Goal: Information Seeking & Learning: Learn about a topic

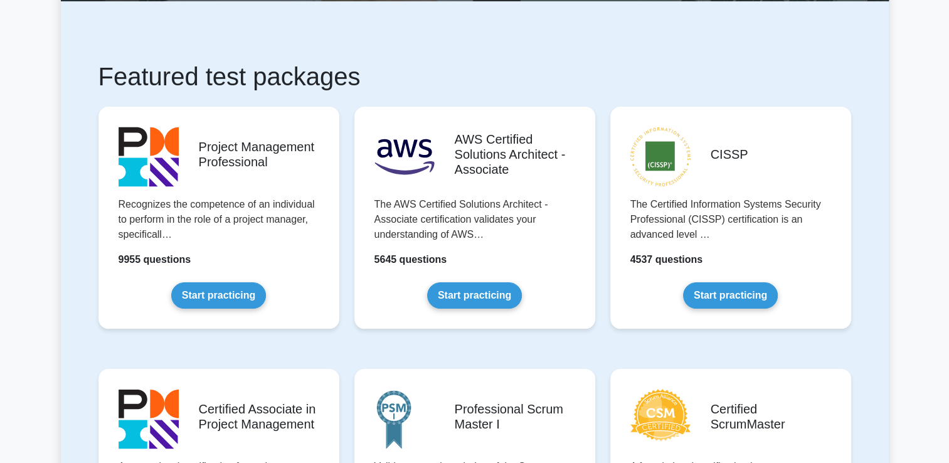
scroll to position [188, 0]
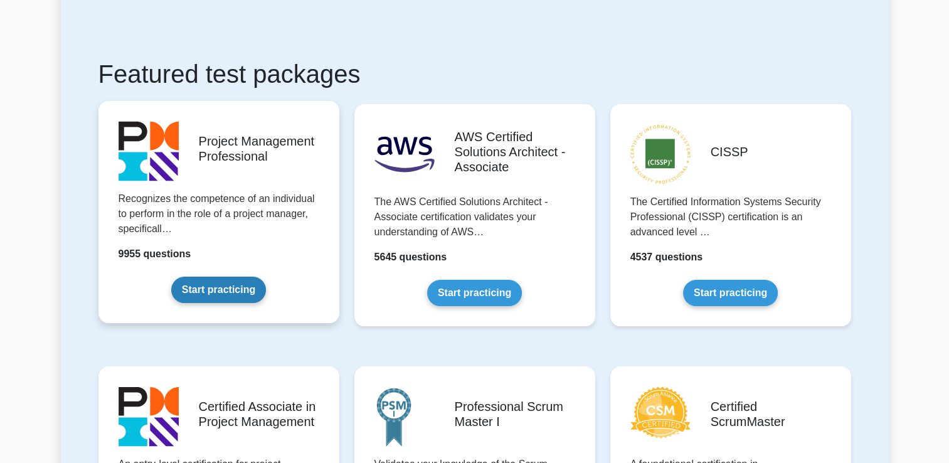
click at [240, 285] on link "Start practicing" at bounding box center [218, 290] width 95 height 26
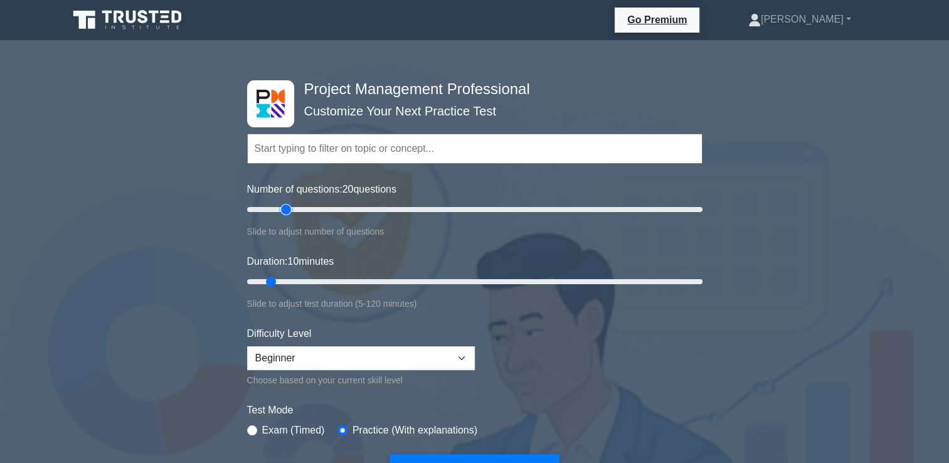
drag, startPoint x: 264, startPoint y: 206, endPoint x: 285, endPoint y: 210, distance: 21.2
type input "20"
click at [285, 210] on input "Number of questions: 20 questions" at bounding box center [474, 209] width 455 height 15
drag, startPoint x: 272, startPoint y: 282, endPoint x: 309, endPoint y: 285, distance: 36.5
type input "20"
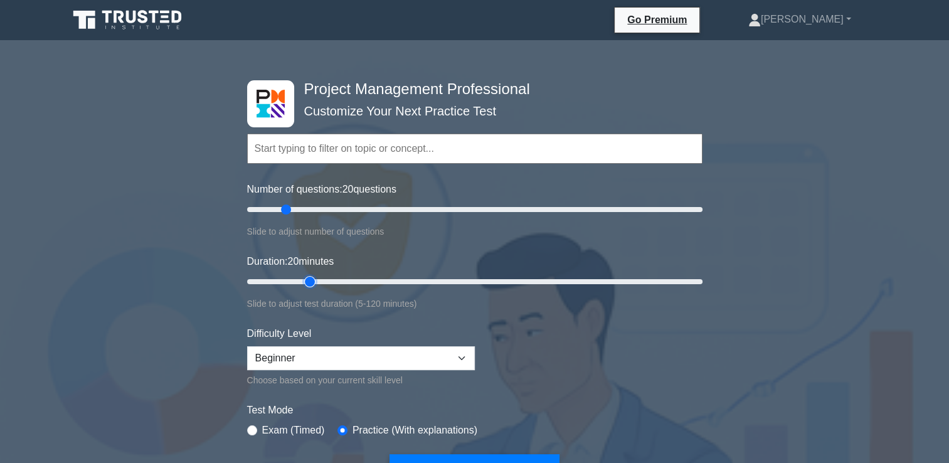
click at [309, 285] on input "Duration: 20 minutes" at bounding box center [474, 281] width 455 height 15
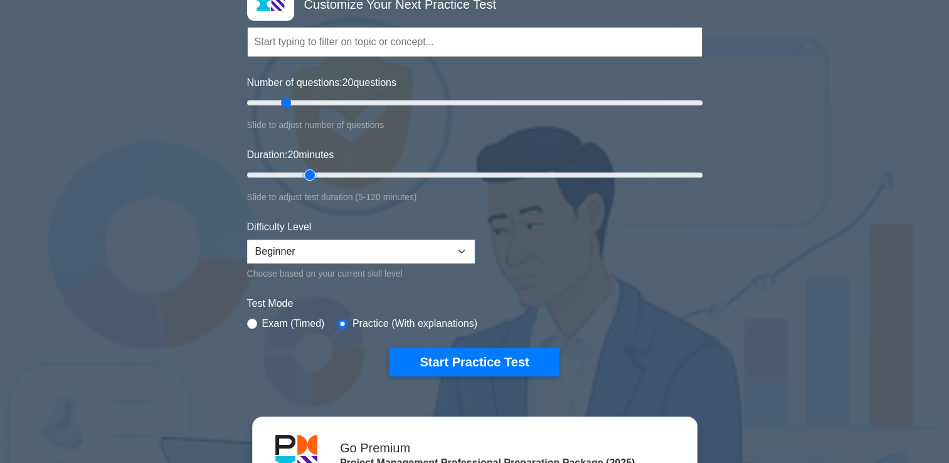
scroll to position [125, 0]
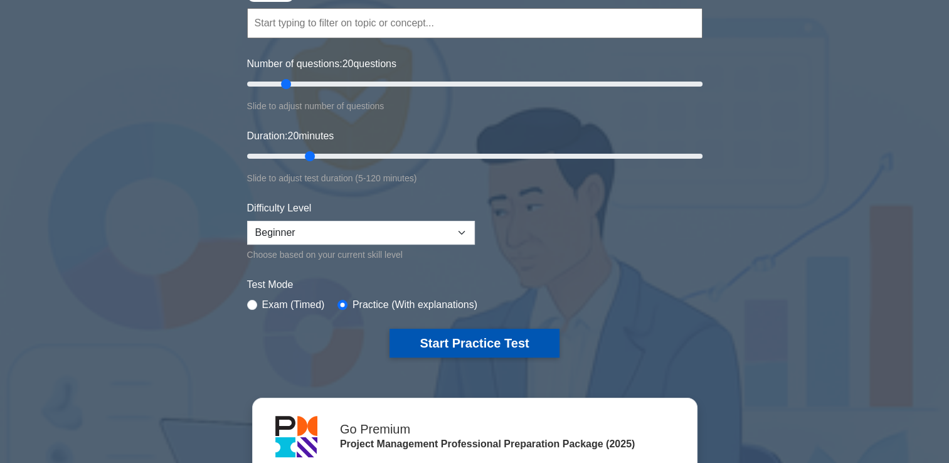
click at [480, 344] on button "Start Practice Test" at bounding box center [474, 343] width 169 height 29
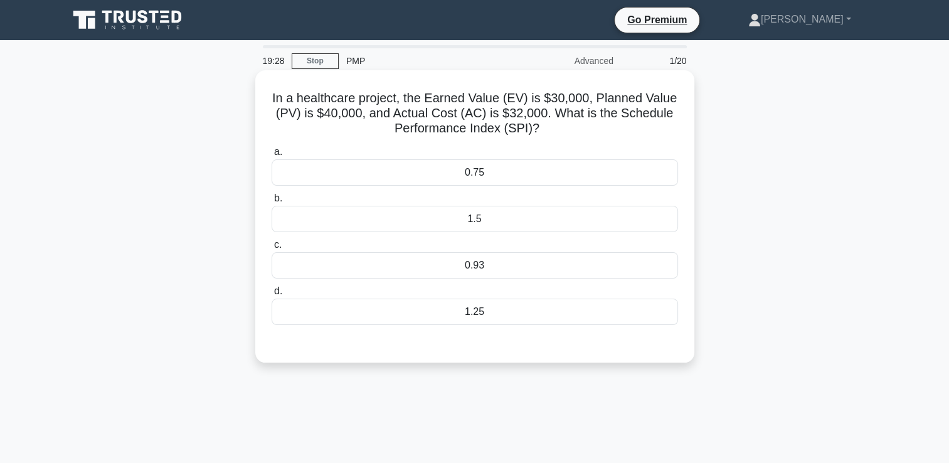
click at [435, 183] on div "0.75" at bounding box center [475, 172] width 406 height 26
click at [272, 156] on input "a. 0.75" at bounding box center [272, 152] width 0 height 8
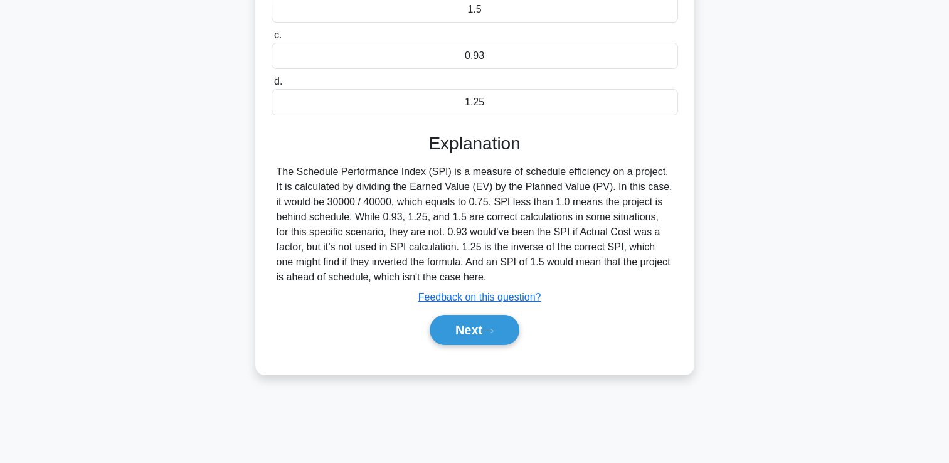
scroll to position [215, 0]
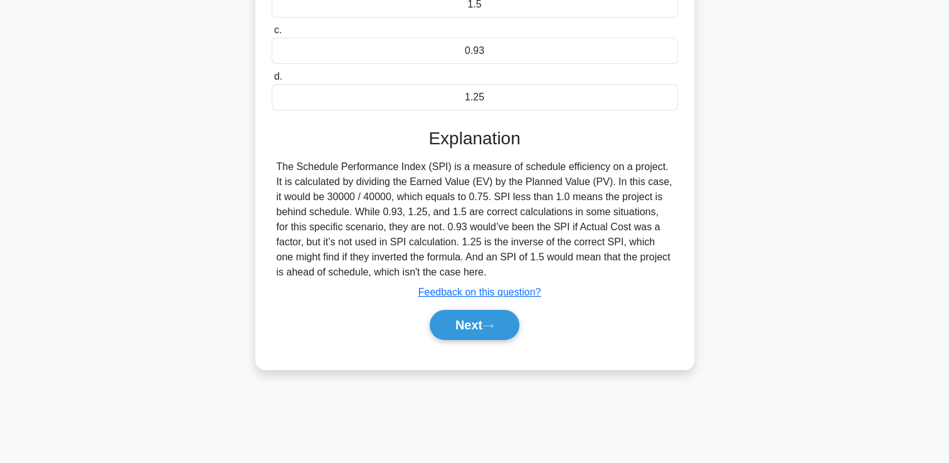
click at [447, 340] on div "Next" at bounding box center [475, 325] width 406 height 40
click at [485, 322] on button "Next" at bounding box center [475, 325] width 90 height 30
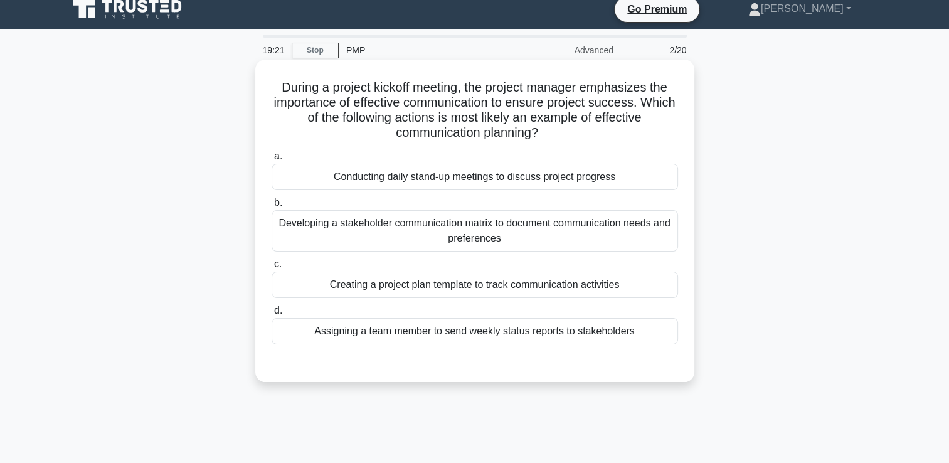
scroll to position [0, 0]
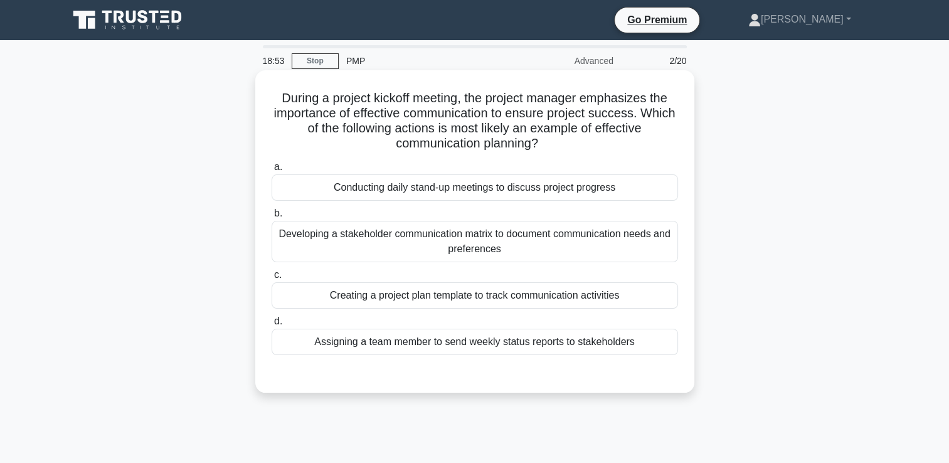
click at [411, 194] on div "Conducting daily stand-up meetings to discuss project progress" at bounding box center [475, 187] width 406 height 26
click at [272, 171] on input "a. Conducting daily stand-up meetings to discuss project progress" at bounding box center [272, 167] width 0 height 8
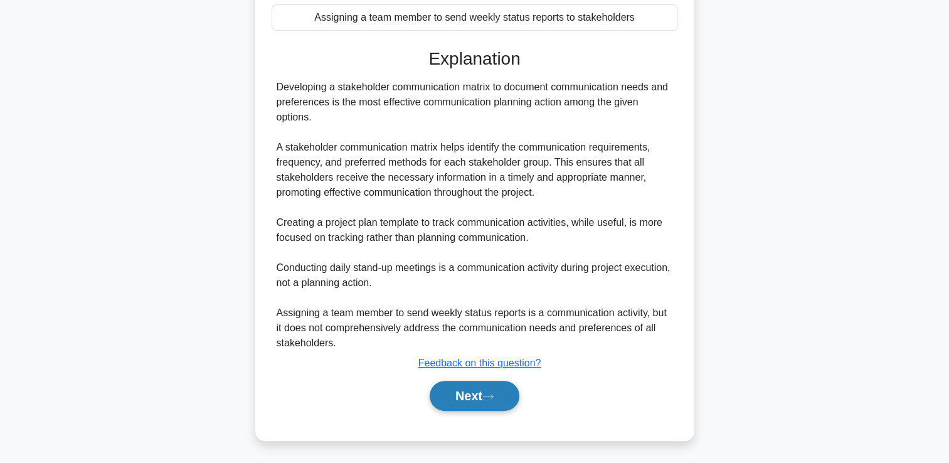
click at [468, 393] on button "Next" at bounding box center [475, 396] width 90 height 30
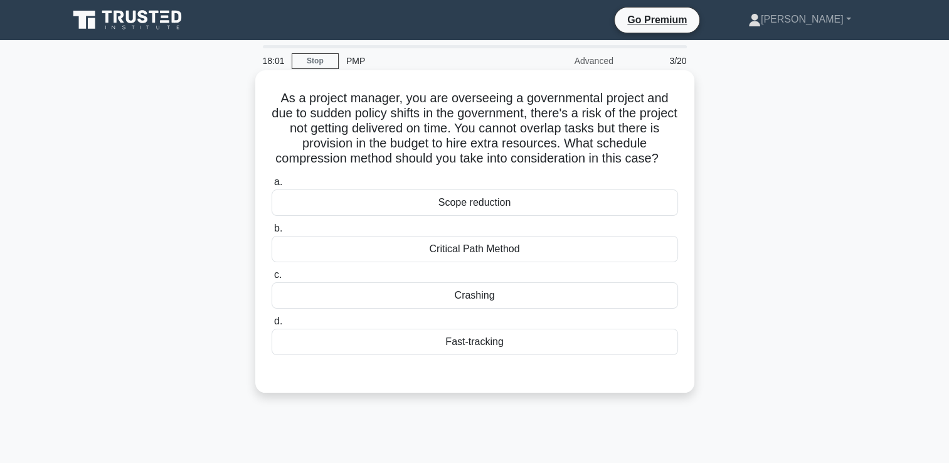
click at [393, 354] on div "Fast-tracking" at bounding box center [475, 342] width 406 height 26
click at [272, 326] on input "d. Fast-tracking" at bounding box center [272, 321] width 0 height 8
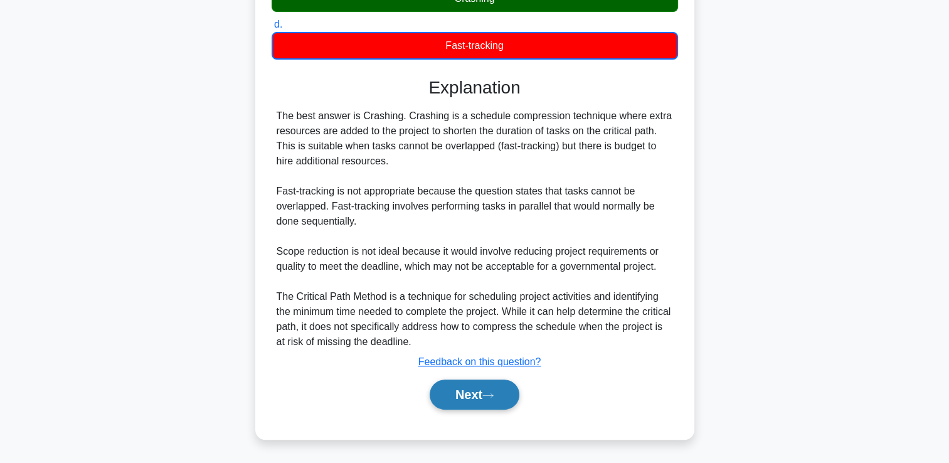
click at [473, 399] on button "Next" at bounding box center [475, 394] width 90 height 30
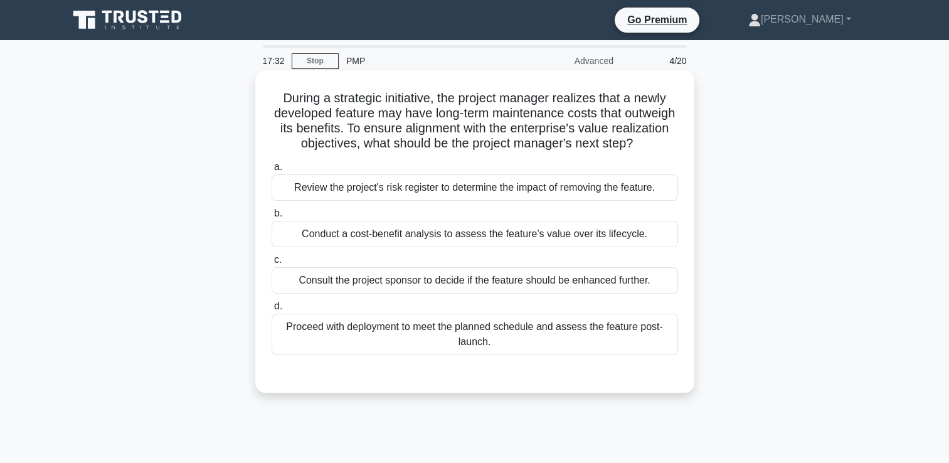
click at [317, 247] on div "Conduct a cost-benefit analysis to assess the feature's value over its lifecycl…" at bounding box center [475, 234] width 406 height 26
click at [272, 218] on input "b. Conduct a cost-benefit analysis to assess the feature's value over its lifec…" at bounding box center [272, 213] width 0 height 8
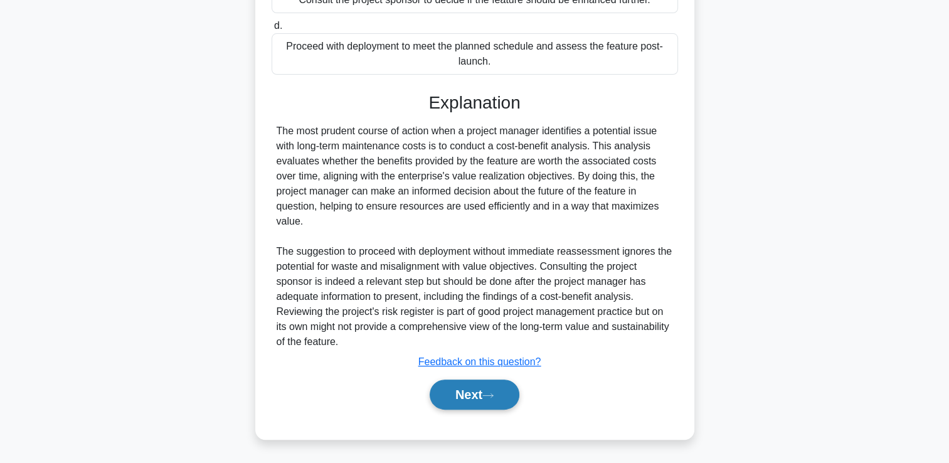
click at [493, 397] on icon at bounding box center [488, 395] width 10 height 4
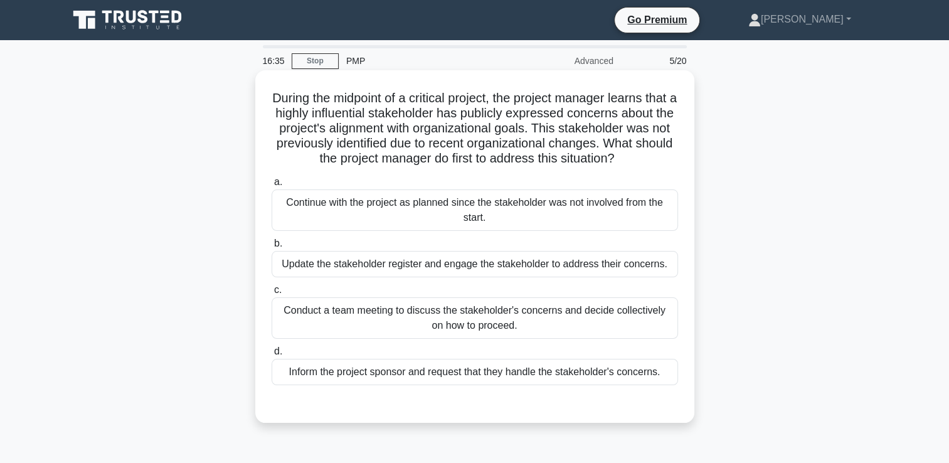
click at [356, 277] on div "Update the stakeholder register and engage the stakeholder to address their con…" at bounding box center [475, 264] width 406 height 26
click at [272, 248] on input "b. Update the stakeholder register and engage the stakeholder to address their …" at bounding box center [272, 244] width 0 height 8
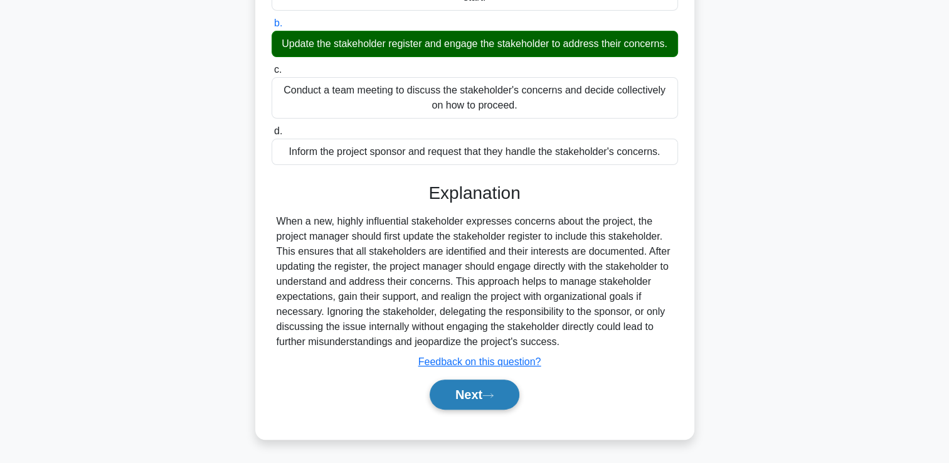
scroll to position [234, 0]
click at [467, 396] on button "Next" at bounding box center [475, 394] width 90 height 30
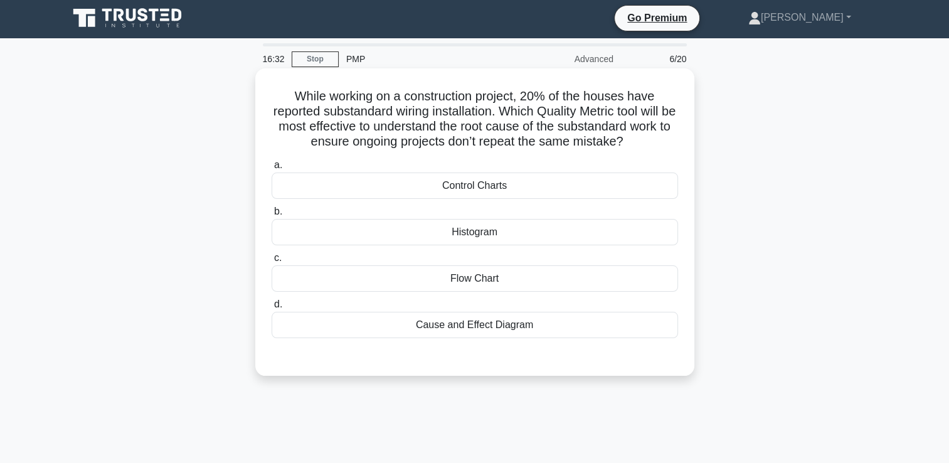
scroll to position [0, 0]
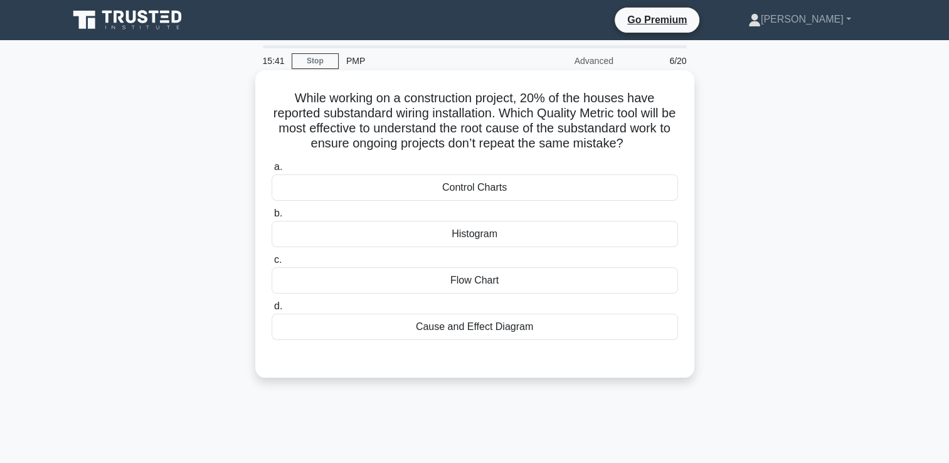
click at [392, 325] on div "Cause and Effect Diagram" at bounding box center [475, 327] width 406 height 26
click at [272, 310] on input "d. Cause and Effect Diagram" at bounding box center [272, 306] width 0 height 8
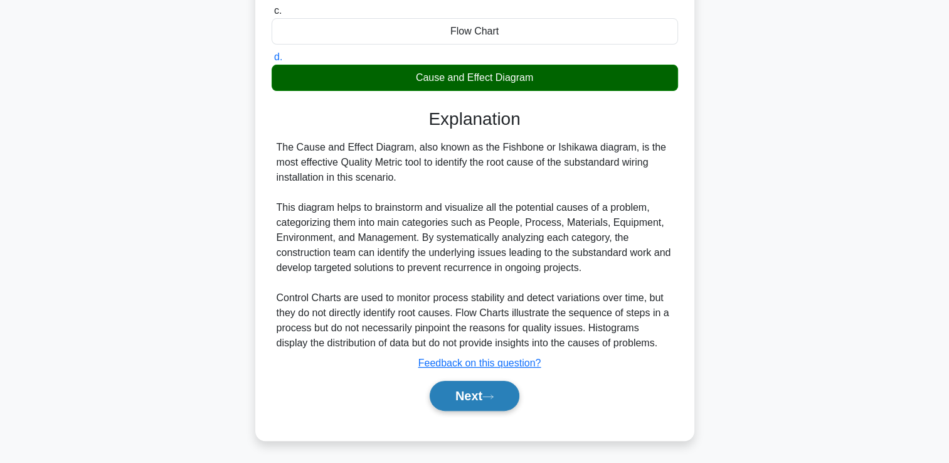
click at [465, 398] on button "Next" at bounding box center [475, 396] width 90 height 30
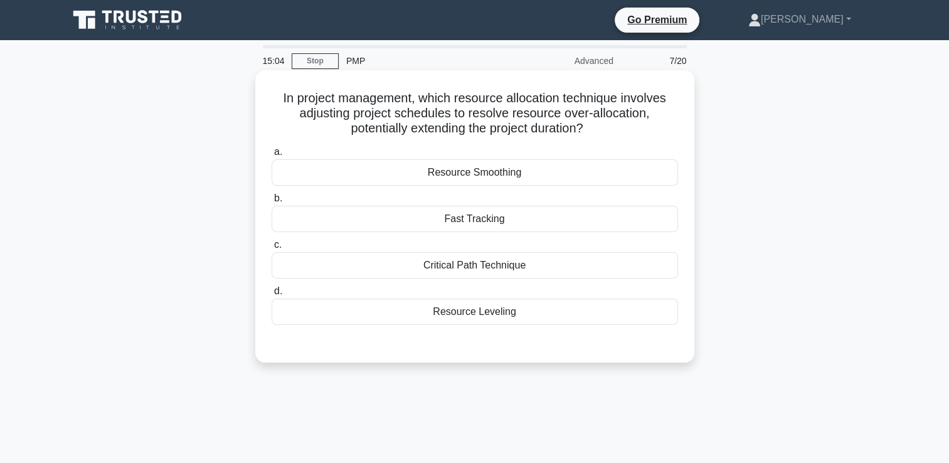
click at [391, 315] on div "Resource Leveling" at bounding box center [475, 312] width 406 height 26
click at [272, 295] on input "d. Resource Leveling" at bounding box center [272, 291] width 0 height 8
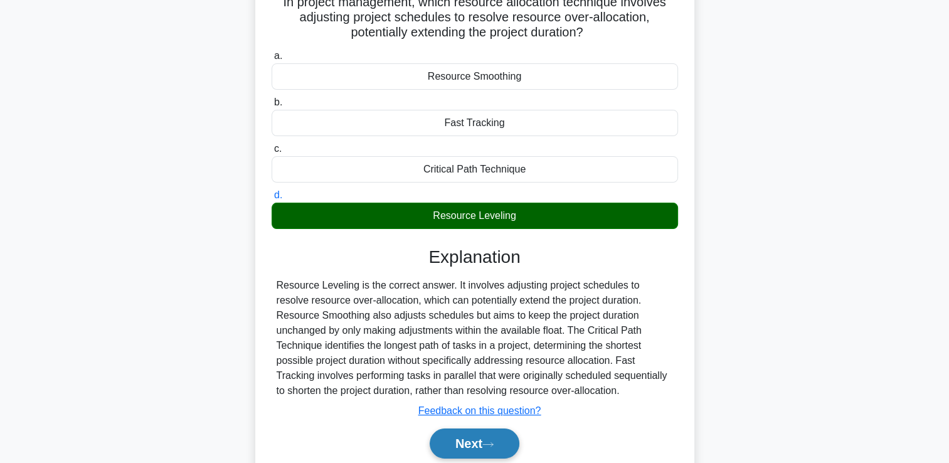
scroll to position [188, 0]
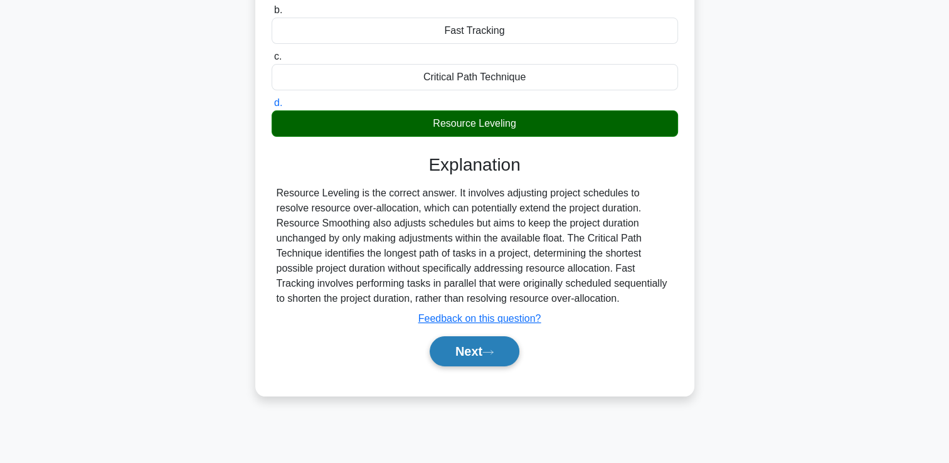
click at [466, 351] on button "Next" at bounding box center [475, 351] width 90 height 30
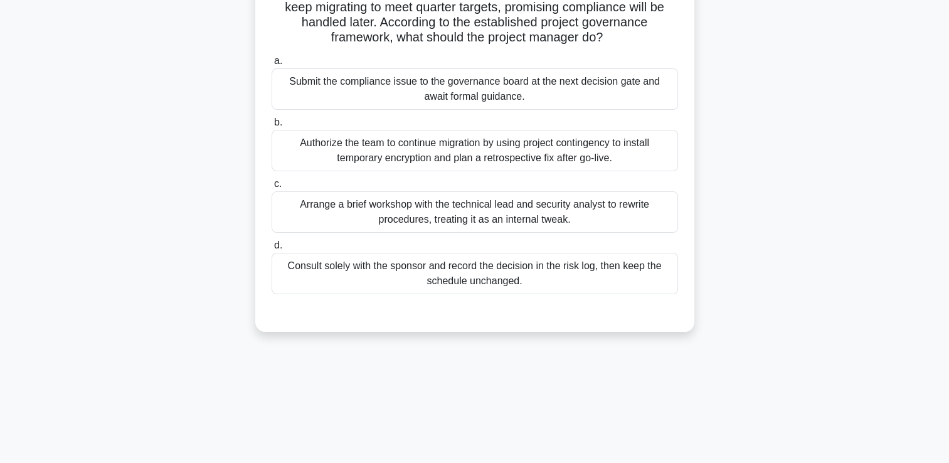
scroll to position [63, 0]
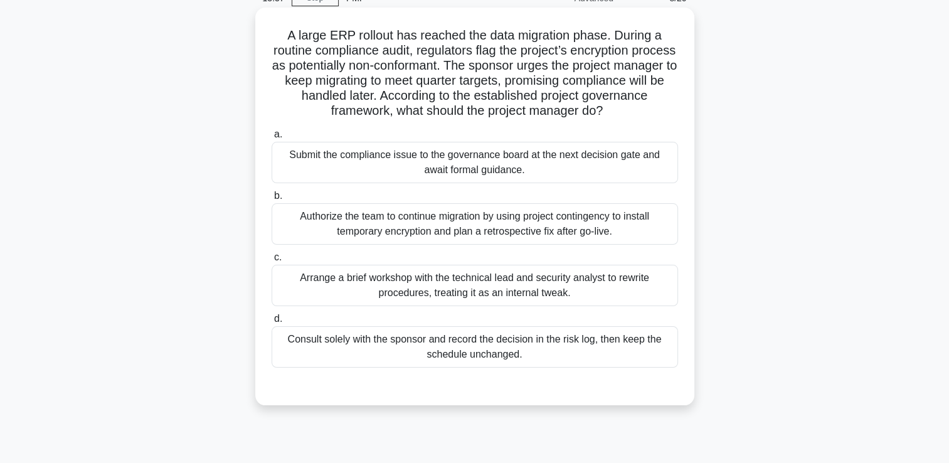
click at [394, 162] on div "Submit the compliance issue to the governance board at the next decision gate a…" at bounding box center [475, 162] width 406 height 41
click at [272, 139] on input "a. Submit the compliance issue to the governance board at the next decision gat…" at bounding box center [272, 134] width 0 height 8
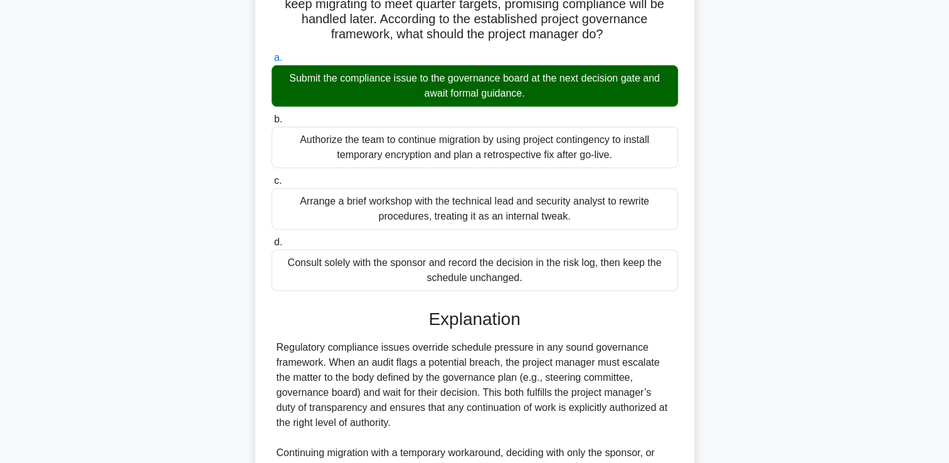
scroll to position [251, 0]
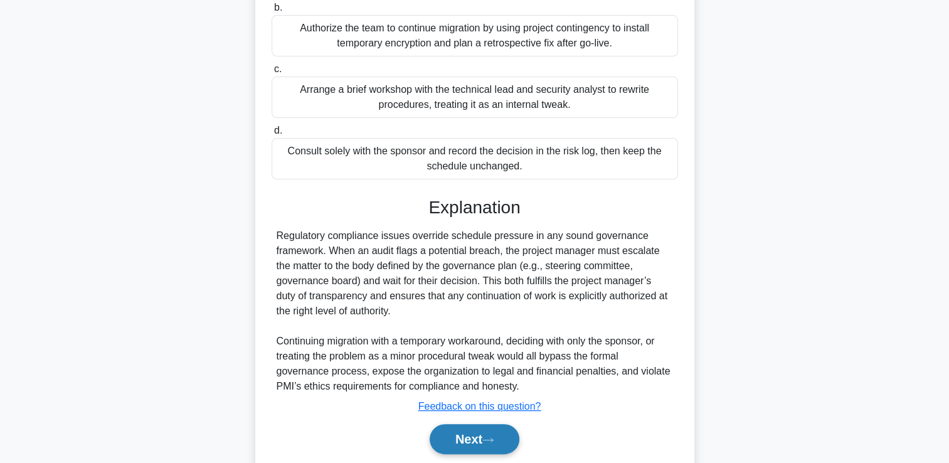
click at [477, 436] on button "Next" at bounding box center [475, 439] width 90 height 30
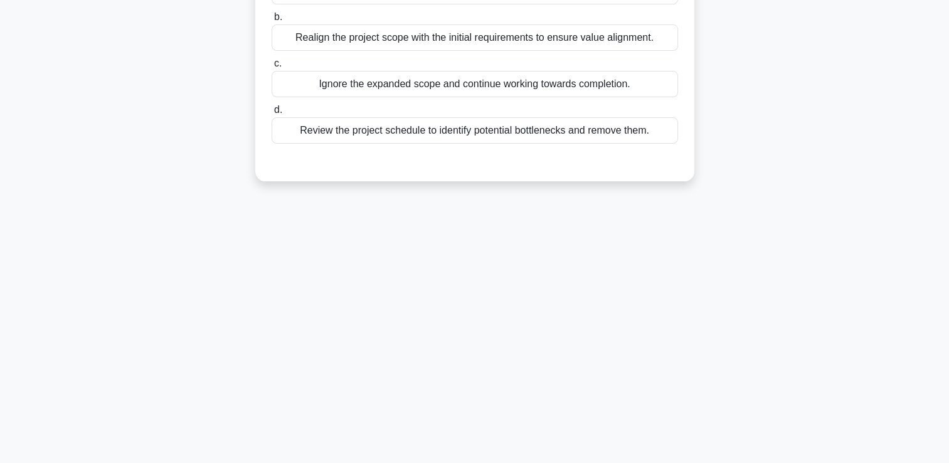
scroll to position [26, 0]
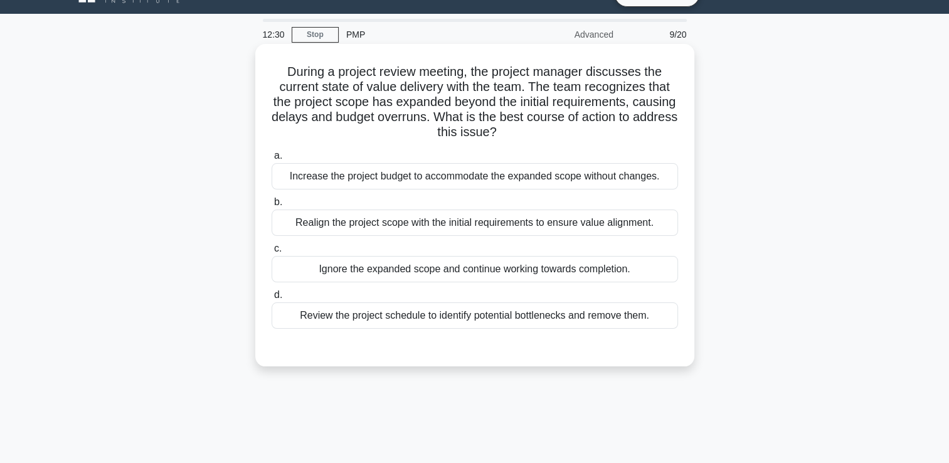
click at [321, 308] on div "Review the project schedule to identify potential bottlenecks and remove them." at bounding box center [475, 315] width 406 height 26
click at [272, 299] on input "d. Review the project schedule to identify potential bottlenecks and remove the…" at bounding box center [272, 295] width 0 height 8
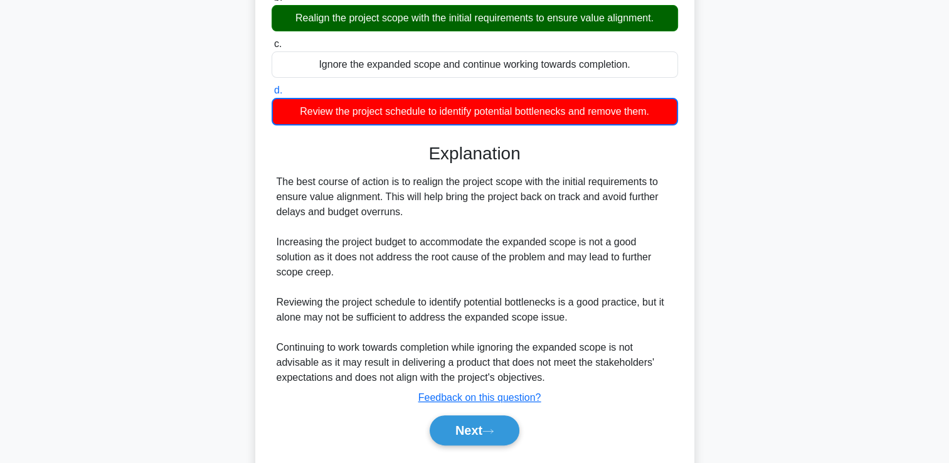
scroll to position [265, 0]
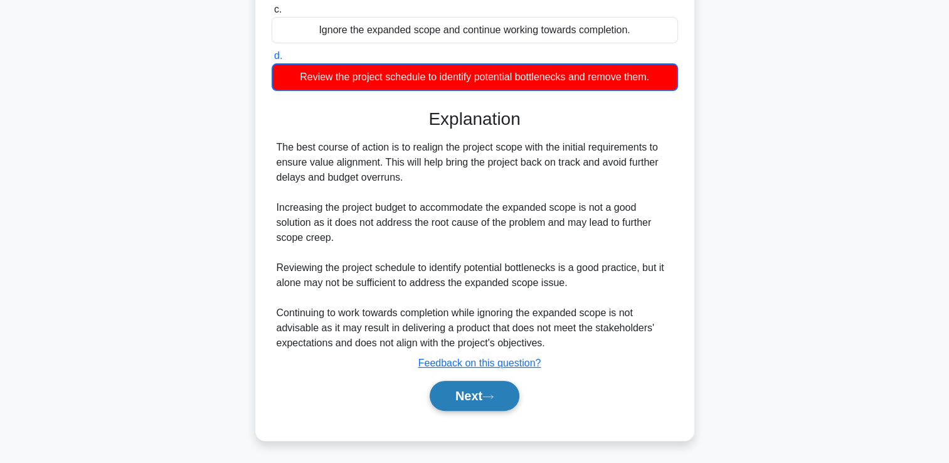
click at [479, 390] on button "Next" at bounding box center [475, 396] width 90 height 30
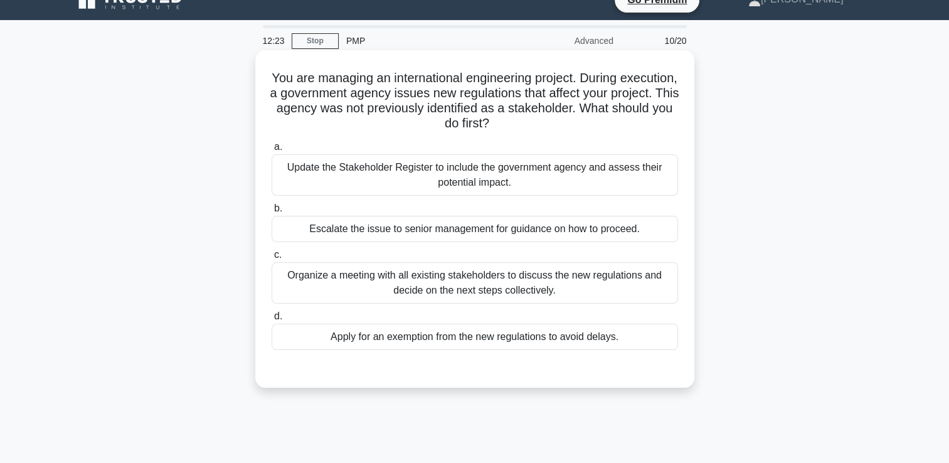
scroll to position [0, 0]
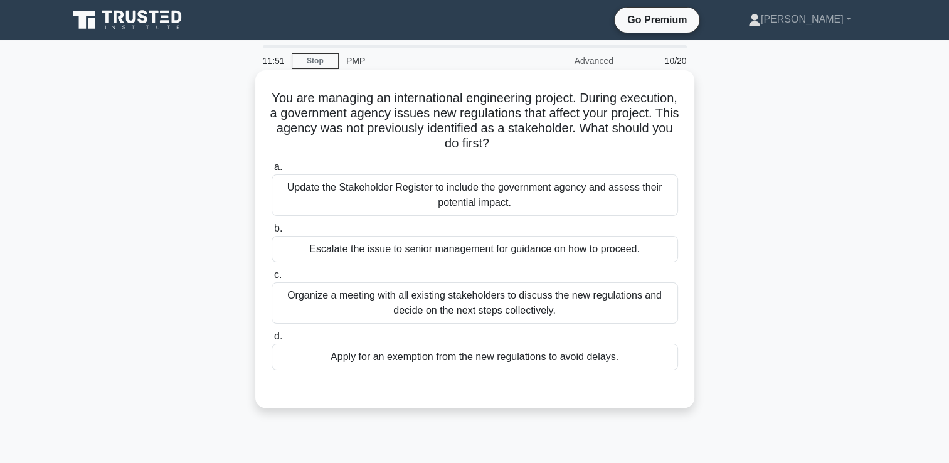
click at [354, 202] on div "Update the Stakeholder Register to include the government agency and assess the…" at bounding box center [475, 194] width 406 height 41
click at [272, 171] on input "a. Update the Stakeholder Register to include the government agency and assess …" at bounding box center [272, 167] width 0 height 8
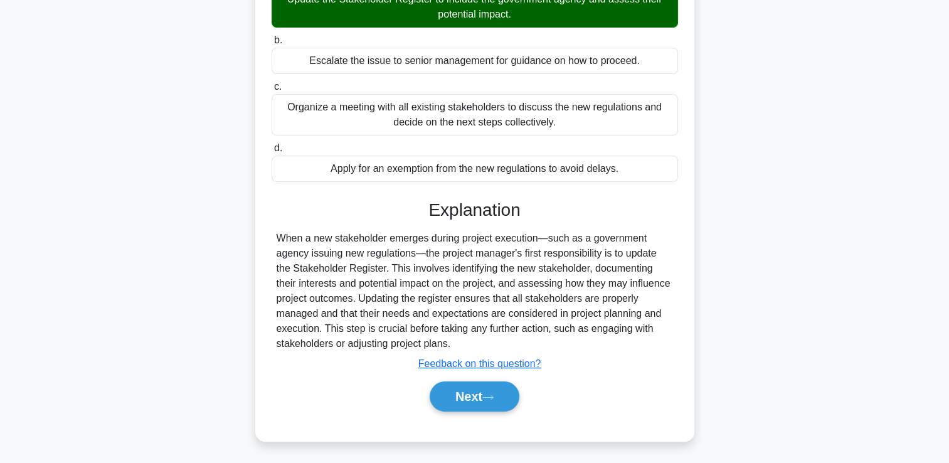
scroll to position [215, 0]
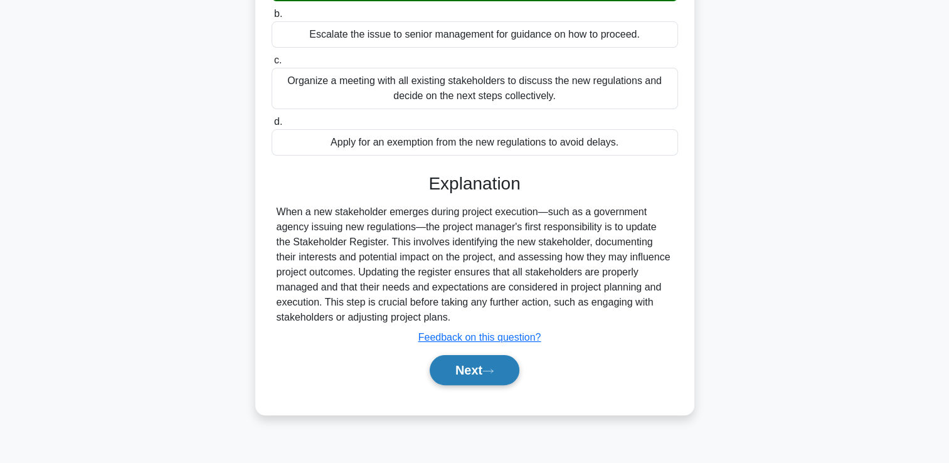
click at [459, 372] on button "Next" at bounding box center [475, 370] width 90 height 30
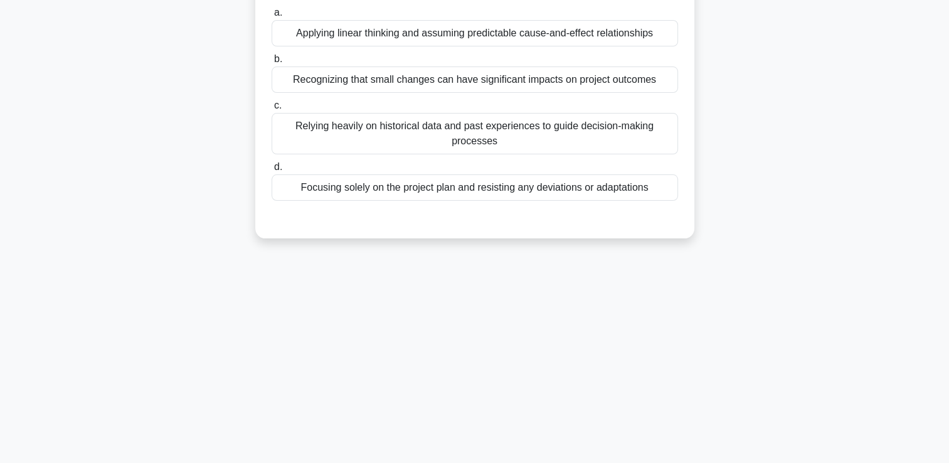
scroll to position [0, 0]
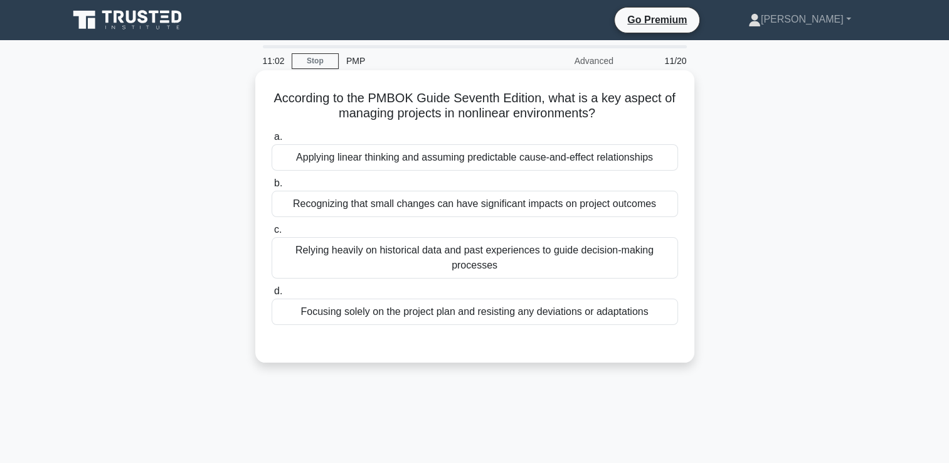
click at [474, 159] on div "Applying linear thinking and assuming predictable cause-and-effect relationships" at bounding box center [475, 157] width 406 height 26
click at [272, 141] on input "a. Applying linear thinking and assuming predictable cause-and-effect relations…" at bounding box center [272, 137] width 0 height 8
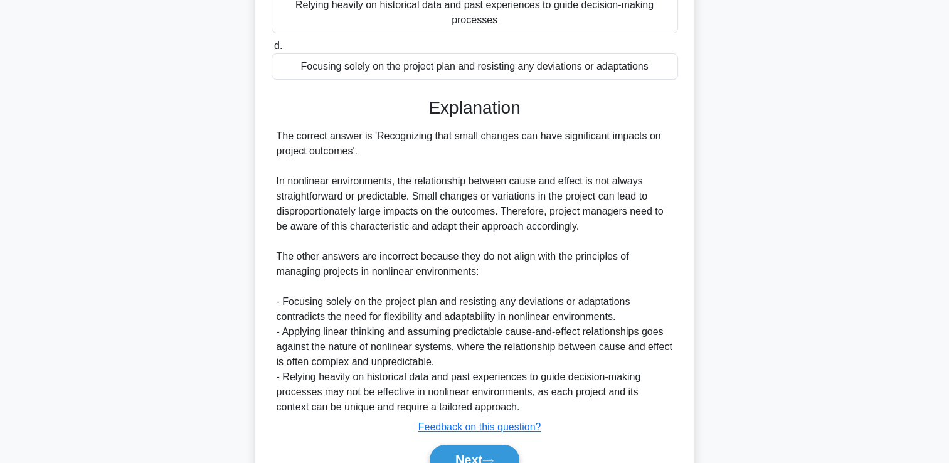
scroll to position [310, 0]
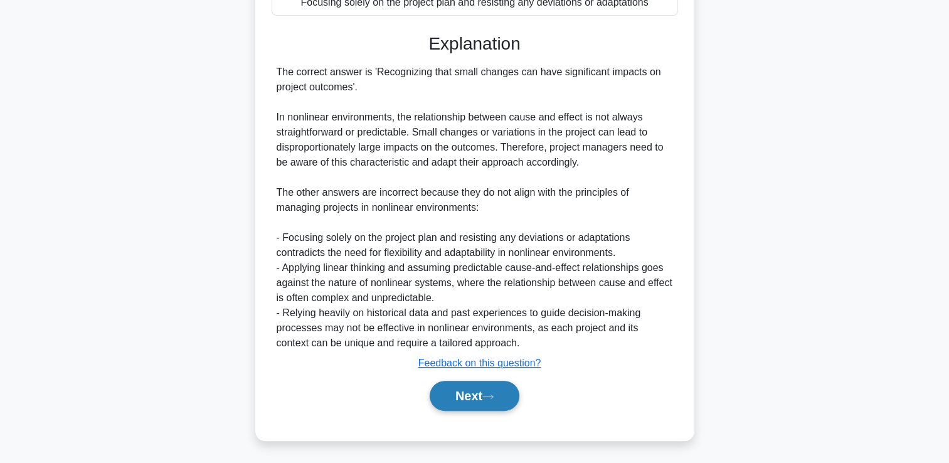
click at [473, 398] on button "Next" at bounding box center [475, 396] width 90 height 30
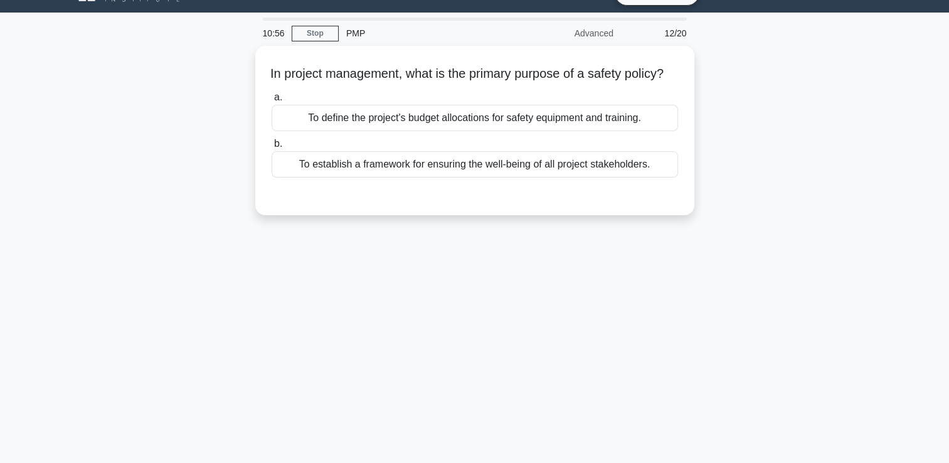
scroll to position [0, 0]
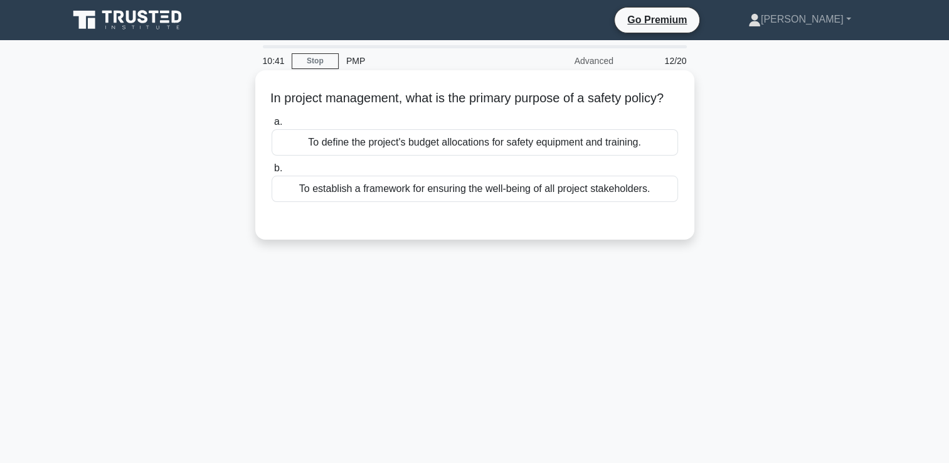
click at [445, 202] on div "To establish a framework for ensuring the well-being of all project stakeholder…" at bounding box center [475, 189] width 406 height 26
click at [272, 172] on input "b. To establish a framework for ensuring the well-being of all project stakehol…" at bounding box center [272, 168] width 0 height 8
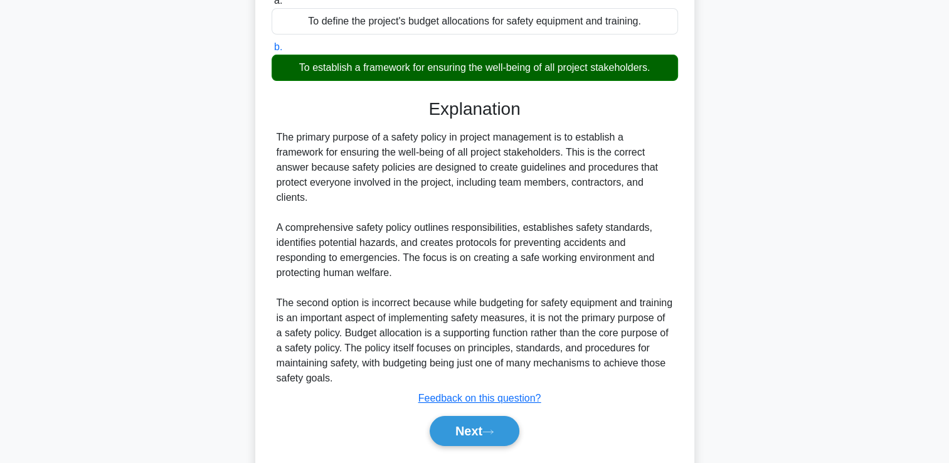
scroll to position [215, 0]
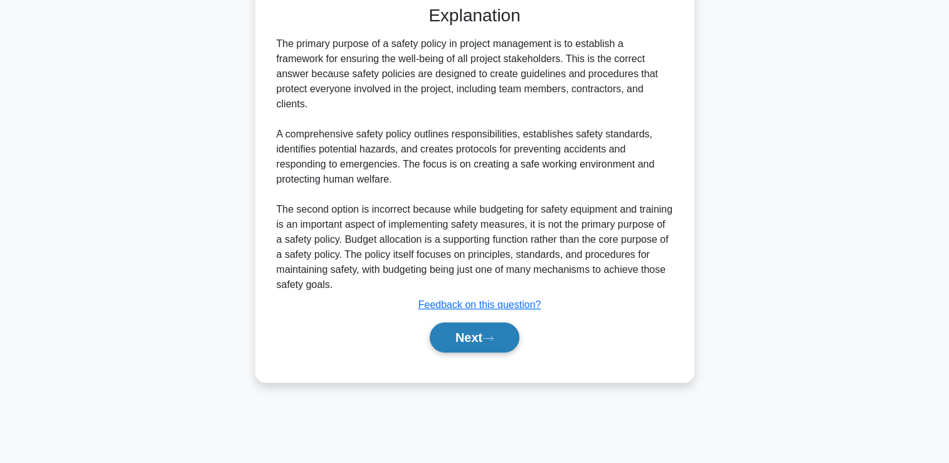
click at [464, 337] on button "Next" at bounding box center [475, 337] width 90 height 30
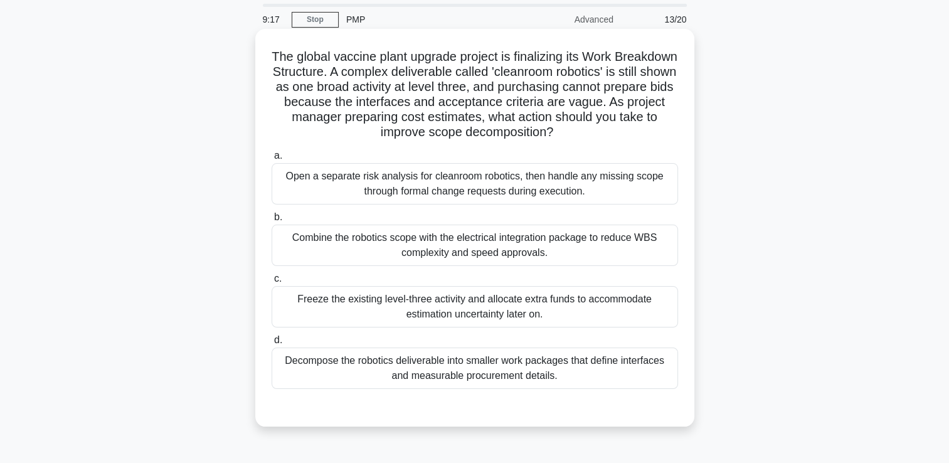
scroll to position [63, 0]
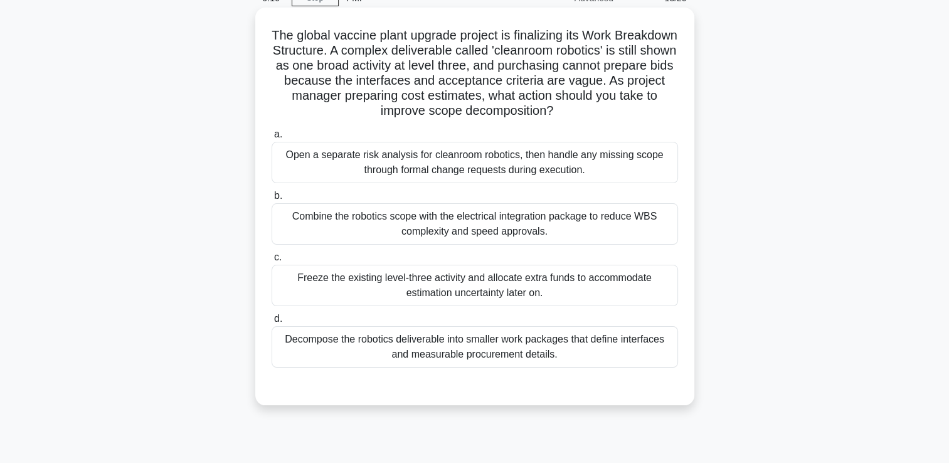
click at [322, 354] on div "Decompose the robotics deliverable into smaller work packages that define inter…" at bounding box center [475, 346] width 406 height 41
click at [272, 323] on input "d. Decompose the robotics deliverable into smaller work packages that define in…" at bounding box center [272, 319] width 0 height 8
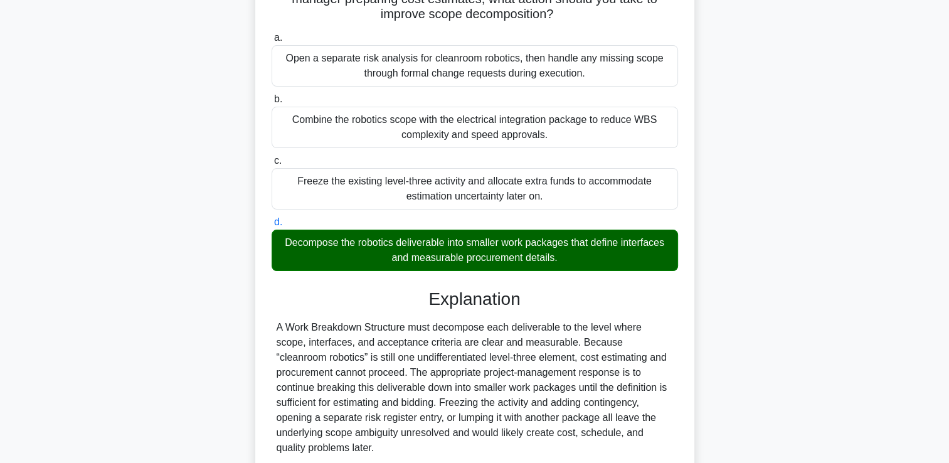
scroll to position [264, 0]
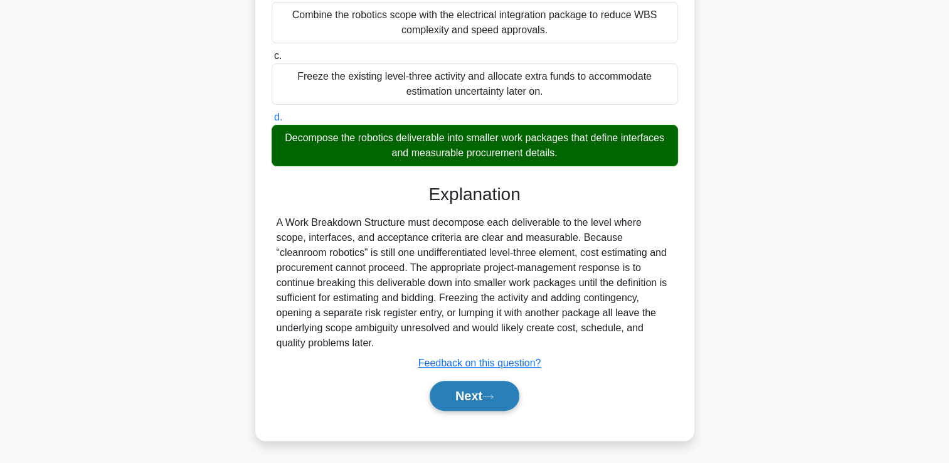
click at [487, 387] on button "Next" at bounding box center [475, 396] width 90 height 30
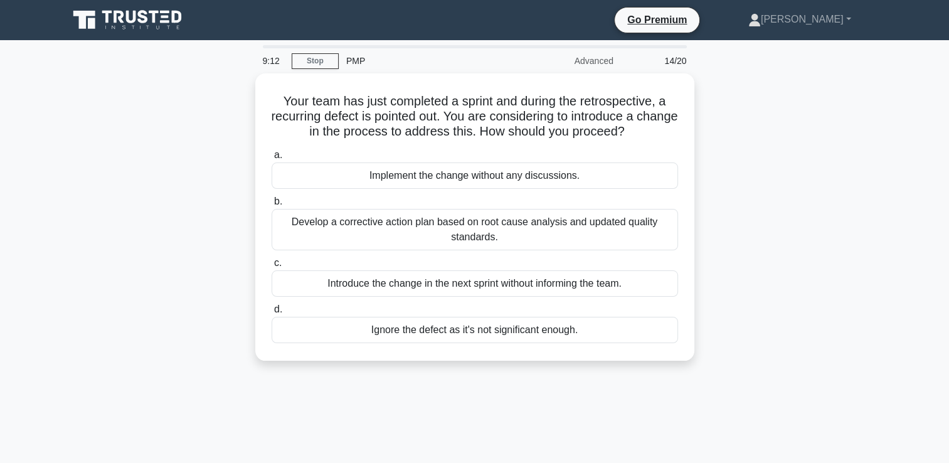
scroll to position [0, 0]
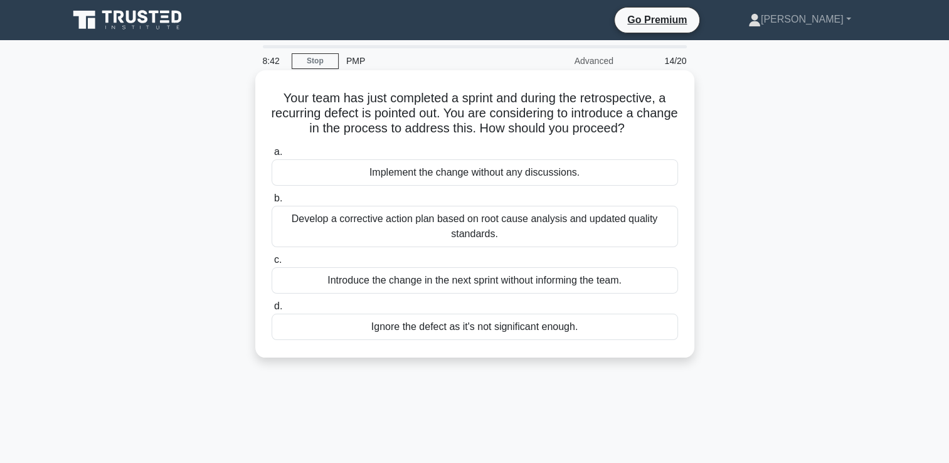
click at [364, 235] on div "Develop a corrective action plan based on root cause analysis and updated quali…" at bounding box center [475, 226] width 406 height 41
click at [272, 203] on input "b. Develop a corrective action plan based on root cause analysis and updated qu…" at bounding box center [272, 198] width 0 height 8
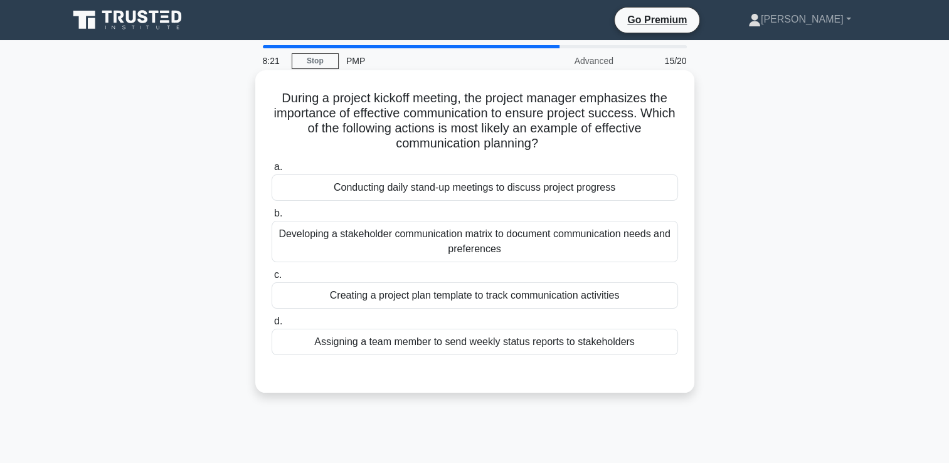
click at [393, 233] on div "Developing a stakeholder communication matrix to document communication needs a…" at bounding box center [475, 241] width 406 height 41
click at [272, 218] on input "b. Developing a stakeholder communication matrix to document communication need…" at bounding box center [272, 213] width 0 height 8
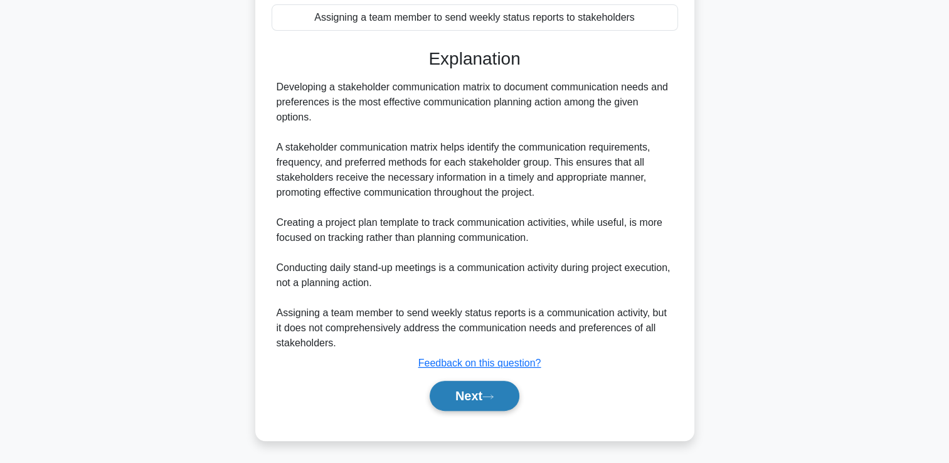
click at [492, 391] on button "Next" at bounding box center [475, 396] width 90 height 30
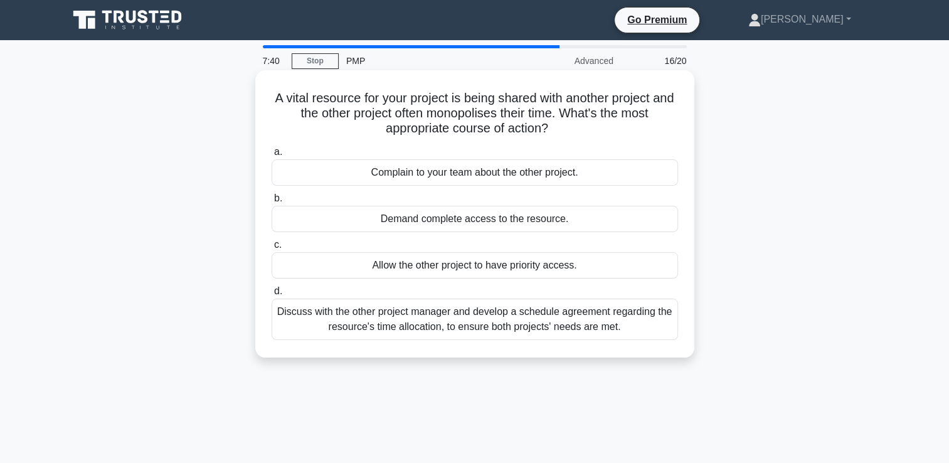
click at [334, 321] on div "Discuss with the other project manager and develop a schedule agreement regardi…" at bounding box center [475, 319] width 406 height 41
click at [272, 295] on input "d. Discuss with the other project manager and develop a schedule agreement rega…" at bounding box center [272, 291] width 0 height 8
click at [329, 319] on div "Discuss with the other project manager and develop a schedule agreement regardi…" at bounding box center [475, 319] width 406 height 41
click at [272, 295] on input "d. Discuss with the other project manager and develop a schedule agreement rega…" at bounding box center [272, 291] width 0 height 8
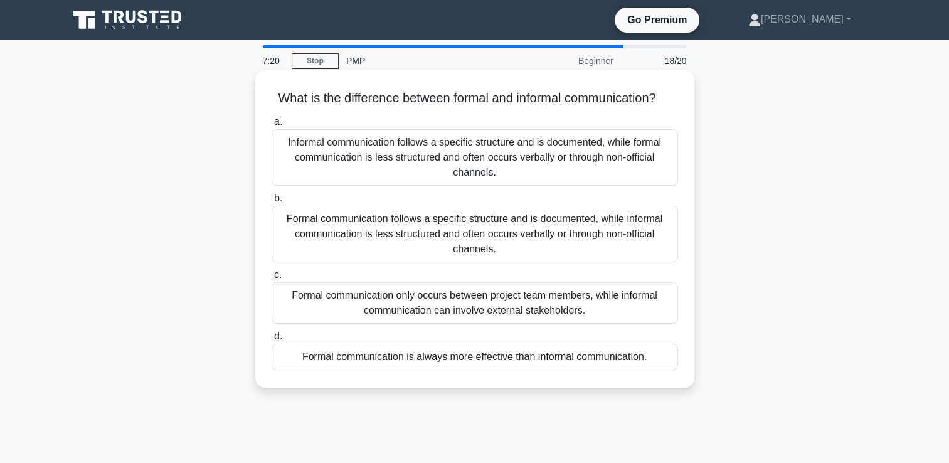
click at [502, 260] on div "Formal communication follows a specific structure and is documented, while info…" at bounding box center [475, 234] width 406 height 56
click at [272, 203] on input "b. Formal communication follows a specific structure and is documented, while i…" at bounding box center [272, 198] width 0 height 8
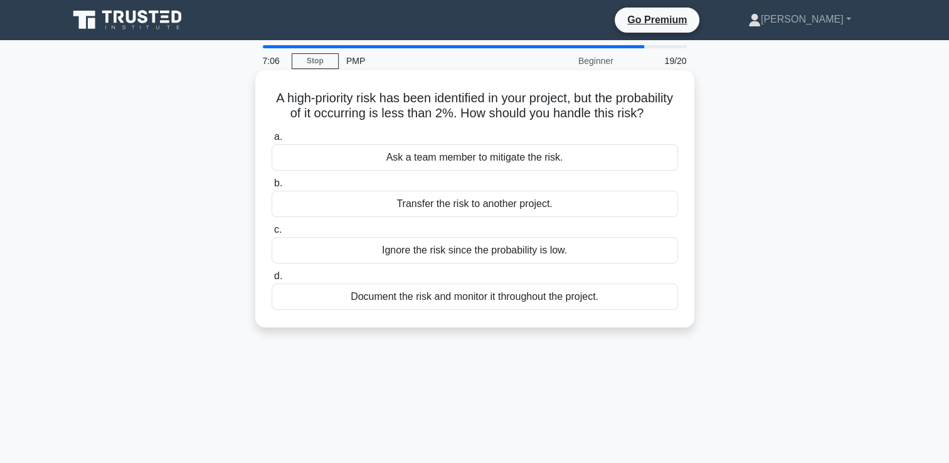
click at [434, 310] on div "Document the risk and monitor it throughout the project." at bounding box center [475, 297] width 406 height 26
click at [272, 280] on input "d. Document the risk and monitor it throughout the project." at bounding box center [272, 276] width 0 height 8
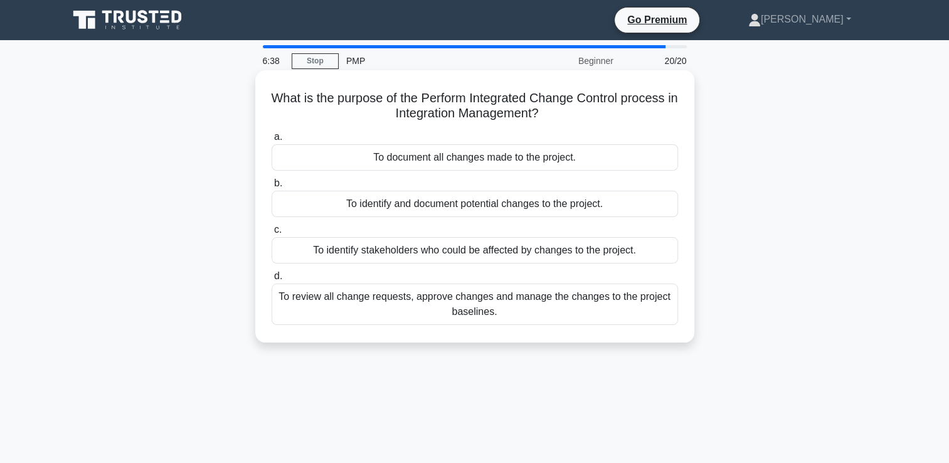
click at [353, 203] on div "To identify and document potential changes to the project." at bounding box center [475, 204] width 406 height 26
click at [272, 188] on input "b. To identify and document potential changes to the project." at bounding box center [272, 183] width 0 height 8
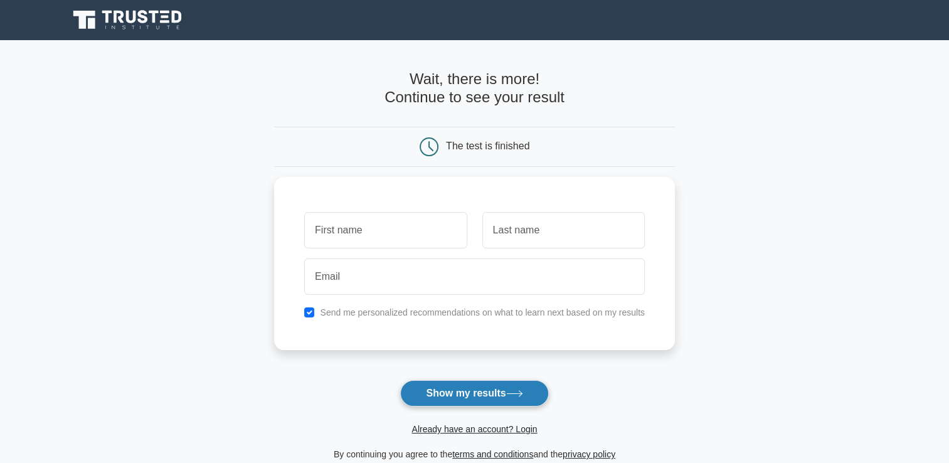
click at [487, 390] on button "Show my results" at bounding box center [474, 393] width 148 height 26
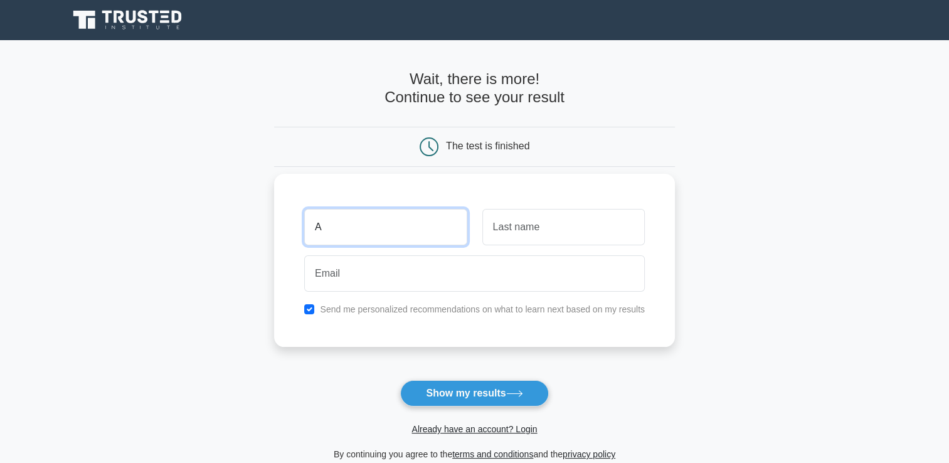
type input "[PERSON_NAME]"
type input "Cleary"
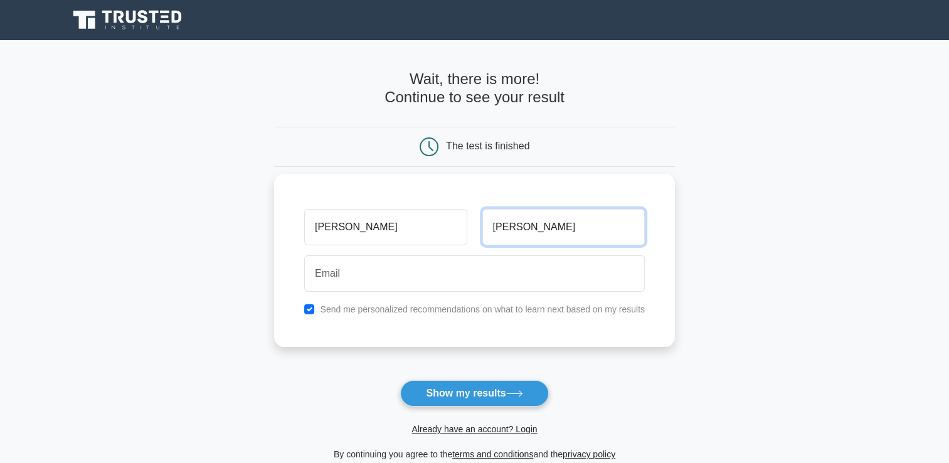
type input "a.cleary7276@gmail.com"
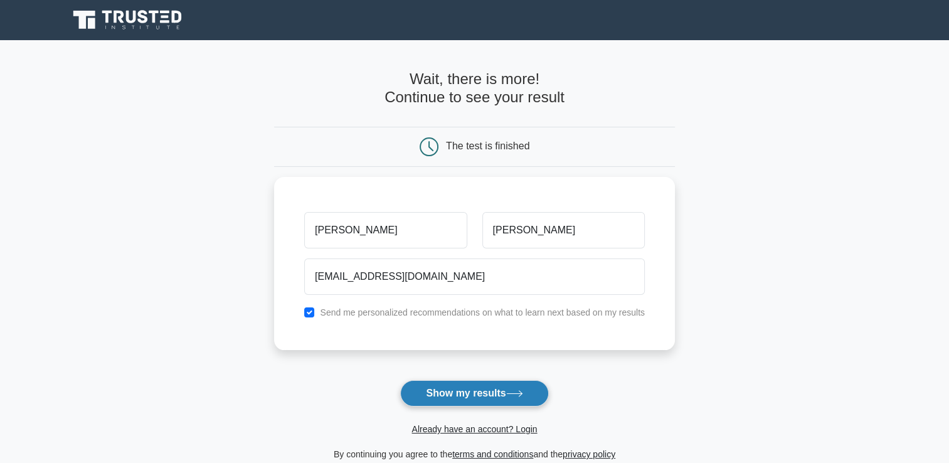
click at [464, 398] on button "Show my results" at bounding box center [474, 393] width 148 height 26
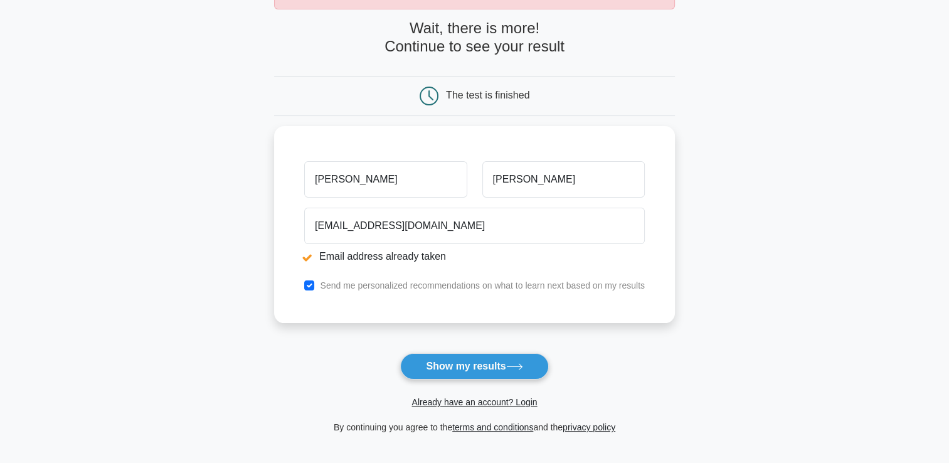
scroll to position [125, 0]
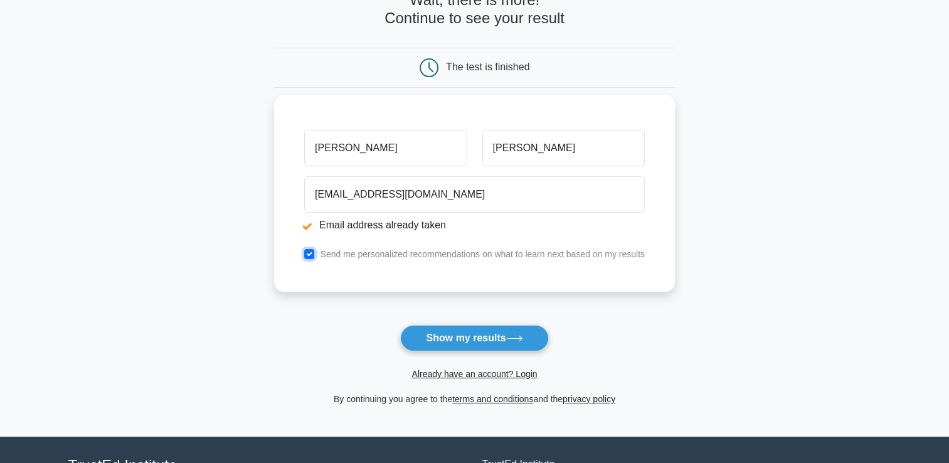
click at [313, 253] on input "checkbox" at bounding box center [309, 254] width 10 height 10
checkbox input "false"
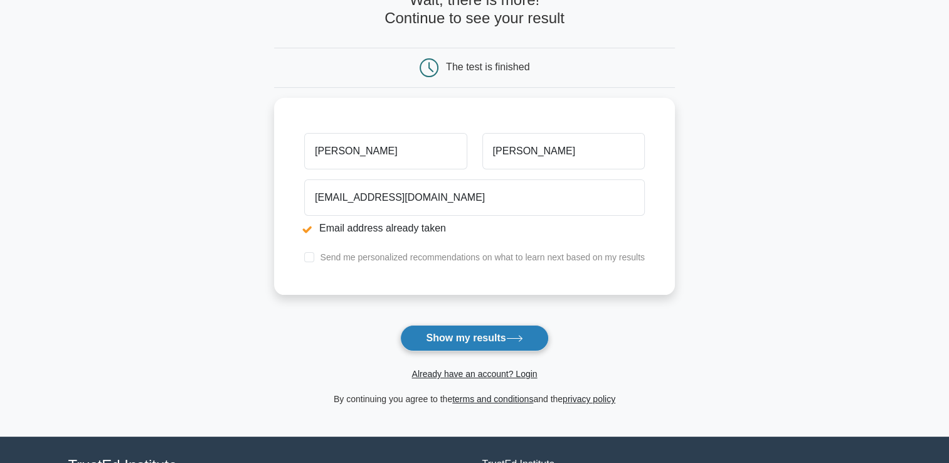
click at [502, 337] on button "Show my results" at bounding box center [474, 338] width 148 height 26
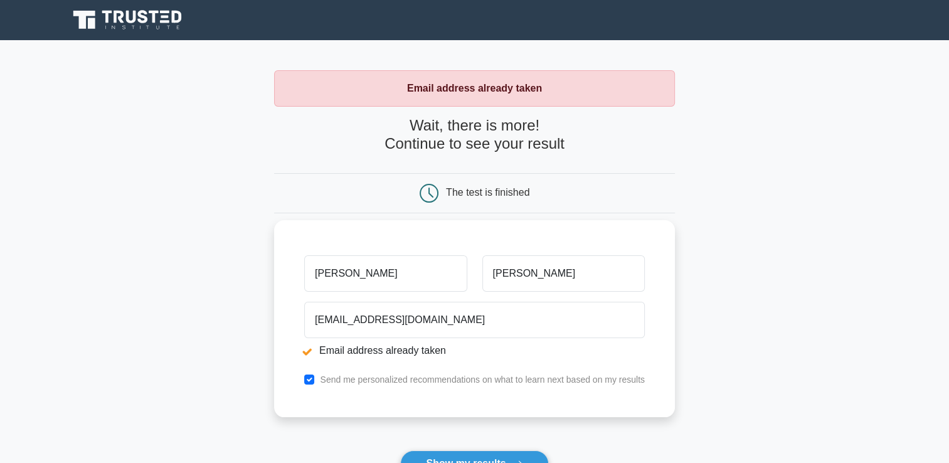
drag, startPoint x: 406, startPoint y: 270, endPoint x: 307, endPoint y: 253, distance: 101.1
click at [307, 253] on div "[PERSON_NAME]" at bounding box center [386, 273] width 178 height 46
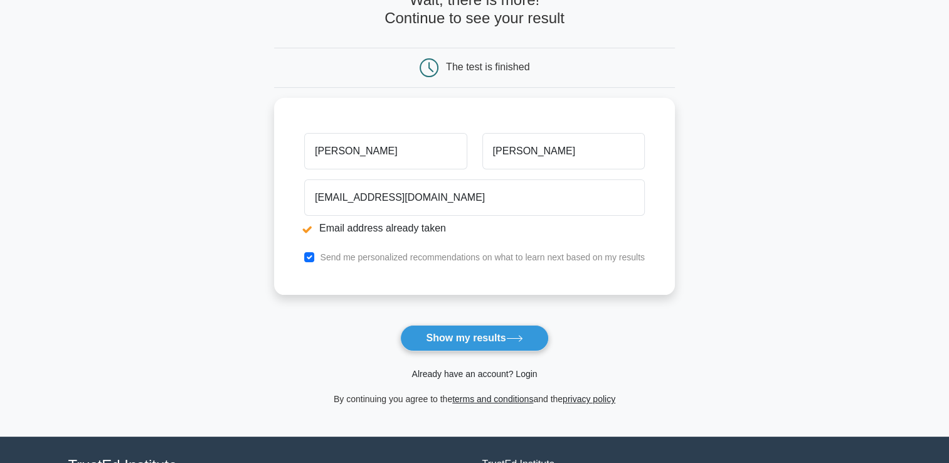
click at [475, 373] on link "Already have an account? Login" at bounding box center [473, 374] width 125 height 10
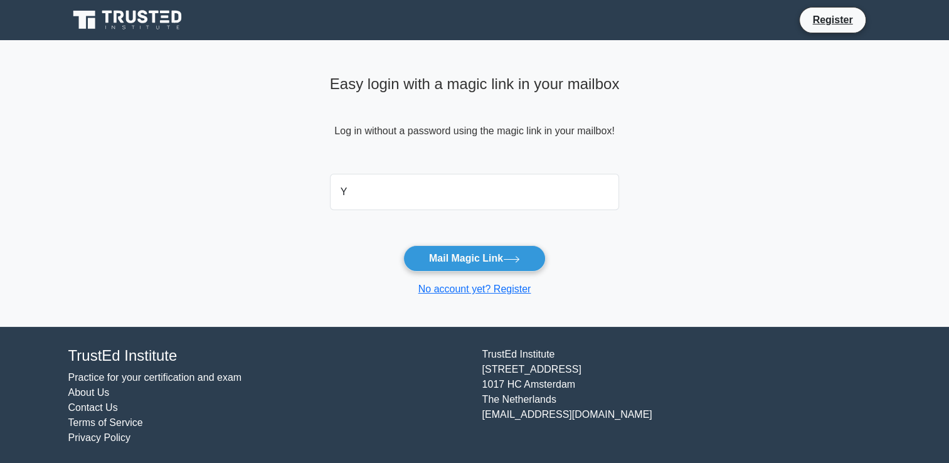
type input "Yannie7276@aol.com"
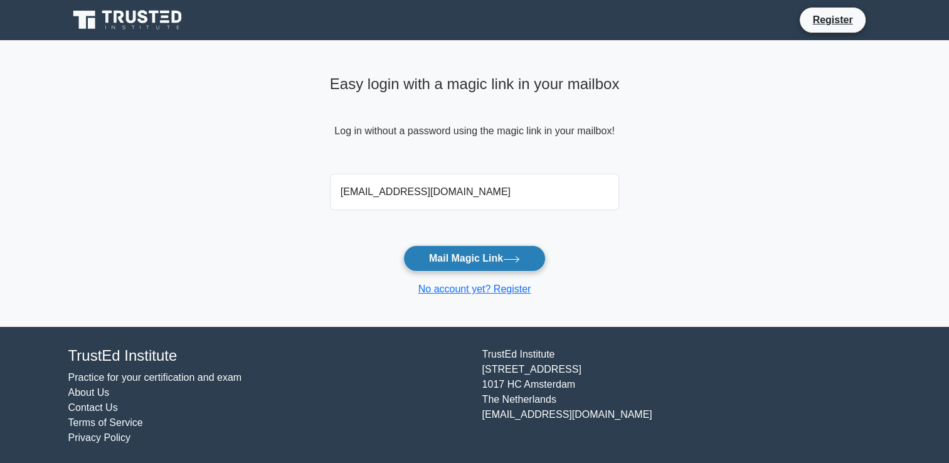
click at [502, 253] on button "Mail Magic Link" at bounding box center [474, 258] width 142 height 26
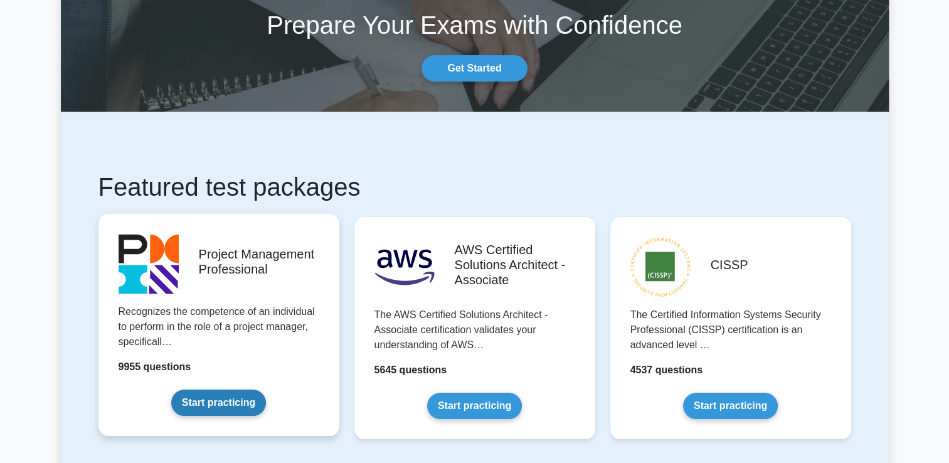
scroll to position [125, 0]
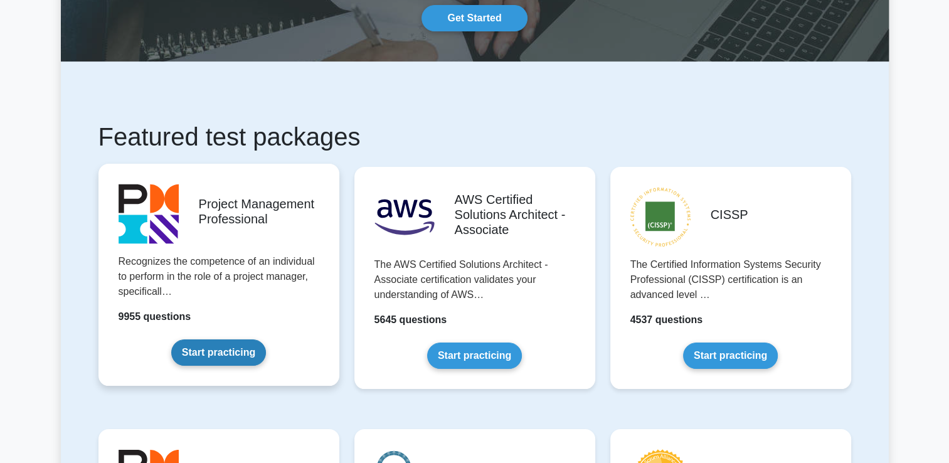
click at [222, 356] on link "Start practicing" at bounding box center [218, 352] width 95 height 26
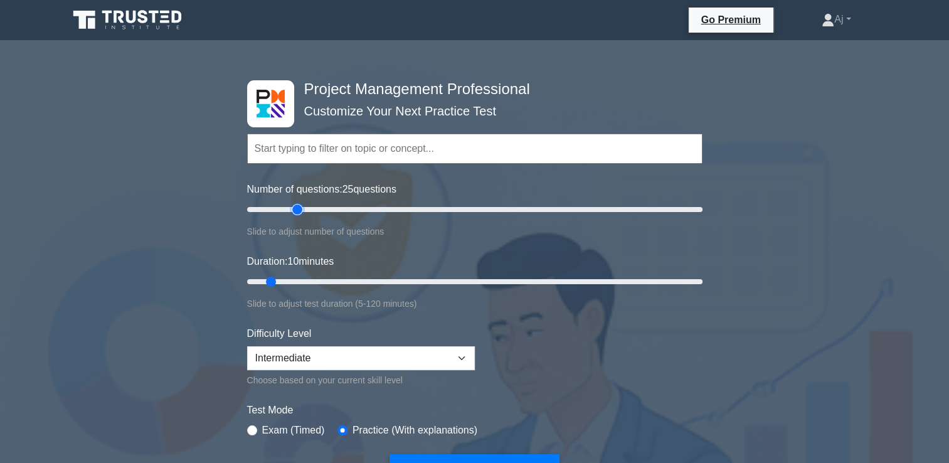
drag, startPoint x: 267, startPoint y: 208, endPoint x: 300, endPoint y: 215, distance: 33.8
type input "25"
click at [299, 213] on input "Number of questions: 25 questions" at bounding box center [474, 209] width 455 height 15
drag, startPoint x: 271, startPoint y: 278, endPoint x: 324, endPoint y: 273, distance: 53.0
type input "25"
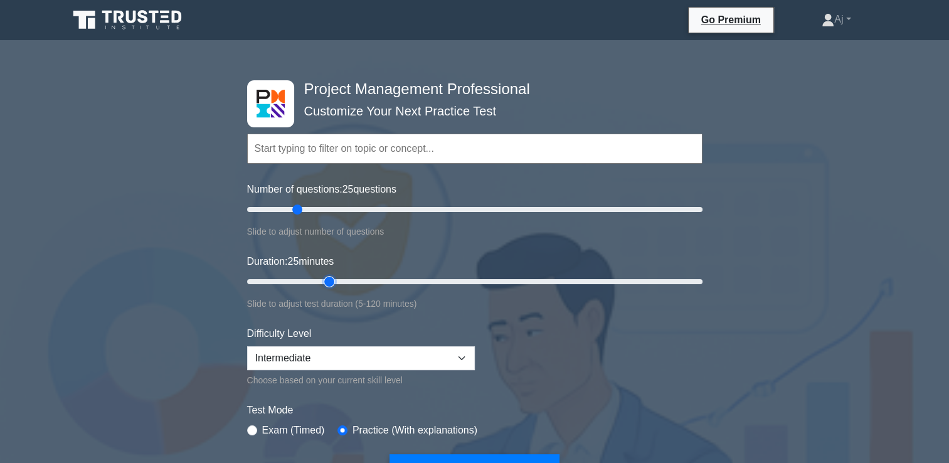
click at [325, 274] on input "Duration: 25 minutes" at bounding box center [474, 281] width 455 height 15
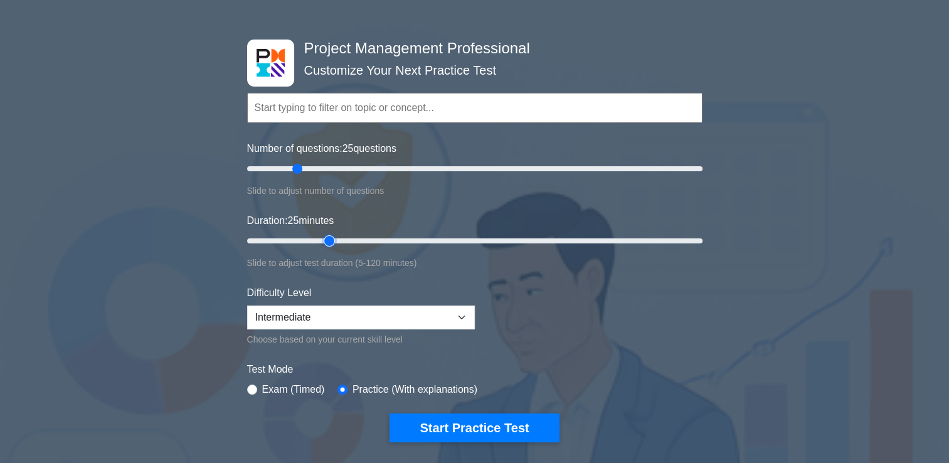
scroll to position [63, 0]
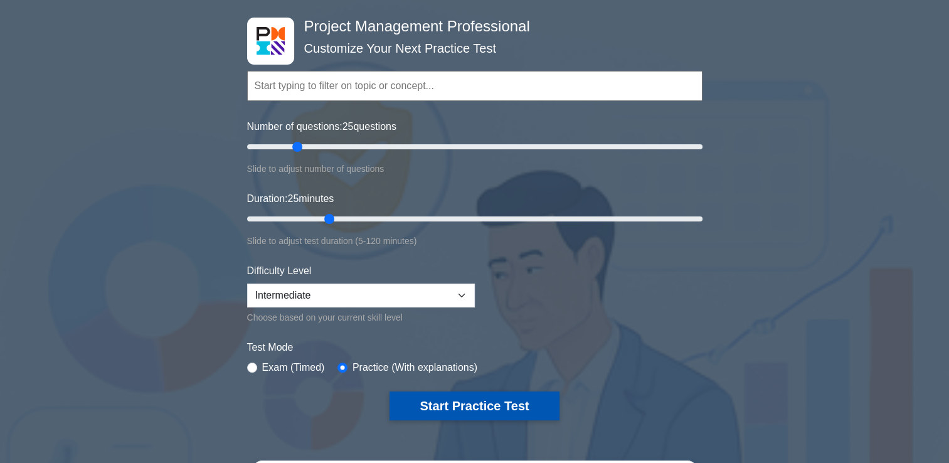
click at [478, 404] on button "Start Practice Test" at bounding box center [474, 405] width 169 height 29
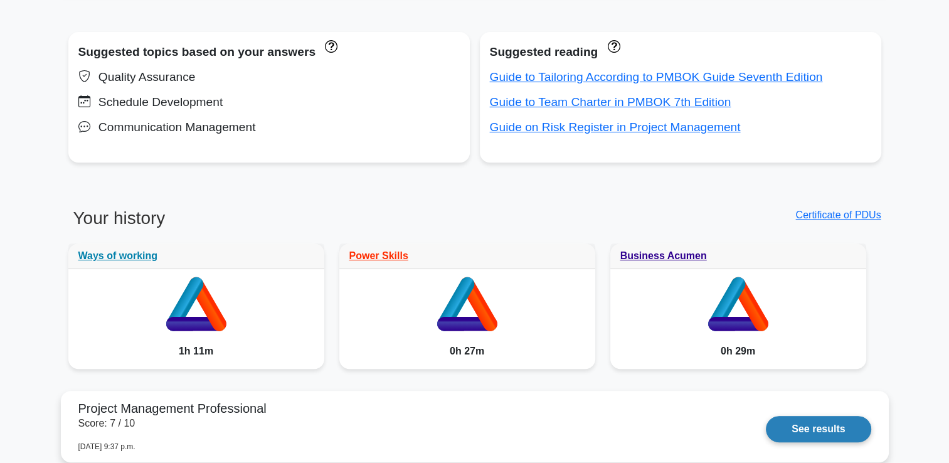
scroll to position [565, 0]
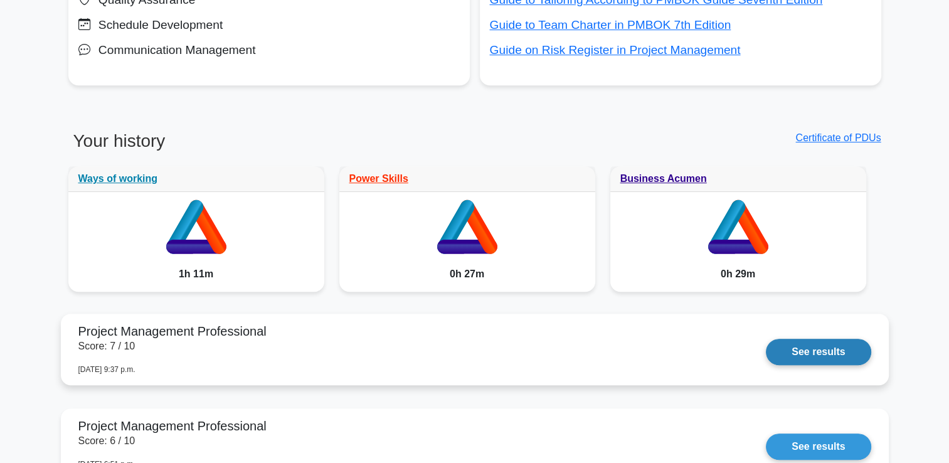
click at [807, 350] on link "See results" at bounding box center [818, 352] width 105 height 26
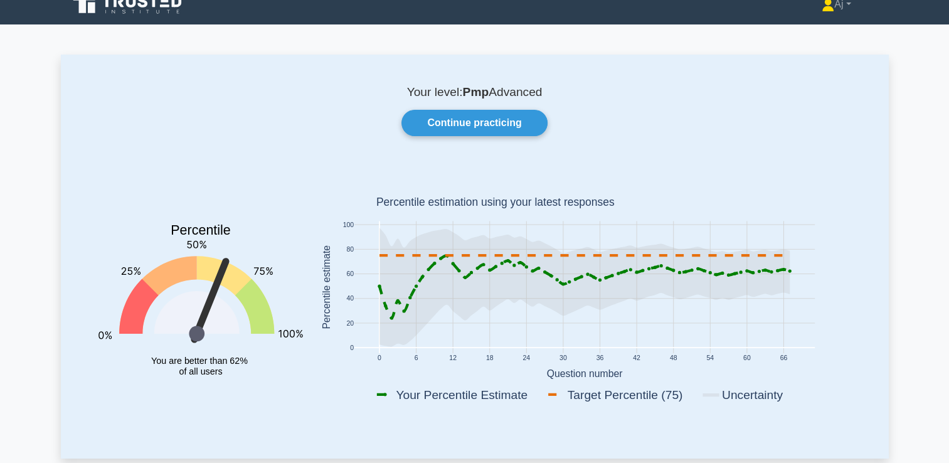
scroll to position [0, 0]
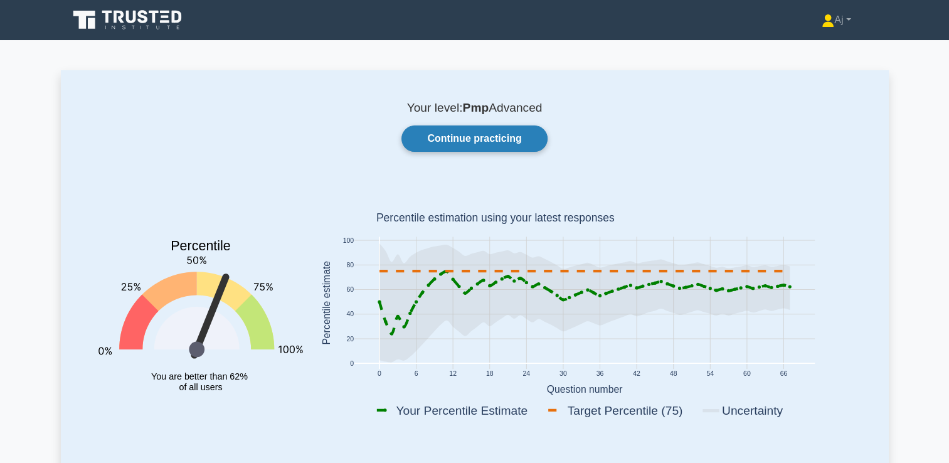
click at [468, 134] on link "Continue practicing" at bounding box center [474, 138] width 146 height 26
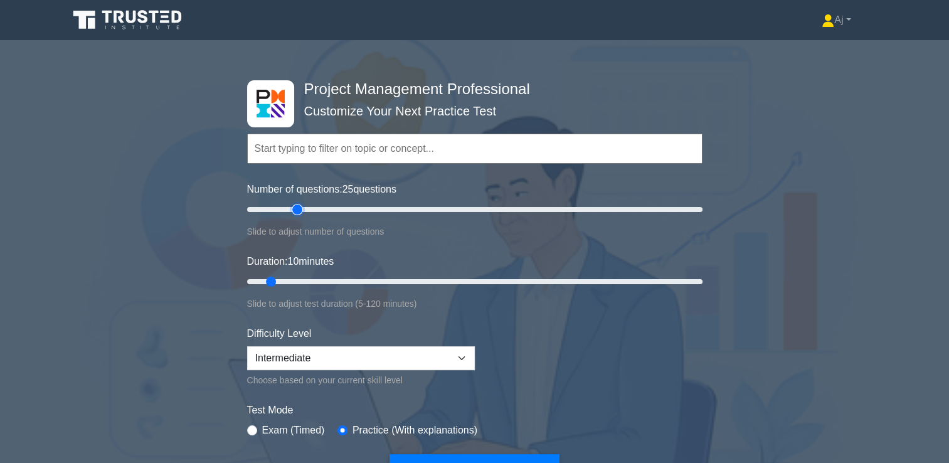
drag, startPoint x: 263, startPoint y: 209, endPoint x: 294, endPoint y: 211, distance: 30.8
type input "25"
click at [294, 211] on input "Number of questions: 25 questions" at bounding box center [474, 209] width 455 height 15
drag, startPoint x: 273, startPoint y: 280, endPoint x: 322, endPoint y: 280, distance: 48.9
type input "25"
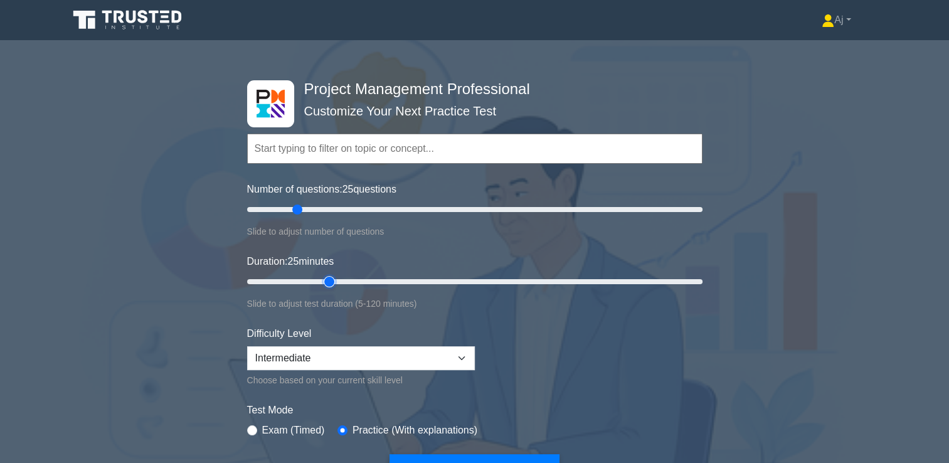
click at [322, 280] on input "Duration: 25 minutes" at bounding box center [474, 281] width 455 height 15
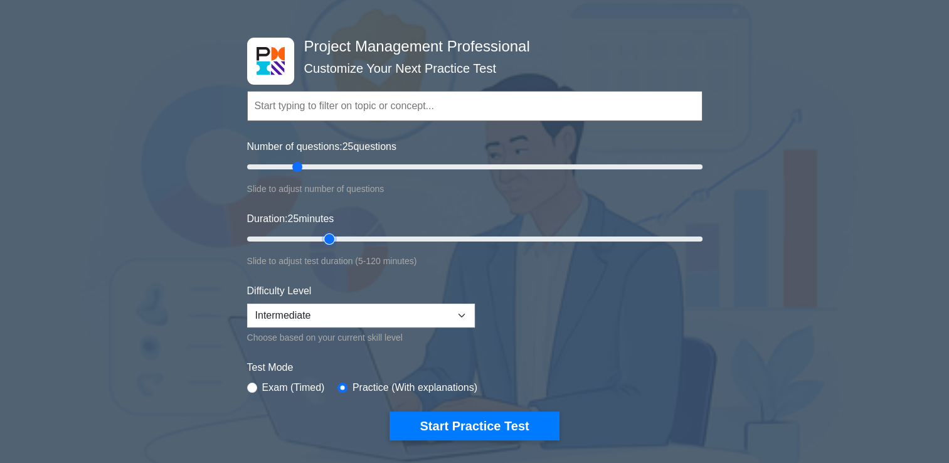
scroll to position [63, 0]
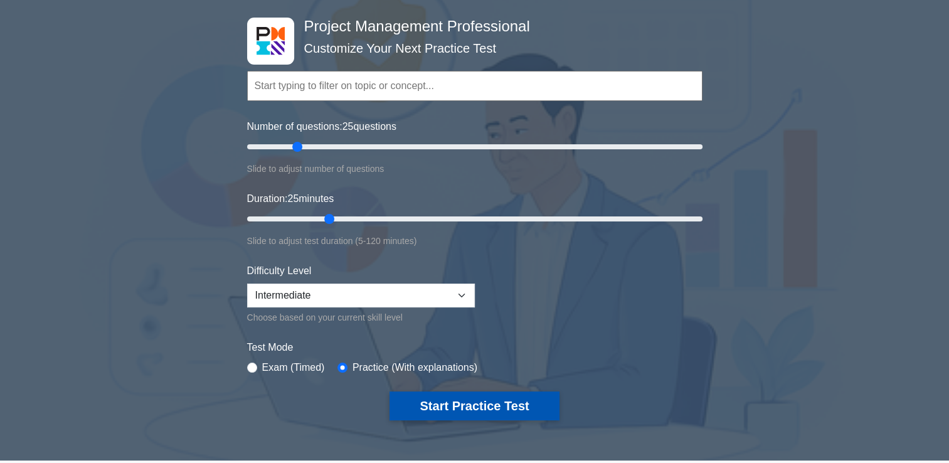
click at [455, 409] on button "Start Practice Test" at bounding box center [474, 405] width 169 height 29
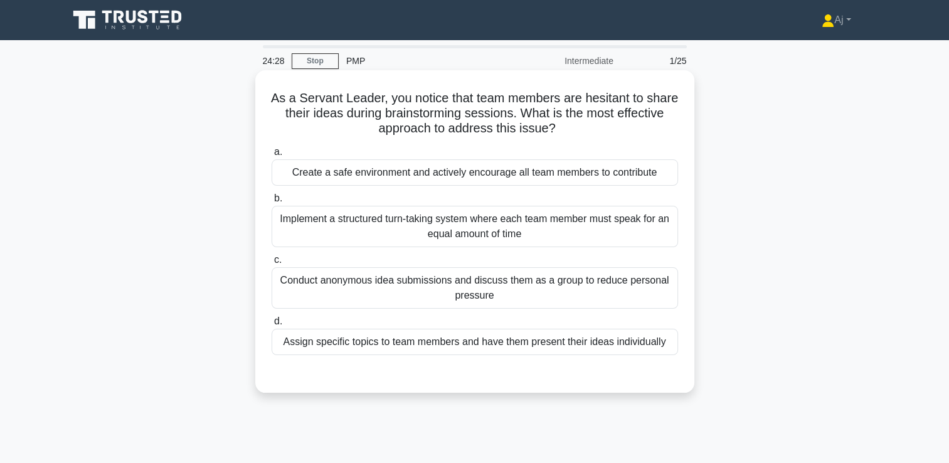
click at [395, 291] on div "Conduct anonymous idea submissions and discuss them as a group to reduce person…" at bounding box center [475, 287] width 406 height 41
click at [272, 264] on input "c. Conduct anonymous idea submissions and discuss them as a group to reduce per…" at bounding box center [272, 260] width 0 height 8
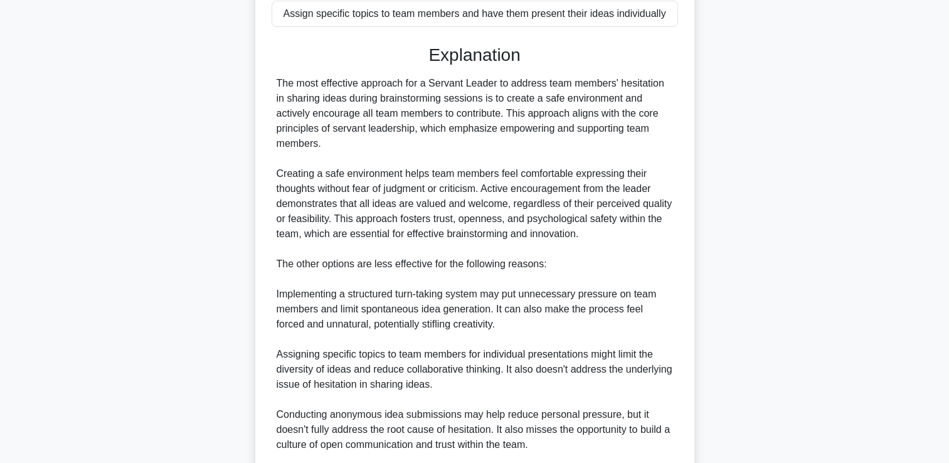
scroll to position [439, 0]
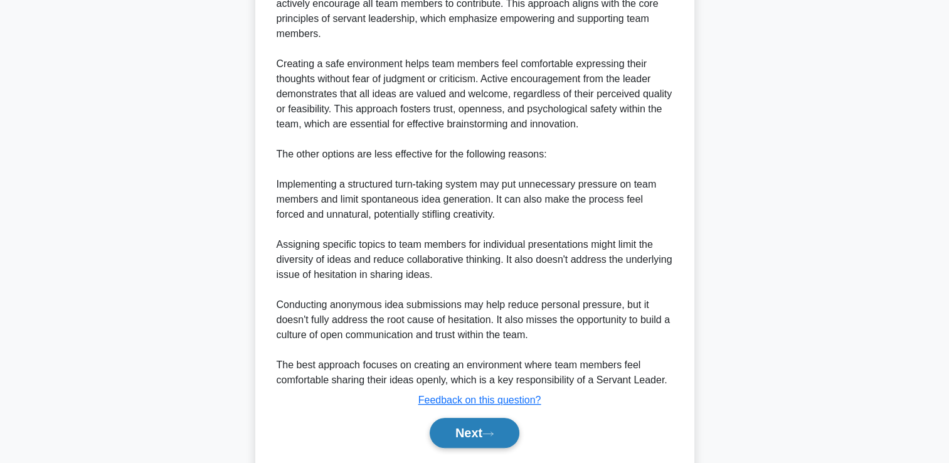
click at [477, 418] on button "Next" at bounding box center [475, 433] width 90 height 30
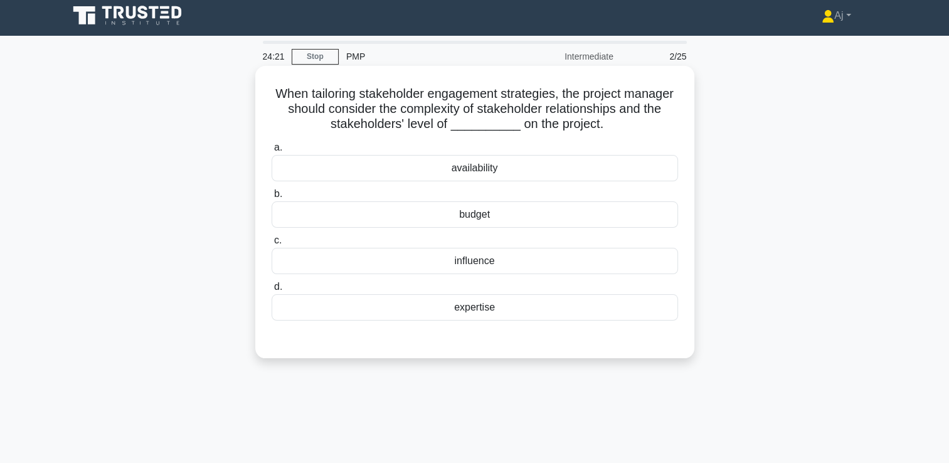
scroll to position [0, 0]
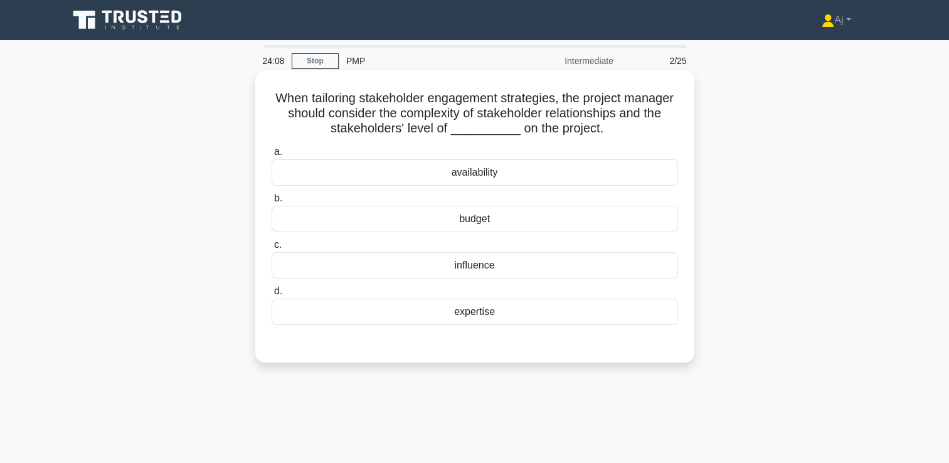
click at [479, 270] on div "influence" at bounding box center [475, 265] width 406 height 26
click at [272, 249] on input "c. influence" at bounding box center [272, 245] width 0 height 8
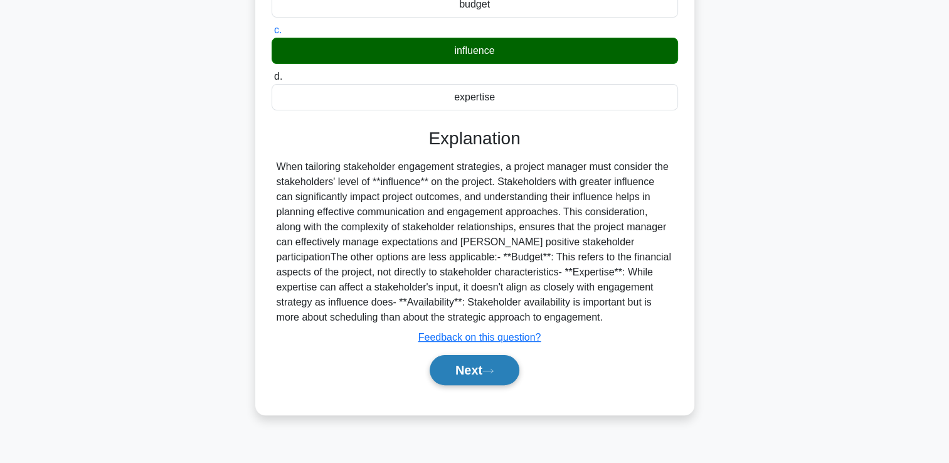
click at [463, 369] on button "Next" at bounding box center [475, 370] width 90 height 30
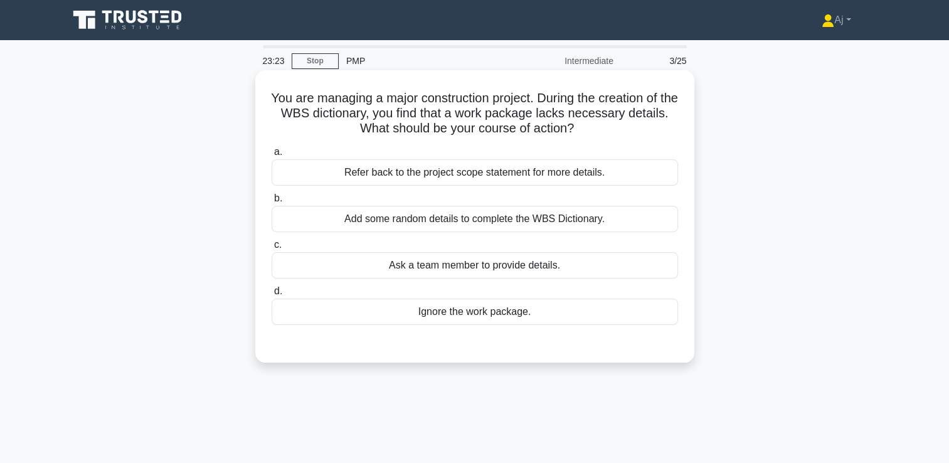
click at [421, 176] on div "Refer back to the project scope statement for more details." at bounding box center [475, 172] width 406 height 26
click at [364, 169] on div "Refer back to the project scope statement for more details." at bounding box center [475, 172] width 406 height 26
click at [272, 156] on input "a. Refer back to the project scope statement for more details." at bounding box center [272, 152] width 0 height 8
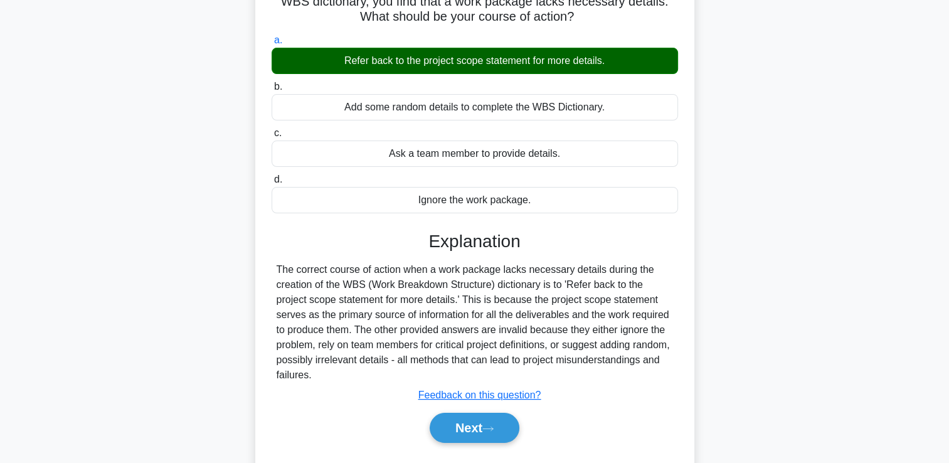
scroll to position [188, 0]
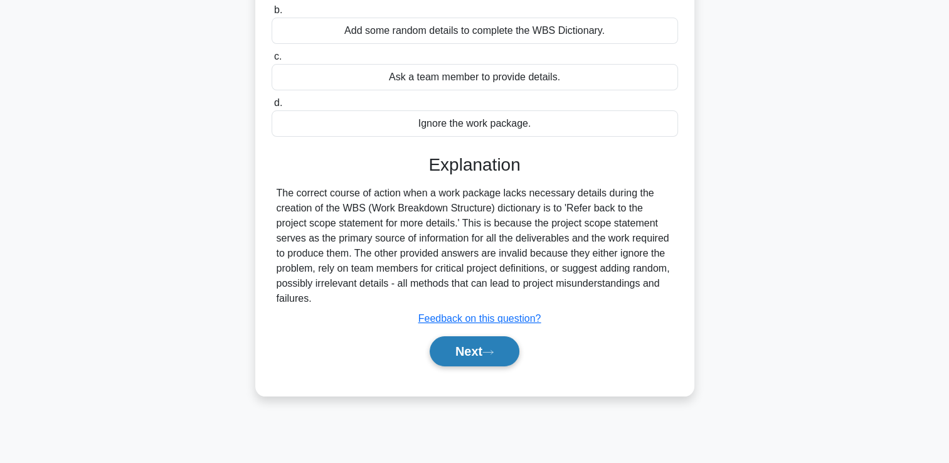
click at [479, 353] on button "Next" at bounding box center [475, 351] width 90 height 30
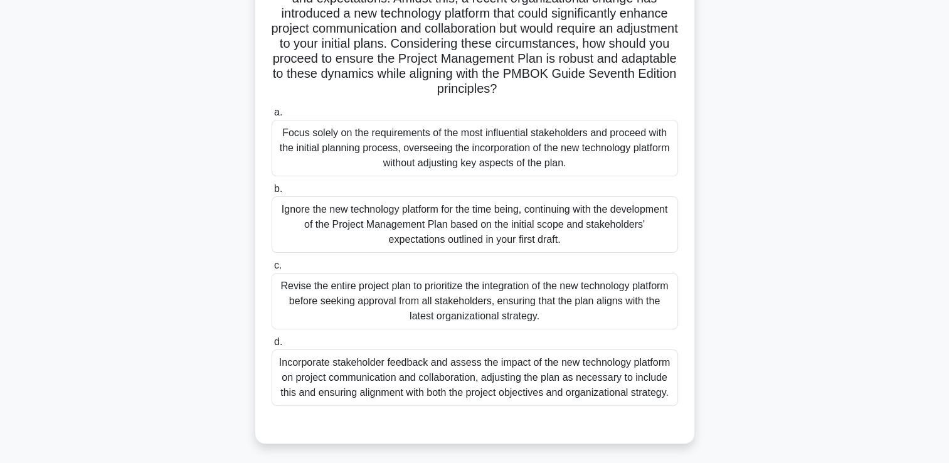
scroll to position [215, 0]
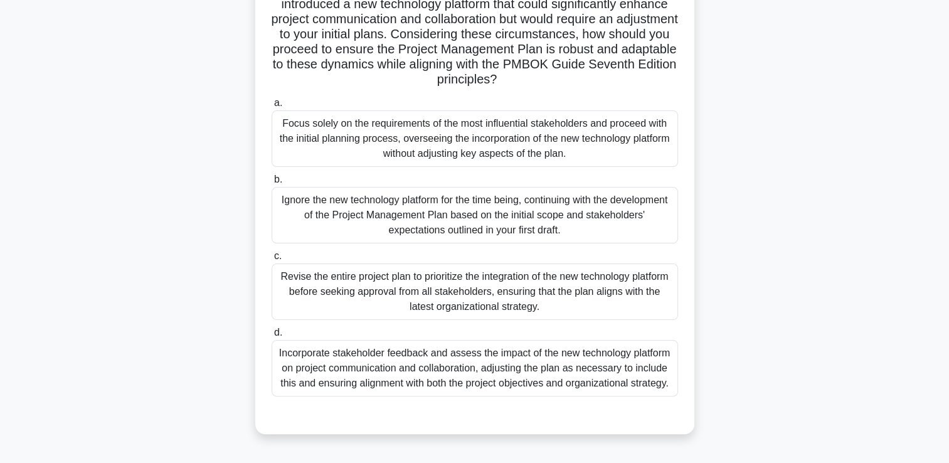
click at [401, 386] on div "Incorporate stakeholder feedback and assess the impact of the new technology pl…" at bounding box center [475, 368] width 406 height 56
click at [272, 337] on input "d. Incorporate stakeholder feedback and assess the impact of the new technology…" at bounding box center [272, 333] width 0 height 8
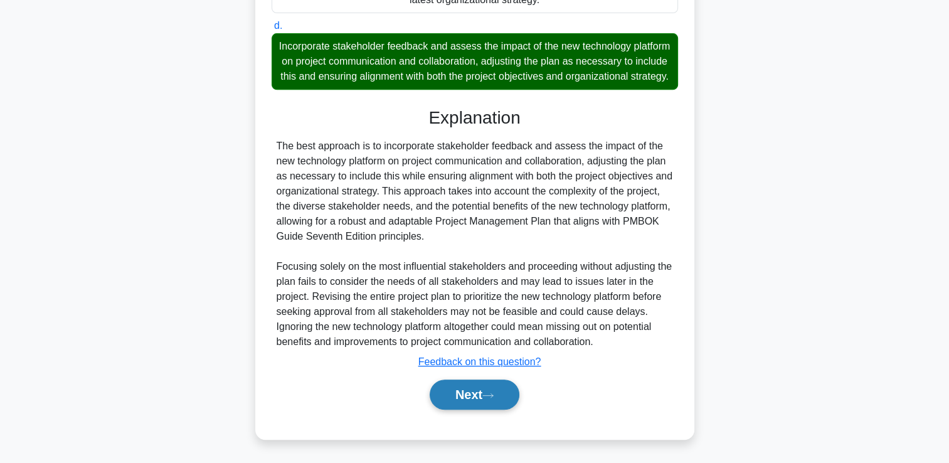
click at [470, 395] on button "Next" at bounding box center [475, 394] width 90 height 30
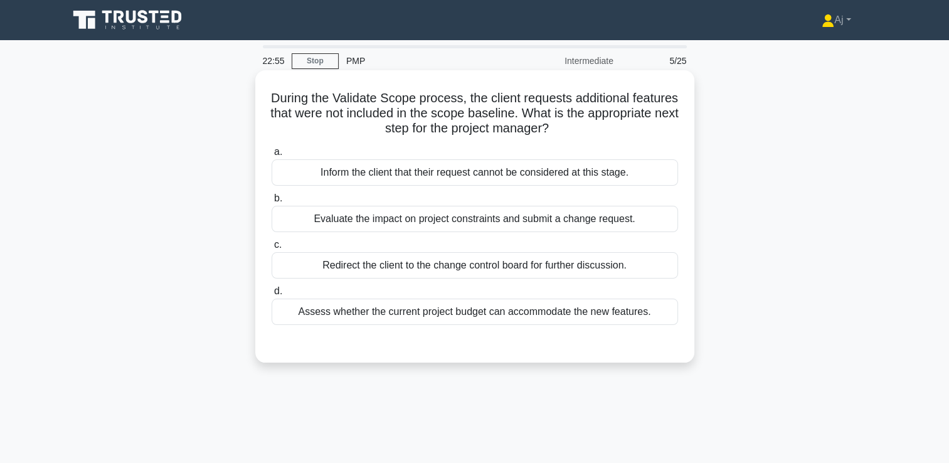
scroll to position [0, 0]
click at [311, 317] on div "Assess whether the current project budget can accommodate the new features." at bounding box center [475, 312] width 406 height 26
click at [272, 295] on input "d. Assess whether the current project budget can accommodate the new features." at bounding box center [272, 291] width 0 height 8
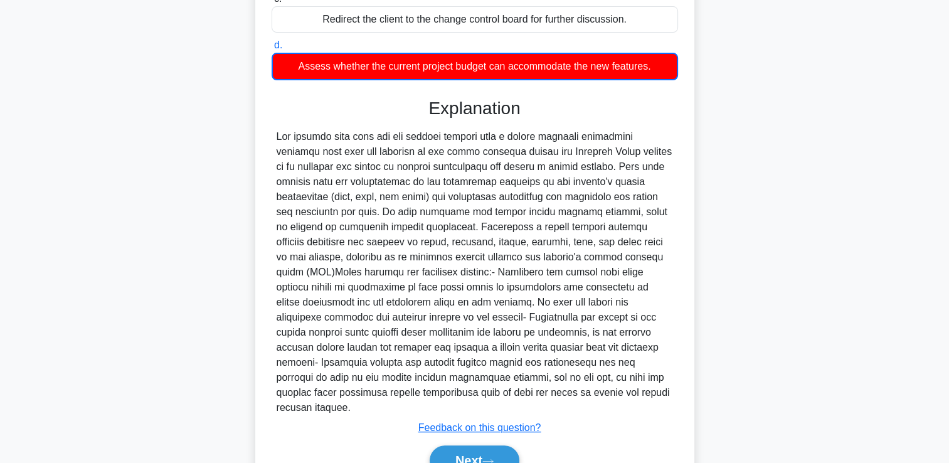
scroll to position [295, 0]
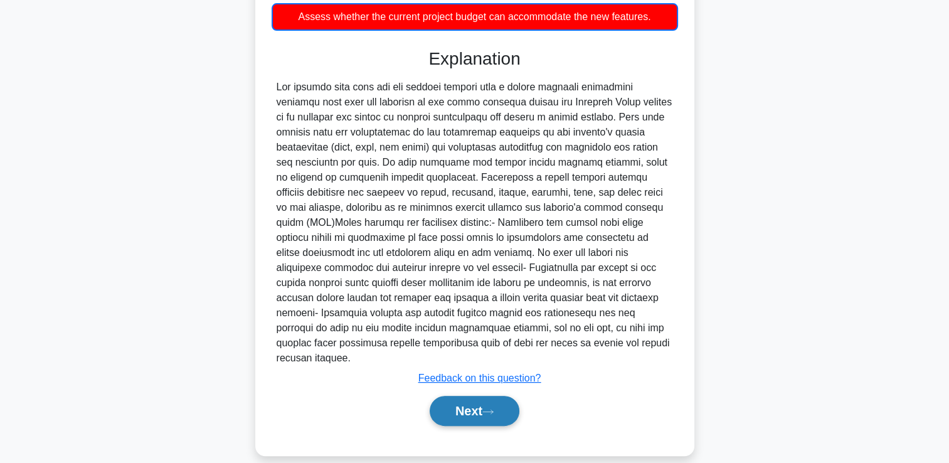
click at [455, 396] on button "Next" at bounding box center [475, 411] width 90 height 30
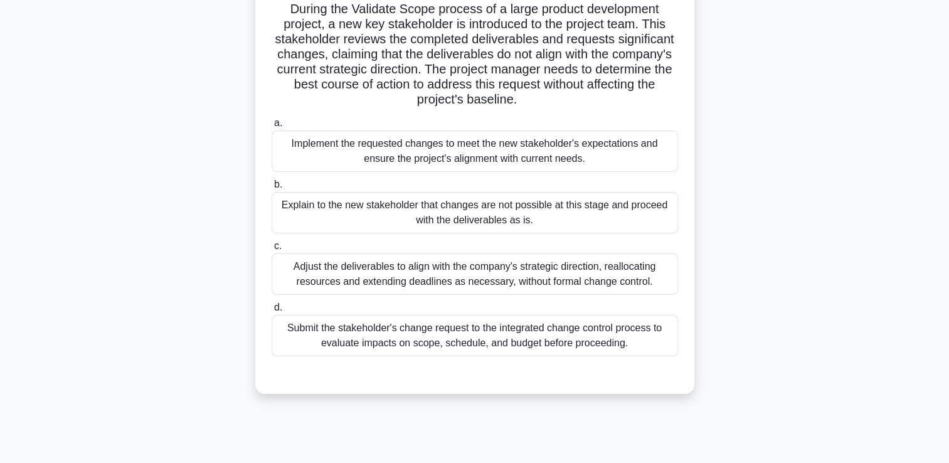
scroll to position [26, 0]
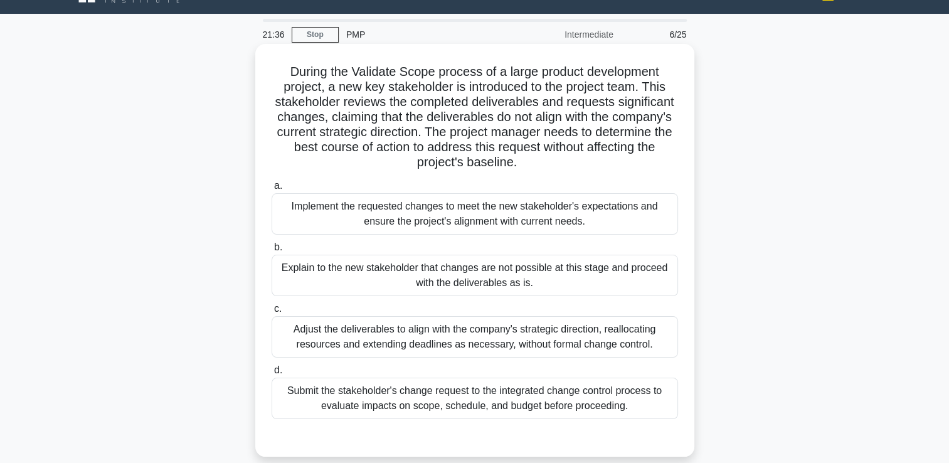
click at [341, 401] on div "Submit the stakeholder's change request to the integrated change control proces…" at bounding box center [475, 398] width 406 height 41
click at [272, 374] on input "d. Submit the stakeholder's change request to the integrated change control pro…" at bounding box center [272, 370] width 0 height 8
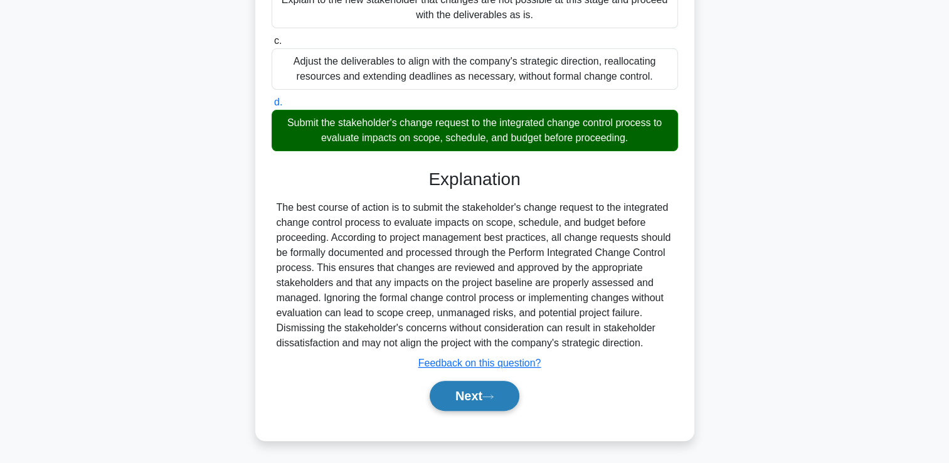
click at [470, 393] on button "Next" at bounding box center [475, 396] width 90 height 30
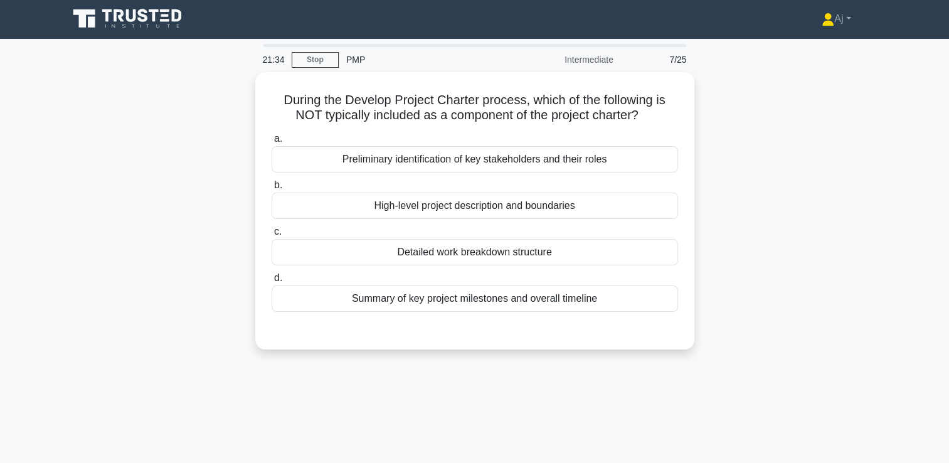
scroll to position [0, 0]
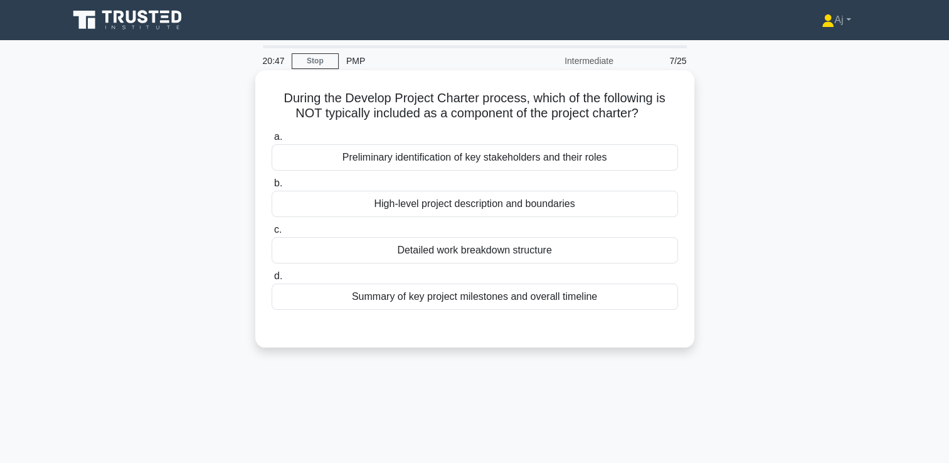
click at [507, 255] on div "Detailed work breakdown structure" at bounding box center [475, 250] width 406 height 26
click at [272, 234] on input "c. Detailed work breakdown structure" at bounding box center [272, 230] width 0 height 8
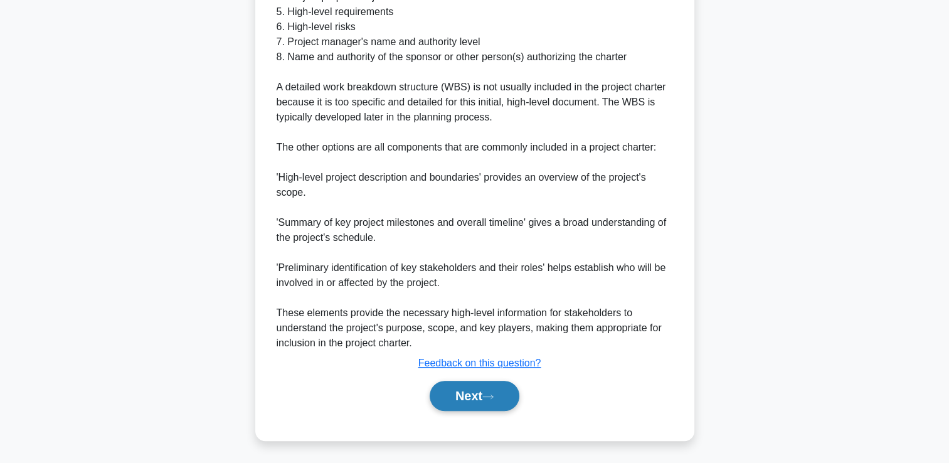
click at [472, 393] on button "Next" at bounding box center [475, 396] width 90 height 30
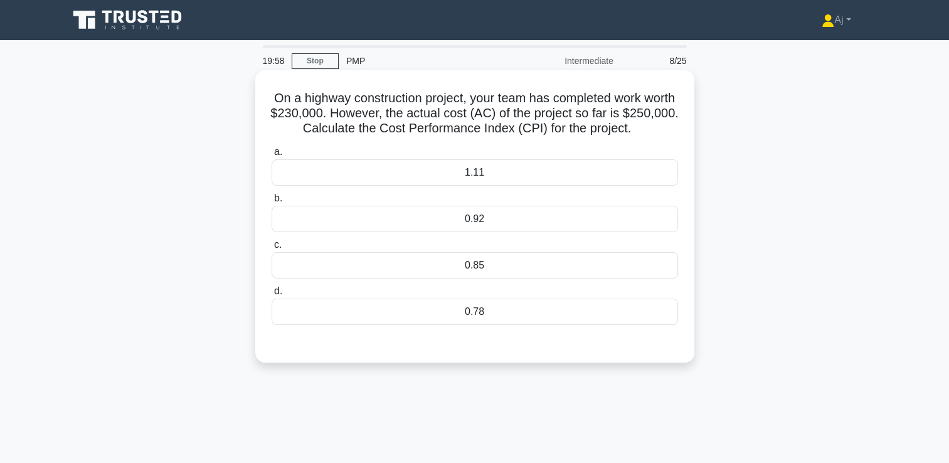
click at [501, 222] on div "0.92" at bounding box center [475, 219] width 406 height 26
click at [272, 203] on input "b. 0.92" at bounding box center [272, 198] width 0 height 8
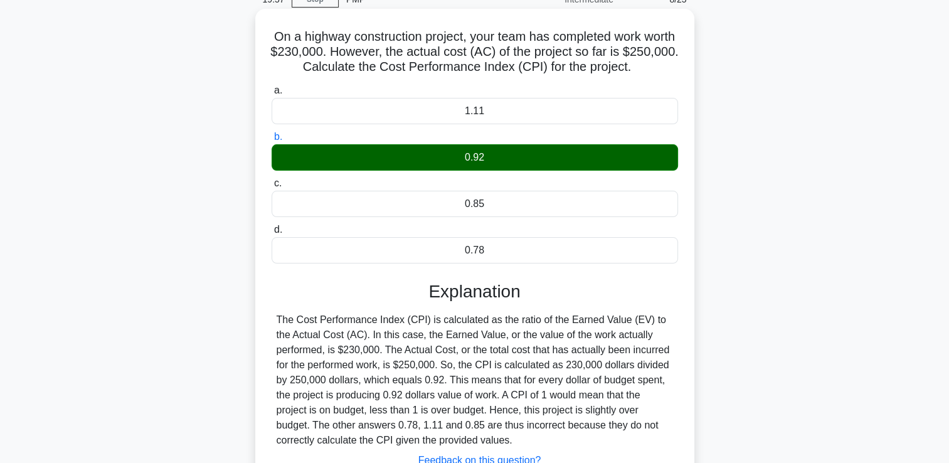
scroll to position [215, 0]
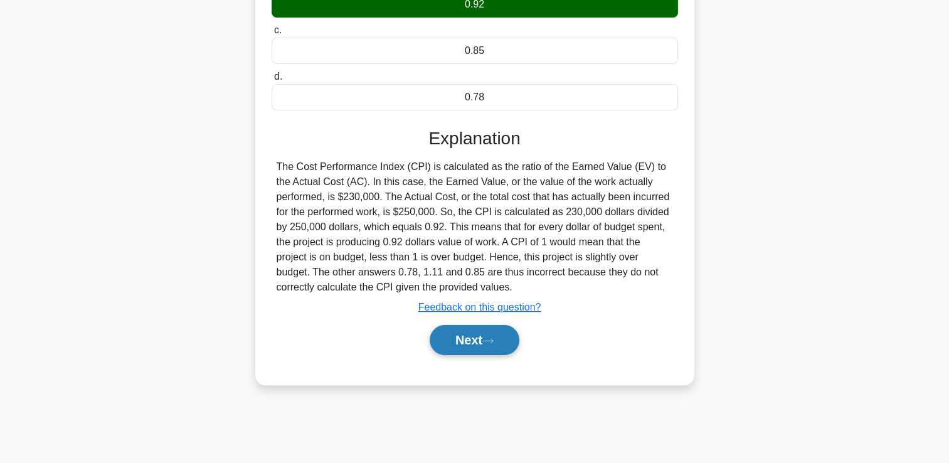
click at [469, 338] on button "Next" at bounding box center [475, 340] width 90 height 30
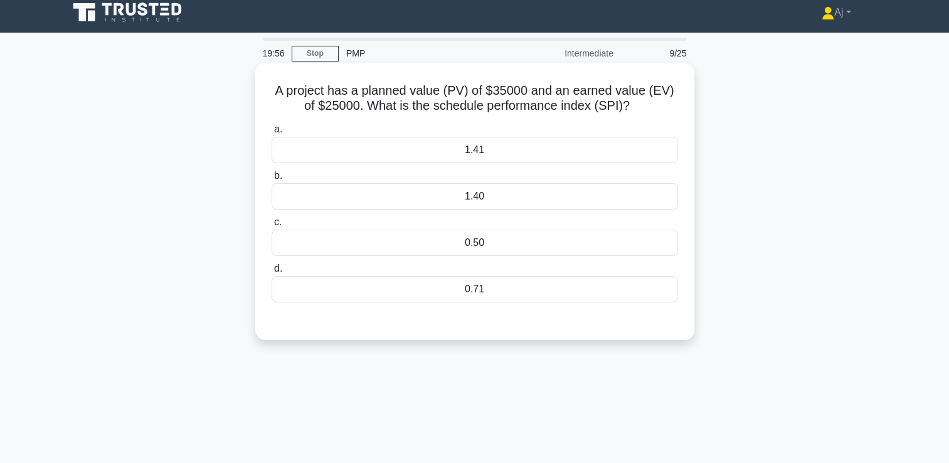
scroll to position [0, 0]
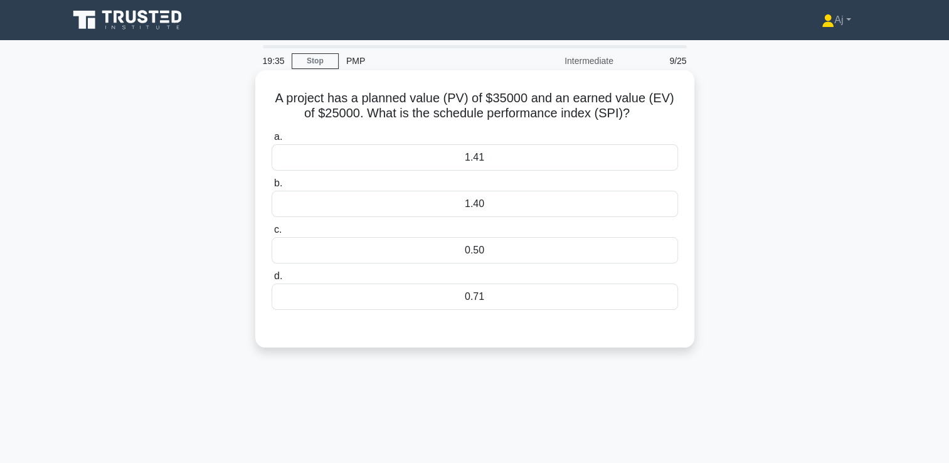
click at [490, 303] on div "0.71" at bounding box center [475, 297] width 406 height 26
click at [272, 280] on input "d. 0.71" at bounding box center [272, 276] width 0 height 8
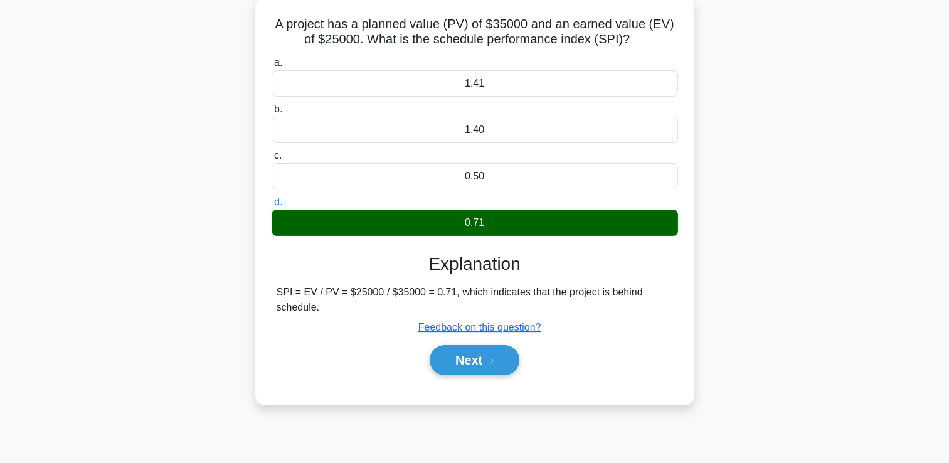
scroll to position [215, 0]
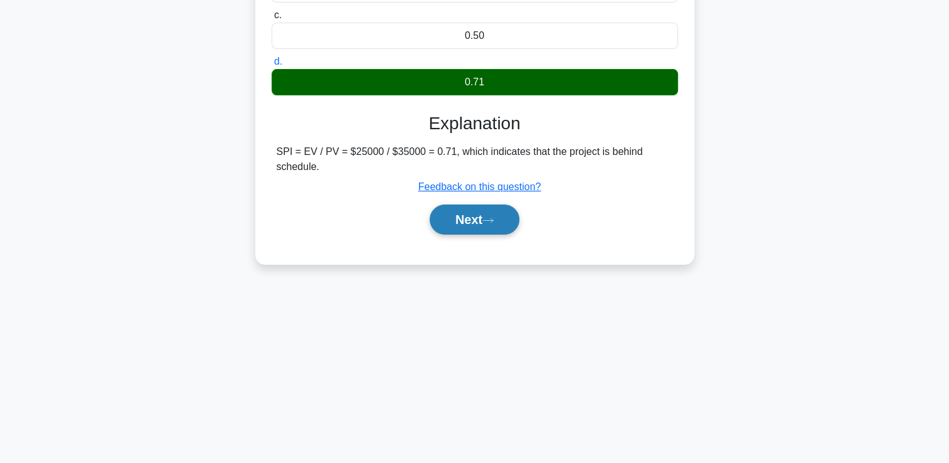
click at [480, 232] on button "Next" at bounding box center [475, 219] width 90 height 30
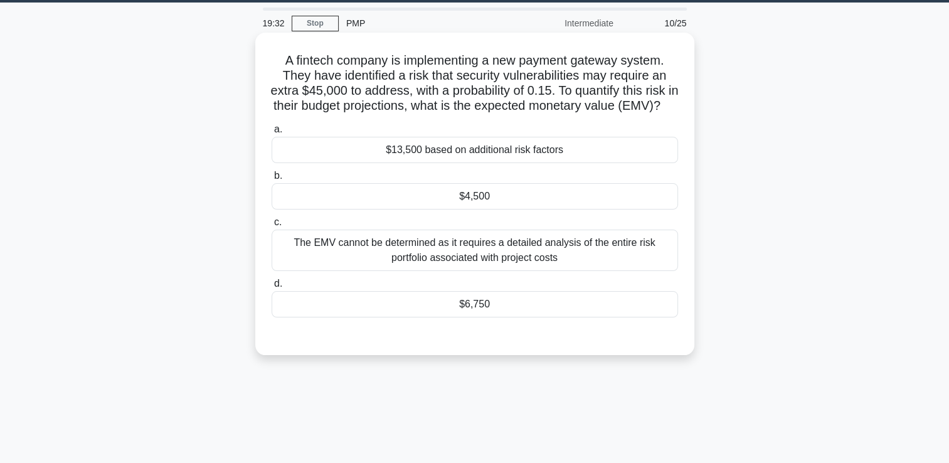
scroll to position [26, 0]
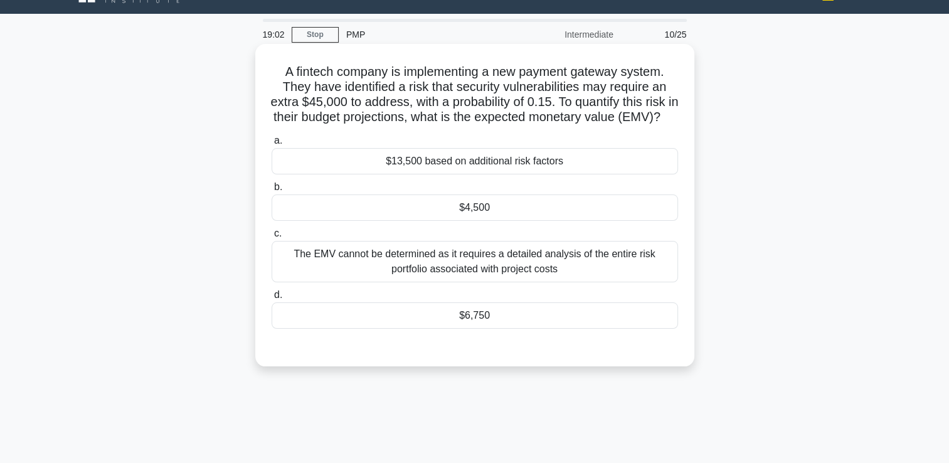
click at [490, 271] on div "The EMV cannot be determined as it requires a detailed analysis of the entire r…" at bounding box center [475, 261] width 406 height 41
click at [272, 238] on input "c. The EMV cannot be determined as it requires a detailed analysis of the entir…" at bounding box center [272, 234] width 0 height 8
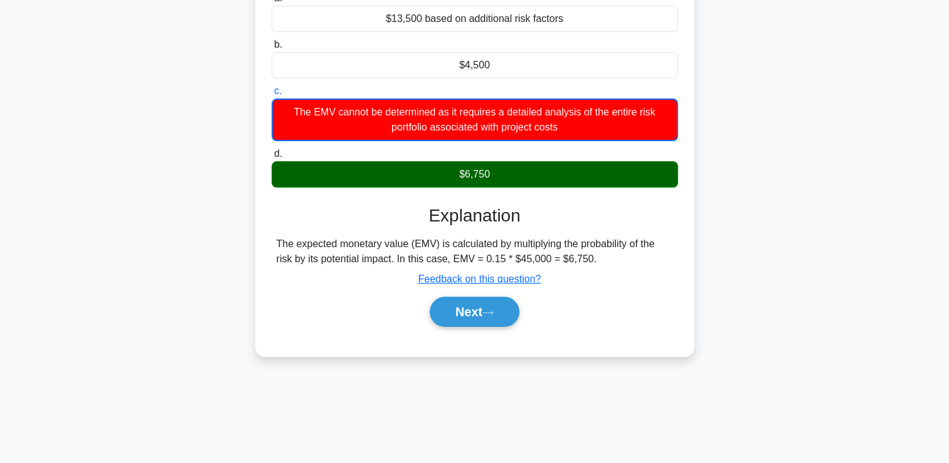
scroll to position [215, 0]
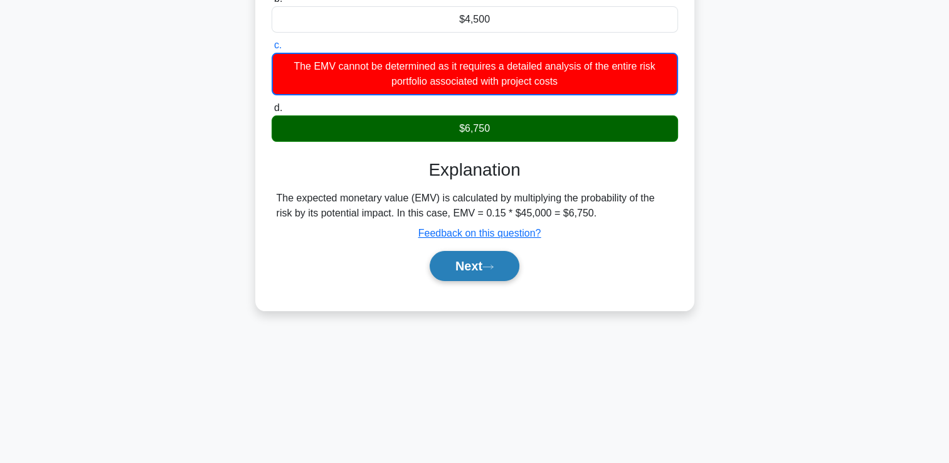
click at [482, 281] on button "Next" at bounding box center [475, 266] width 90 height 30
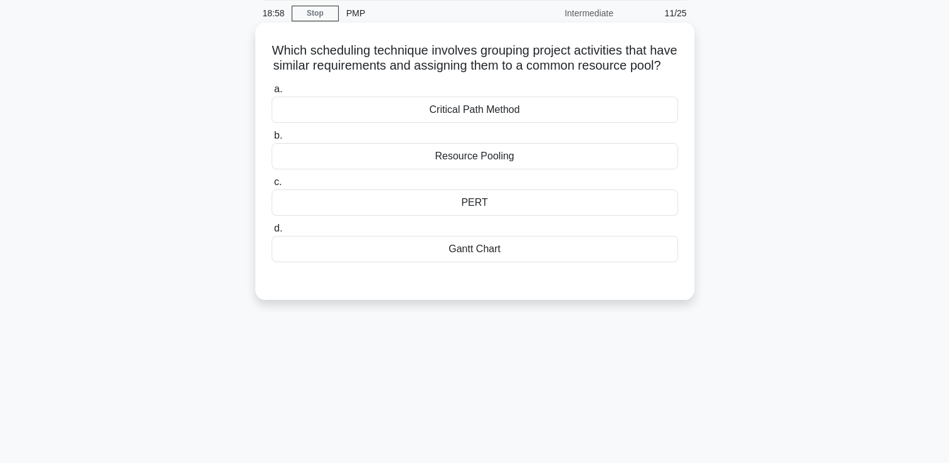
scroll to position [0, 0]
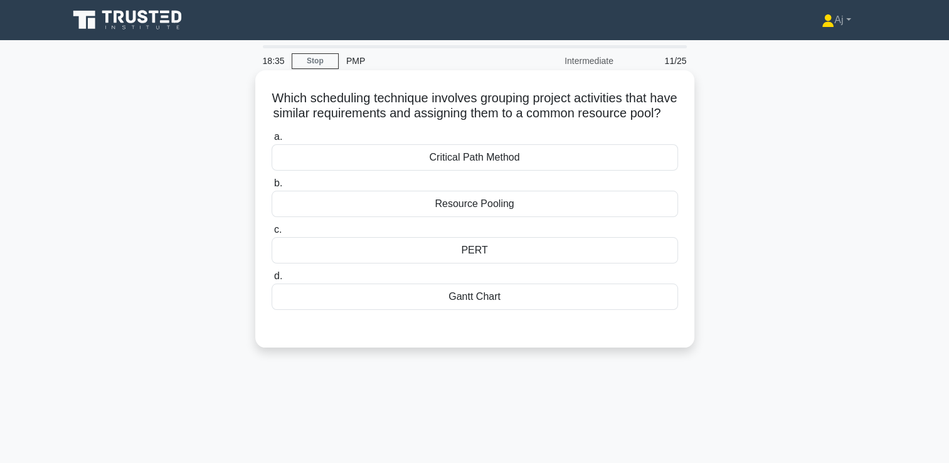
click at [448, 310] on div "Gantt Chart" at bounding box center [475, 297] width 406 height 26
click at [272, 280] on input "d. Gantt Chart" at bounding box center [272, 276] width 0 height 8
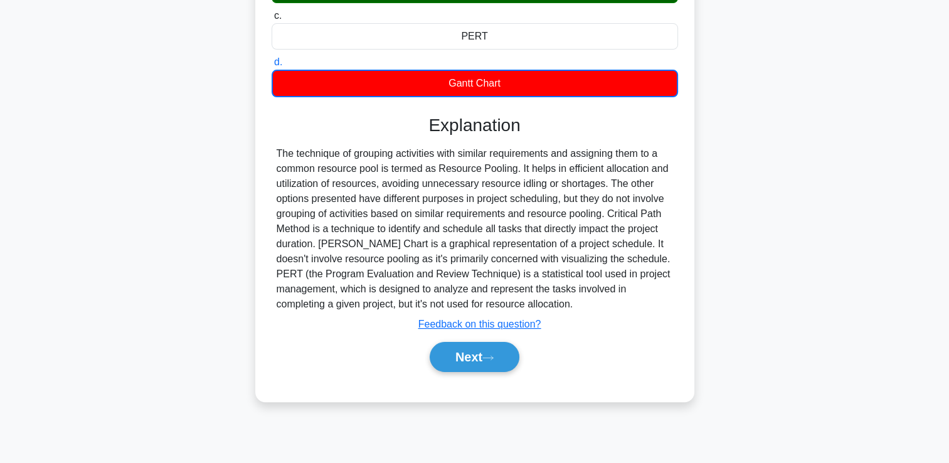
scroll to position [215, 0]
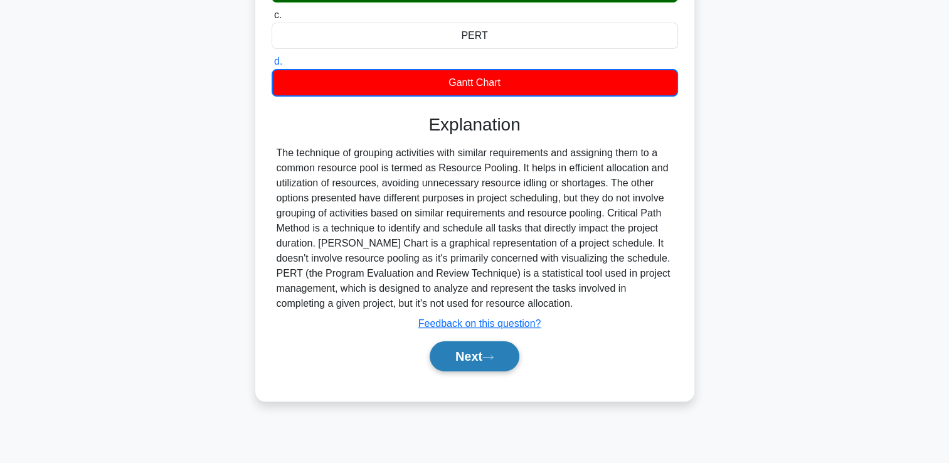
click at [460, 366] on button "Next" at bounding box center [475, 356] width 90 height 30
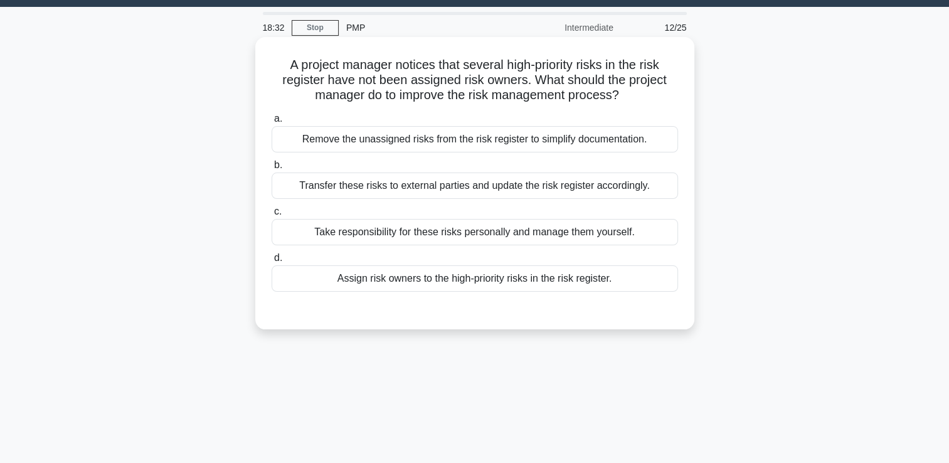
scroll to position [0, 0]
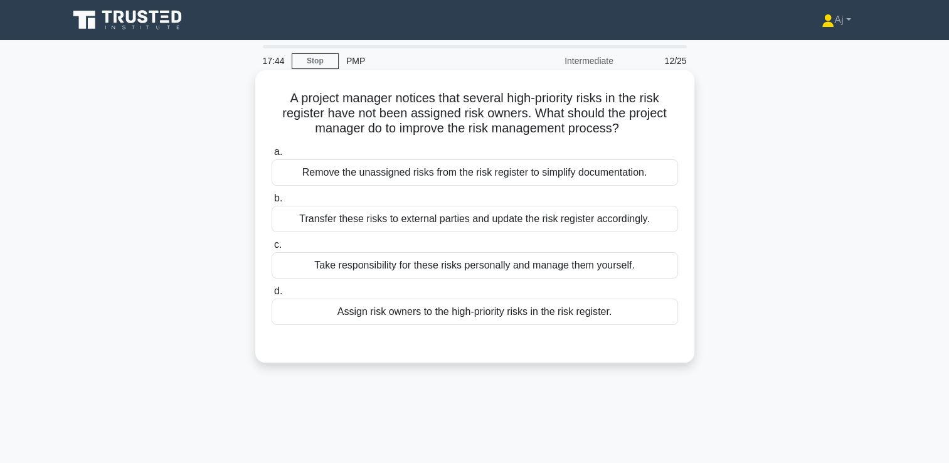
click at [322, 312] on div "Assign risk owners to the high-priority risks in the risk register." at bounding box center [475, 312] width 406 height 26
click at [272, 295] on input "d. Assign risk owners to the high-priority risks in the risk register." at bounding box center [272, 291] width 0 height 8
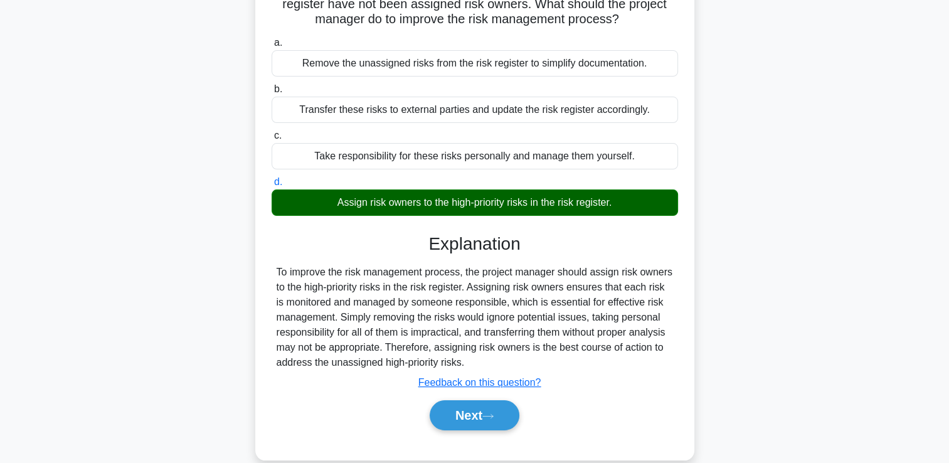
scroll to position [215, 0]
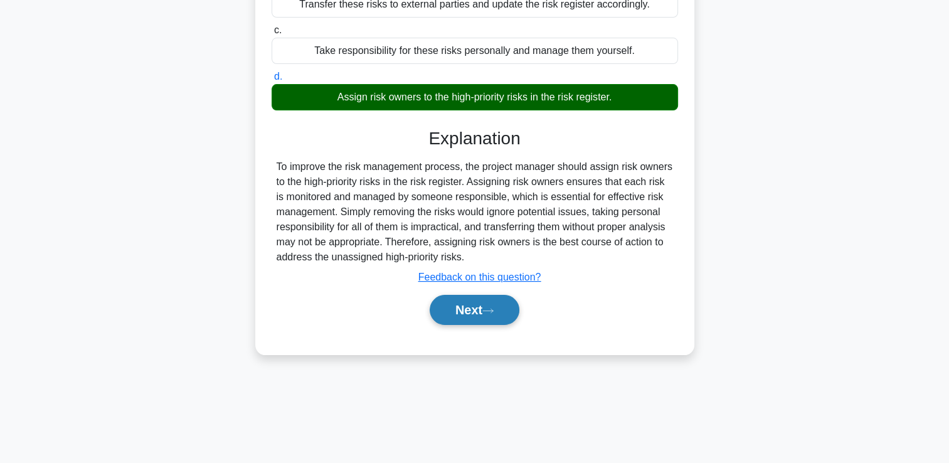
click at [469, 312] on button "Next" at bounding box center [475, 310] width 90 height 30
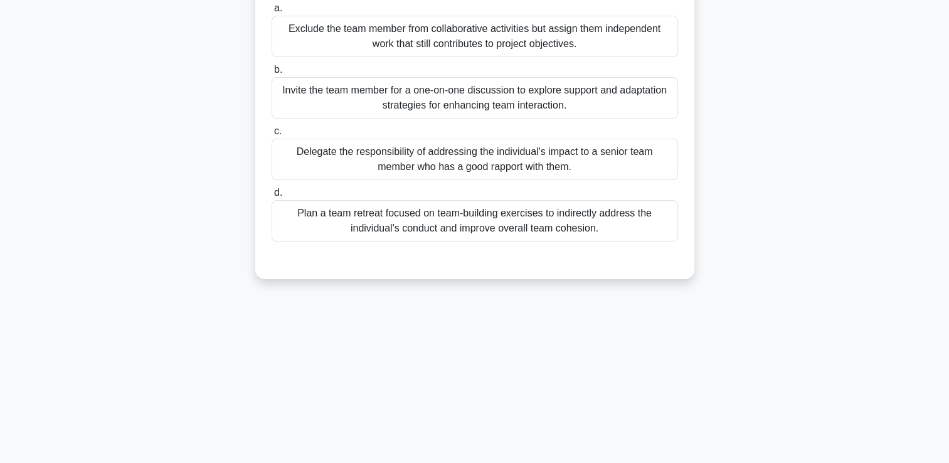
scroll to position [0, 0]
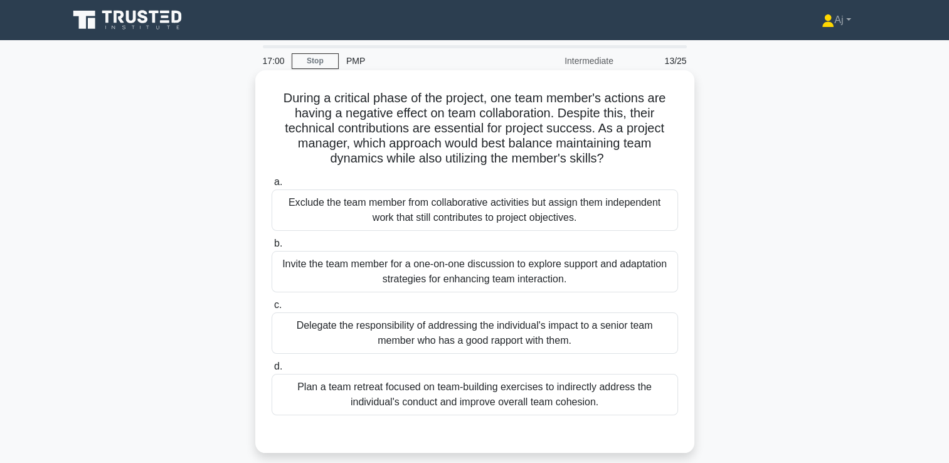
click at [364, 277] on div "Invite the team member for a one-on-one discussion to explore support and adapt…" at bounding box center [475, 271] width 406 height 41
click at [272, 248] on input "b. Invite the team member for a one-on-one discussion to explore support and ad…" at bounding box center [272, 244] width 0 height 8
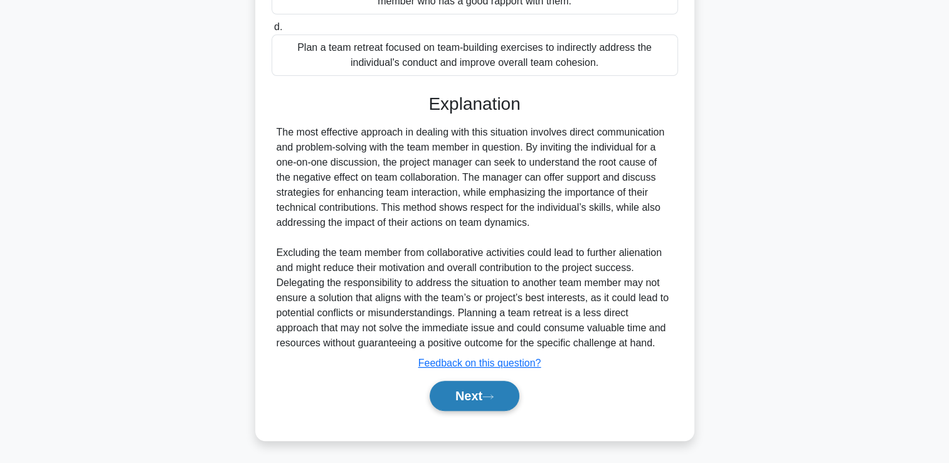
click at [464, 386] on button "Next" at bounding box center [475, 396] width 90 height 30
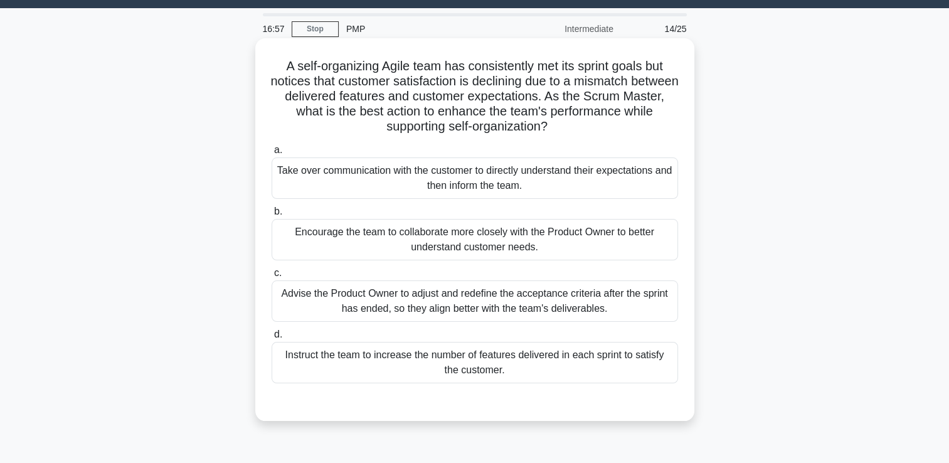
scroll to position [26, 0]
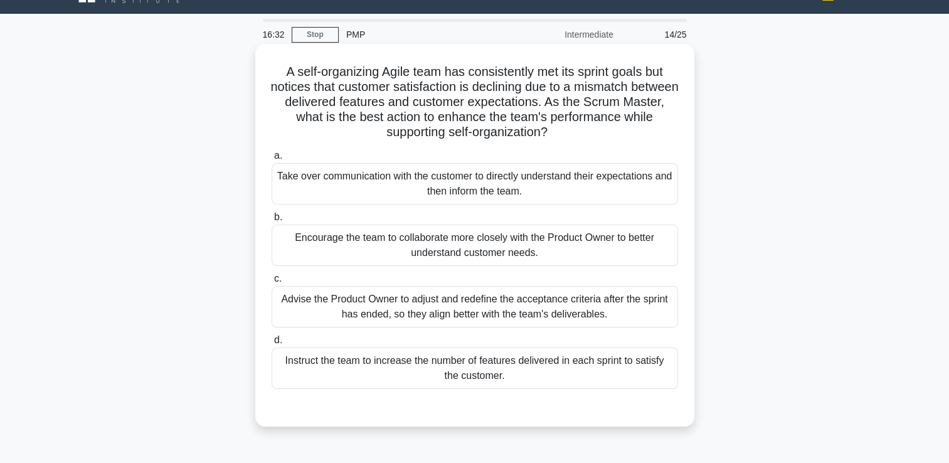
click at [340, 367] on div "Instruct the team to increase the number of features delivered in each sprint t…" at bounding box center [475, 367] width 406 height 41
click at [272, 344] on input "d. Instruct the team to increase the number of features delivered in each sprin…" at bounding box center [272, 340] width 0 height 8
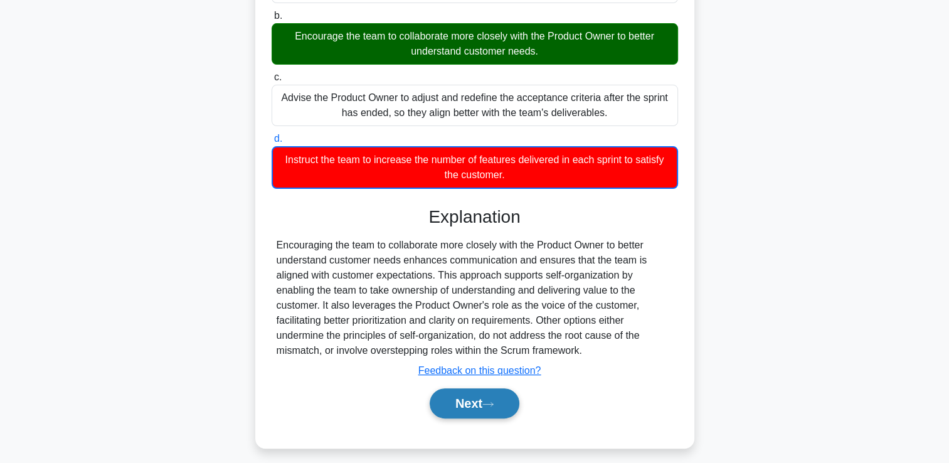
scroll to position [235, 0]
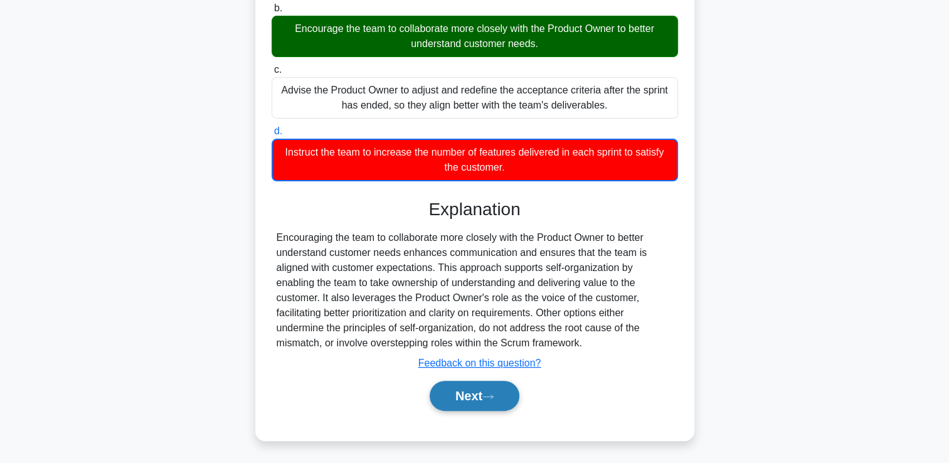
click at [480, 388] on button "Next" at bounding box center [475, 396] width 90 height 30
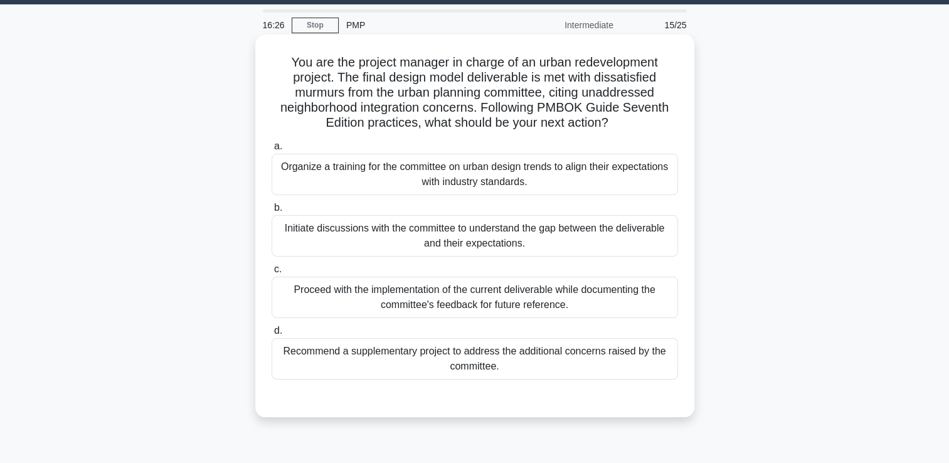
scroll to position [26, 0]
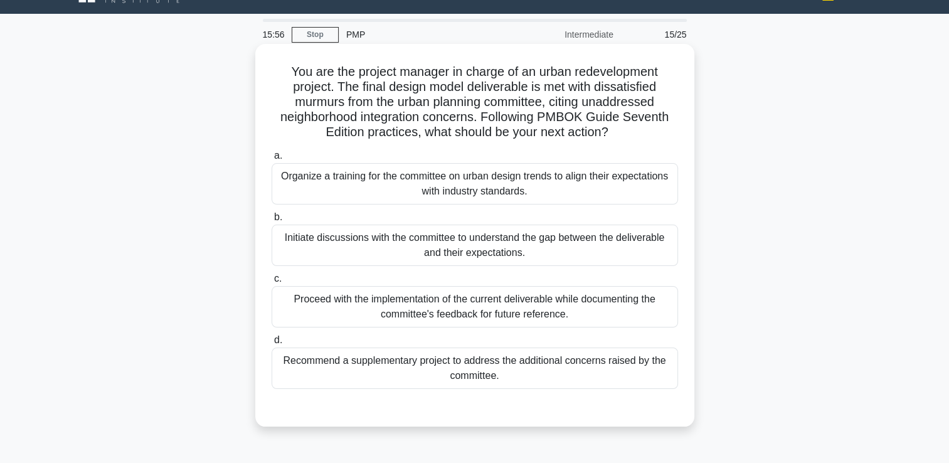
click at [315, 255] on div "Initiate discussions with the committee to understand the gap between the deliv…" at bounding box center [475, 245] width 406 height 41
click at [272, 221] on input "b. Initiate discussions with the committee to understand the gap between the de…" at bounding box center [272, 217] width 0 height 8
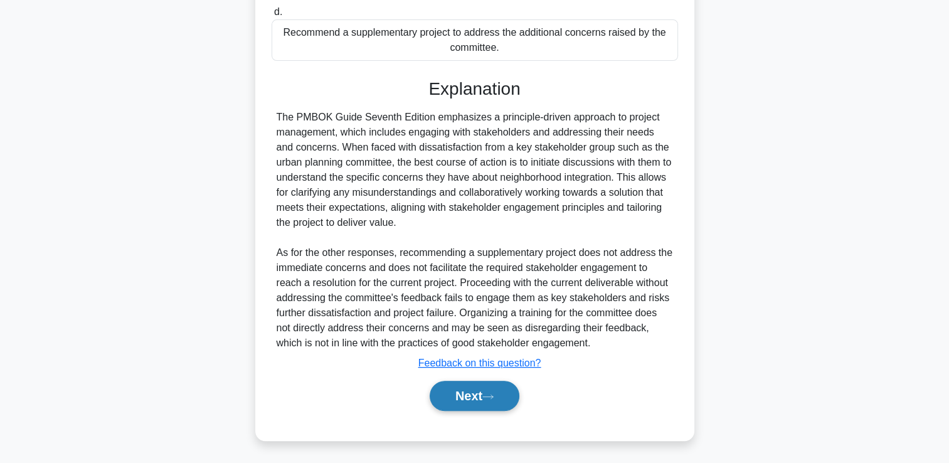
click at [443, 384] on button "Next" at bounding box center [475, 396] width 90 height 30
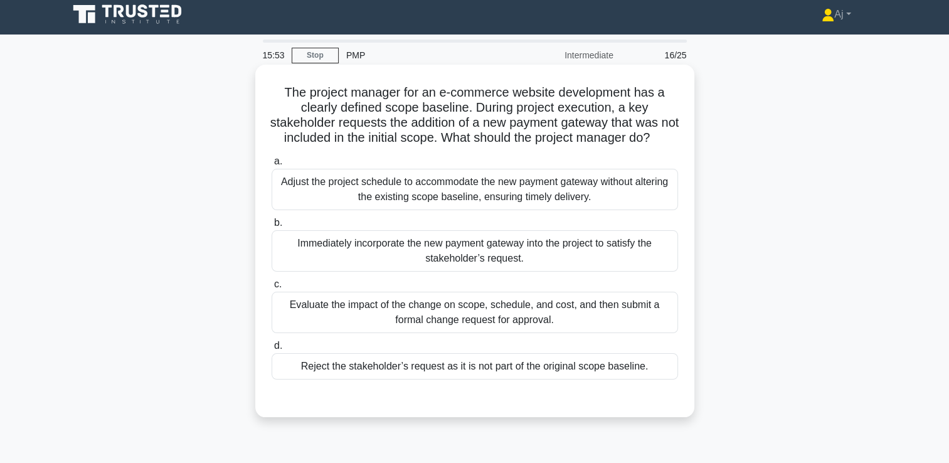
scroll to position [0, 0]
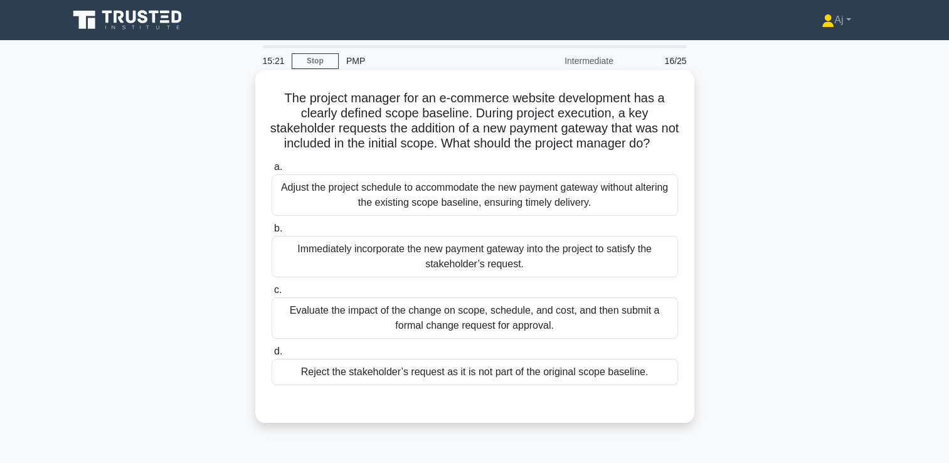
click at [313, 331] on div "Evaluate the impact of the change on scope, schedule, and cost, and then submit…" at bounding box center [475, 317] width 406 height 41
click at [272, 294] on input "c. Evaluate the impact of the change on scope, schedule, and cost, and then sub…" at bounding box center [272, 290] width 0 height 8
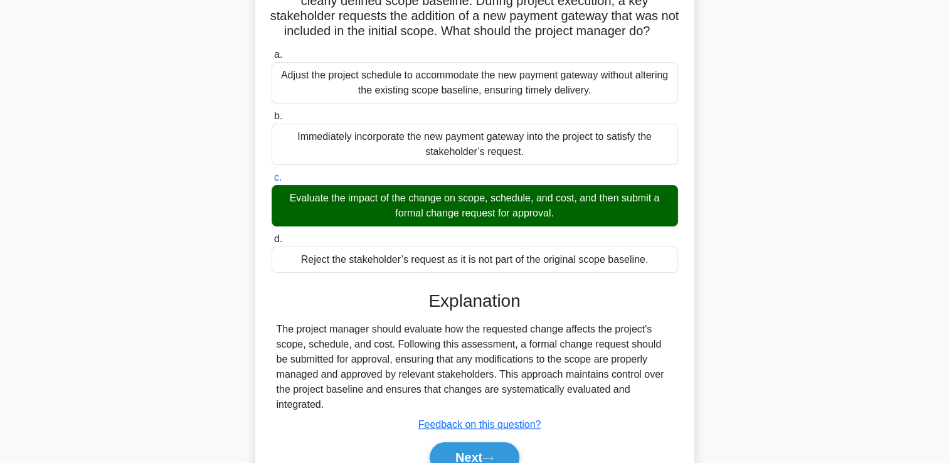
scroll to position [188, 0]
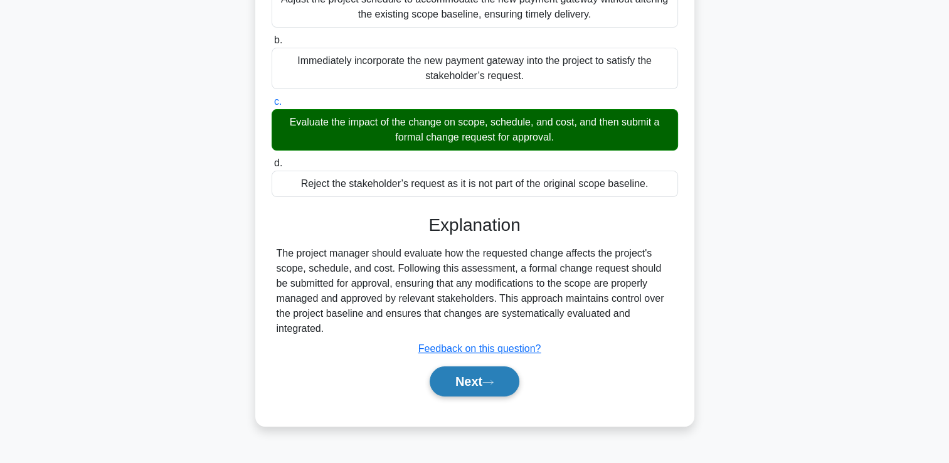
click at [457, 396] on button "Next" at bounding box center [475, 381] width 90 height 30
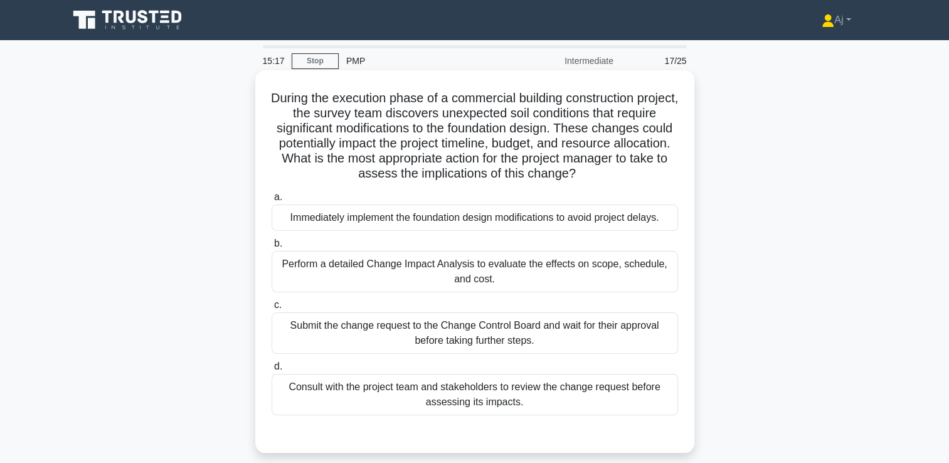
scroll to position [0, 0]
click at [371, 277] on div "Perform a detailed Change Impact Analysis to evaluate the effects on scope, sch…" at bounding box center [475, 271] width 406 height 41
click at [272, 248] on input "b. Perform a detailed Change Impact Analysis to evaluate the effects on scope, …" at bounding box center [272, 244] width 0 height 8
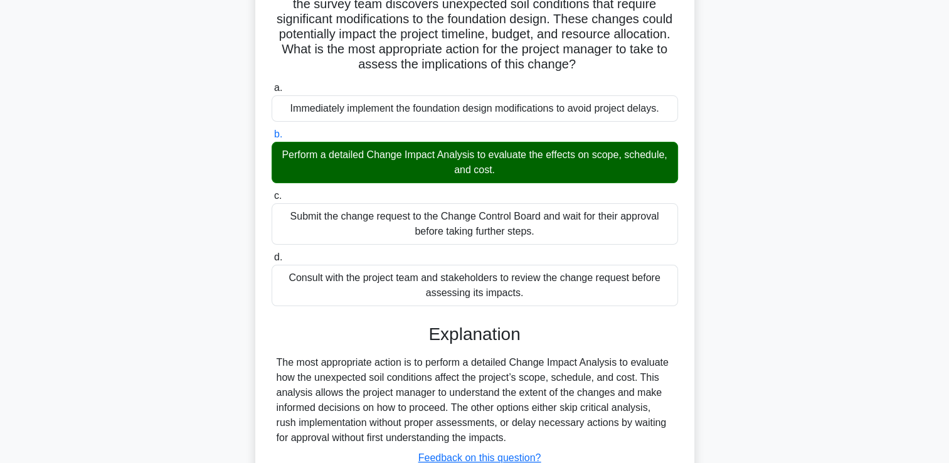
scroll to position [188, 0]
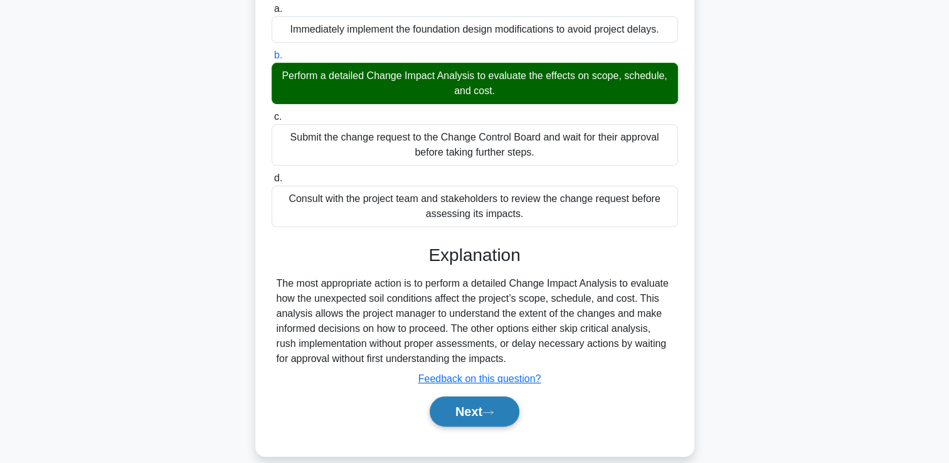
click at [485, 413] on button "Next" at bounding box center [475, 411] width 90 height 30
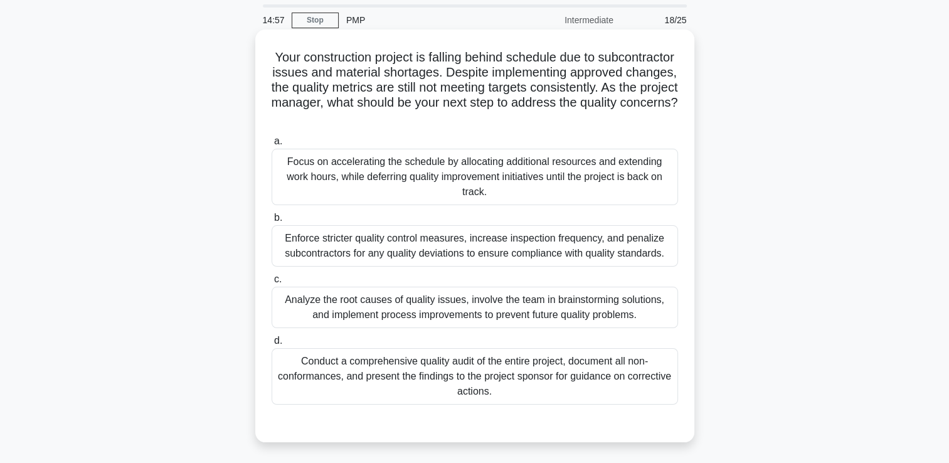
scroll to position [63, 0]
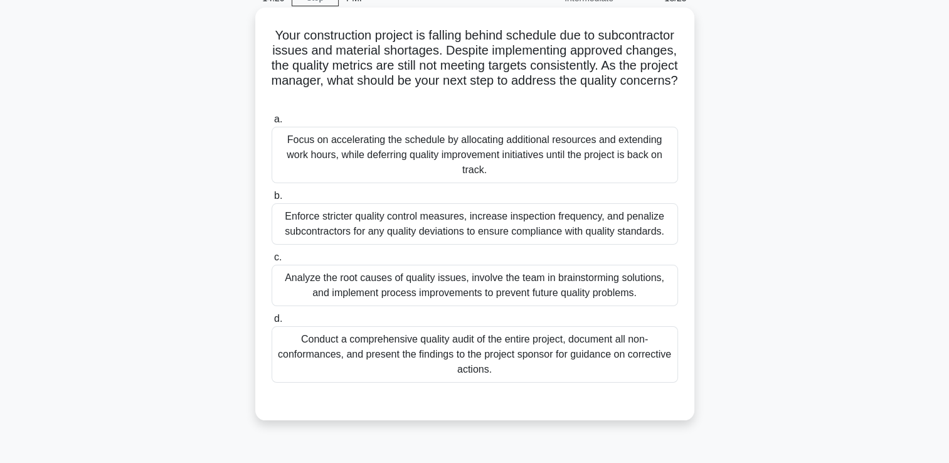
click at [371, 230] on div "Enforce stricter quality control measures, increase inspection frequency, and p…" at bounding box center [475, 223] width 406 height 41
click at [272, 200] on input "b. Enforce stricter quality control measures, increase inspection frequency, an…" at bounding box center [272, 196] width 0 height 8
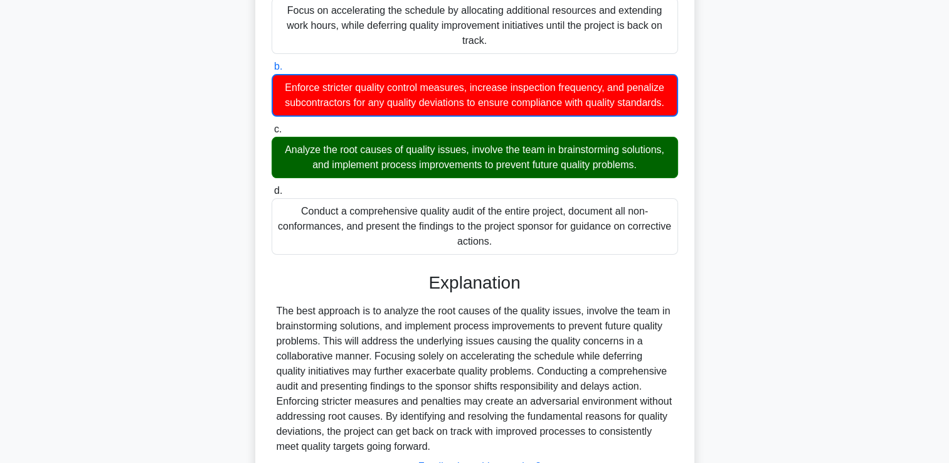
scroll to position [295, 0]
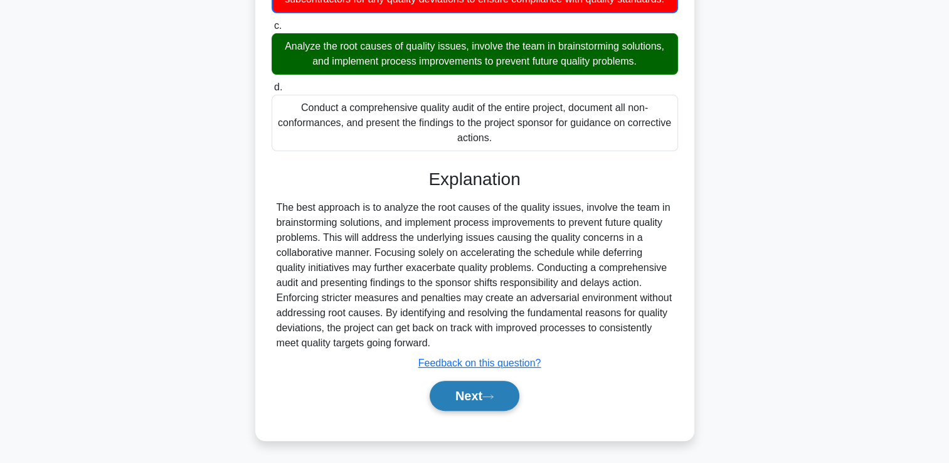
click at [452, 400] on button "Next" at bounding box center [475, 396] width 90 height 30
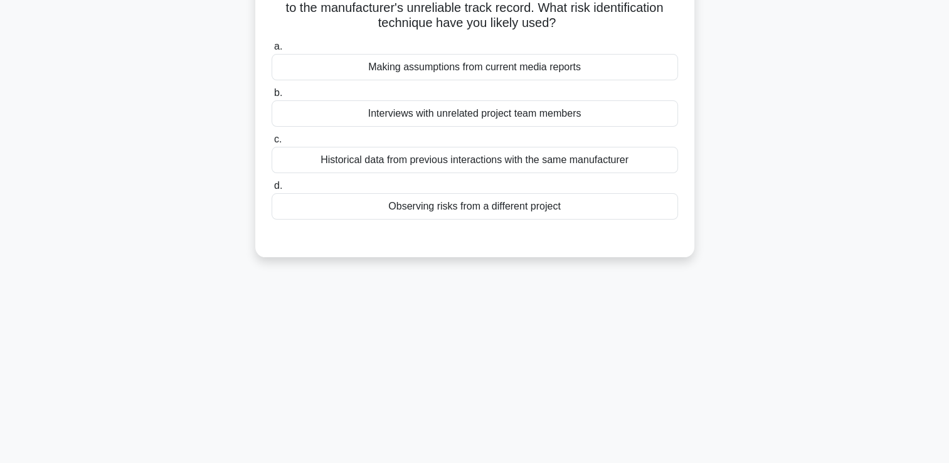
scroll to position [0, 0]
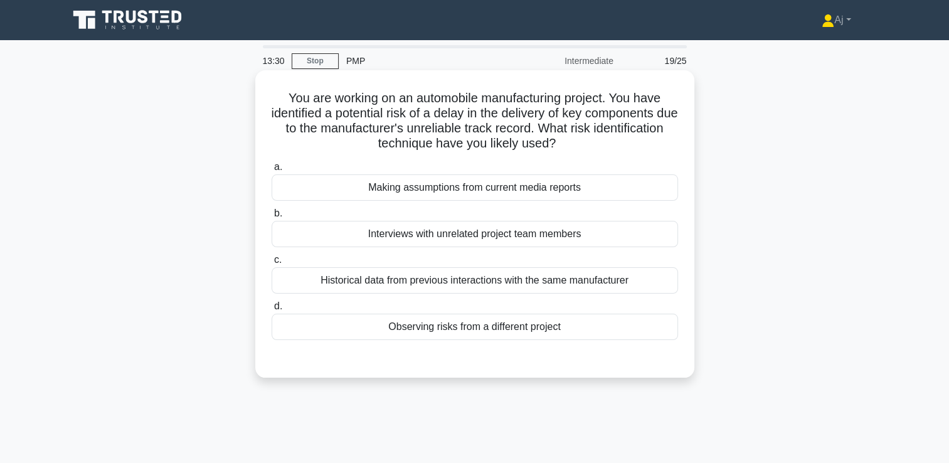
click at [336, 289] on div "Historical data from previous interactions with the same manufacturer" at bounding box center [475, 280] width 406 height 26
click at [272, 264] on input "c. Historical data from previous interactions with the same manufacturer" at bounding box center [272, 260] width 0 height 8
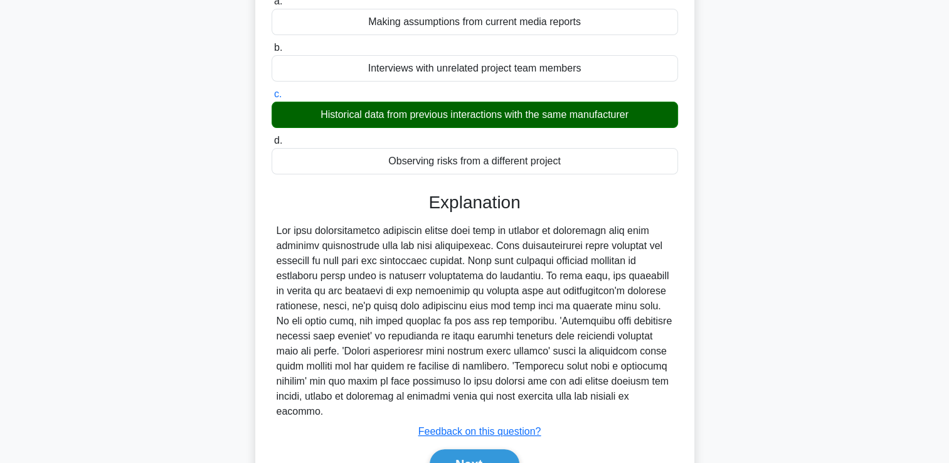
scroll to position [219, 0]
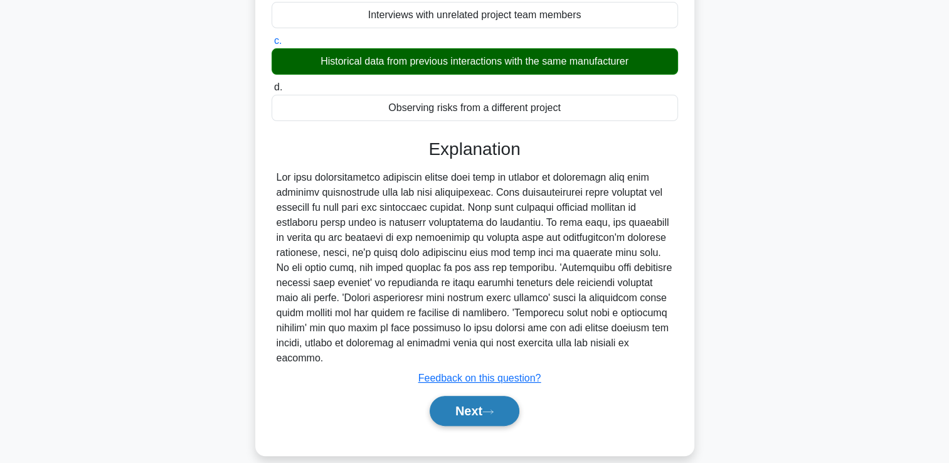
click at [442, 400] on button "Next" at bounding box center [475, 411] width 90 height 30
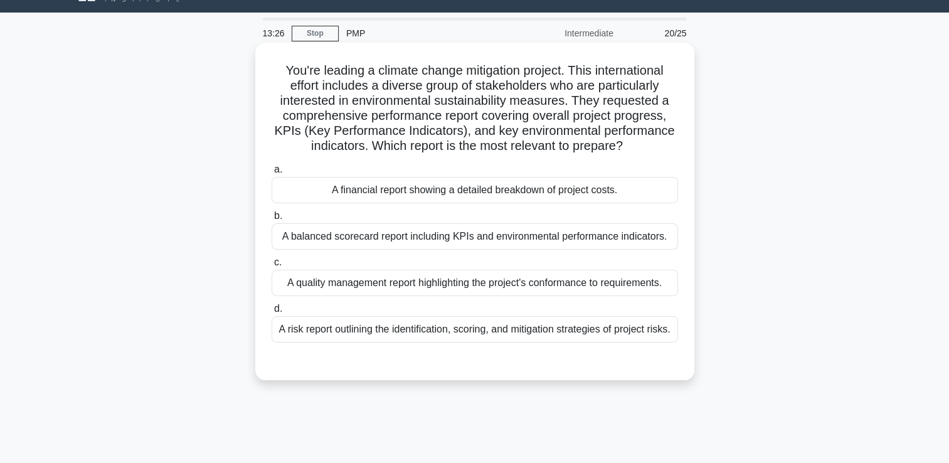
scroll to position [26, 0]
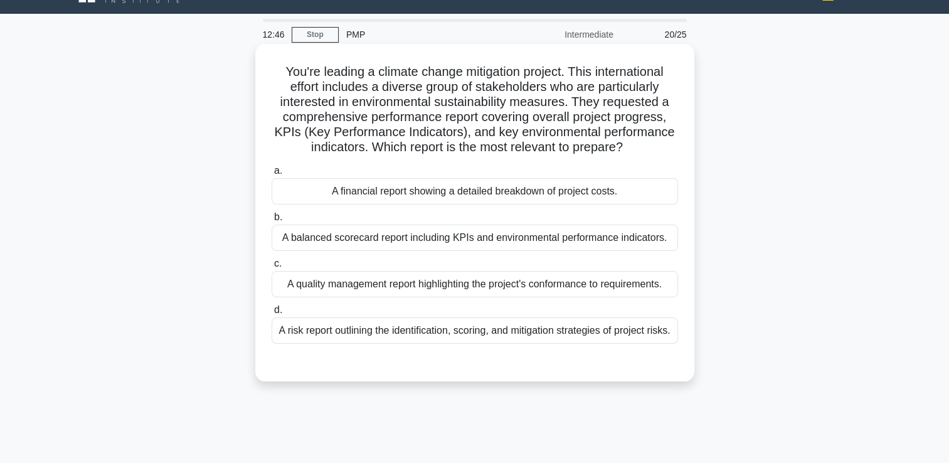
click at [415, 333] on div "A risk report outlining the identification, scoring, and mitigation strategies …" at bounding box center [475, 330] width 406 height 26
click at [272, 314] on input "d. A risk report outlining the identification, scoring, and mitigation strategi…" at bounding box center [272, 310] width 0 height 8
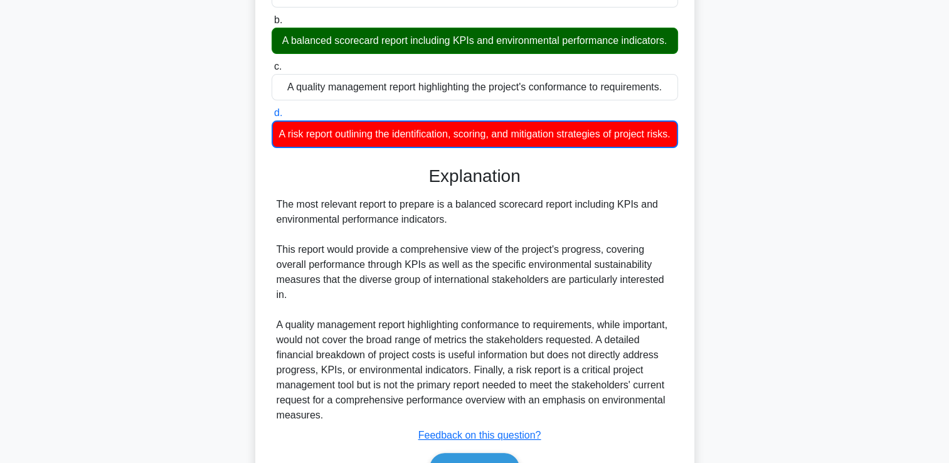
scroll to position [310, 0]
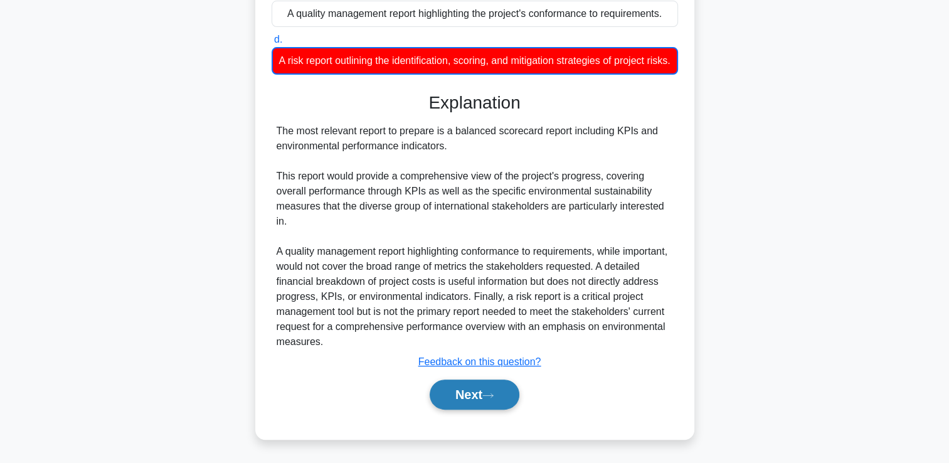
click at [486, 389] on button "Next" at bounding box center [475, 394] width 90 height 30
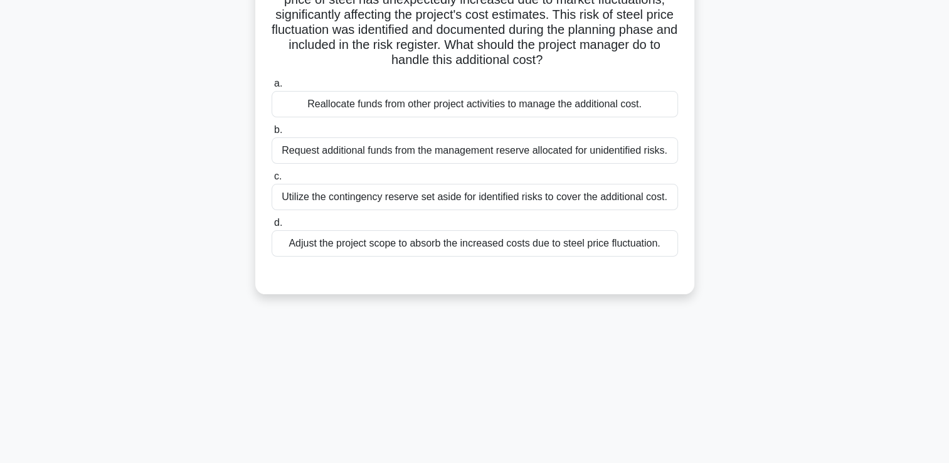
scroll to position [0, 0]
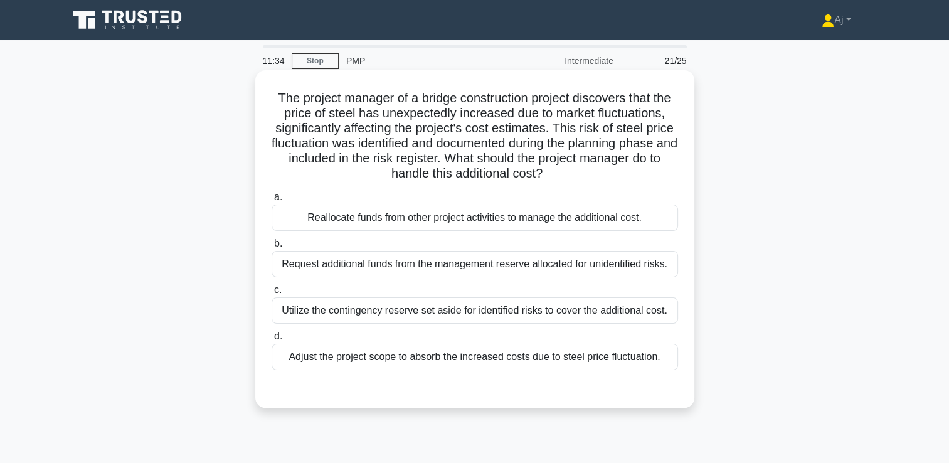
click at [349, 314] on div "Utilize the contingency reserve set aside for identified risks to cover the add…" at bounding box center [475, 310] width 406 height 26
click at [272, 294] on input "c. Utilize the contingency reserve set aside for identified risks to cover the …" at bounding box center [272, 290] width 0 height 8
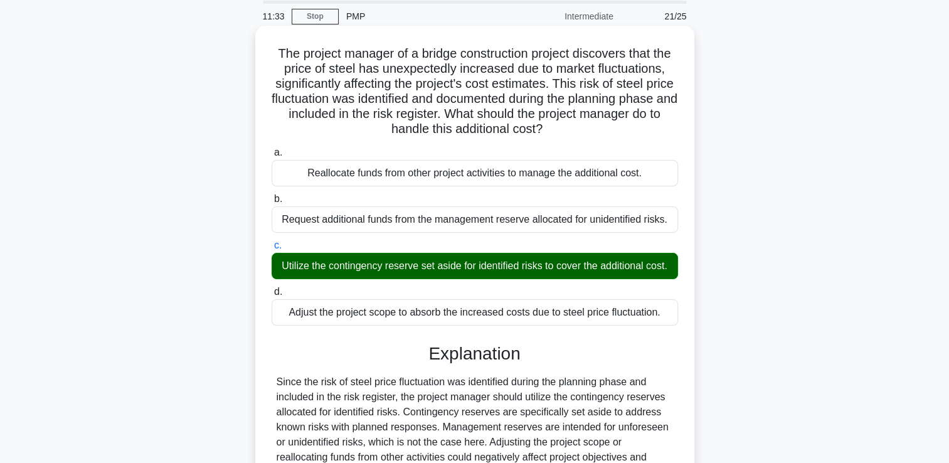
scroll to position [215, 0]
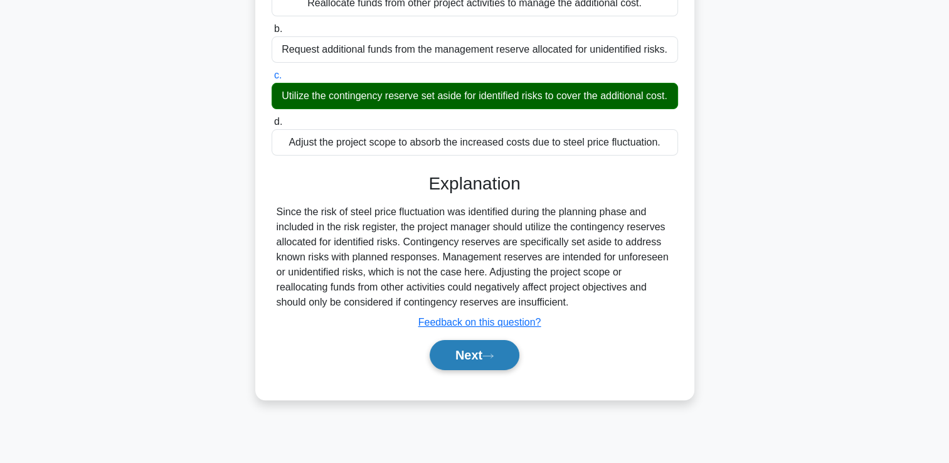
click at [462, 369] on button "Next" at bounding box center [475, 355] width 90 height 30
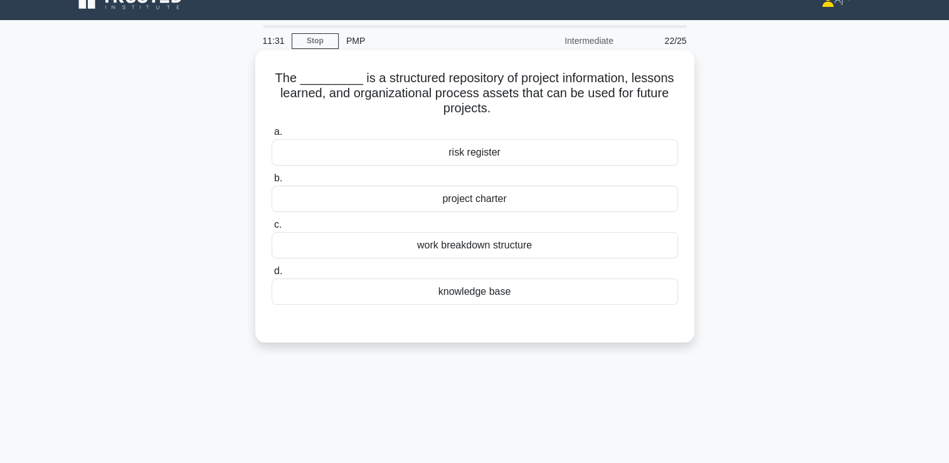
scroll to position [0, 0]
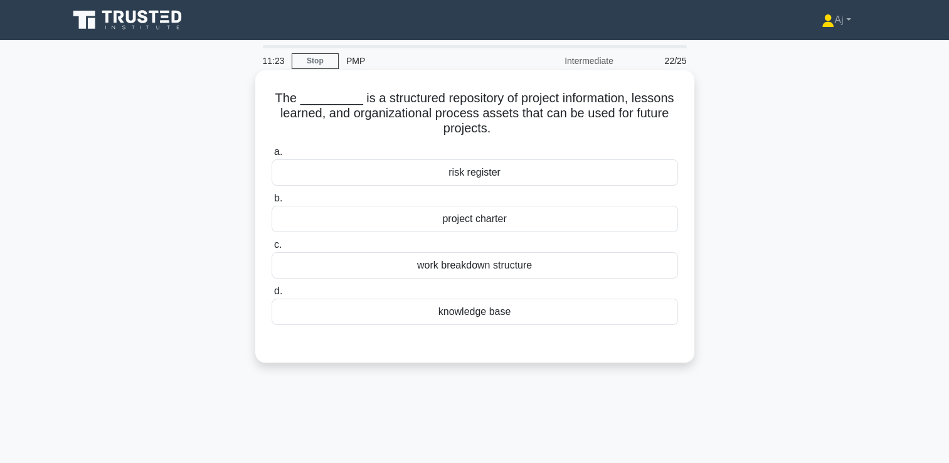
click at [479, 170] on div "risk register" at bounding box center [475, 172] width 406 height 26
click at [272, 156] on input "a. risk register" at bounding box center [272, 152] width 0 height 8
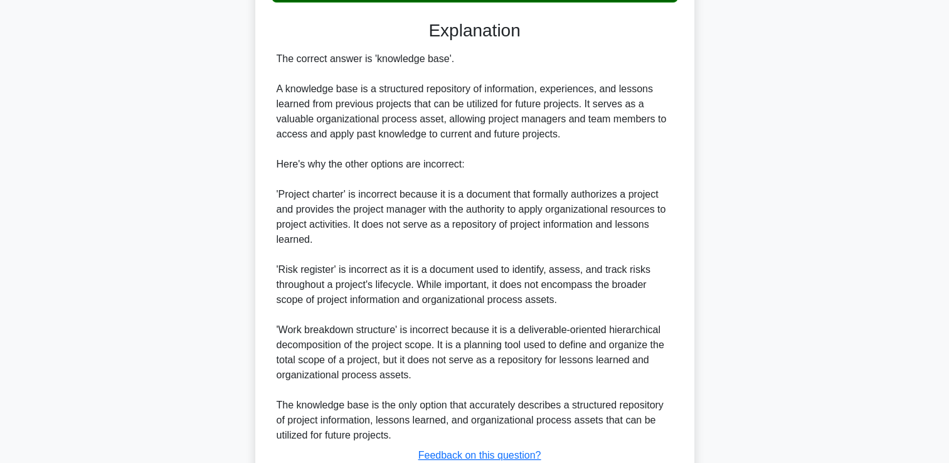
scroll to position [416, 0]
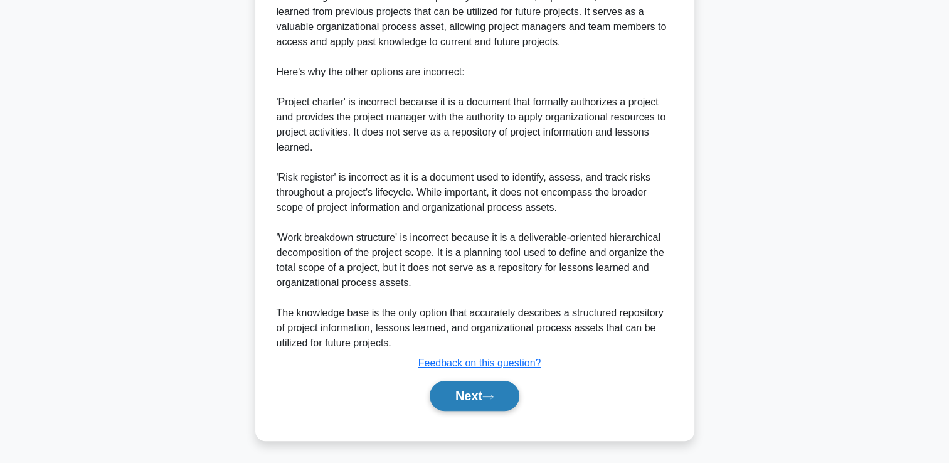
click at [474, 390] on button "Next" at bounding box center [475, 396] width 90 height 30
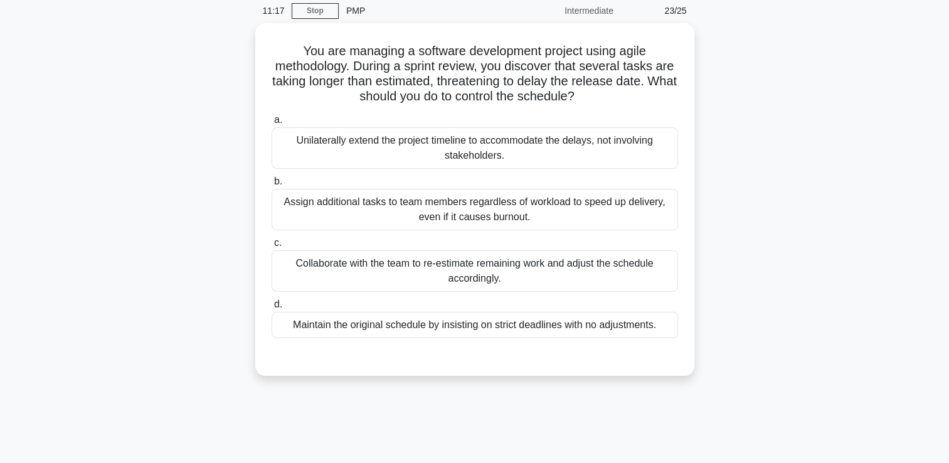
scroll to position [0, 0]
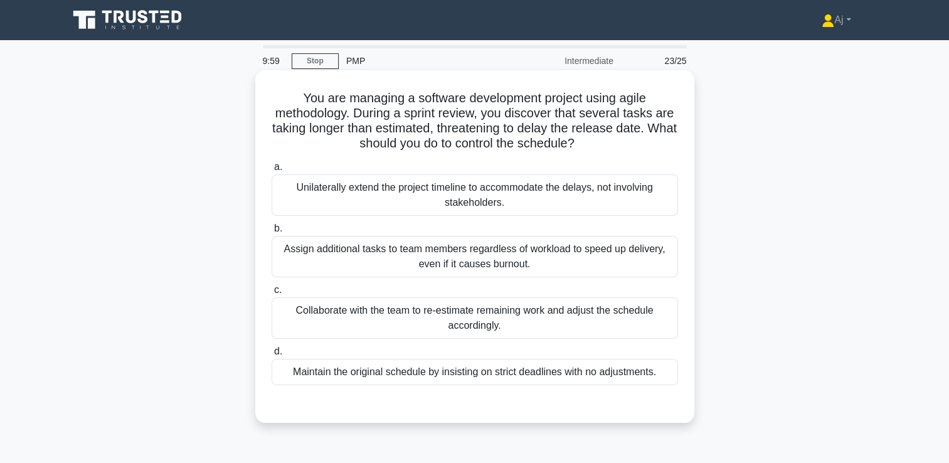
click at [338, 324] on div "Collaborate with the team to re-estimate remaining work and adjust the schedule…" at bounding box center [475, 317] width 406 height 41
click at [272, 294] on input "c. Collaborate with the team to re-estimate remaining work and adjust the sched…" at bounding box center [272, 290] width 0 height 8
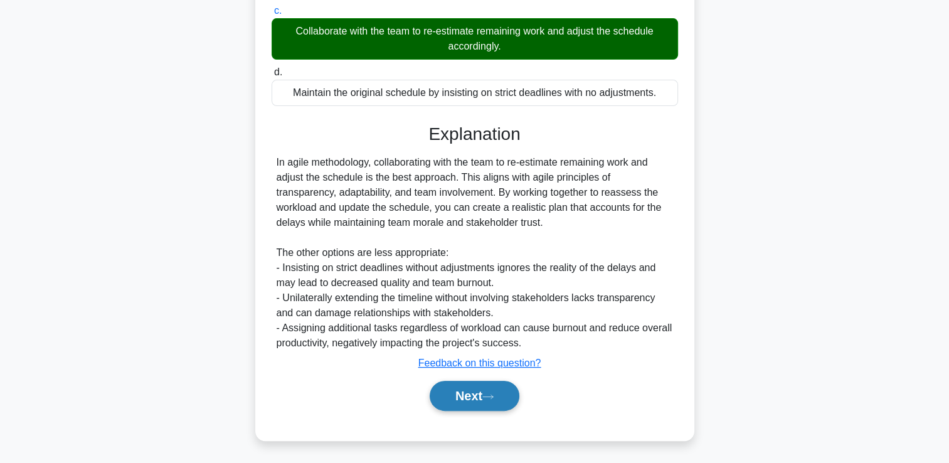
click at [449, 395] on button "Next" at bounding box center [475, 396] width 90 height 30
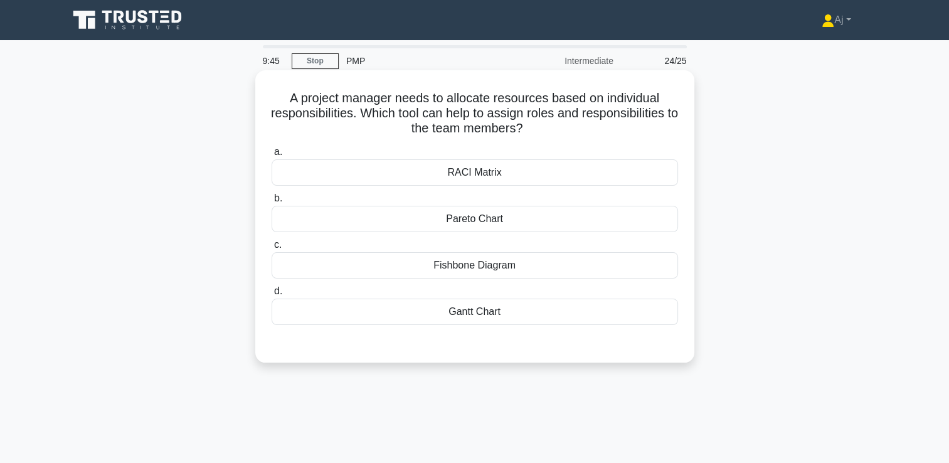
click at [487, 177] on div "RACI Matrix" at bounding box center [475, 172] width 406 height 26
click at [272, 156] on input "a. RACI Matrix" at bounding box center [272, 152] width 0 height 8
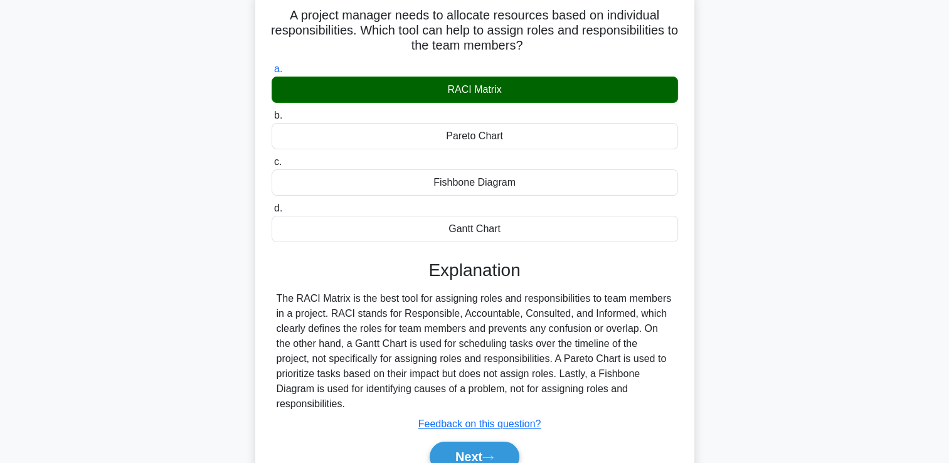
scroll to position [215, 0]
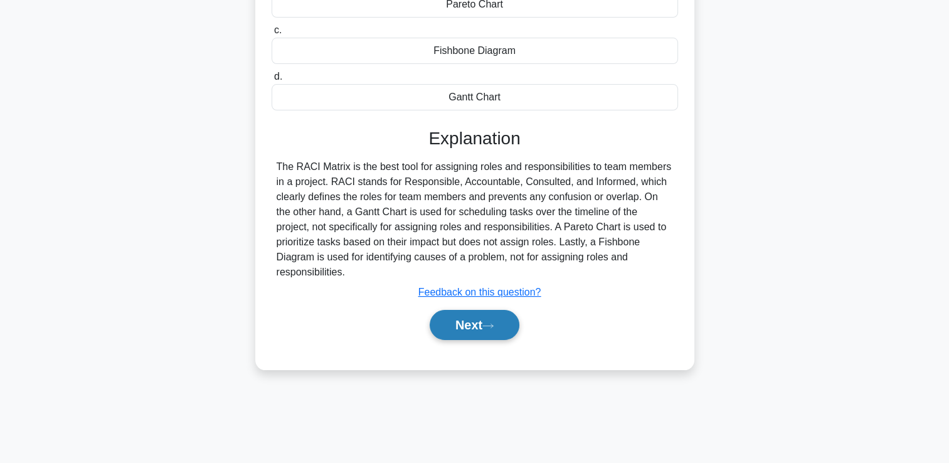
click at [477, 310] on button "Next" at bounding box center [475, 325] width 90 height 30
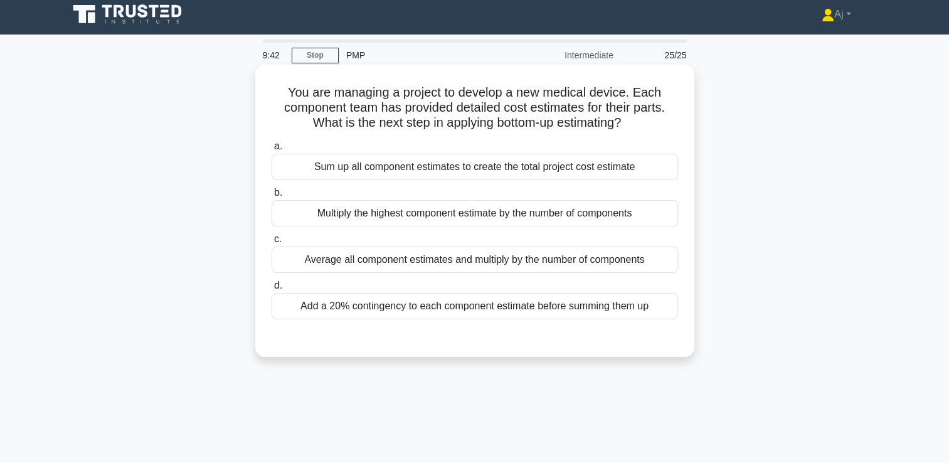
scroll to position [0, 0]
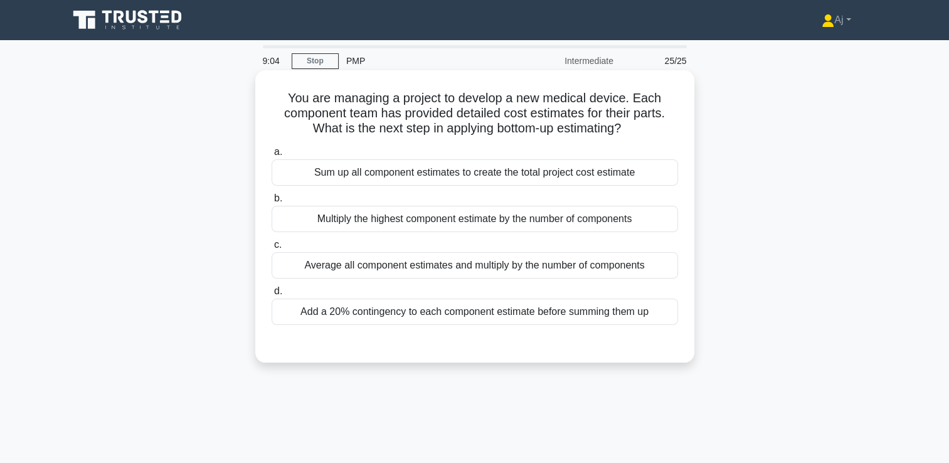
click at [409, 312] on div "Add a 20% contingency to each component estimate before summing them up" at bounding box center [475, 312] width 406 height 26
click at [272, 295] on input "d. Add a 20% contingency to each component estimate before summing them up" at bounding box center [272, 291] width 0 height 8
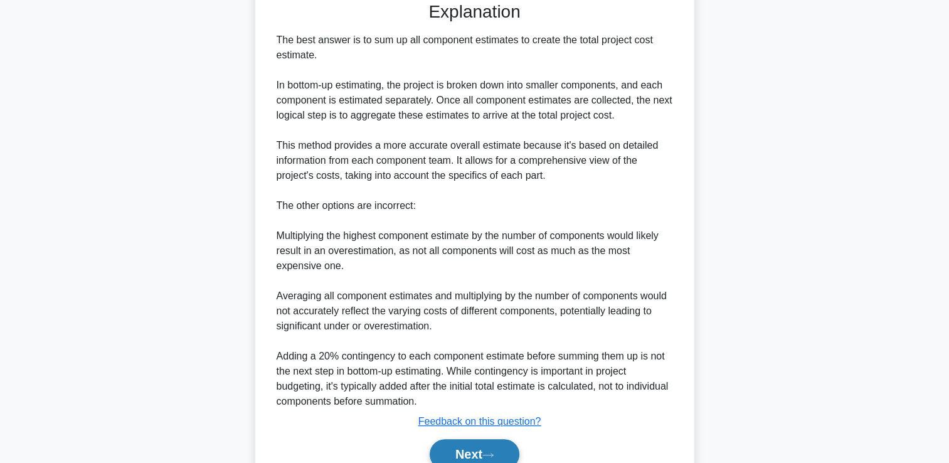
scroll to position [401, 0]
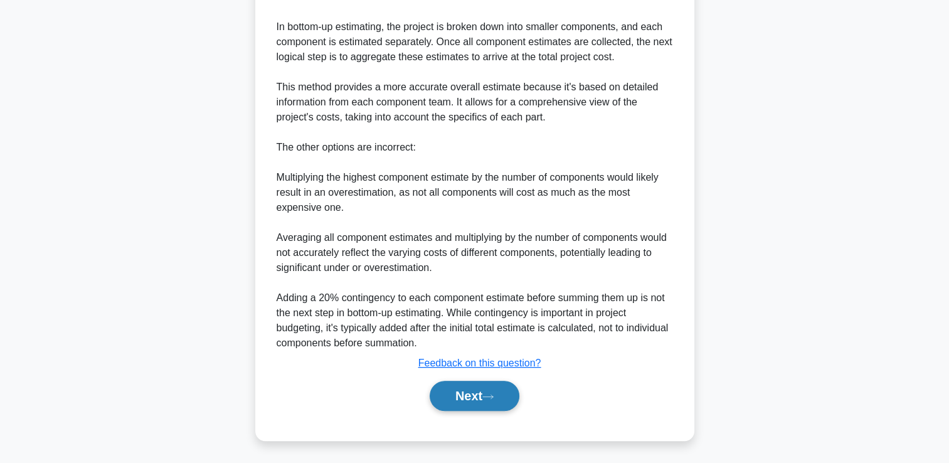
click at [471, 395] on button "Next" at bounding box center [475, 396] width 90 height 30
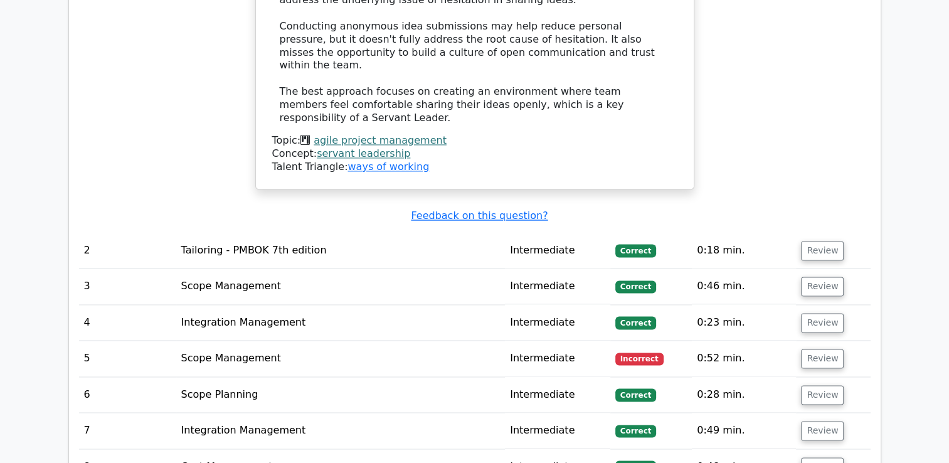
scroll to position [1882, 0]
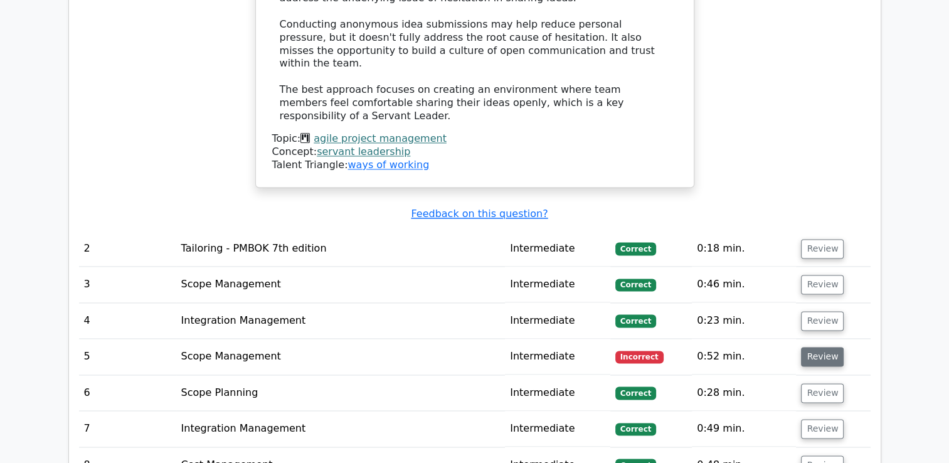
click at [802, 347] on button "Review" at bounding box center [822, 356] width 43 height 19
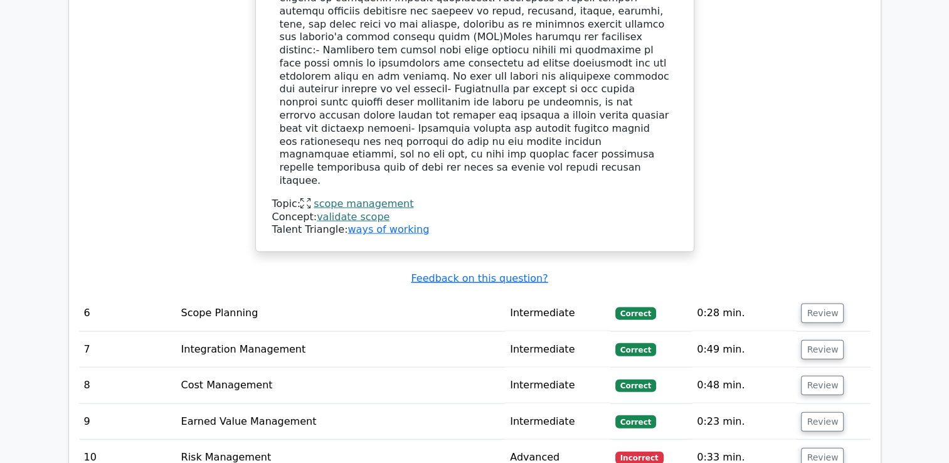
scroll to position [2760, 0]
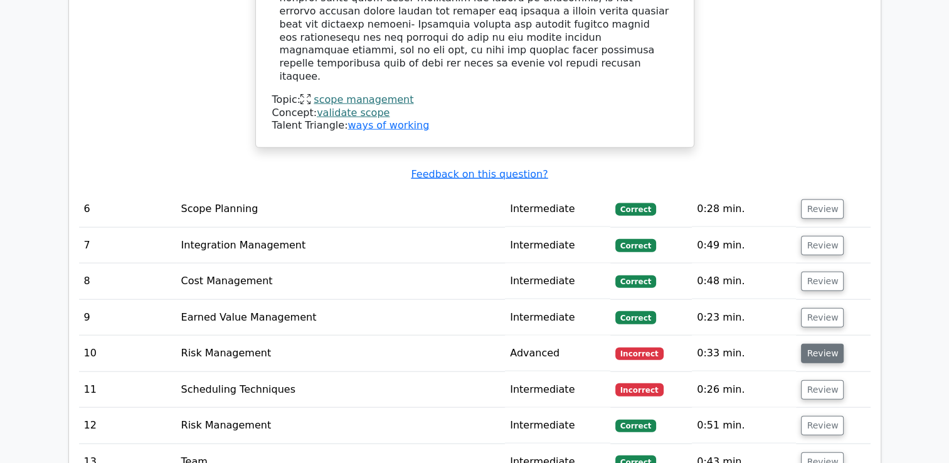
click at [818, 344] on button "Review" at bounding box center [822, 353] width 43 height 19
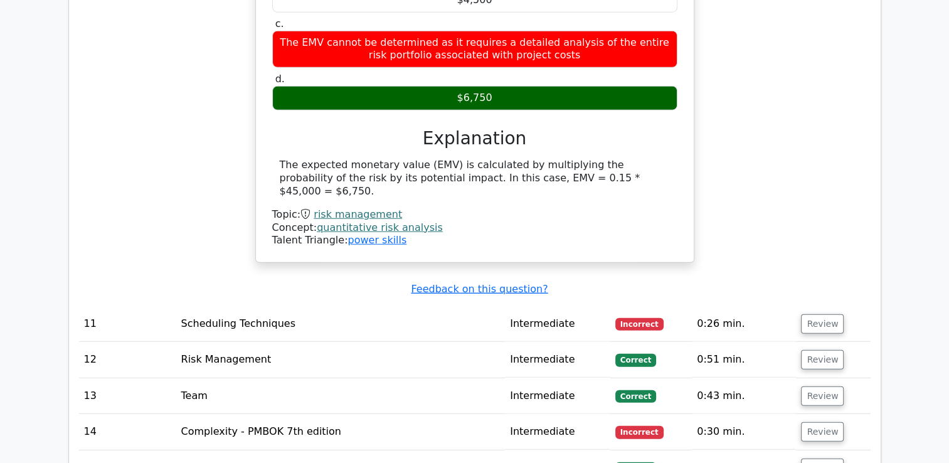
scroll to position [3387, 0]
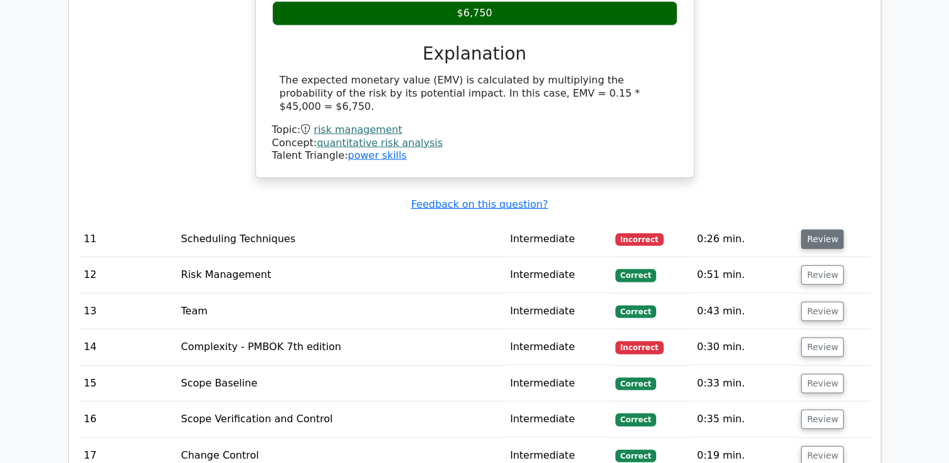
click at [821, 230] on button "Review" at bounding box center [822, 239] width 43 height 19
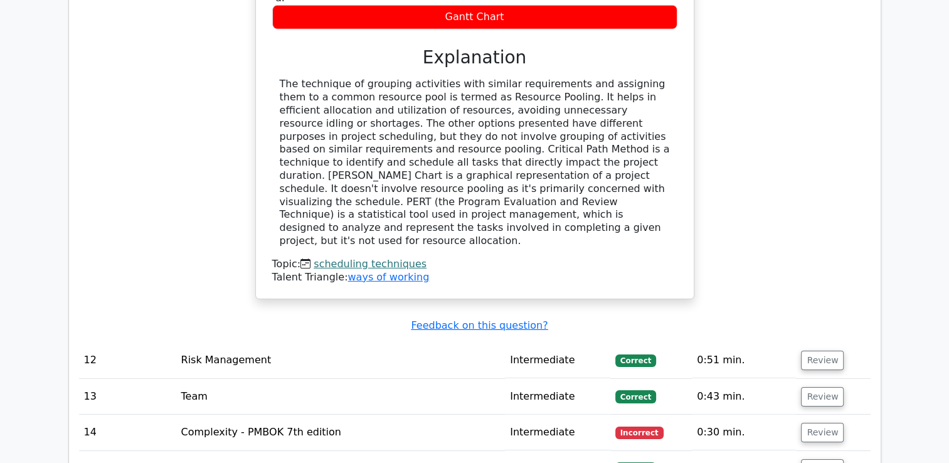
scroll to position [3889, 0]
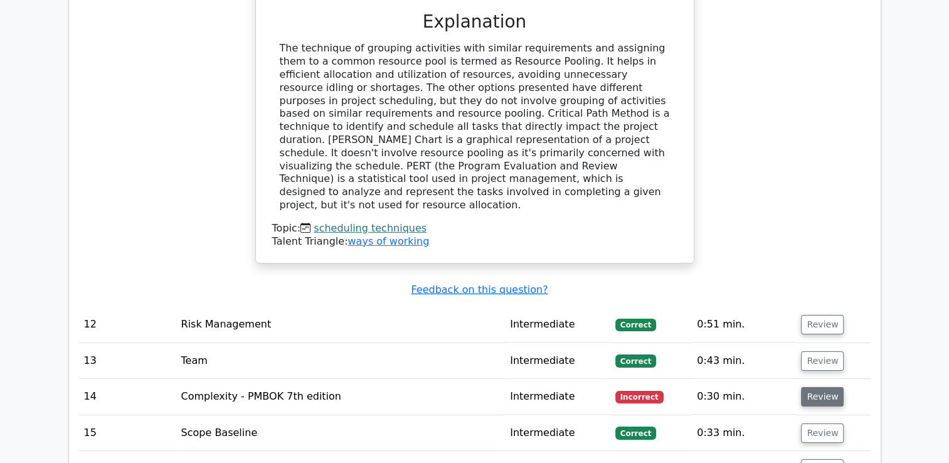
click at [828, 387] on button "Review" at bounding box center [822, 396] width 43 height 19
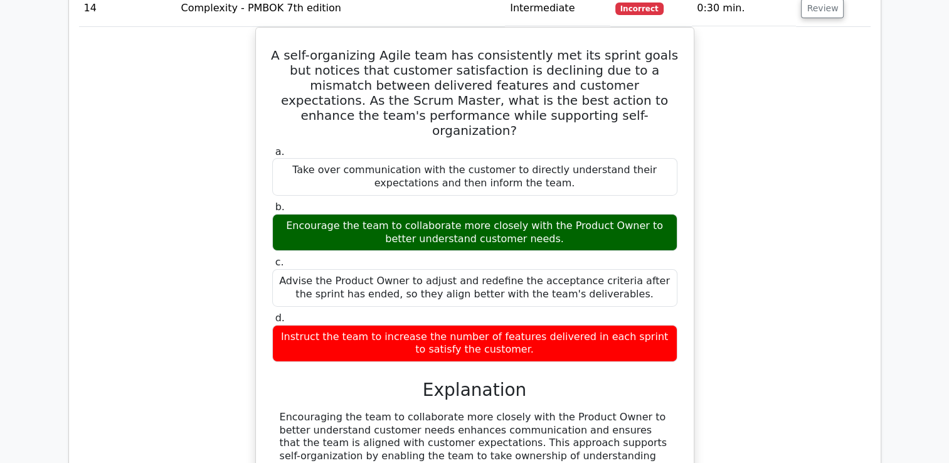
scroll to position [4516, 0]
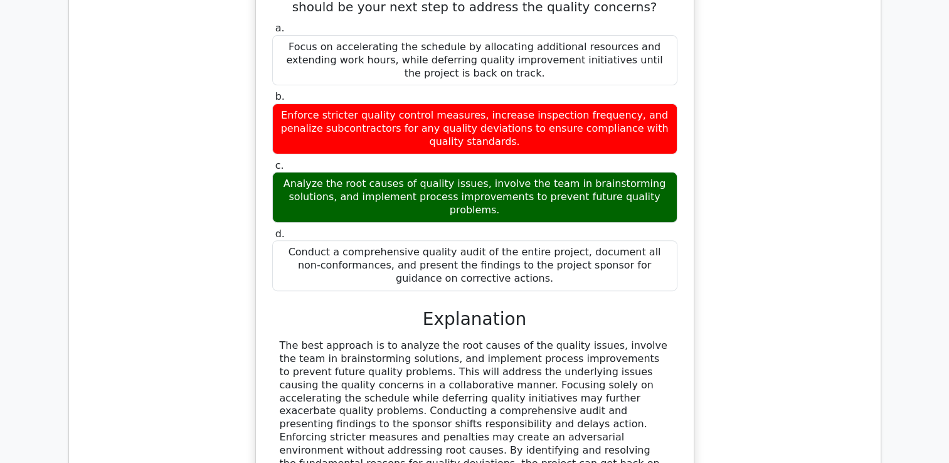
scroll to position [5269, 0]
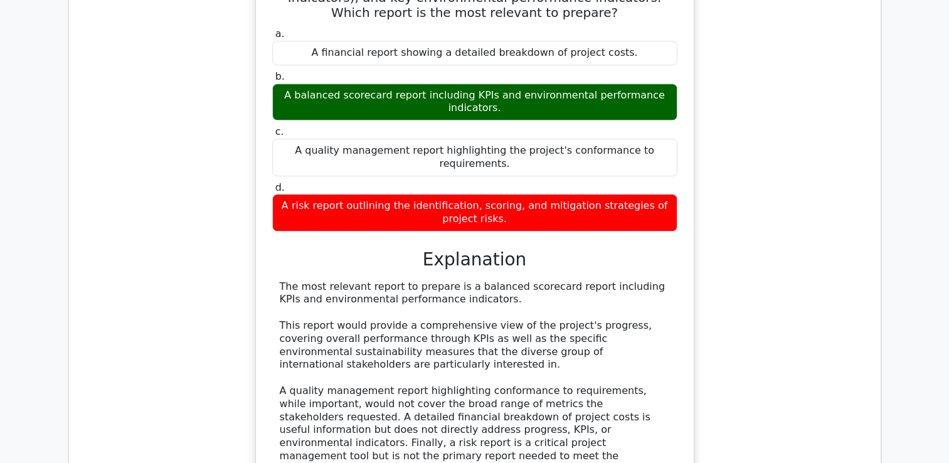
scroll to position [6021, 0]
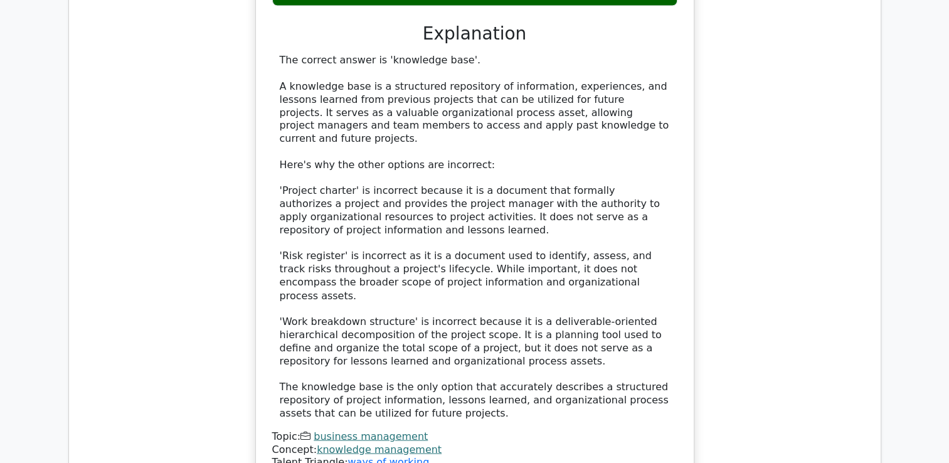
scroll to position [6900, 0]
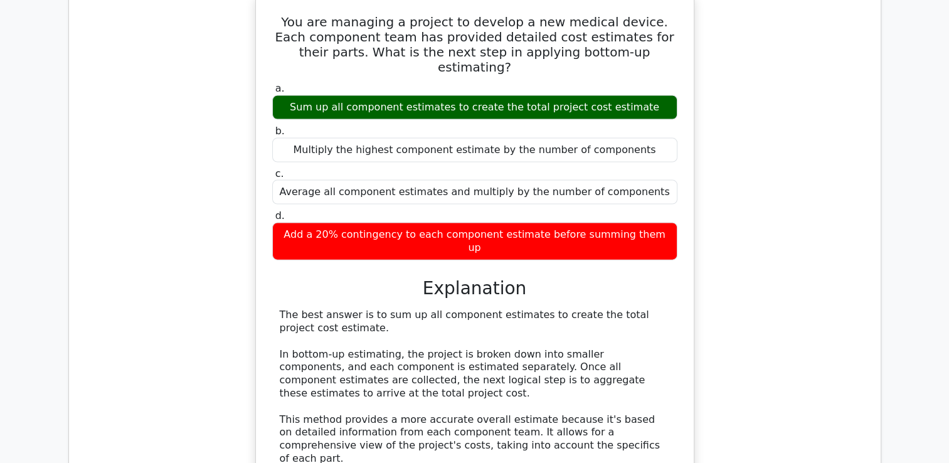
scroll to position [7589, 0]
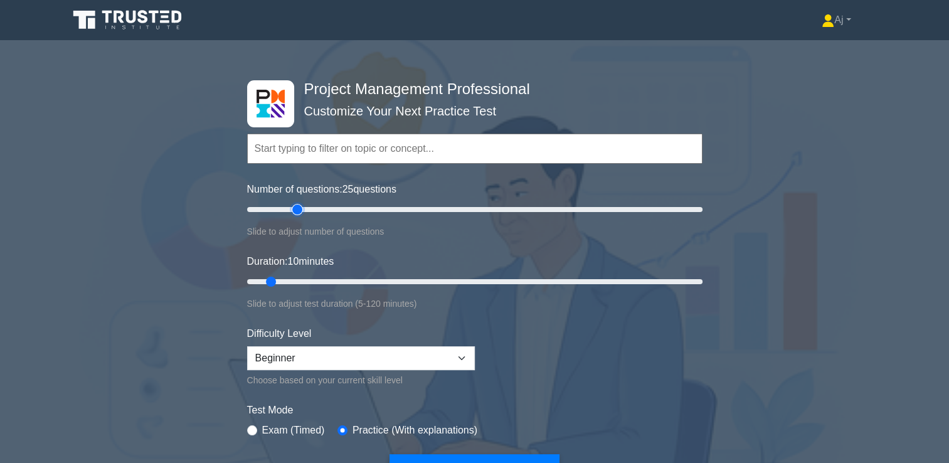
drag, startPoint x: 262, startPoint y: 209, endPoint x: 298, endPoint y: 209, distance: 36.4
type input "25"
click at [298, 209] on input "Number of questions: 25 questions" at bounding box center [474, 209] width 455 height 15
drag, startPoint x: 273, startPoint y: 278, endPoint x: 324, endPoint y: 276, distance: 50.9
type input "25"
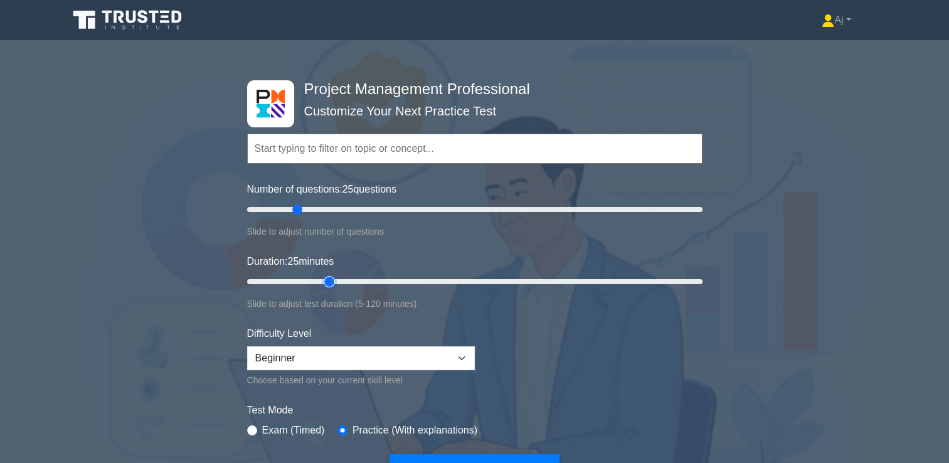
click at [324, 276] on input "Duration: 25 minutes" at bounding box center [474, 281] width 455 height 15
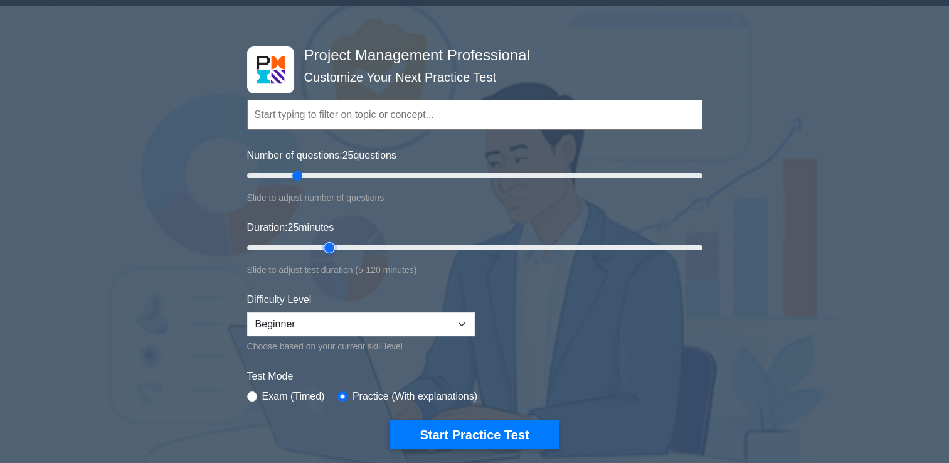
scroll to position [63, 0]
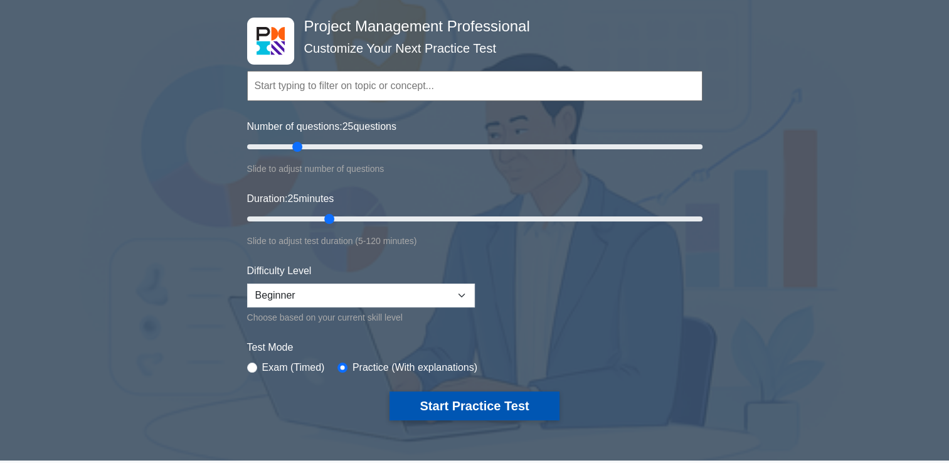
click at [494, 400] on button "Start Practice Test" at bounding box center [474, 405] width 169 height 29
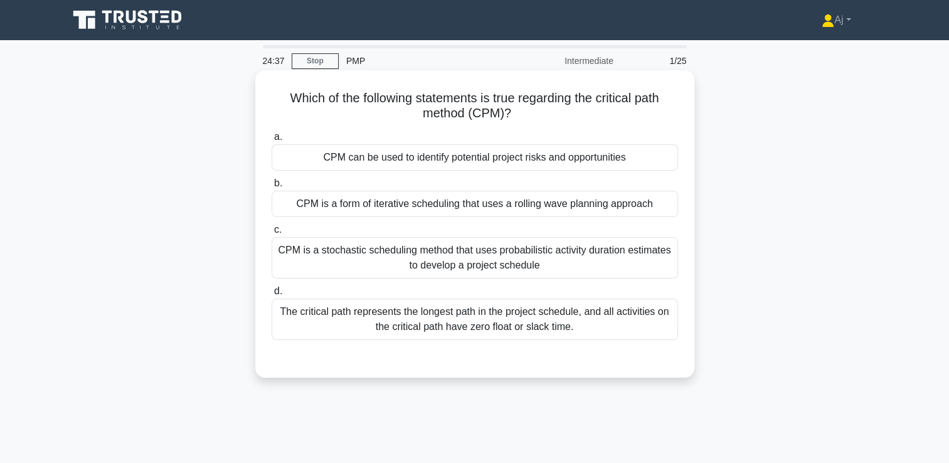
click at [406, 327] on div "The critical path represents the longest path in the project schedule, and all …" at bounding box center [475, 319] width 406 height 41
click at [272, 295] on input "d. The critical path represents the longest path in the project schedule, and a…" at bounding box center [272, 291] width 0 height 8
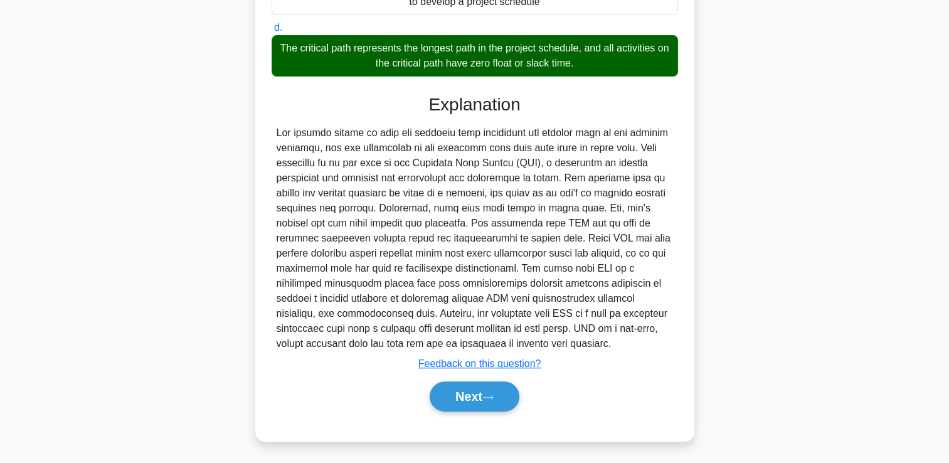
scroll to position [264, 0]
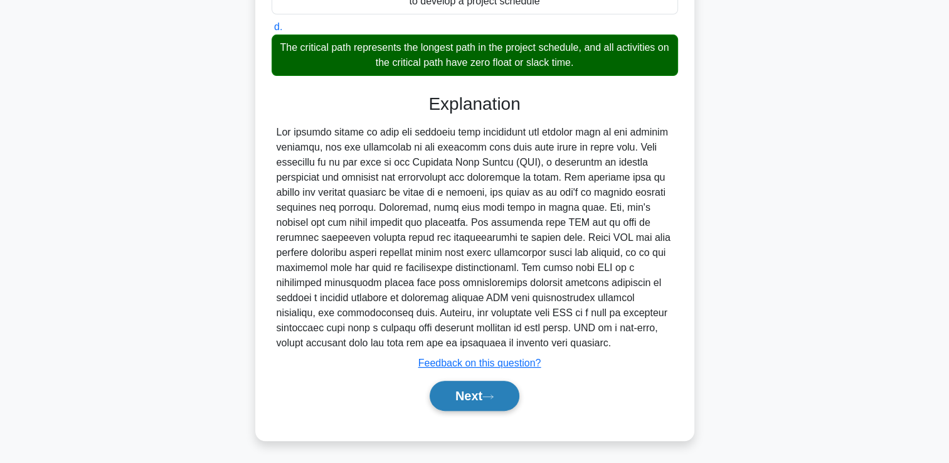
click at [475, 394] on button "Next" at bounding box center [475, 396] width 90 height 30
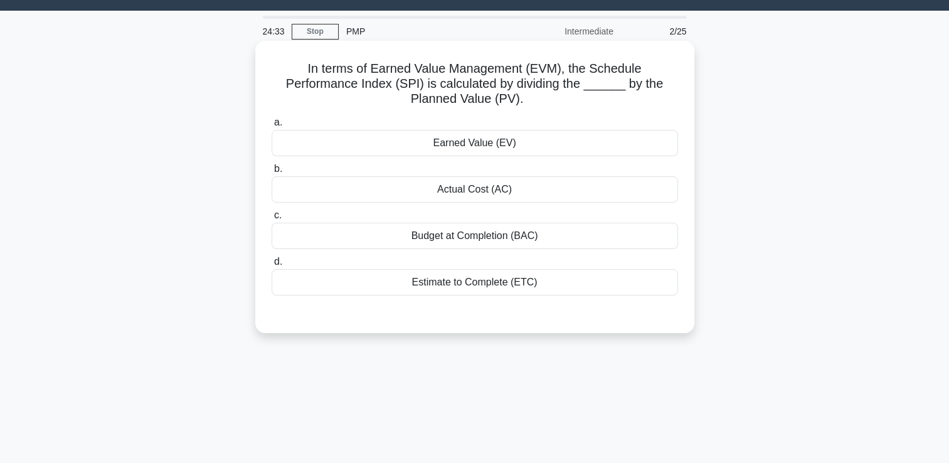
scroll to position [0, 0]
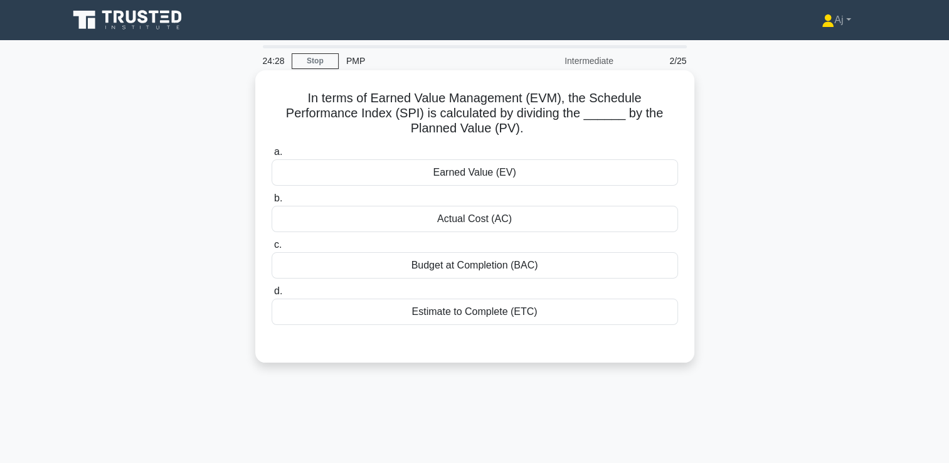
click at [499, 174] on div "Earned Value (EV)" at bounding box center [475, 172] width 406 height 26
click at [272, 156] on input "a. Earned Value (EV)" at bounding box center [272, 152] width 0 height 8
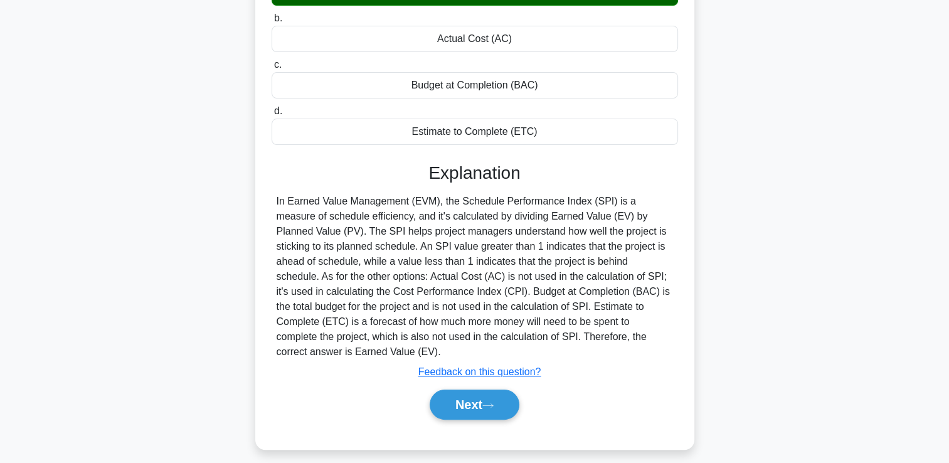
scroll to position [188, 0]
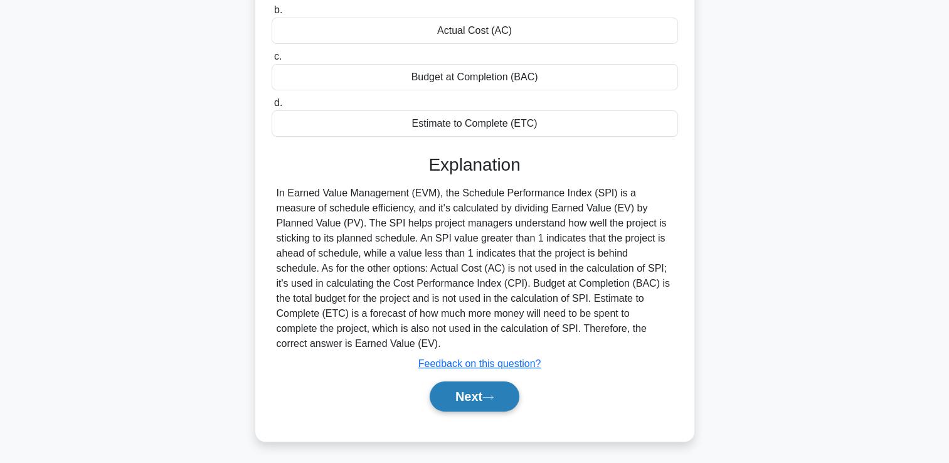
click at [474, 387] on button "Next" at bounding box center [475, 396] width 90 height 30
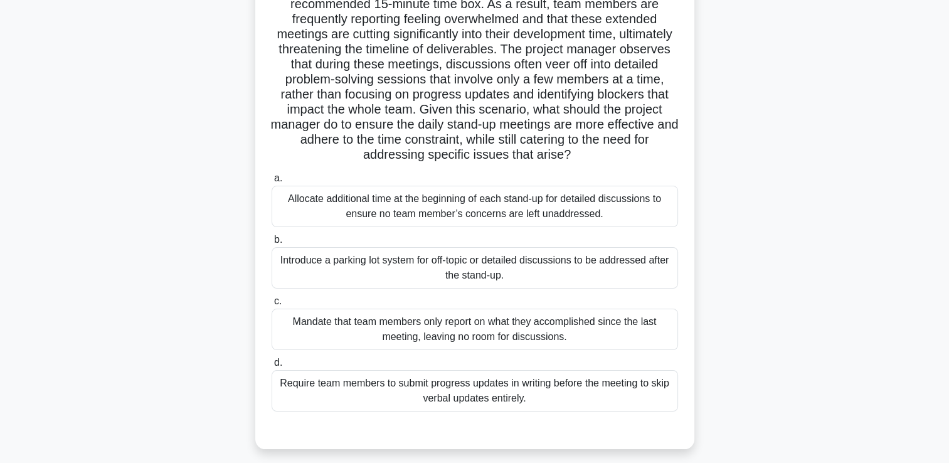
scroll to position [125, 0]
click at [414, 273] on div "Introduce a parking lot system for off-topic or detailed discussions to be addr…" at bounding box center [475, 266] width 406 height 41
click at [272, 243] on input "b. Introduce a parking lot system for off-topic or detailed discussions to be a…" at bounding box center [272, 239] width 0 height 8
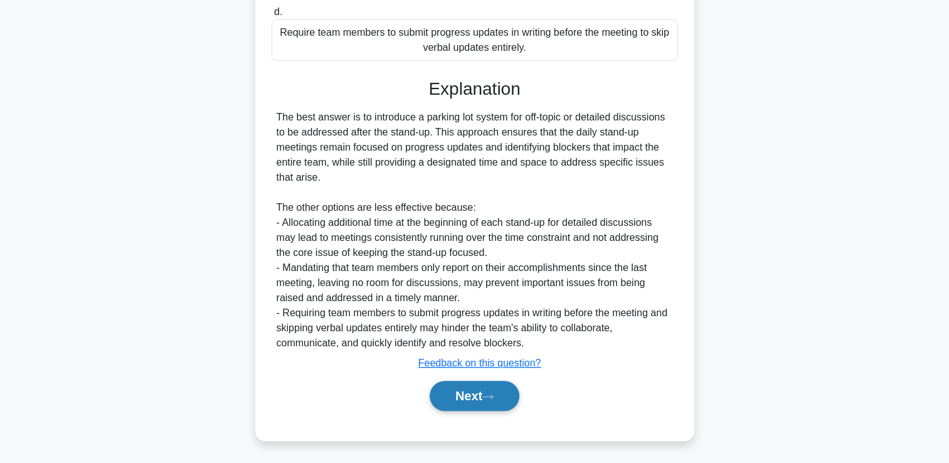
click at [464, 402] on button "Next" at bounding box center [475, 396] width 90 height 30
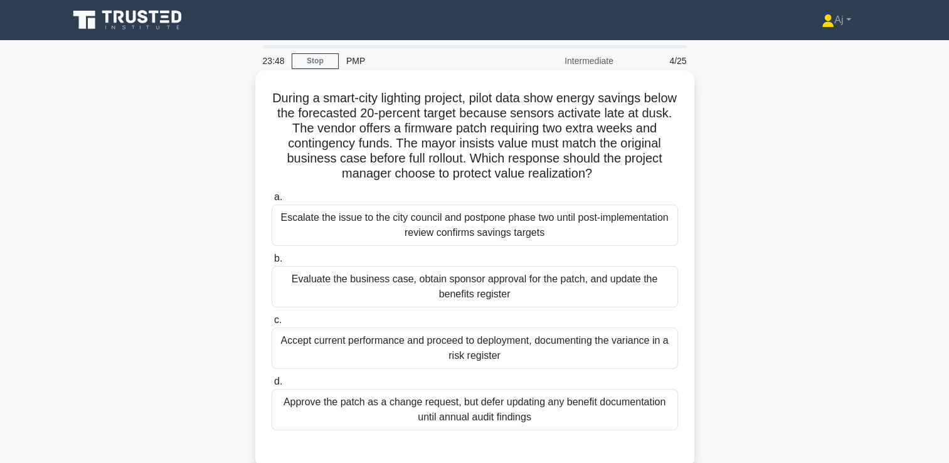
scroll to position [63, 0]
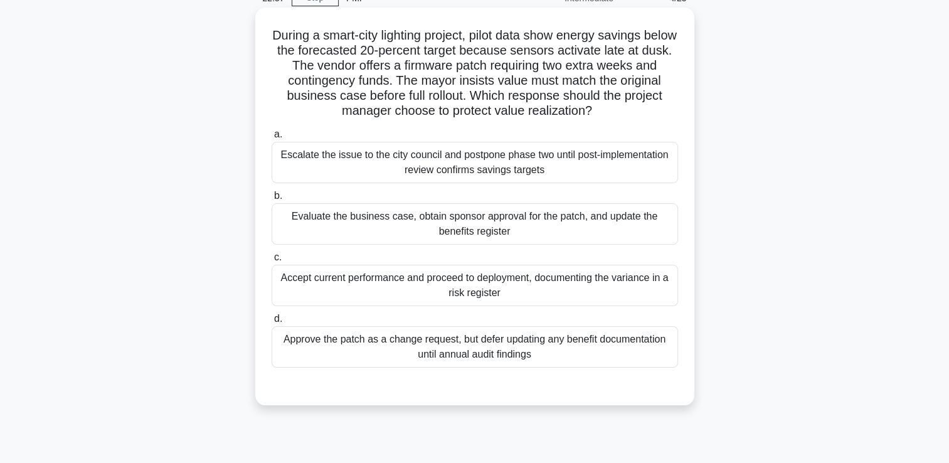
click at [370, 235] on div "Evaluate the business case, obtain sponsor approval for the patch, and update t…" at bounding box center [475, 223] width 406 height 41
click at [272, 200] on input "b. Evaluate the business case, obtain sponsor approval for the patch, and updat…" at bounding box center [272, 196] width 0 height 8
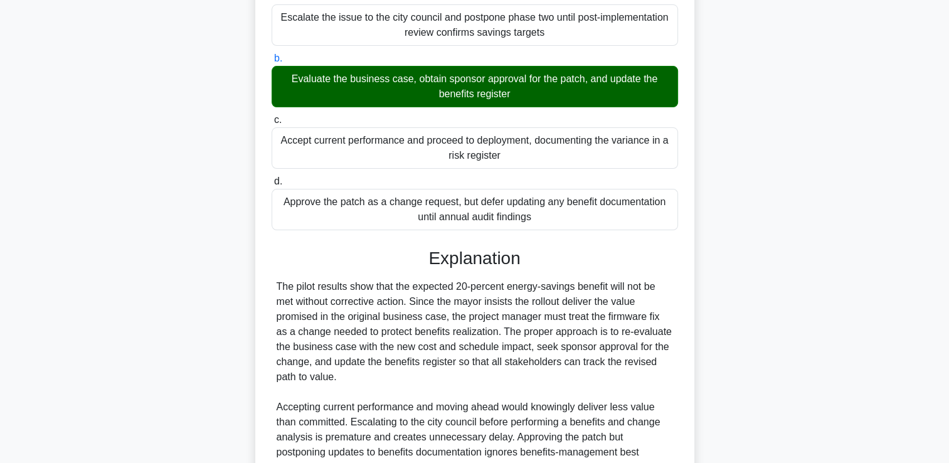
scroll to position [354, 0]
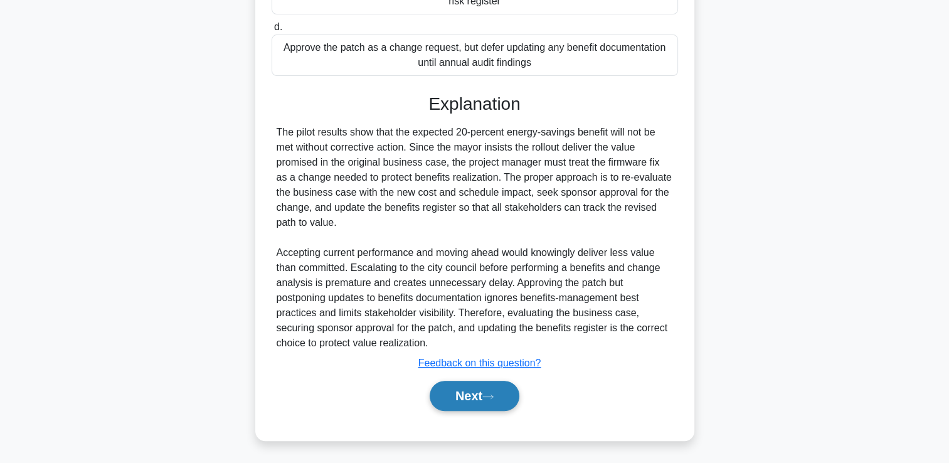
click at [455, 390] on button "Next" at bounding box center [475, 396] width 90 height 30
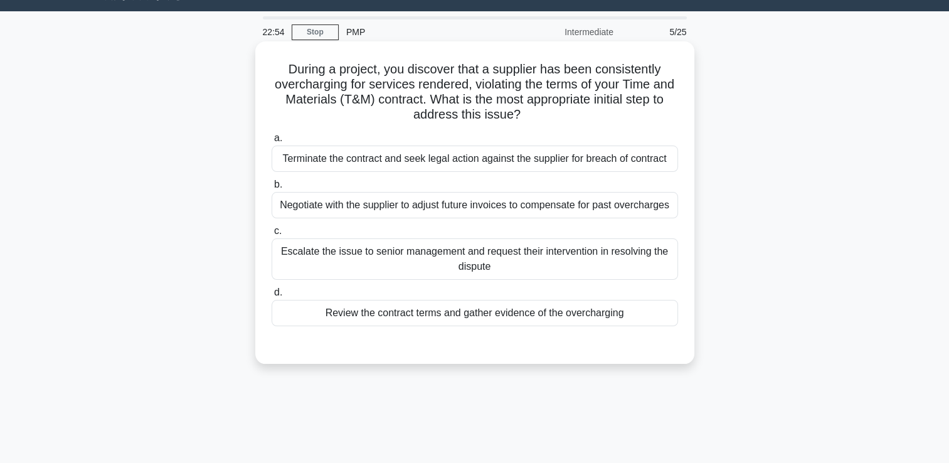
scroll to position [26, 0]
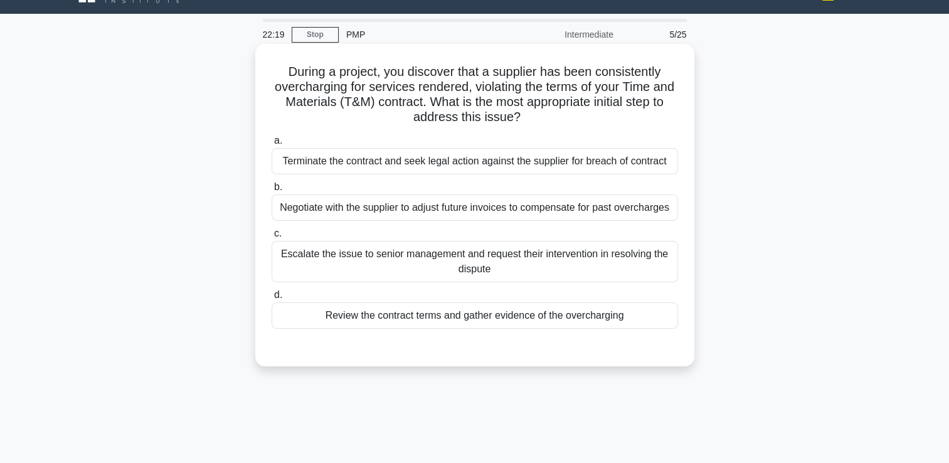
click at [477, 316] on div "Review the contract terms and gather evidence of the overcharging" at bounding box center [475, 315] width 406 height 26
click at [272, 299] on input "d. Review the contract terms and gather evidence of the overcharging" at bounding box center [272, 295] width 0 height 8
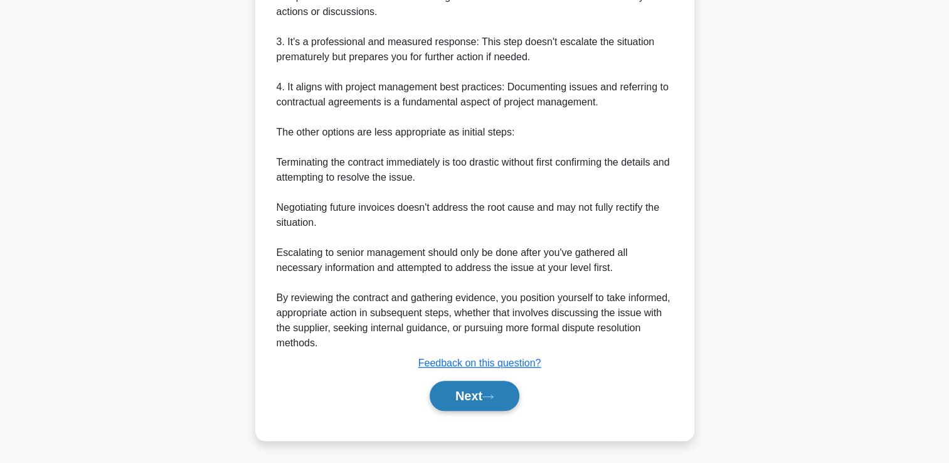
click at [472, 392] on button "Next" at bounding box center [475, 396] width 90 height 30
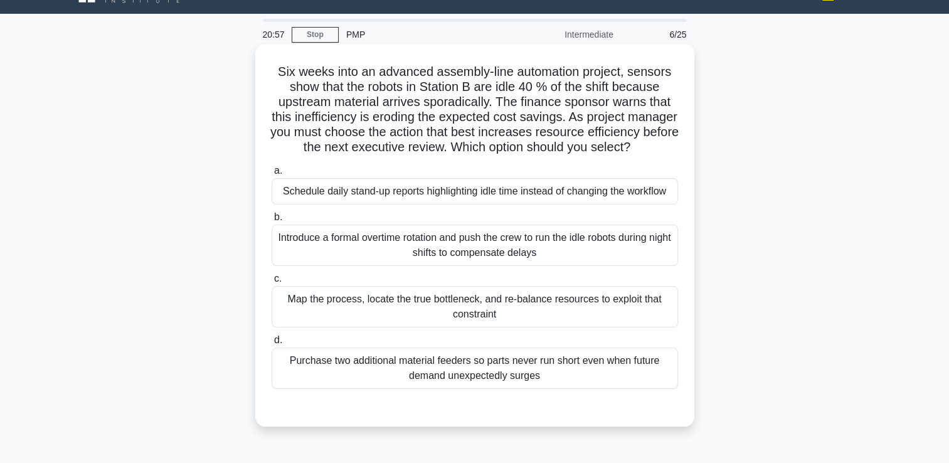
click at [545, 327] on div "Map the process, locate the true bottleneck, and re-balance resources to exploi…" at bounding box center [475, 306] width 406 height 41
click at [272, 283] on input "c. Map the process, locate the true bottleneck, and re-balance resources to exp…" at bounding box center [272, 279] width 0 height 8
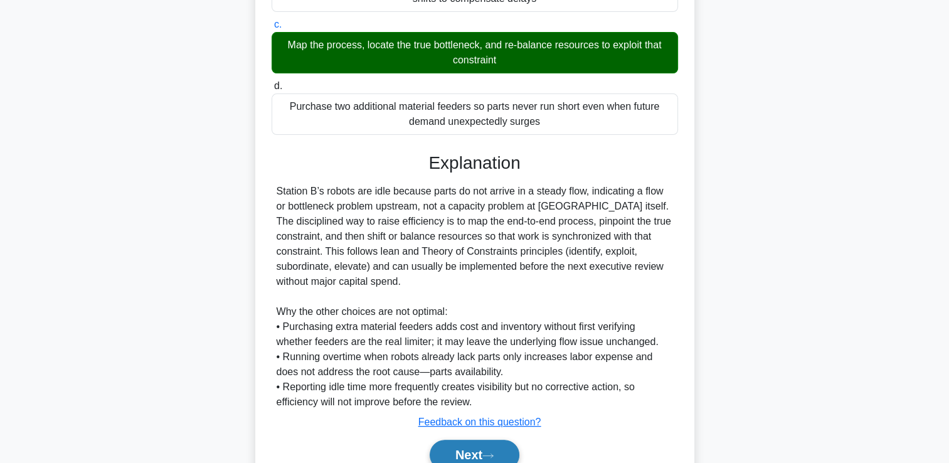
scroll to position [354, 0]
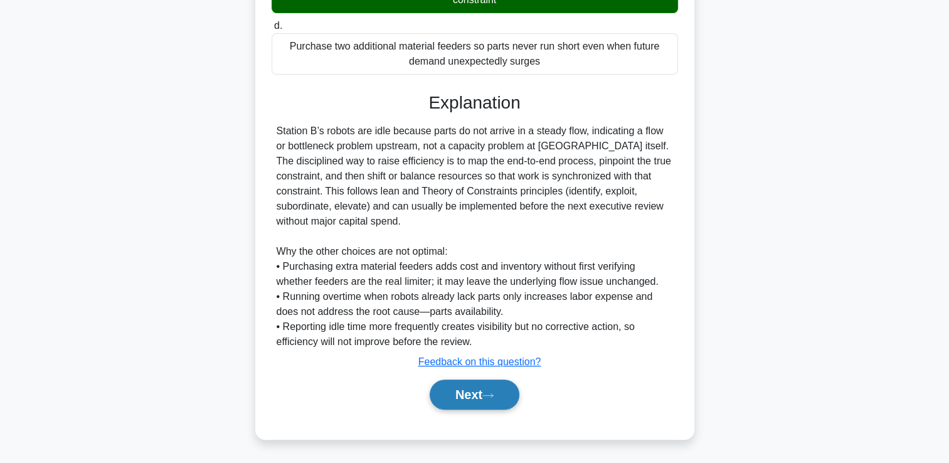
click at [459, 400] on button "Next" at bounding box center [475, 394] width 90 height 30
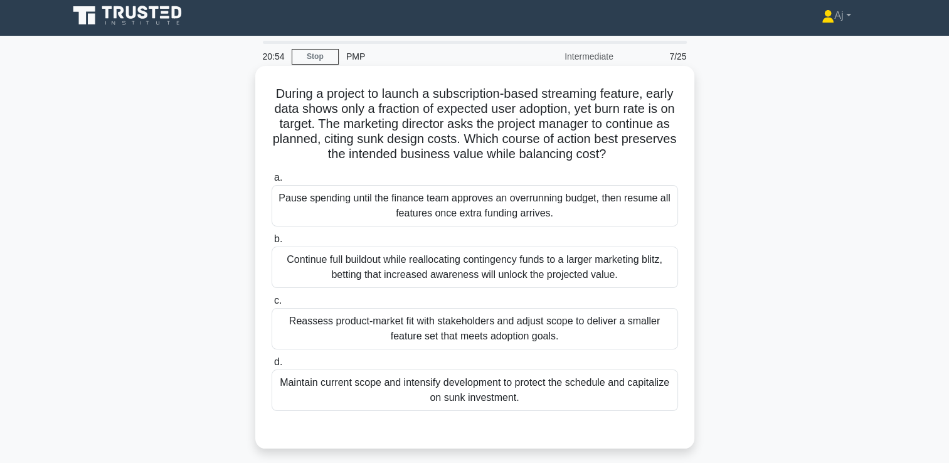
scroll to position [0, 0]
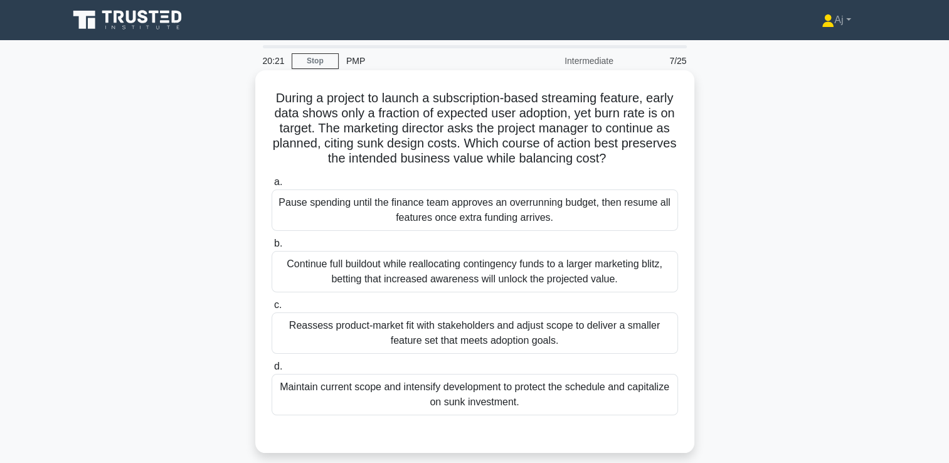
click at [336, 337] on div "Reassess product-market fit with stakeholders and adjust scope to deliver a sma…" at bounding box center [475, 332] width 406 height 41
click at [272, 309] on input "c. Reassess product-market fit with stakeholders and adjust scope to deliver a …" at bounding box center [272, 305] width 0 height 8
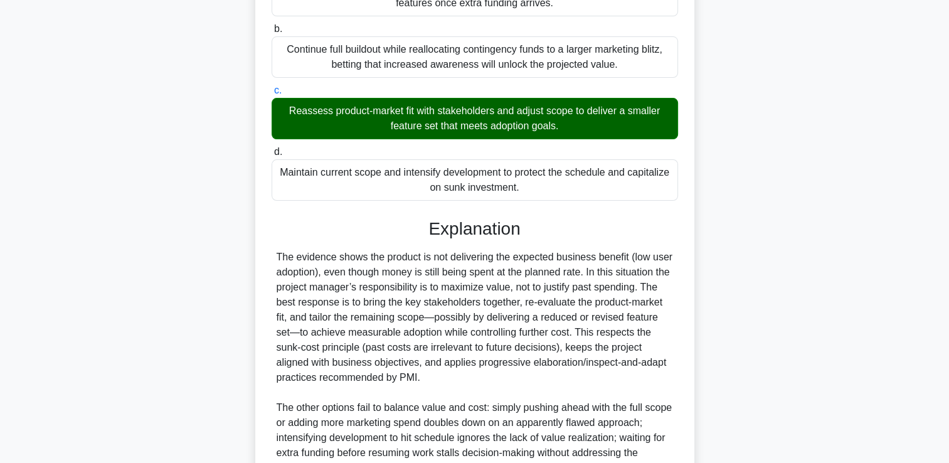
scroll to position [354, 0]
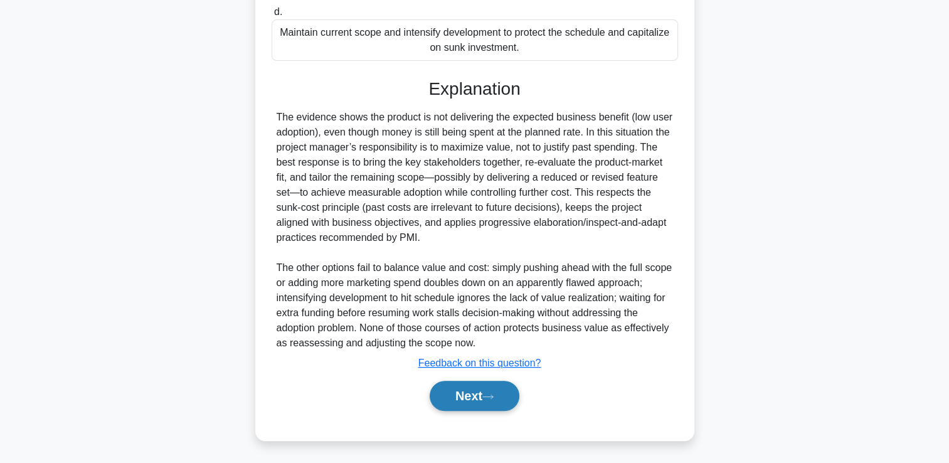
click at [485, 395] on button "Next" at bounding box center [475, 396] width 90 height 30
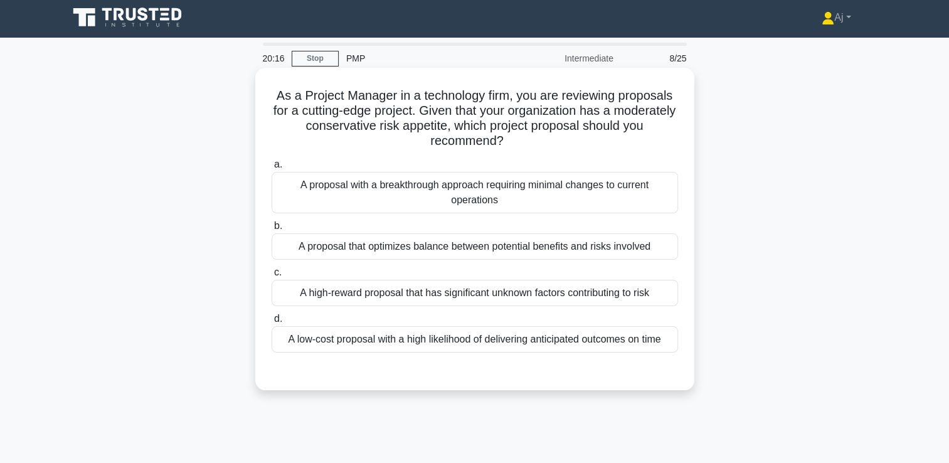
scroll to position [0, 0]
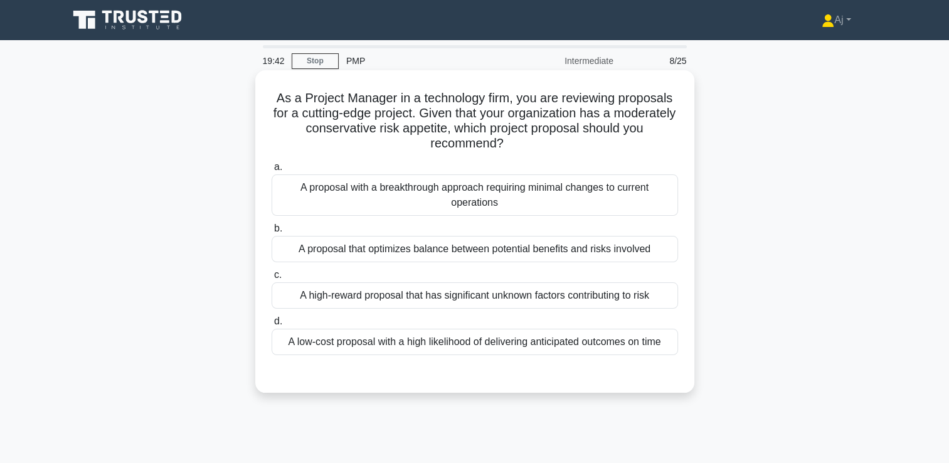
click at [416, 247] on div "A proposal that optimizes balance between potential benefits and risks involved" at bounding box center [475, 249] width 406 height 26
click at [272, 233] on input "b. A proposal that optimizes balance between potential benefits and risks invol…" at bounding box center [272, 229] width 0 height 8
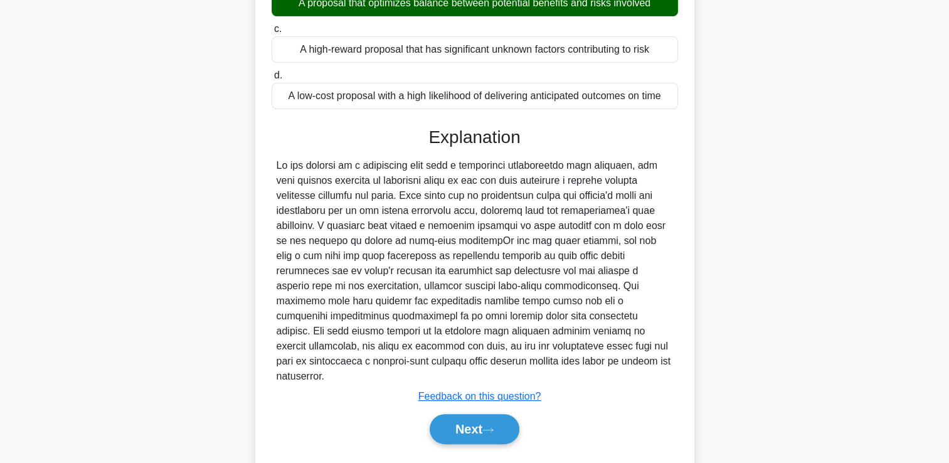
scroll to position [264, 0]
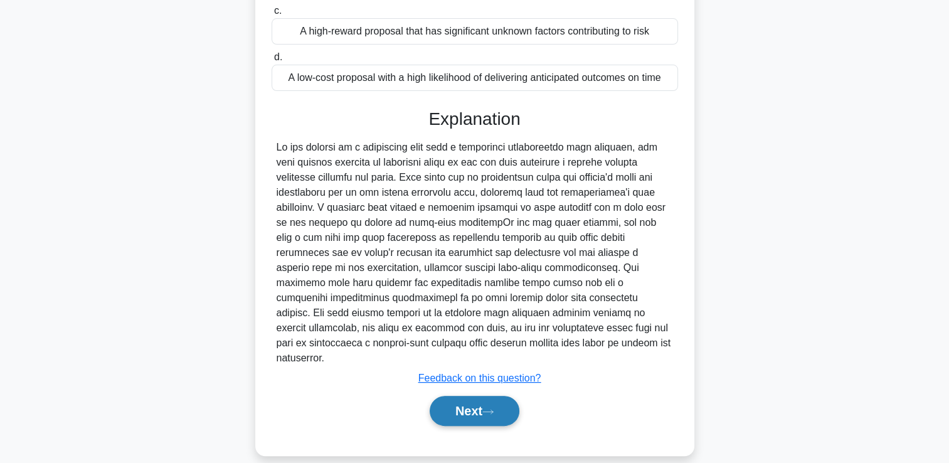
click at [479, 396] on button "Next" at bounding box center [475, 411] width 90 height 30
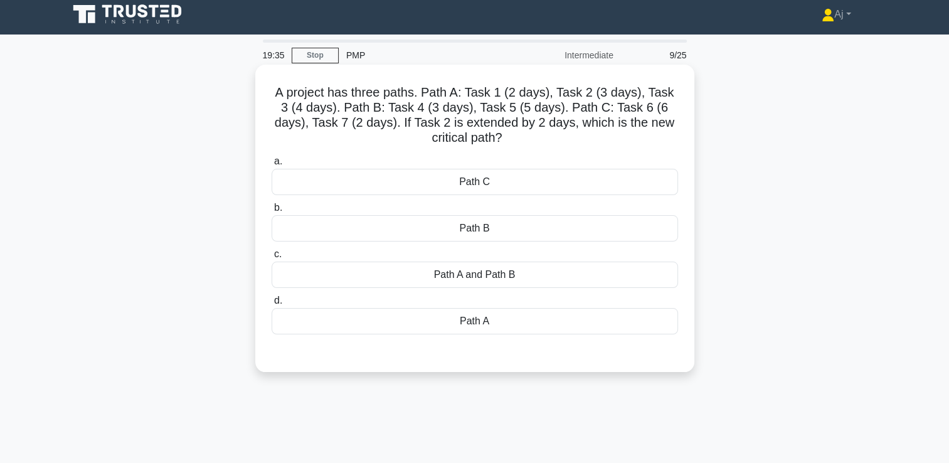
scroll to position [0, 0]
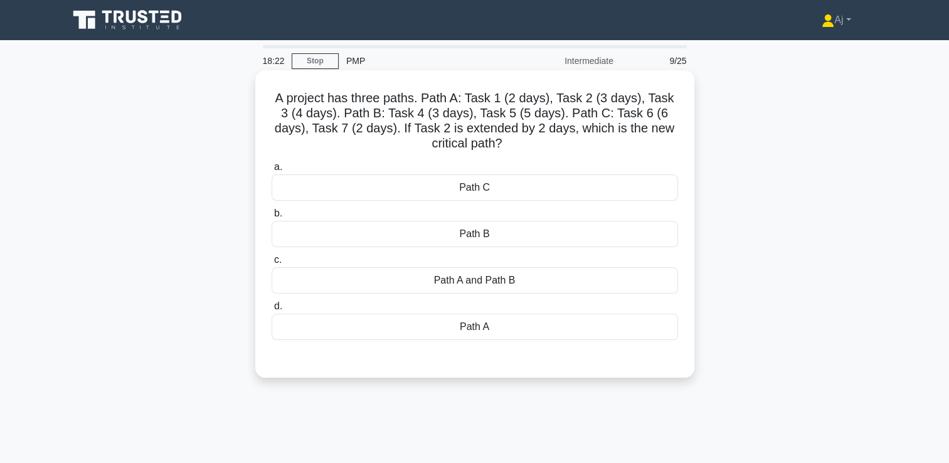
click at [470, 243] on div "Path B" at bounding box center [475, 234] width 406 height 26
click at [272, 218] on input "b. Path B" at bounding box center [272, 213] width 0 height 8
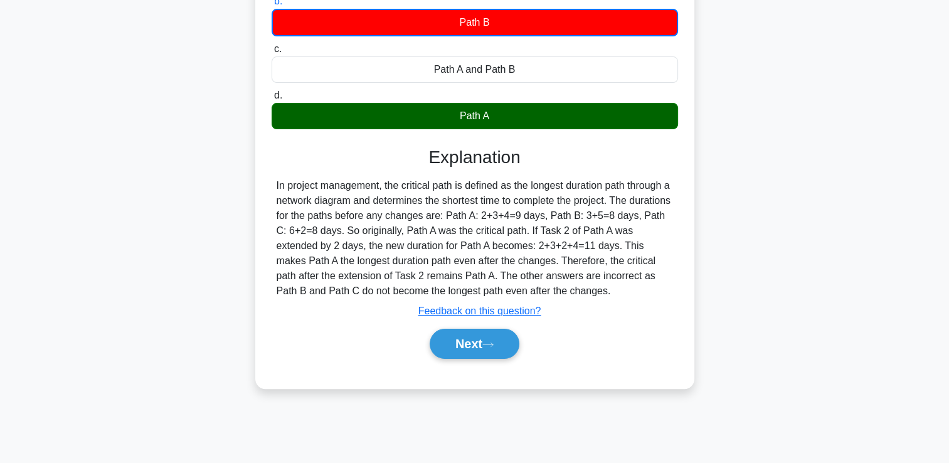
scroll to position [215, 0]
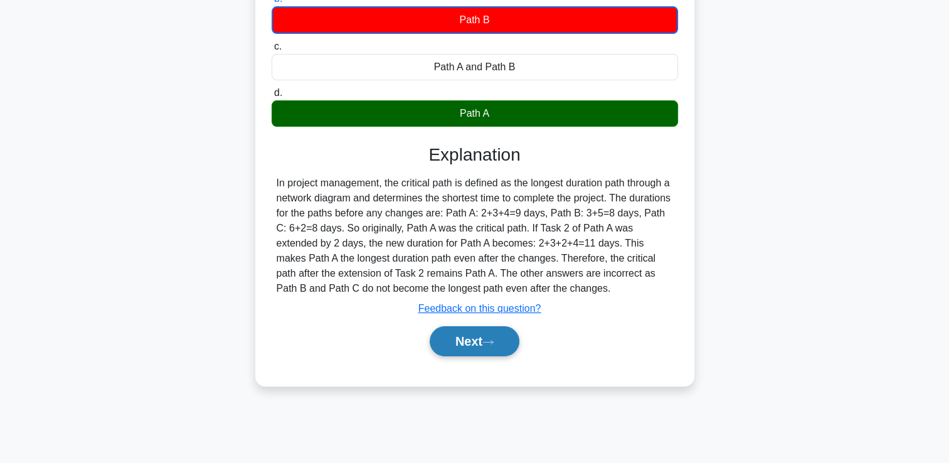
click at [491, 344] on icon at bounding box center [487, 342] width 11 height 7
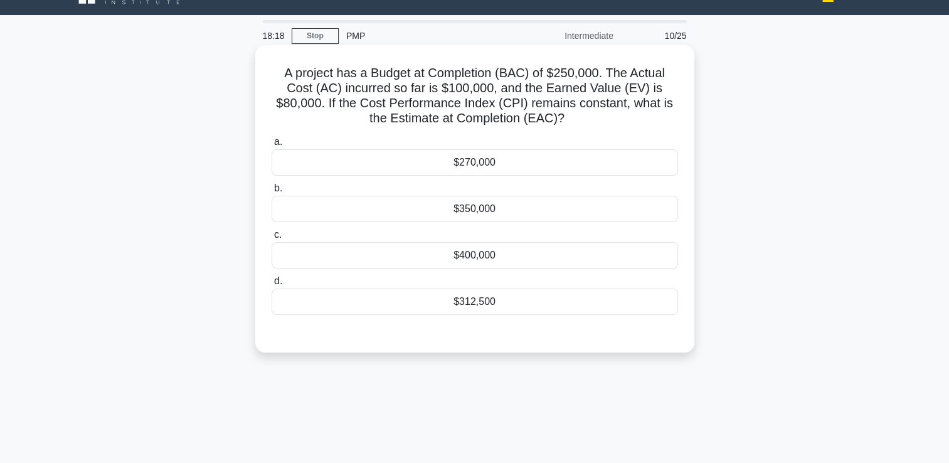
scroll to position [0, 0]
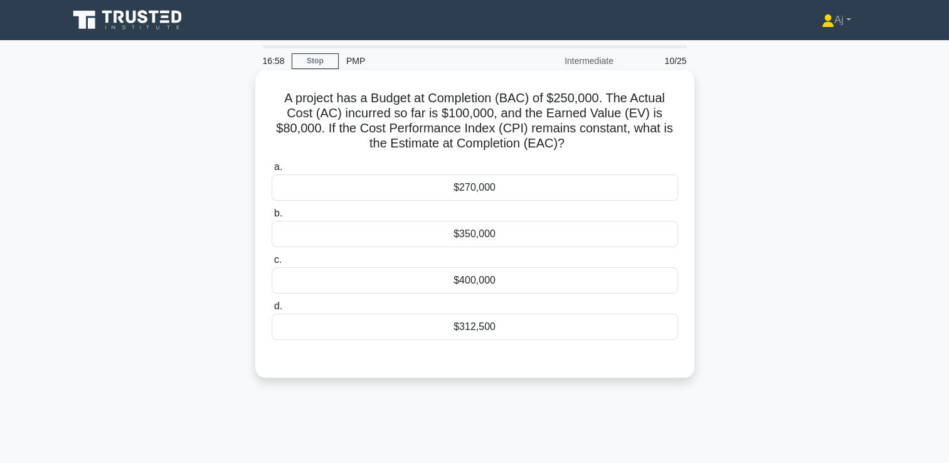
click at [482, 235] on div "$350,000" at bounding box center [475, 234] width 406 height 26
click at [272, 218] on input "b. $350,000" at bounding box center [272, 213] width 0 height 8
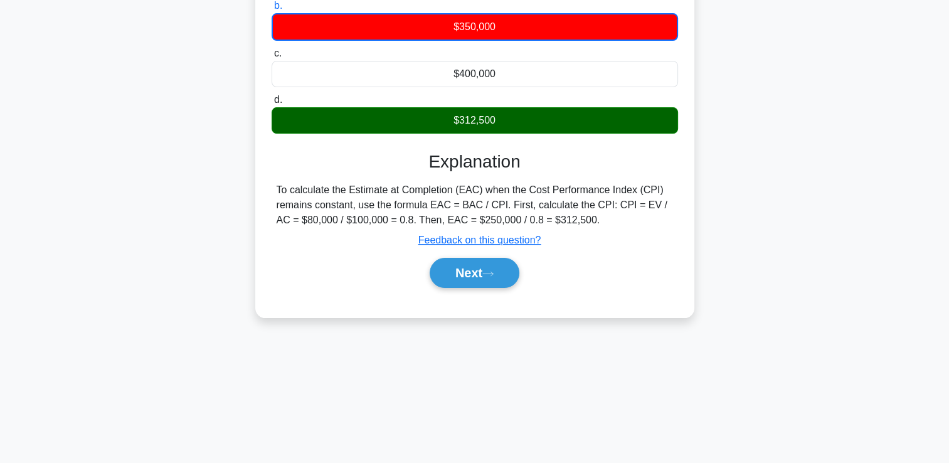
scroll to position [215, 0]
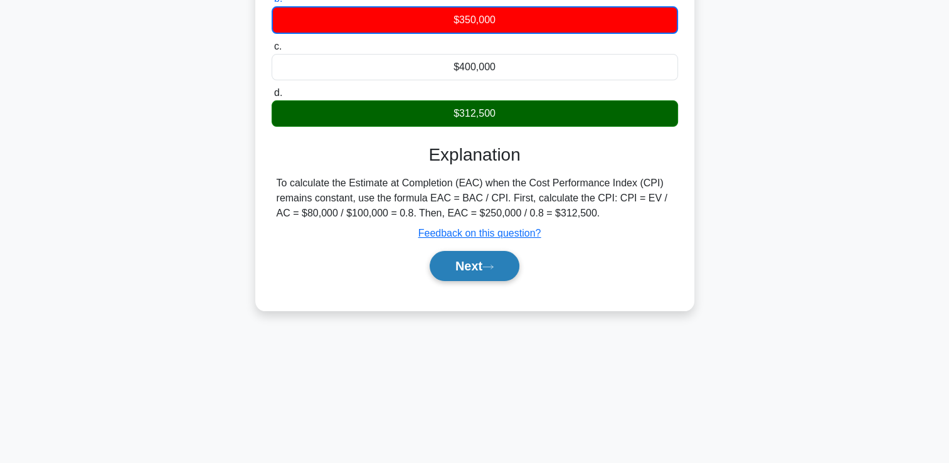
click at [484, 265] on button "Next" at bounding box center [475, 266] width 90 height 30
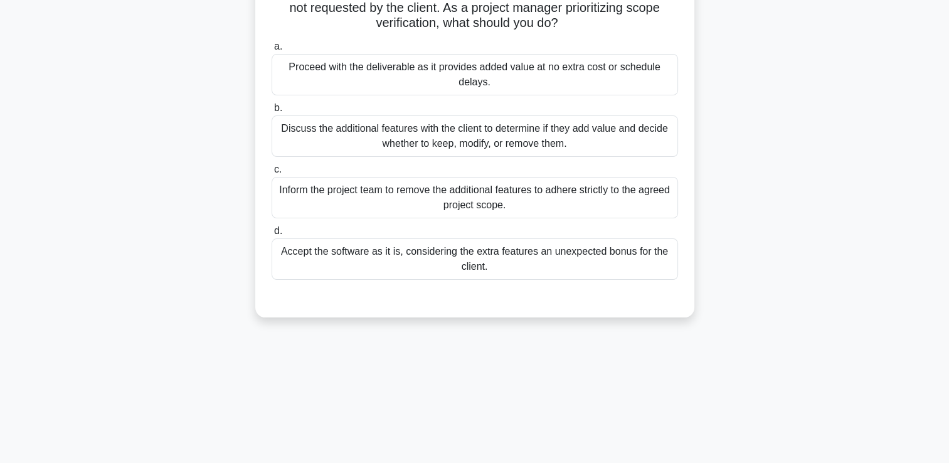
scroll to position [26, 0]
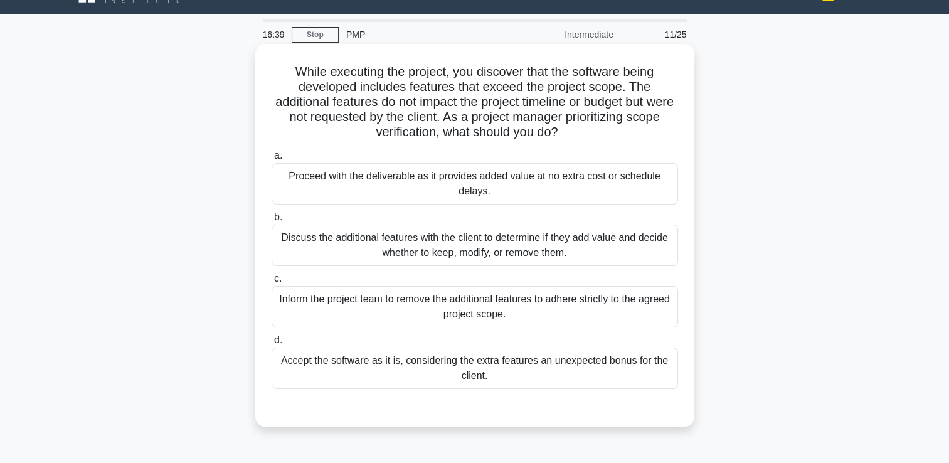
click at [405, 255] on div "Discuss the additional features with the client to determine if they add value …" at bounding box center [475, 245] width 406 height 41
click at [272, 221] on input "b. Discuss the additional features with the client to determine if they add val…" at bounding box center [272, 217] width 0 height 8
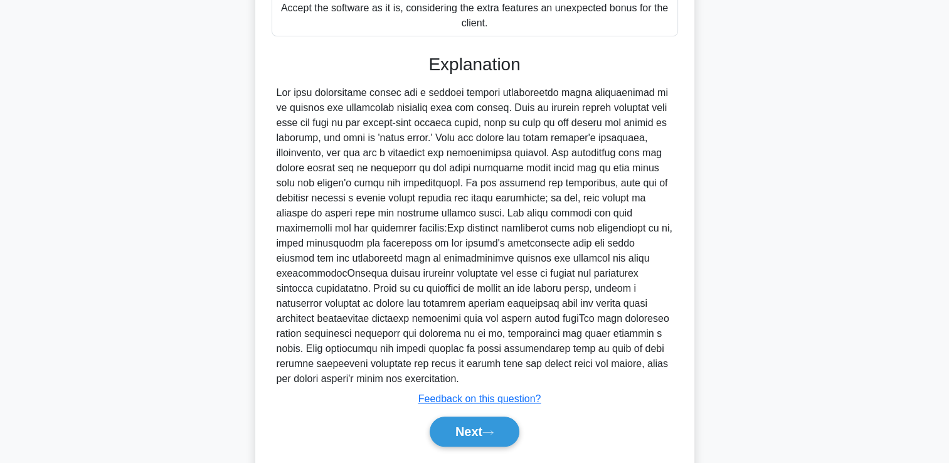
scroll to position [400, 0]
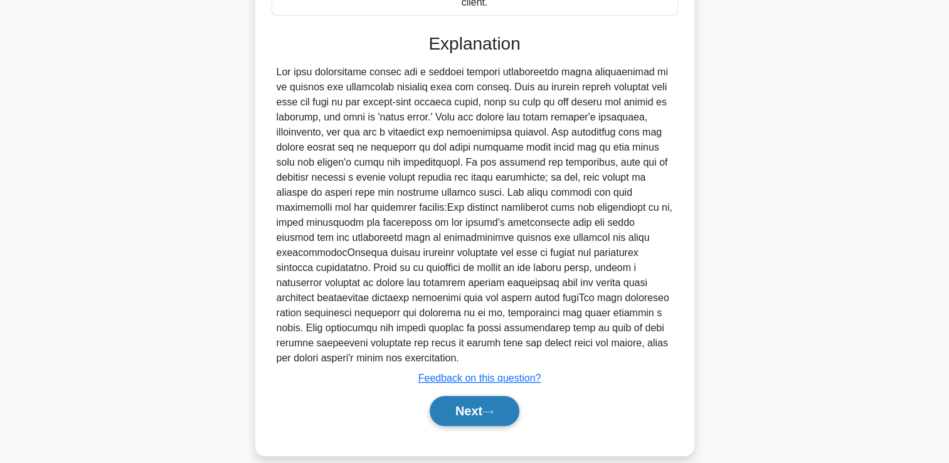
click at [467, 396] on button "Next" at bounding box center [475, 411] width 90 height 30
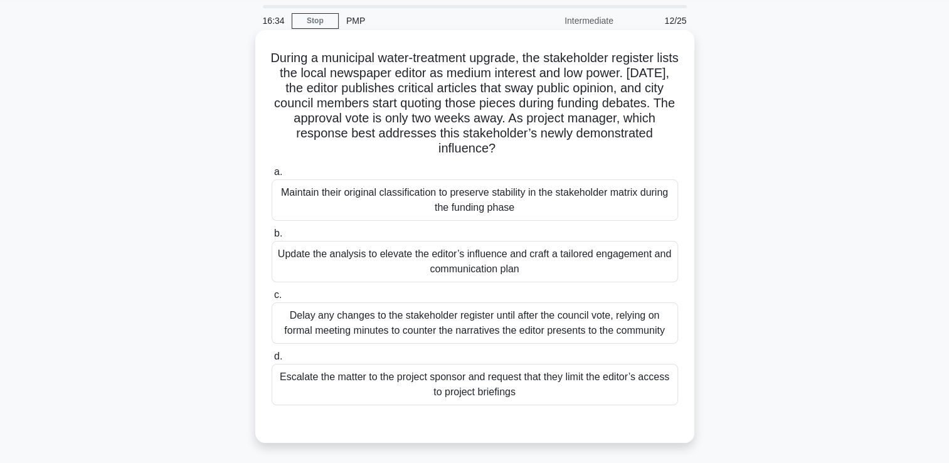
scroll to position [63, 0]
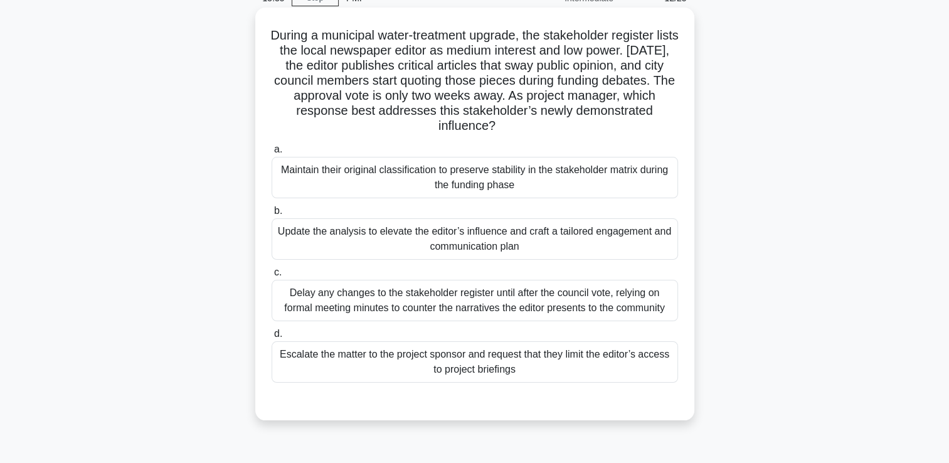
click at [515, 231] on div "Update the analysis to elevate the editor’s influence and craft a tailored enga…" at bounding box center [475, 238] width 406 height 41
click at [272, 215] on input "b. Update the analysis to elevate the editor’s influence and craft a tailored e…" at bounding box center [272, 211] width 0 height 8
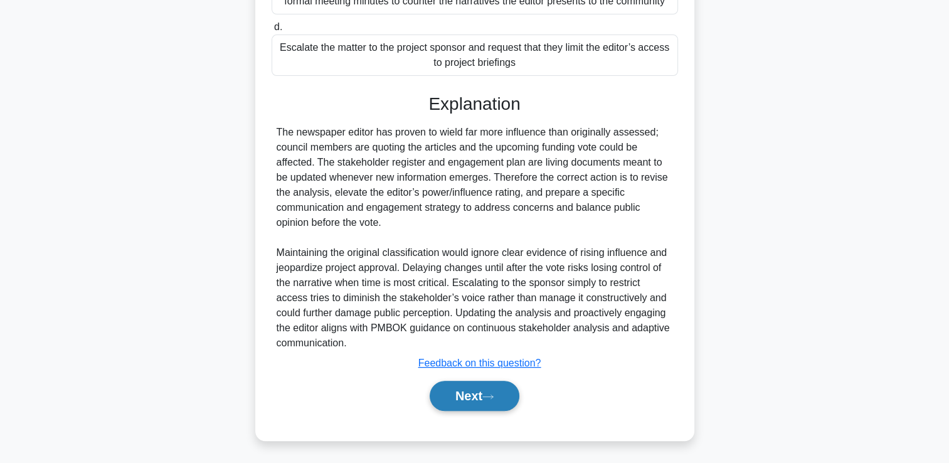
click at [492, 394] on icon at bounding box center [487, 396] width 11 height 7
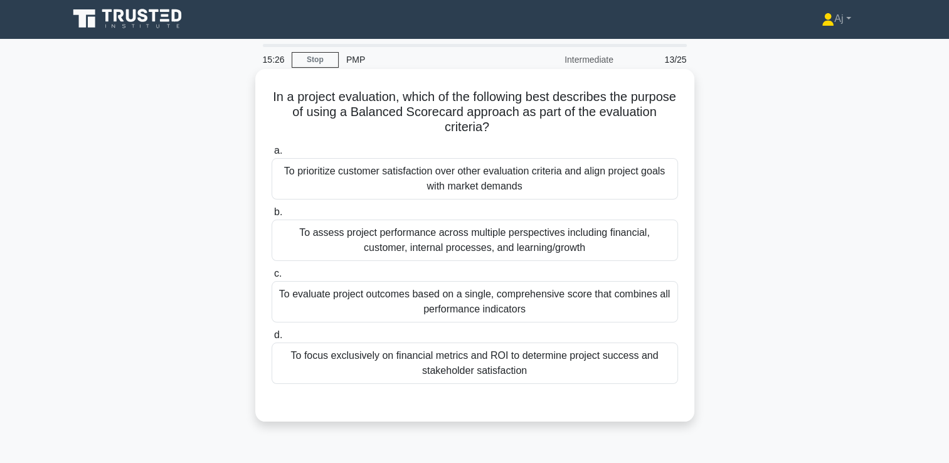
scroll to position [0, 0]
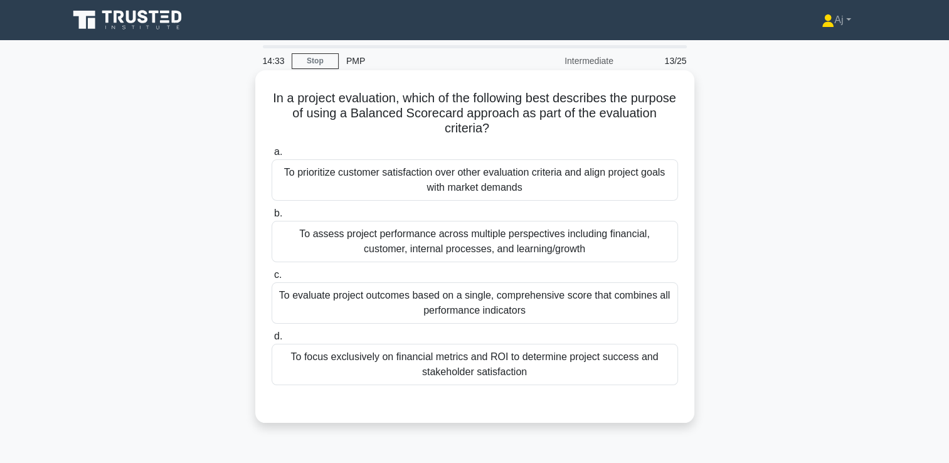
click at [439, 303] on div "To evaluate project outcomes based on a single, comprehensive score that combin…" at bounding box center [475, 302] width 406 height 41
click at [334, 309] on div "To evaluate project outcomes based on a single, comprehensive score that combin…" at bounding box center [475, 302] width 406 height 41
click at [272, 279] on input "c. To evaluate project outcomes based on a single, comprehensive score that com…" at bounding box center [272, 275] width 0 height 8
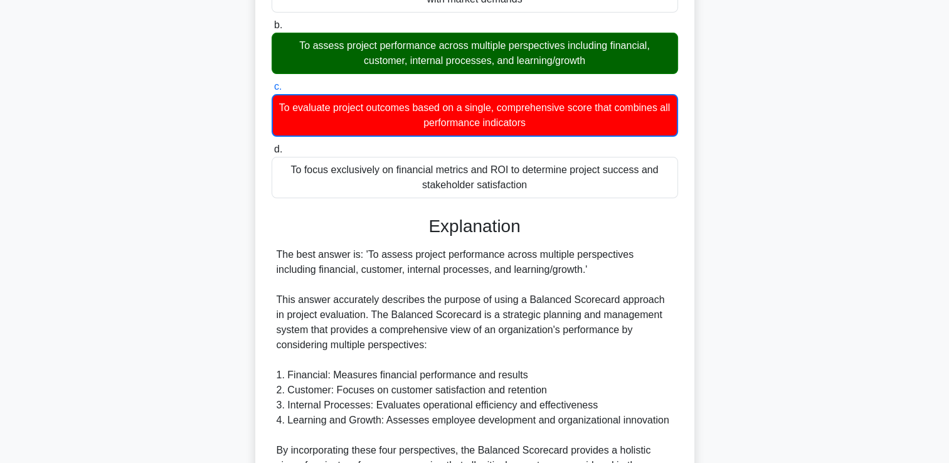
scroll to position [439, 0]
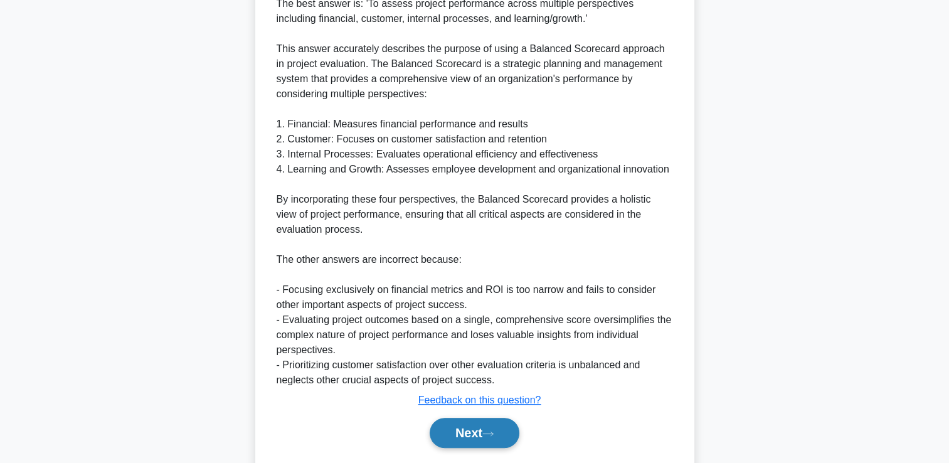
click at [462, 433] on button "Next" at bounding box center [475, 433] width 90 height 30
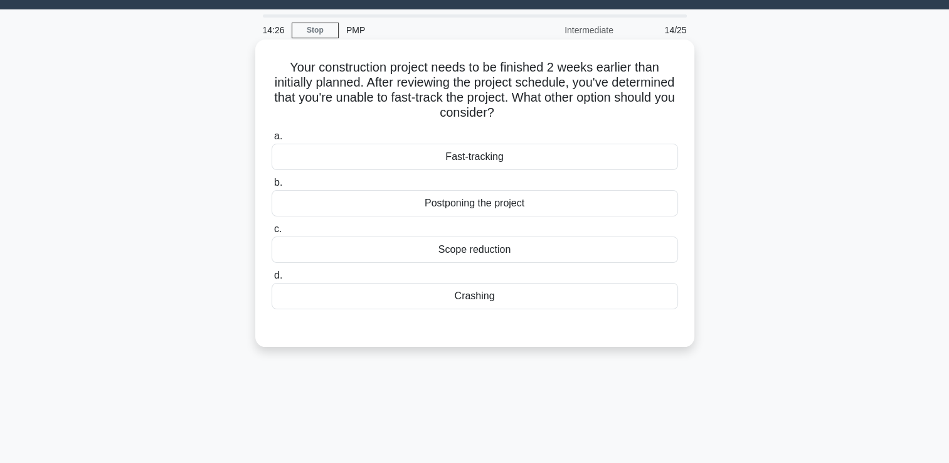
scroll to position [26, 0]
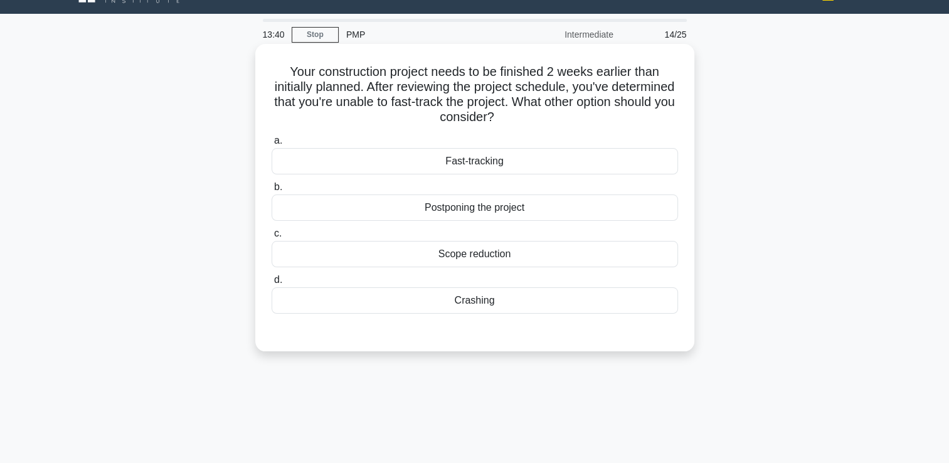
click at [489, 299] on div "Crashing" at bounding box center [475, 300] width 406 height 26
click at [272, 284] on input "d. Crashing" at bounding box center [272, 280] width 0 height 8
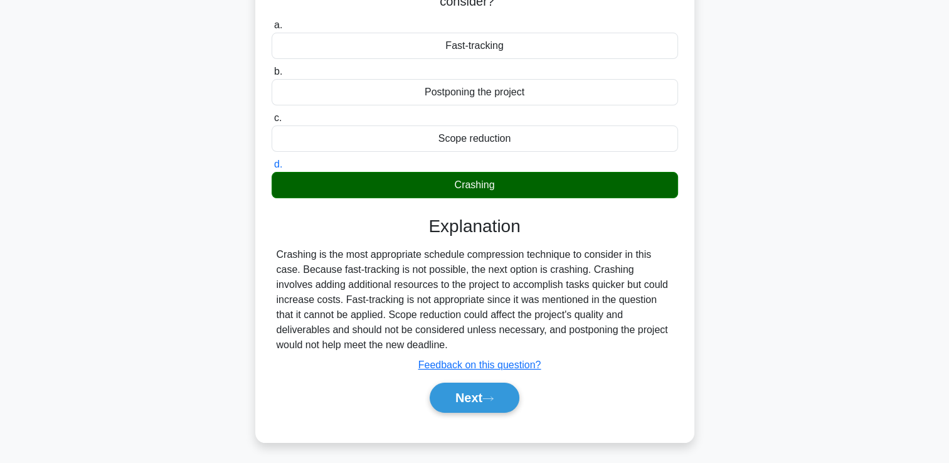
scroll to position [215, 0]
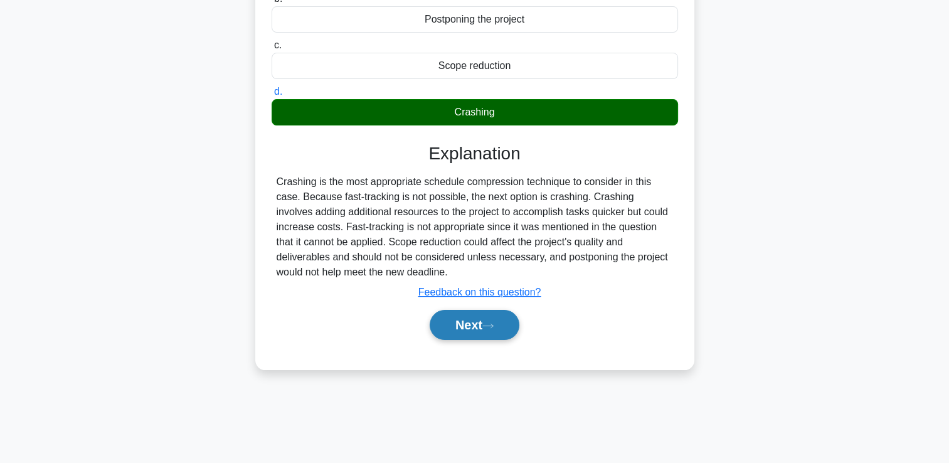
click at [467, 322] on button "Next" at bounding box center [475, 325] width 90 height 30
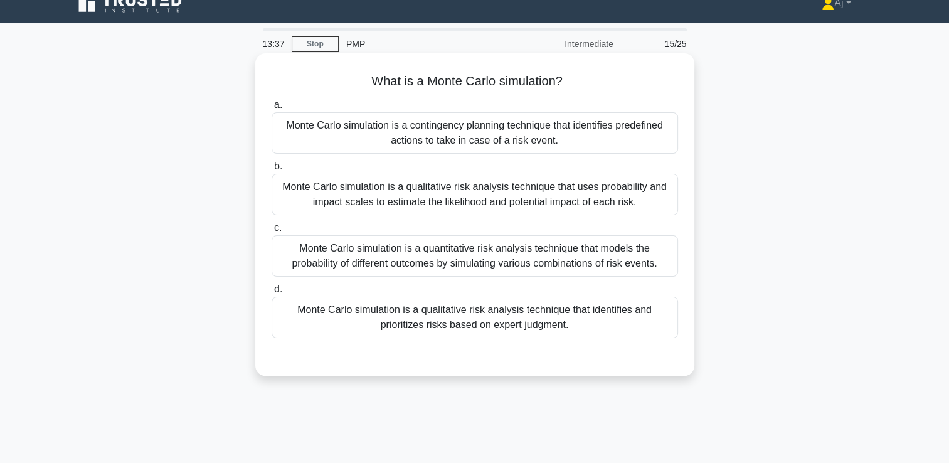
scroll to position [0, 0]
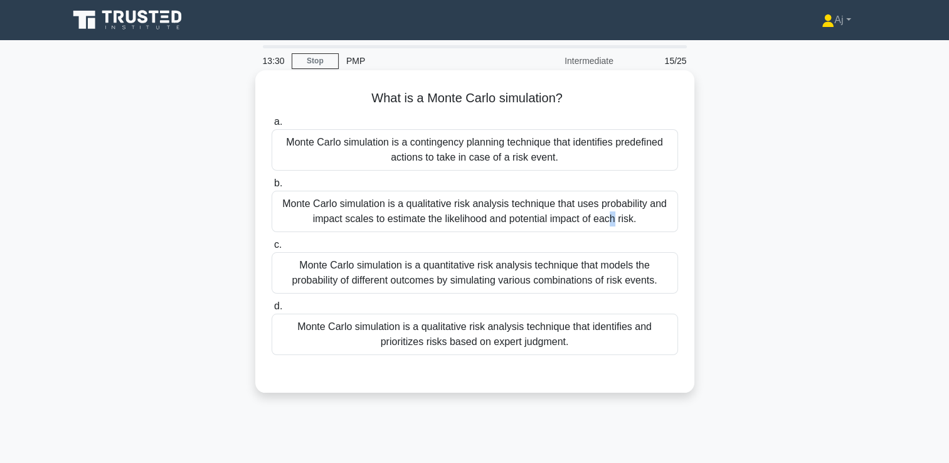
click at [487, 207] on div "Monte Carlo simulation is a qualitative risk analysis technique that uses proba…" at bounding box center [475, 211] width 406 height 41
click at [384, 220] on div "Monte Carlo simulation is a qualitative risk analysis technique that uses proba…" at bounding box center [475, 211] width 406 height 41
click at [272, 188] on input "b. Monte Carlo simulation is a qualitative risk analysis technique that uses pr…" at bounding box center [272, 183] width 0 height 8
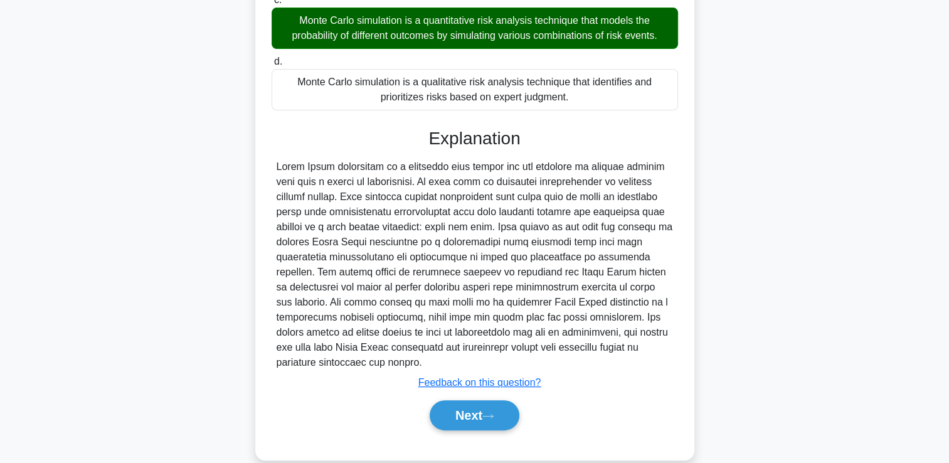
scroll to position [251, 0]
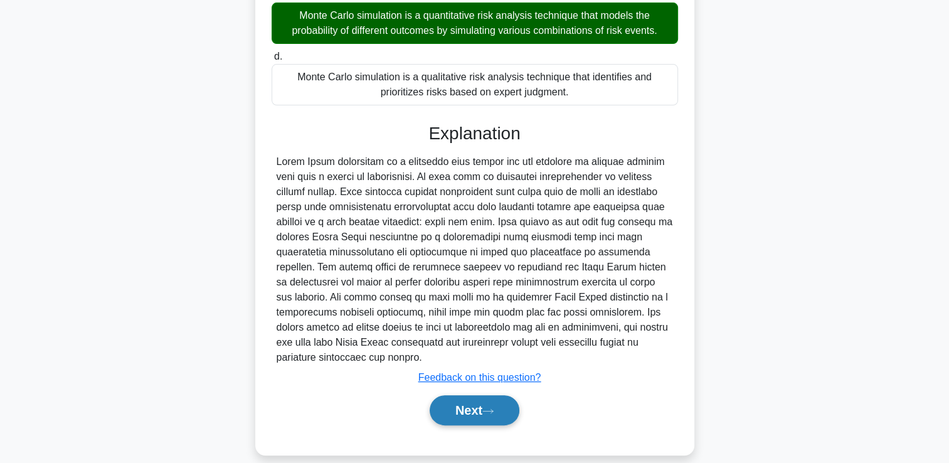
click at [475, 403] on button "Next" at bounding box center [475, 410] width 90 height 30
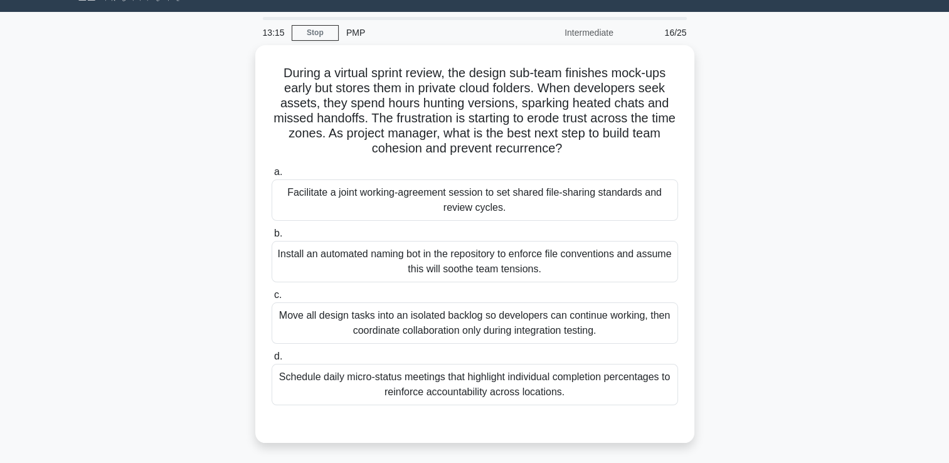
scroll to position [26, 0]
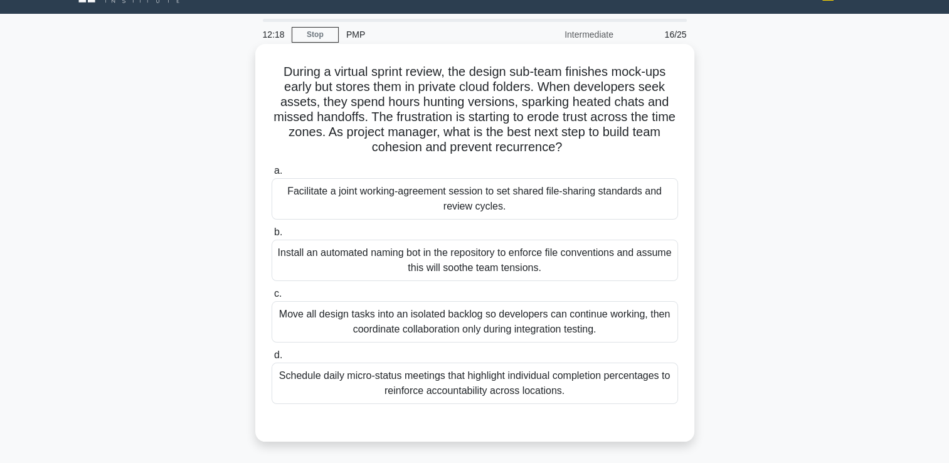
click at [413, 326] on div "Move all design tasks into an isolated backlog so developers can continue worki…" at bounding box center [475, 321] width 406 height 41
click at [272, 298] on input "c. Move all design tasks into an isolated backlog so developers can continue wo…" at bounding box center [272, 294] width 0 height 8
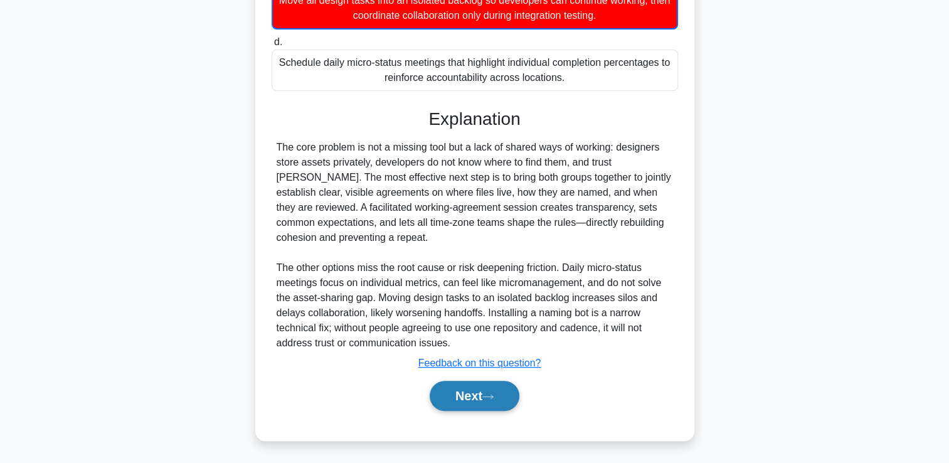
click at [491, 391] on button "Next" at bounding box center [475, 396] width 90 height 30
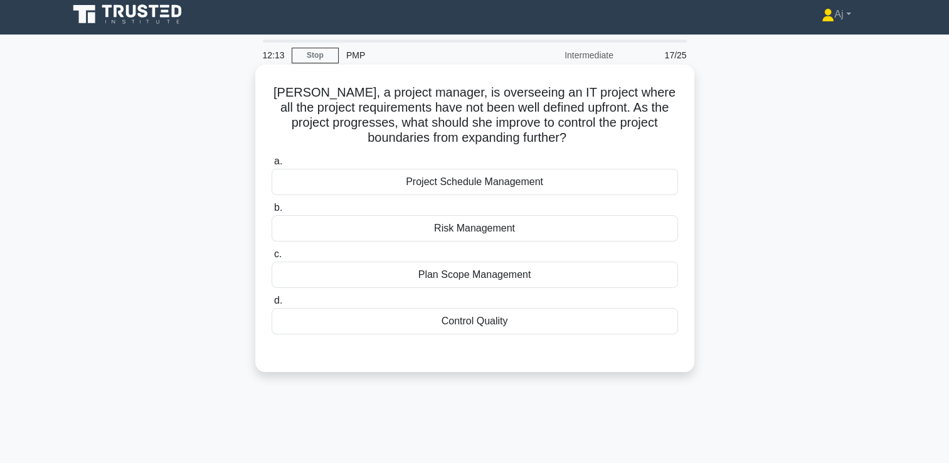
scroll to position [0, 0]
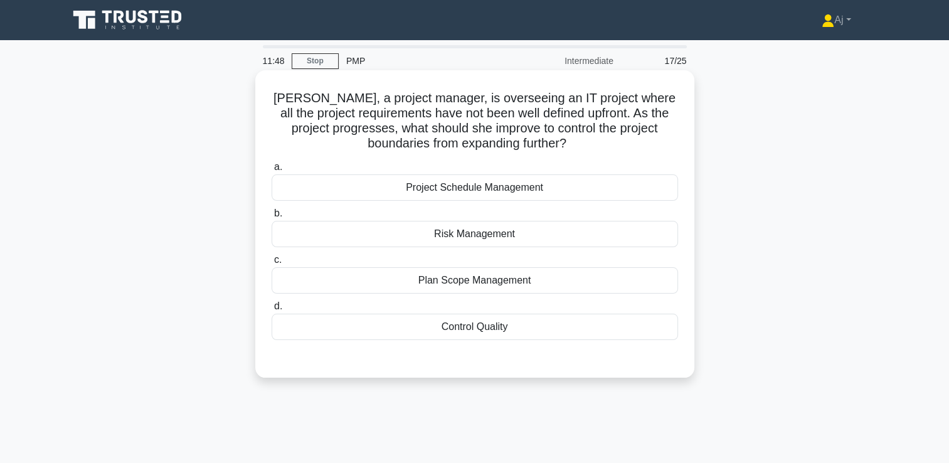
click at [504, 280] on div "Plan Scope Management" at bounding box center [475, 280] width 406 height 26
click at [272, 264] on input "c. Plan Scope Management" at bounding box center [272, 260] width 0 height 8
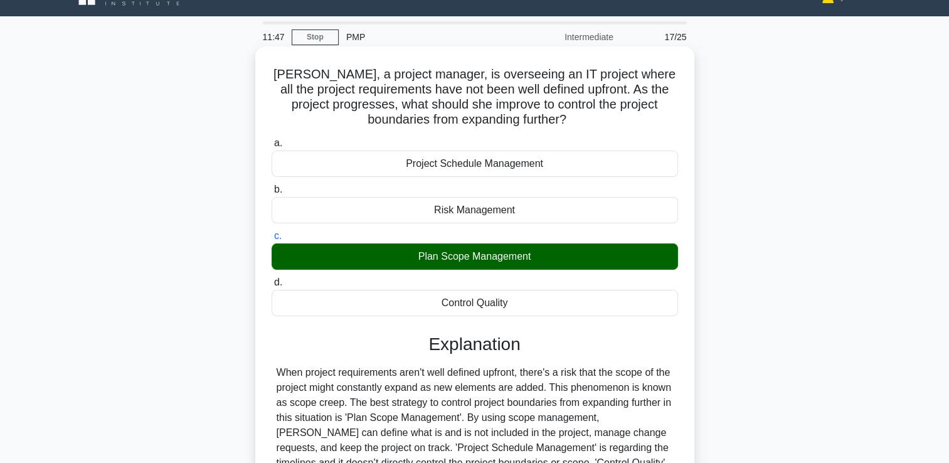
scroll to position [219, 0]
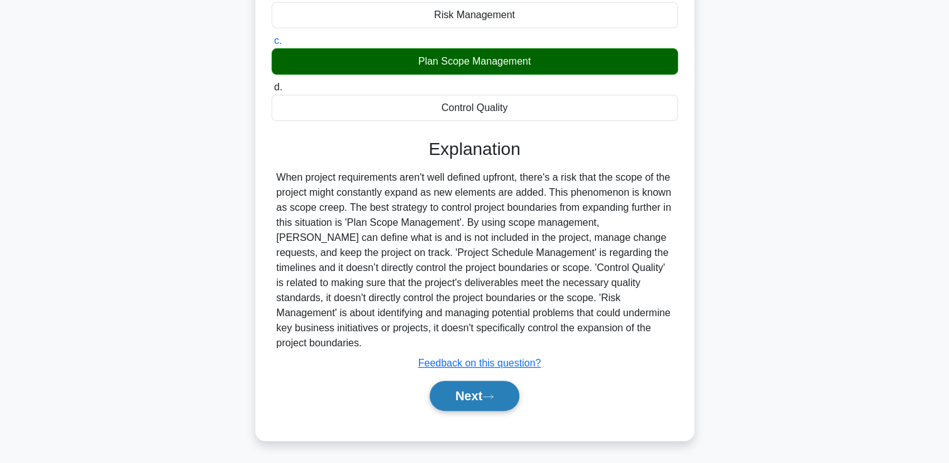
click at [483, 390] on button "Next" at bounding box center [475, 396] width 90 height 30
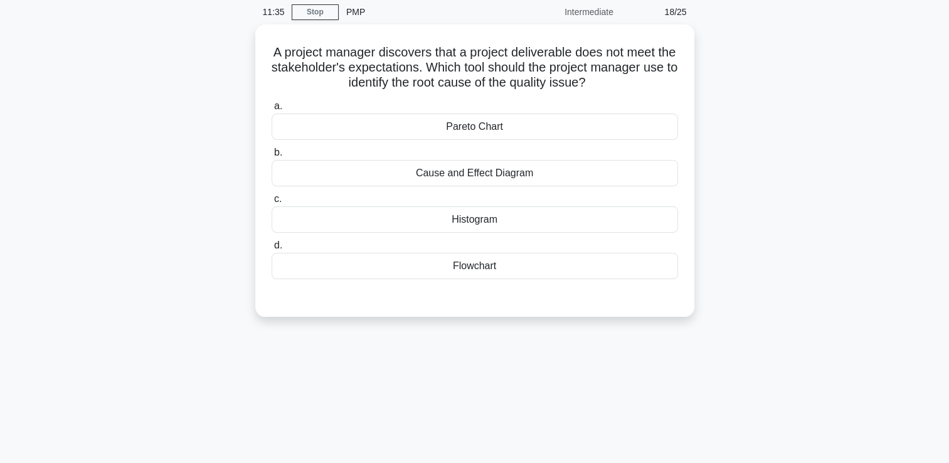
scroll to position [26, 0]
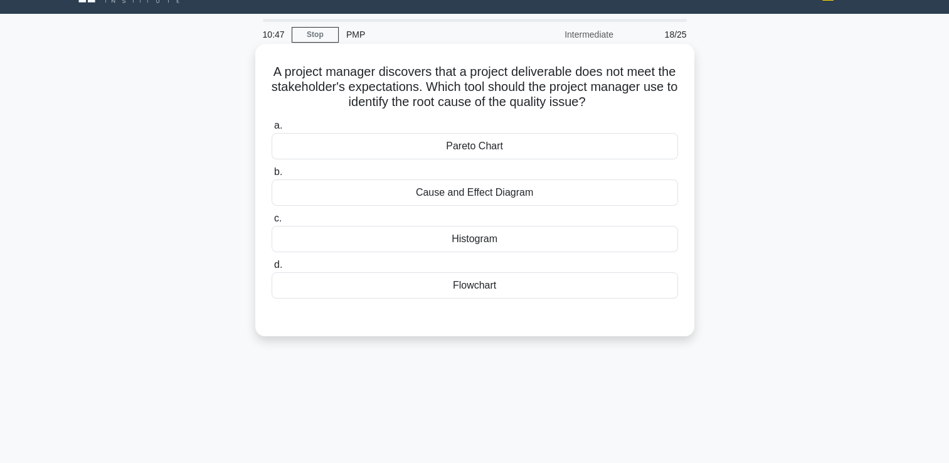
click at [499, 140] on div "Pareto Chart" at bounding box center [475, 146] width 406 height 26
click at [272, 130] on input "a. Pareto Chart" at bounding box center [272, 126] width 0 height 8
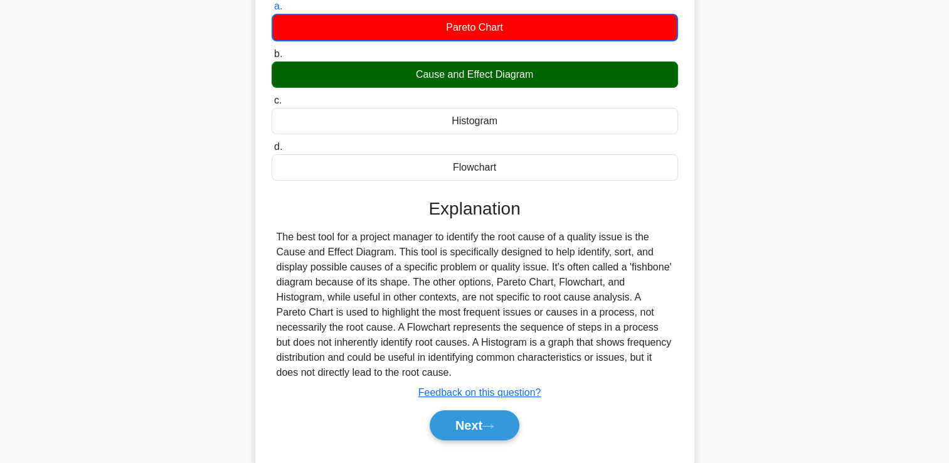
scroll to position [215, 0]
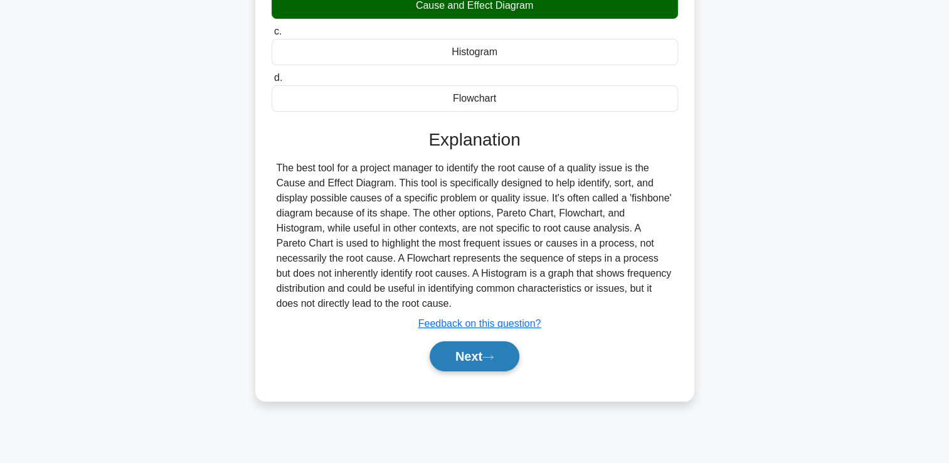
click at [486, 353] on button "Next" at bounding box center [475, 356] width 90 height 30
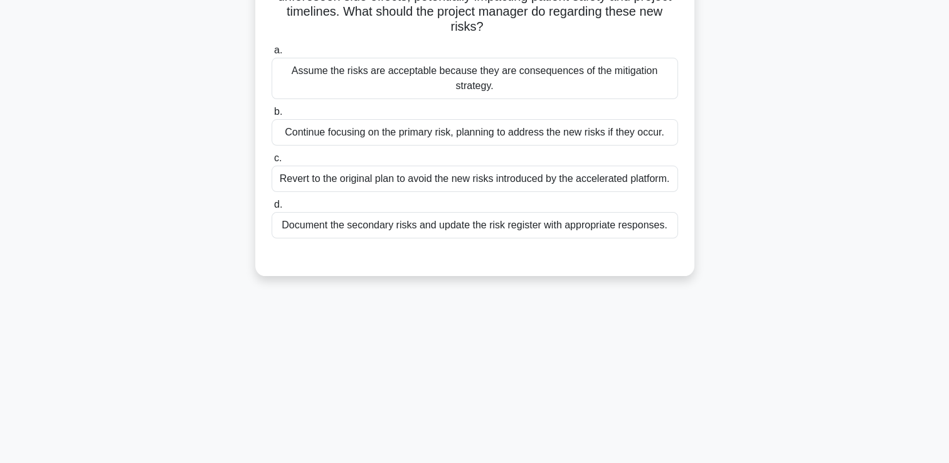
scroll to position [26, 0]
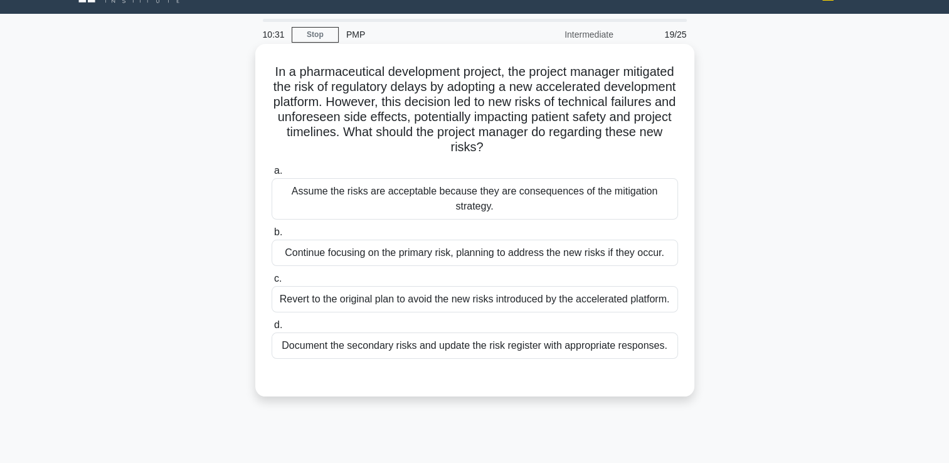
click at [484, 346] on div "Document the secondary risks and update the risk register with appropriate resp…" at bounding box center [475, 345] width 406 height 26
click at [272, 329] on input "d. Document the secondary risks and update the risk register with appropriate r…" at bounding box center [272, 325] width 0 height 8
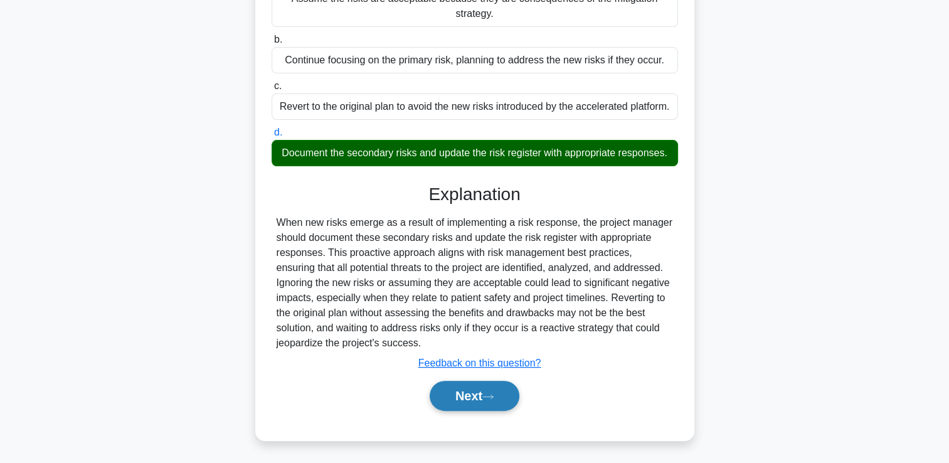
click at [489, 393] on icon at bounding box center [487, 396] width 11 height 7
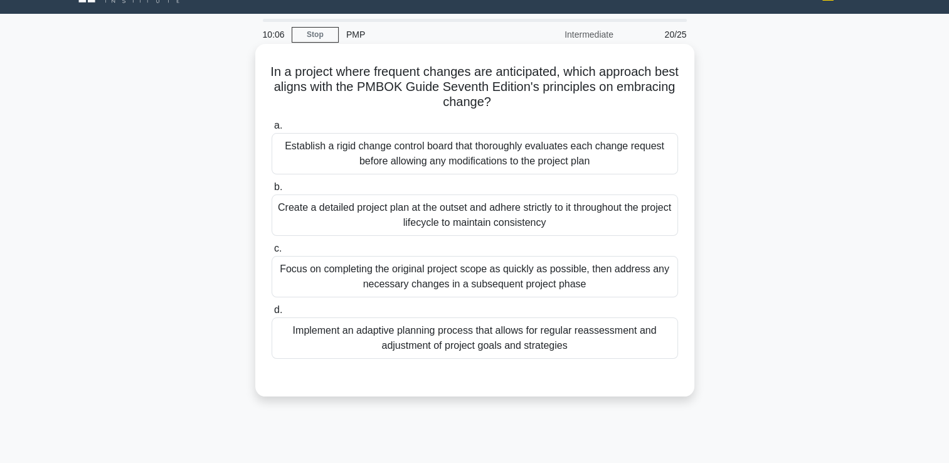
click at [331, 336] on div "Implement an adaptive planning process that allows for regular reassessment and…" at bounding box center [475, 337] width 406 height 41
click at [272, 314] on input "d. Implement an adaptive planning process that allows for regular reassessment …" at bounding box center [272, 310] width 0 height 8
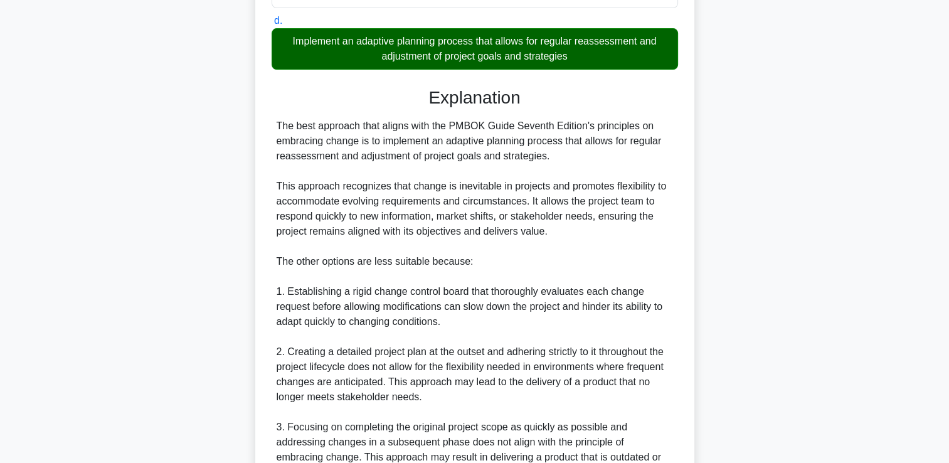
scroll to position [465, 0]
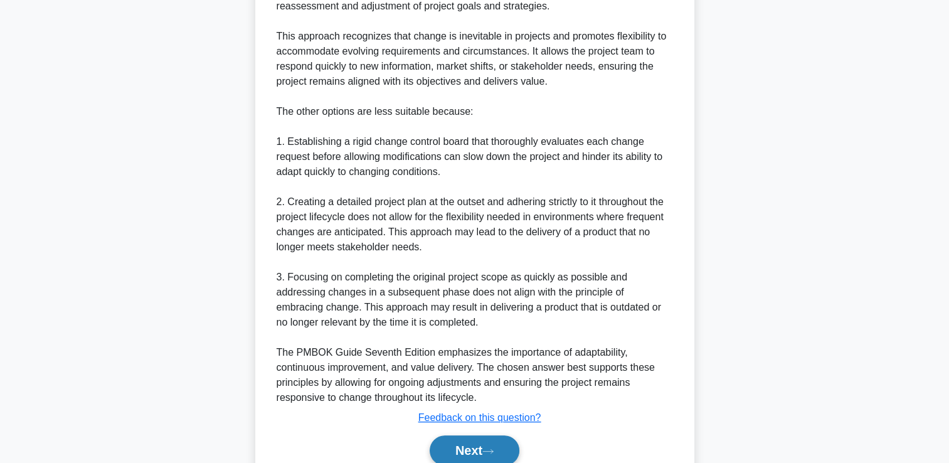
click at [474, 442] on button "Next" at bounding box center [475, 450] width 90 height 30
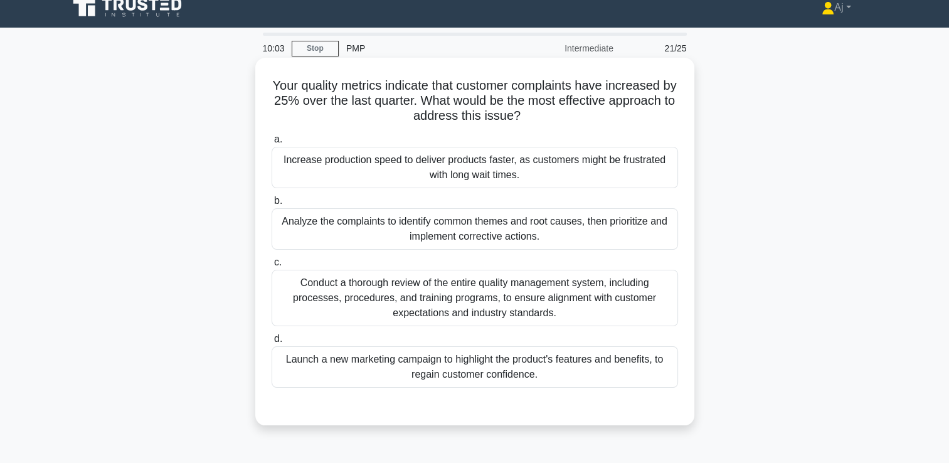
scroll to position [0, 0]
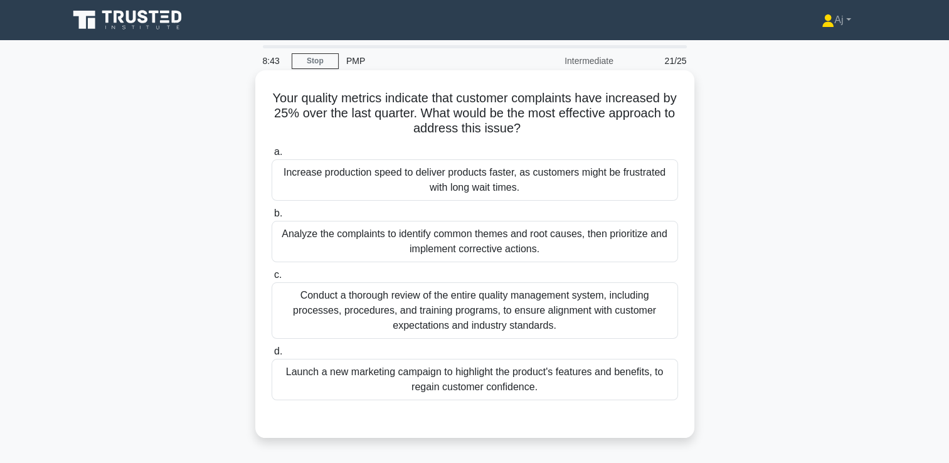
click at [336, 248] on div "Analyze the complaints to identify common themes and root causes, then prioriti…" at bounding box center [475, 241] width 406 height 41
click at [272, 218] on input "b. Analyze the complaints to identify common themes and root causes, then prior…" at bounding box center [272, 213] width 0 height 8
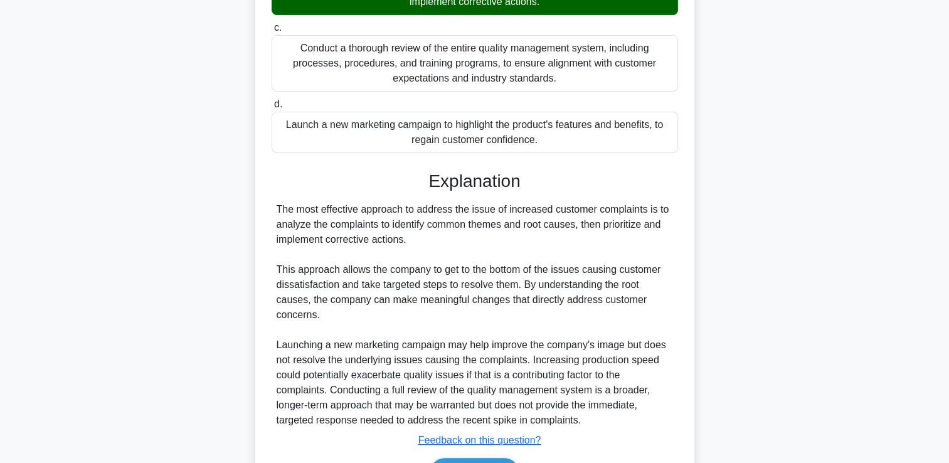
scroll to position [324, 0]
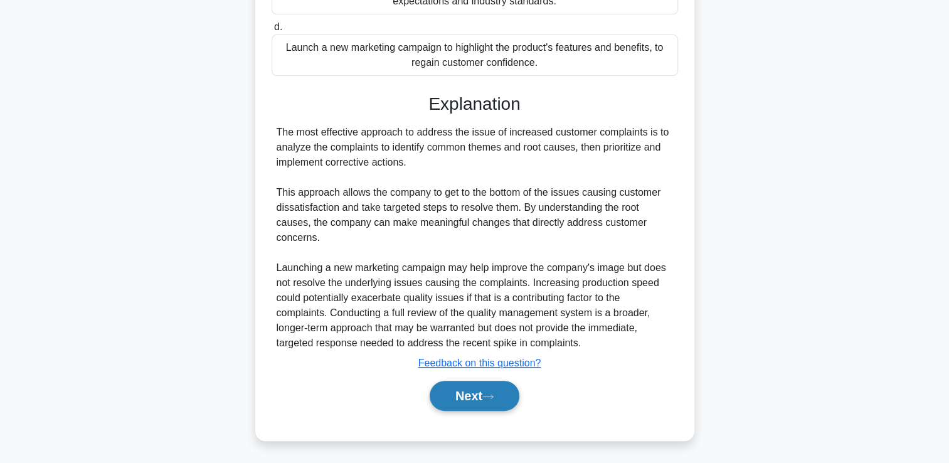
click at [467, 386] on button "Next" at bounding box center [475, 396] width 90 height 30
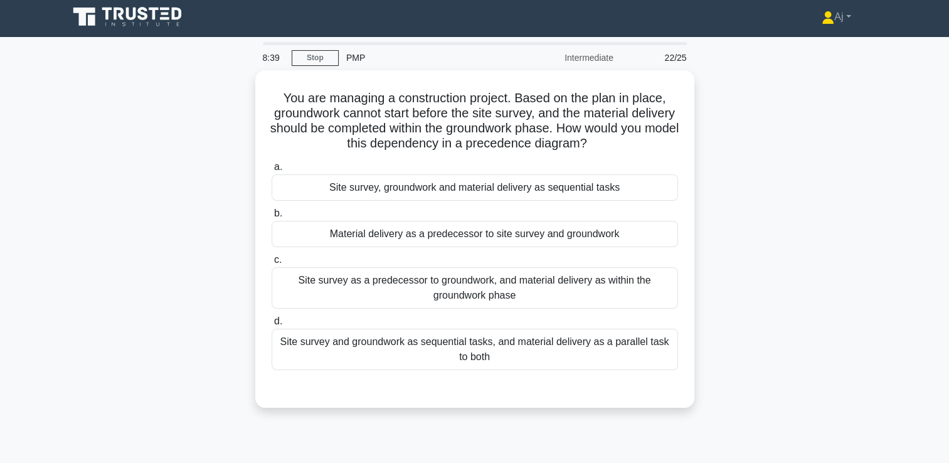
scroll to position [0, 0]
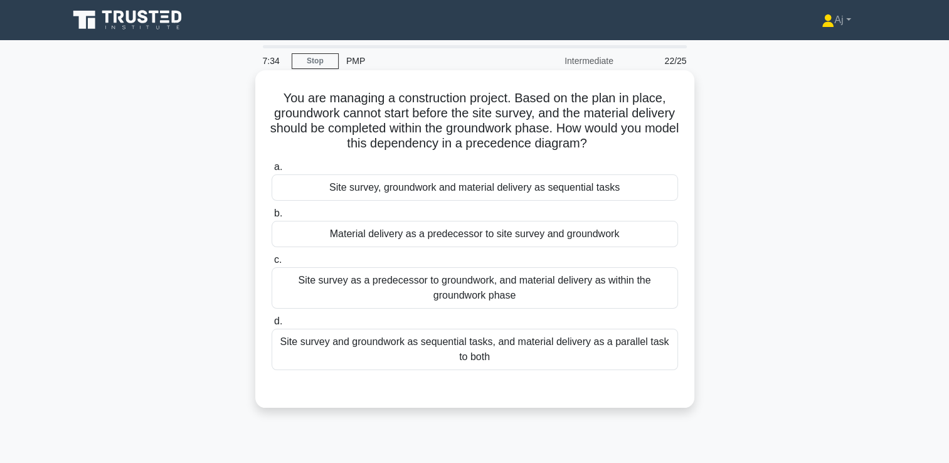
click at [484, 282] on div "Site survey as a predecessor to groundwork, and material delivery as within the…" at bounding box center [475, 287] width 406 height 41
click at [272, 264] on input "c. Site survey as a predecessor to groundwork, and material delivery as within …" at bounding box center [272, 260] width 0 height 8
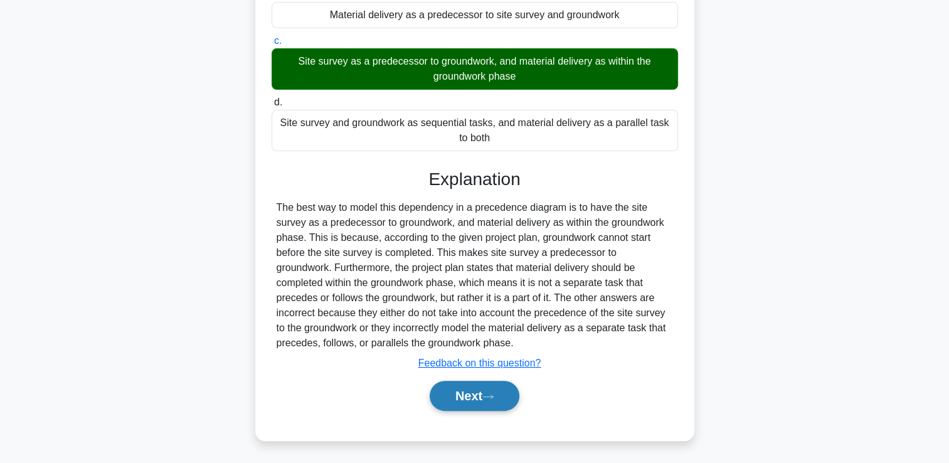
click at [459, 397] on button "Next" at bounding box center [475, 396] width 90 height 30
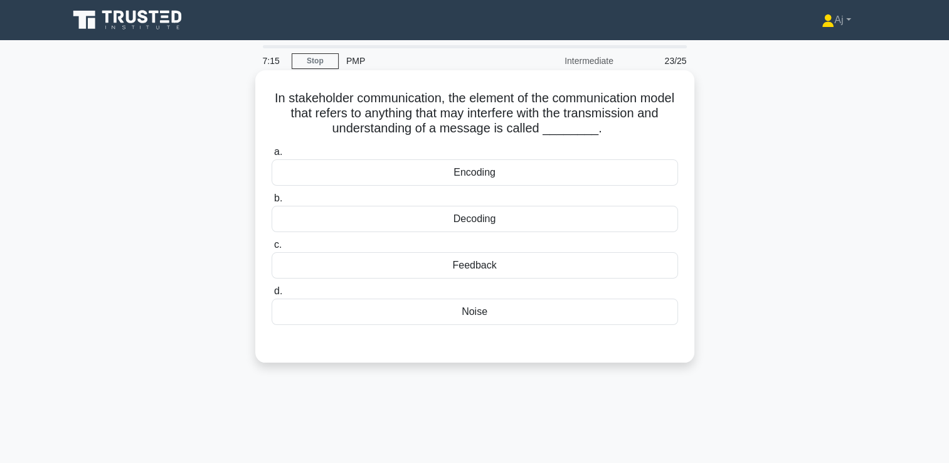
click at [452, 307] on div "Noise" at bounding box center [475, 312] width 406 height 26
click at [272, 295] on input "d. Noise" at bounding box center [272, 291] width 0 height 8
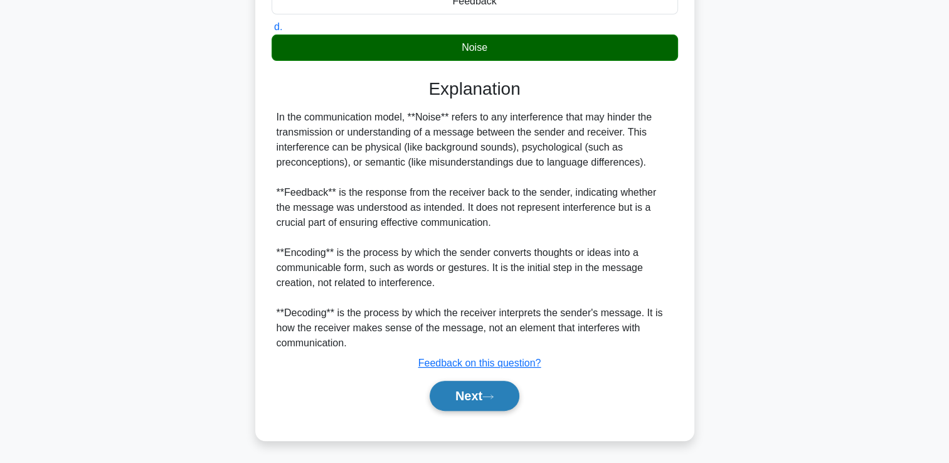
click at [452, 393] on button "Next" at bounding box center [475, 396] width 90 height 30
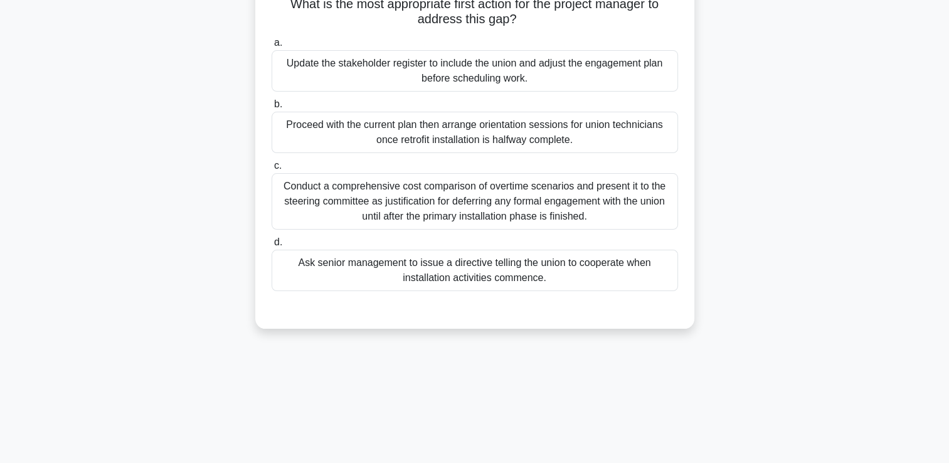
scroll to position [26, 0]
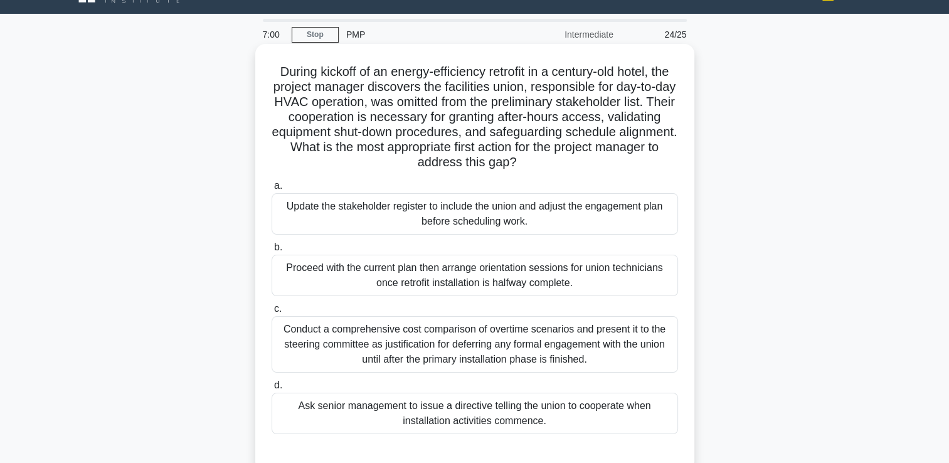
click at [320, 356] on div "Conduct a comprehensive cost comparison of overtime scenarios and present it to…" at bounding box center [475, 344] width 406 height 56
click at [272, 313] on input "c. Conduct a comprehensive cost comparison of overtime scenarios and present it…" at bounding box center [272, 309] width 0 height 8
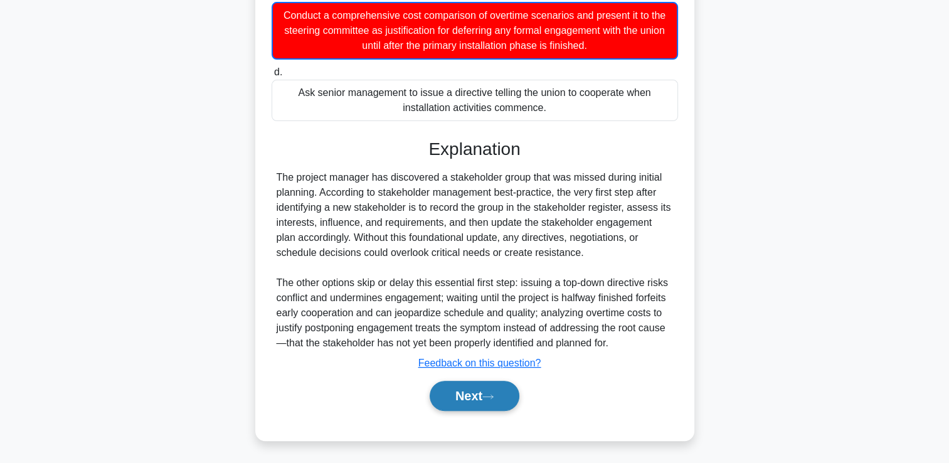
click at [464, 398] on button "Next" at bounding box center [475, 396] width 90 height 30
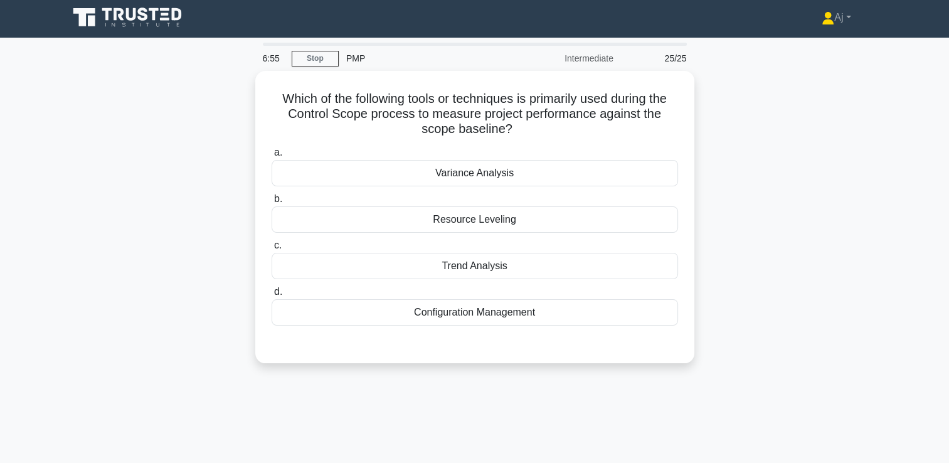
scroll to position [0, 0]
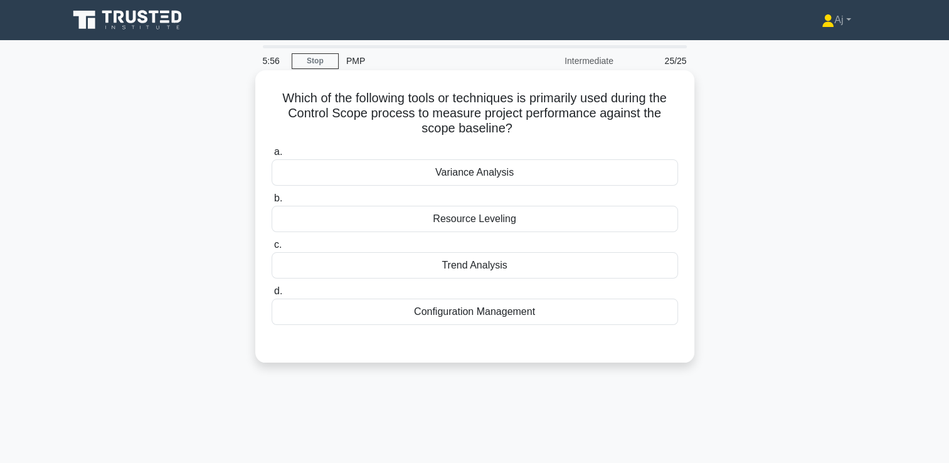
click at [522, 222] on div "Resource Leveling" at bounding box center [475, 219] width 406 height 26
click at [272, 203] on input "b. Resource Leveling" at bounding box center [272, 198] width 0 height 8
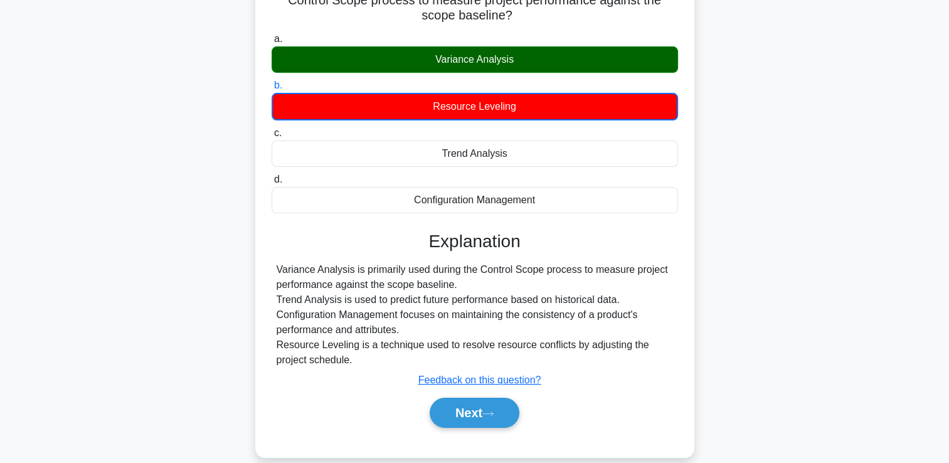
scroll to position [215, 0]
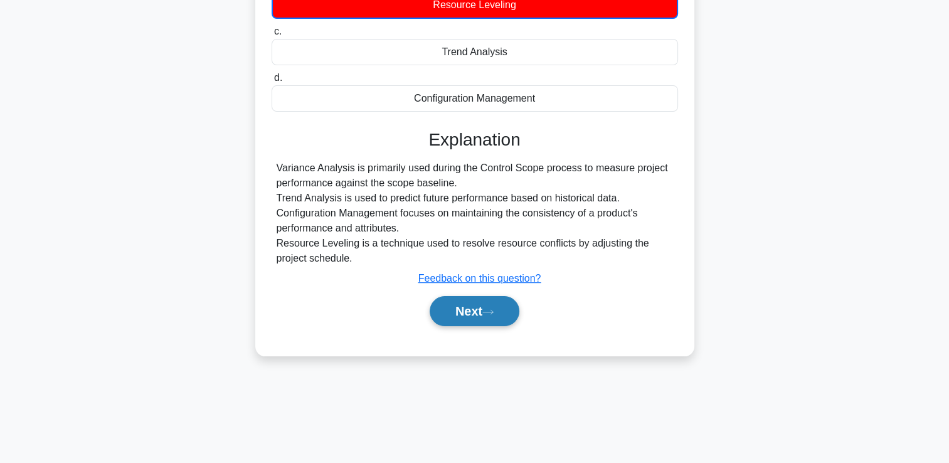
click at [462, 300] on button "Next" at bounding box center [475, 311] width 90 height 30
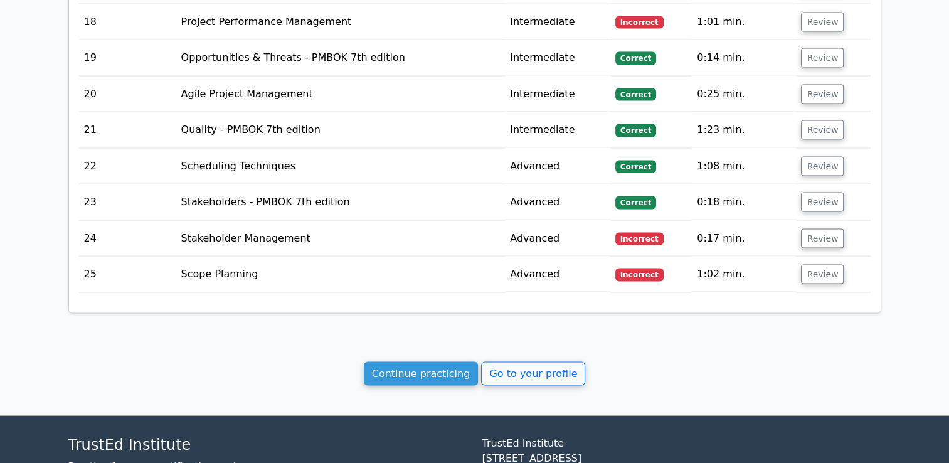
scroll to position [2444, 0]
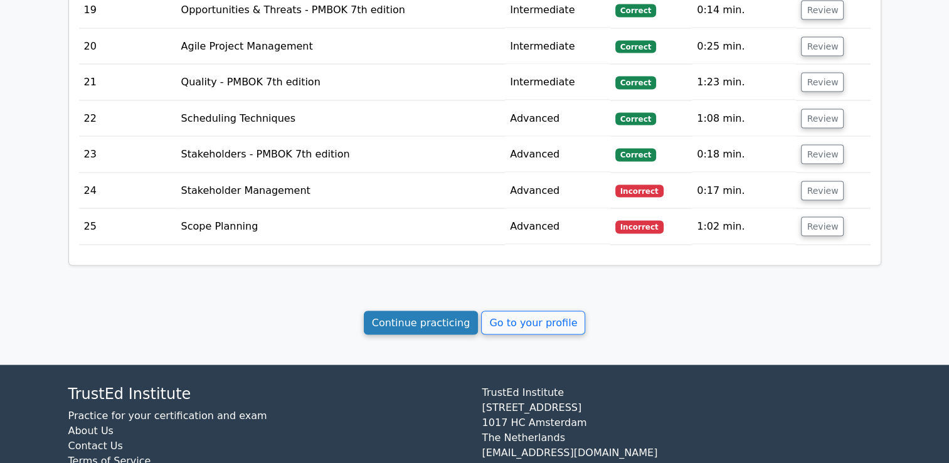
click at [430, 311] on link "Continue practicing" at bounding box center [421, 323] width 115 height 24
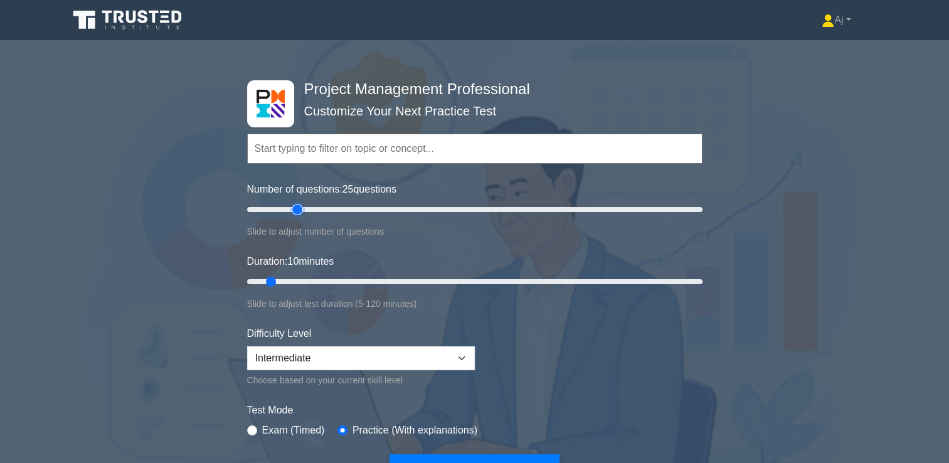
drag, startPoint x: 263, startPoint y: 209, endPoint x: 304, endPoint y: 212, distance: 40.8
click at [304, 212] on input "Number of questions: 25 questions" at bounding box center [474, 209] width 455 height 15
drag, startPoint x: 304, startPoint y: 210, endPoint x: 297, endPoint y: 207, distance: 7.0
type input "25"
click at [297, 207] on input "Number of questions: 25 questions" at bounding box center [474, 209] width 455 height 15
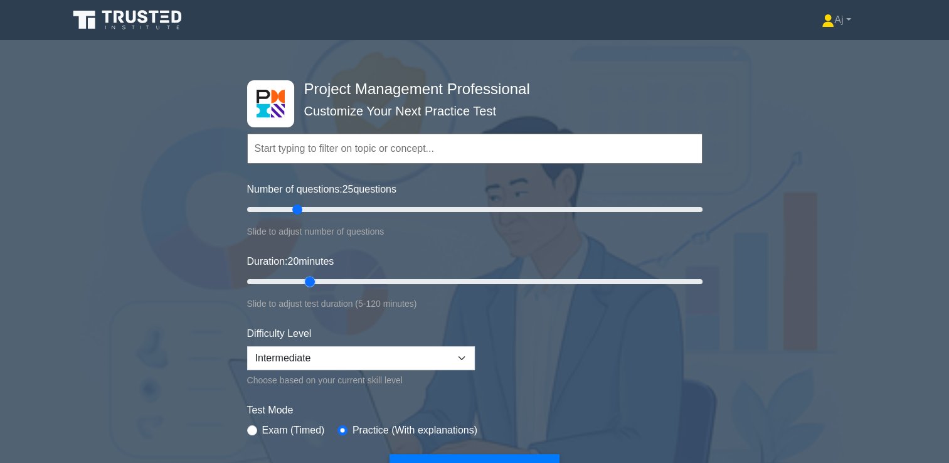
drag, startPoint x: 271, startPoint y: 277, endPoint x: 318, endPoint y: 280, distance: 47.1
click at [318, 280] on input "Duration: 20 minutes" at bounding box center [474, 281] width 455 height 15
click at [317, 277] on input "Duration: 20 minutes" at bounding box center [474, 281] width 455 height 15
drag, startPoint x: 309, startPoint y: 281, endPoint x: 319, endPoint y: 280, distance: 10.1
click at [319, 280] on input "Duration: 20 minutes" at bounding box center [474, 281] width 455 height 15
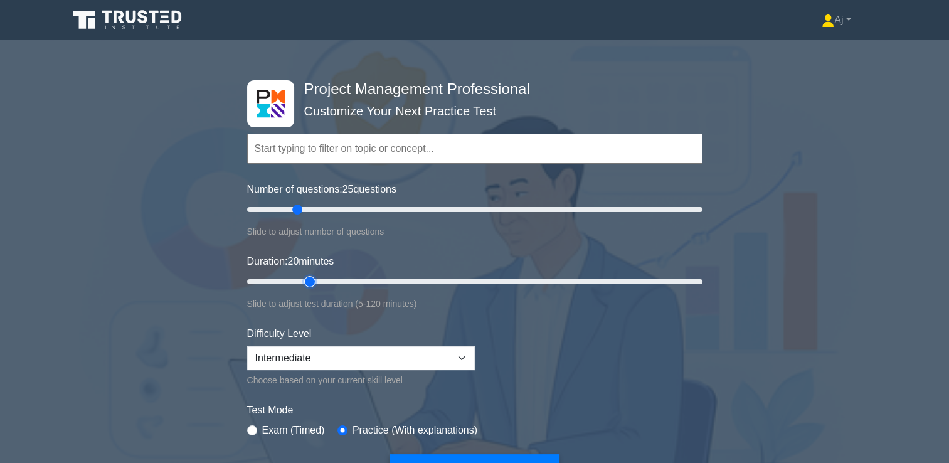
drag, startPoint x: 309, startPoint y: 279, endPoint x: 318, endPoint y: 279, distance: 9.4
click at [318, 279] on input "Duration: 20 minutes" at bounding box center [474, 281] width 455 height 15
drag, startPoint x: 309, startPoint y: 280, endPoint x: 319, endPoint y: 280, distance: 10.1
click at [319, 280] on input "Duration: 20 minutes" at bounding box center [474, 281] width 455 height 15
drag, startPoint x: 306, startPoint y: 279, endPoint x: 325, endPoint y: 285, distance: 19.6
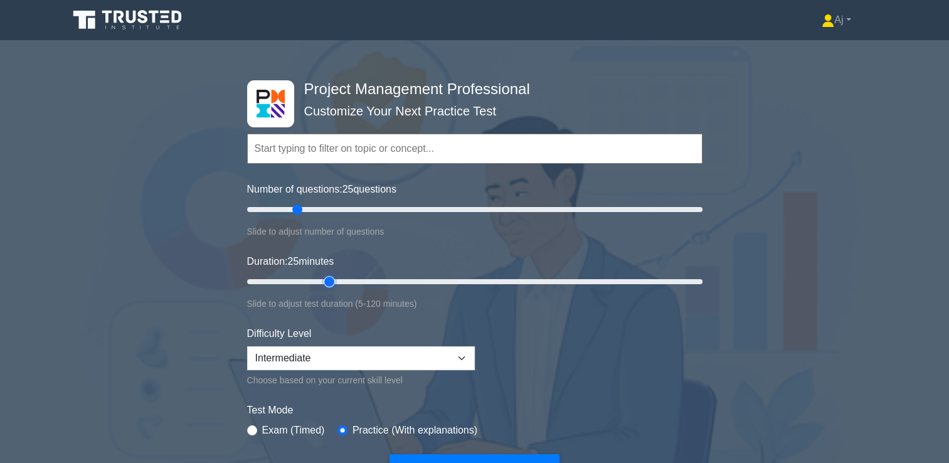
type input "25"
click at [325, 285] on input "Duration: 25 minutes" at bounding box center [474, 281] width 455 height 15
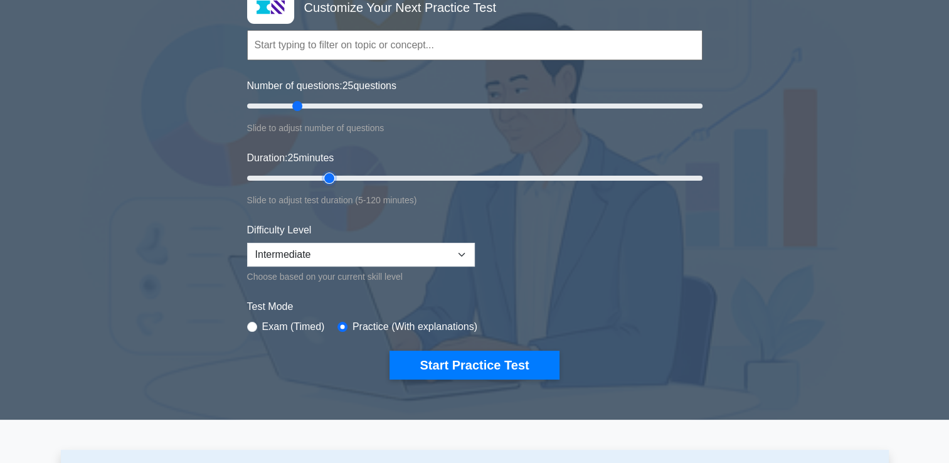
scroll to position [125, 0]
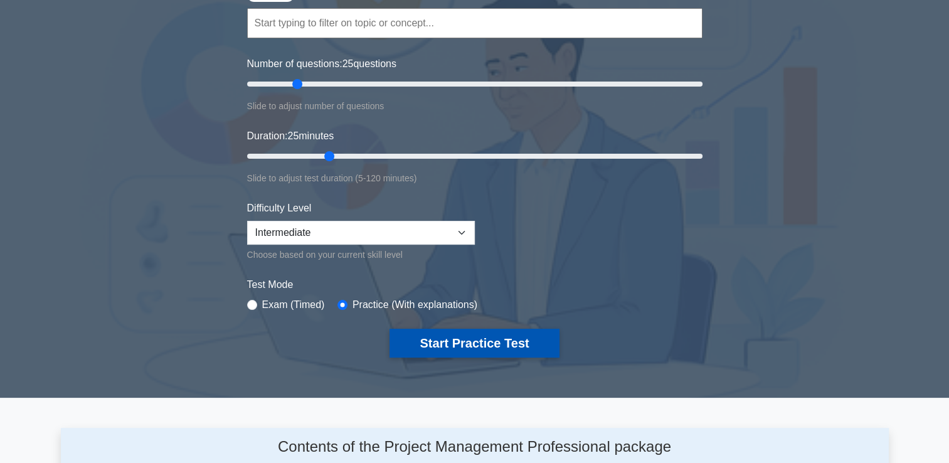
click at [444, 342] on button "Start Practice Test" at bounding box center [474, 343] width 169 height 29
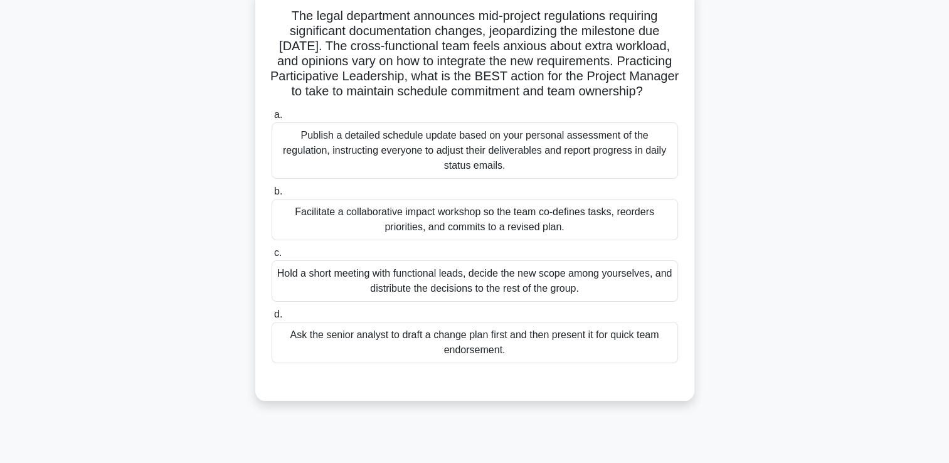
scroll to position [125, 0]
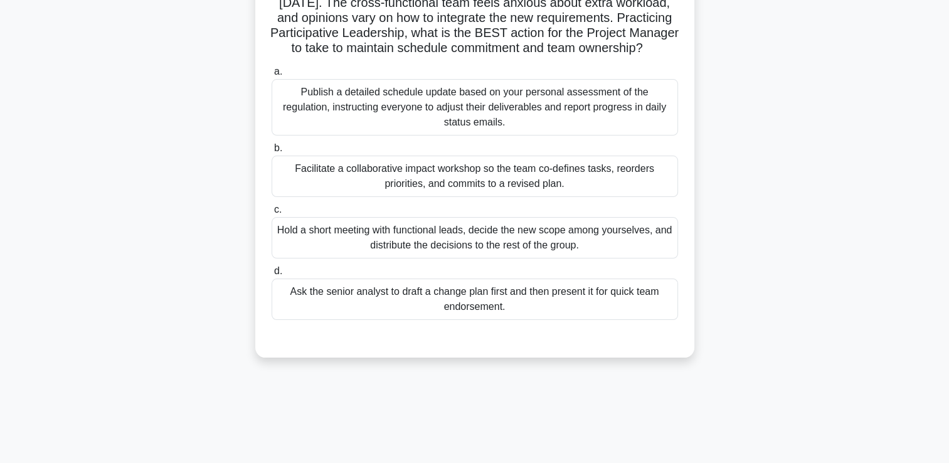
click at [374, 192] on div "Facilitate a collaborative impact workshop so the team co-defines tasks, reorde…" at bounding box center [475, 176] width 406 height 41
click at [272, 152] on input "b. Facilitate a collaborative impact workshop so the team co-defines tasks, reo…" at bounding box center [272, 148] width 0 height 8
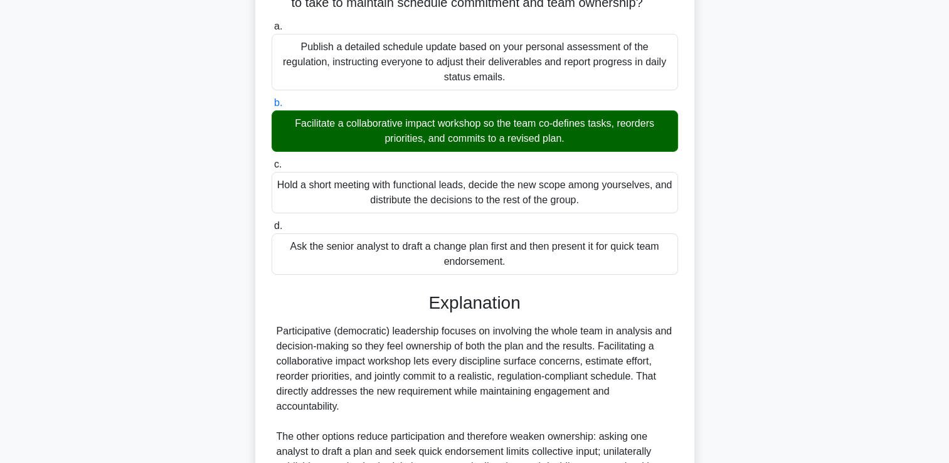
scroll to position [339, 0]
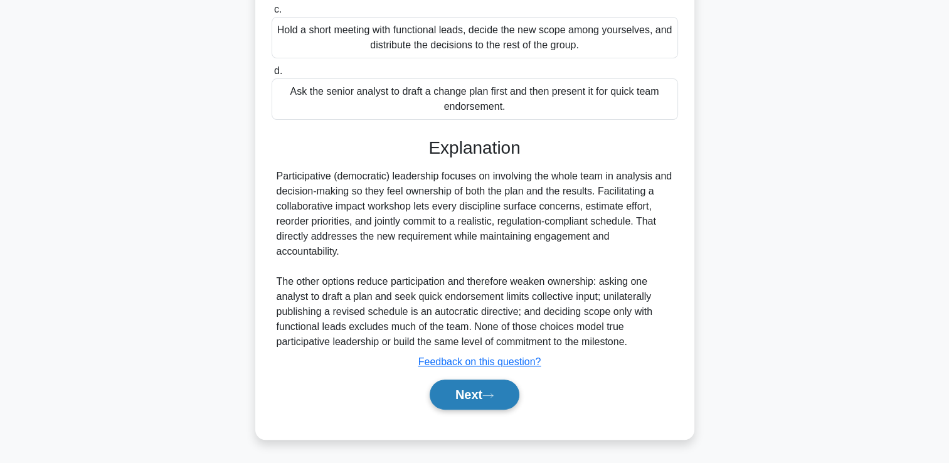
click at [448, 391] on button "Next" at bounding box center [475, 394] width 90 height 30
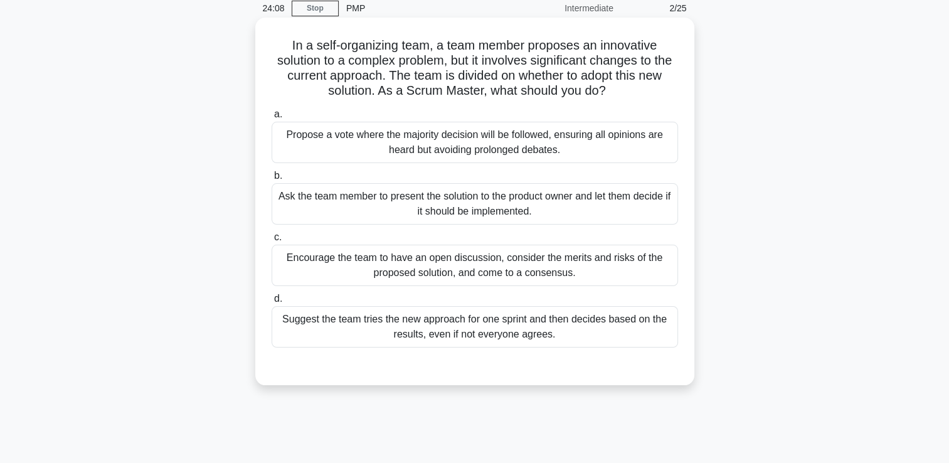
scroll to position [26, 0]
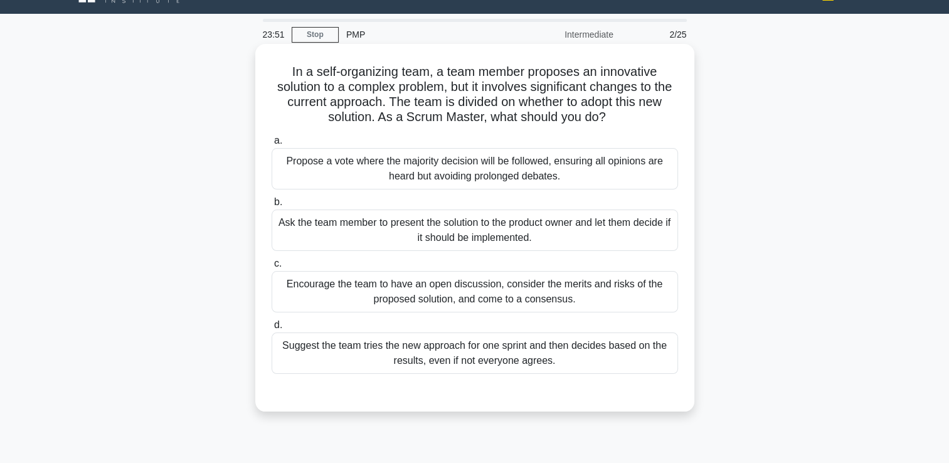
click at [354, 299] on div "Encourage the team to have an open discussion, consider the merits and risks of…" at bounding box center [475, 291] width 406 height 41
click at [272, 268] on input "c. Encourage the team to have an open discussion, consider the merits and risks…" at bounding box center [272, 264] width 0 height 8
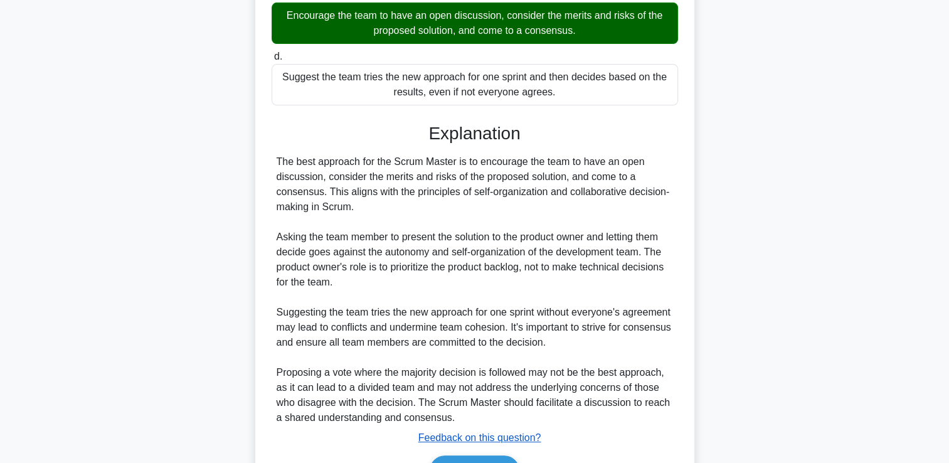
scroll to position [369, 0]
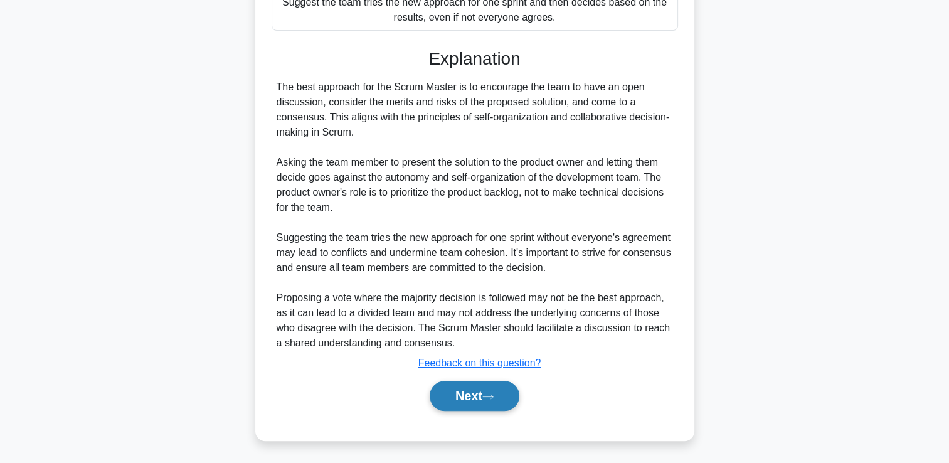
click at [475, 396] on button "Next" at bounding box center [475, 396] width 90 height 30
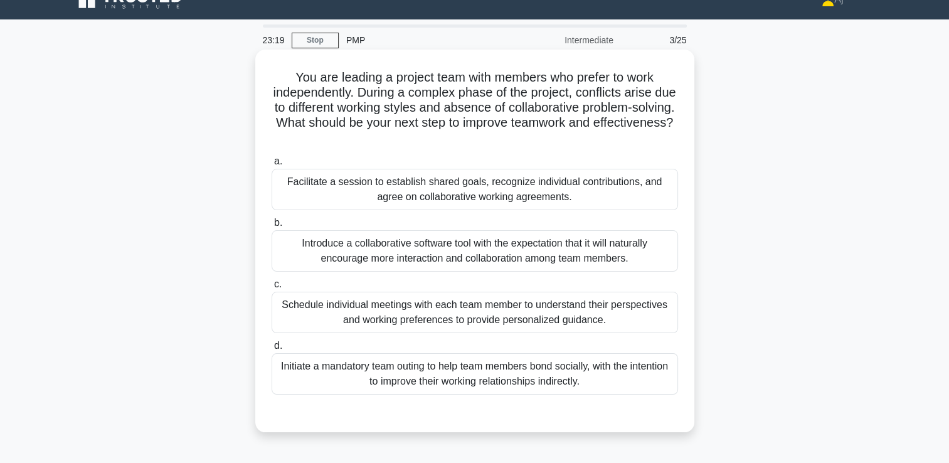
scroll to position [0, 0]
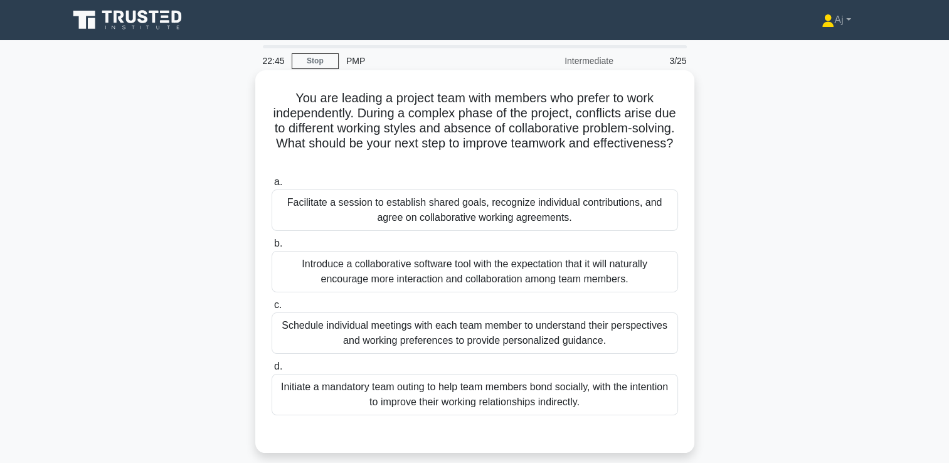
click at [369, 202] on div "Facilitate a session to establish shared goals, recognize individual contributi…" at bounding box center [475, 209] width 406 height 41
click at [272, 186] on input "a. Facilitate a session to establish shared goals, recognize individual contrib…" at bounding box center [272, 182] width 0 height 8
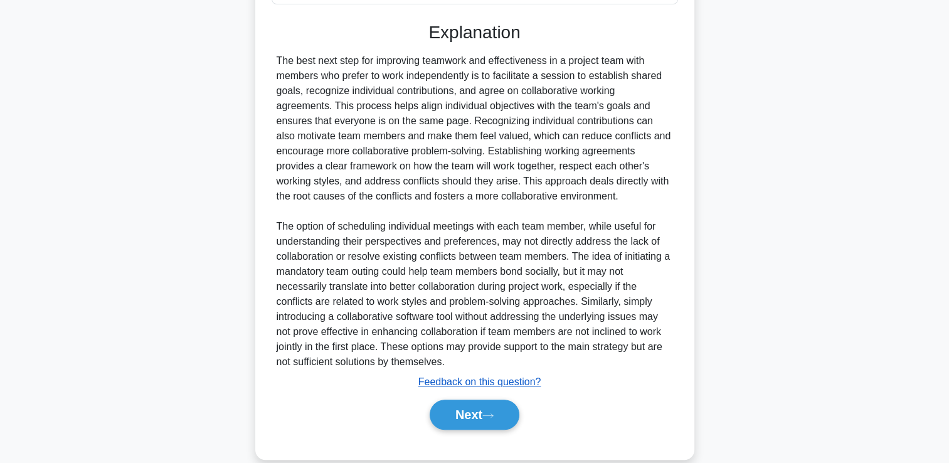
scroll to position [430, 0]
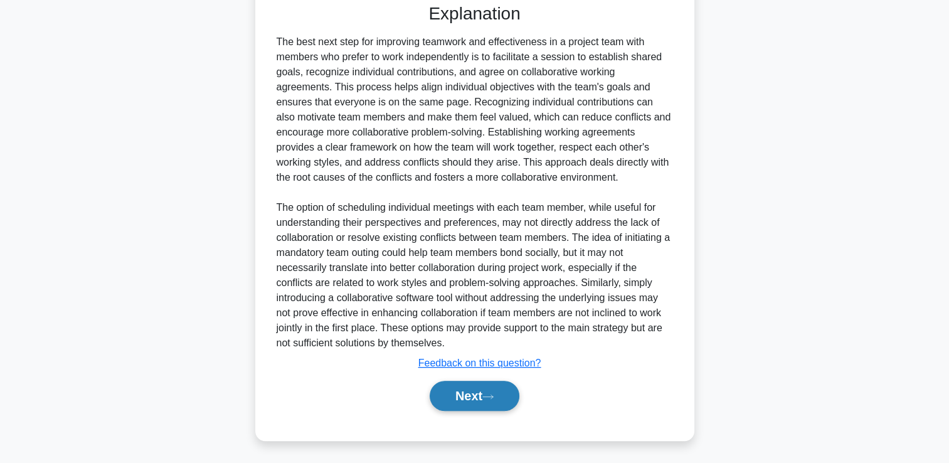
click at [465, 392] on button "Next" at bounding box center [475, 396] width 90 height 30
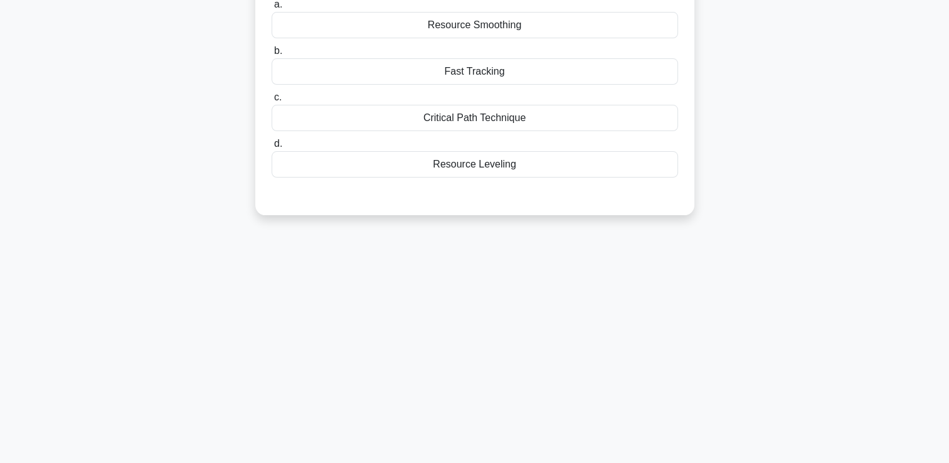
scroll to position [0, 0]
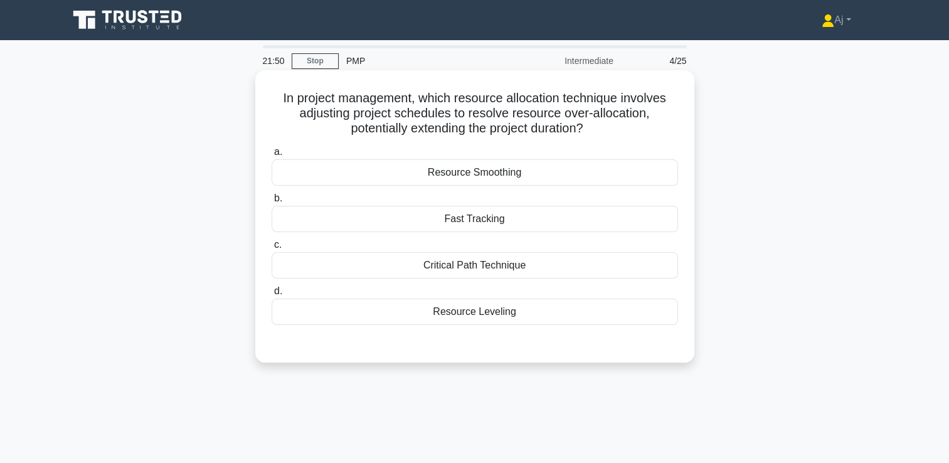
click at [490, 311] on div "Resource Leveling" at bounding box center [475, 312] width 406 height 26
click at [272, 295] on input "d. Resource Leveling" at bounding box center [272, 291] width 0 height 8
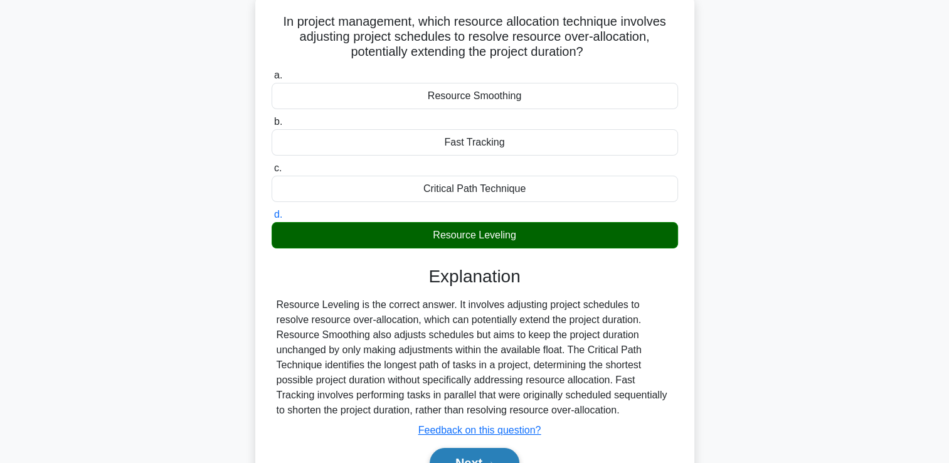
scroll to position [215, 0]
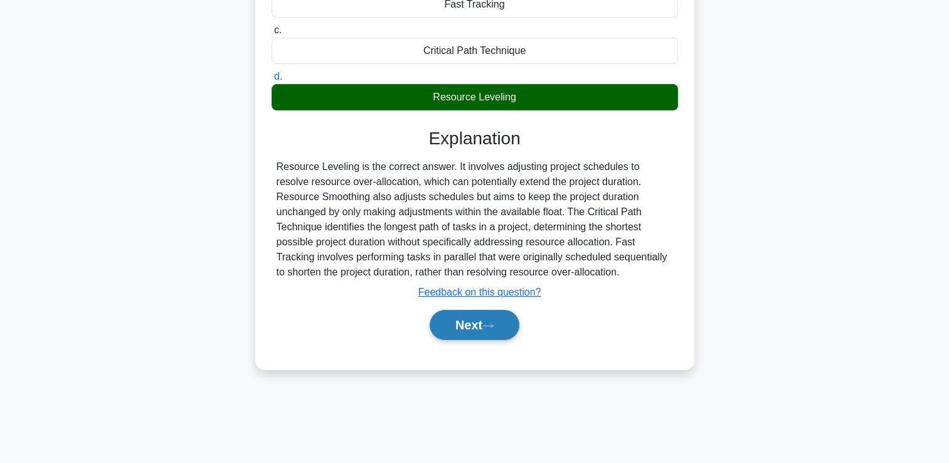
click at [479, 329] on button "Next" at bounding box center [475, 325] width 90 height 30
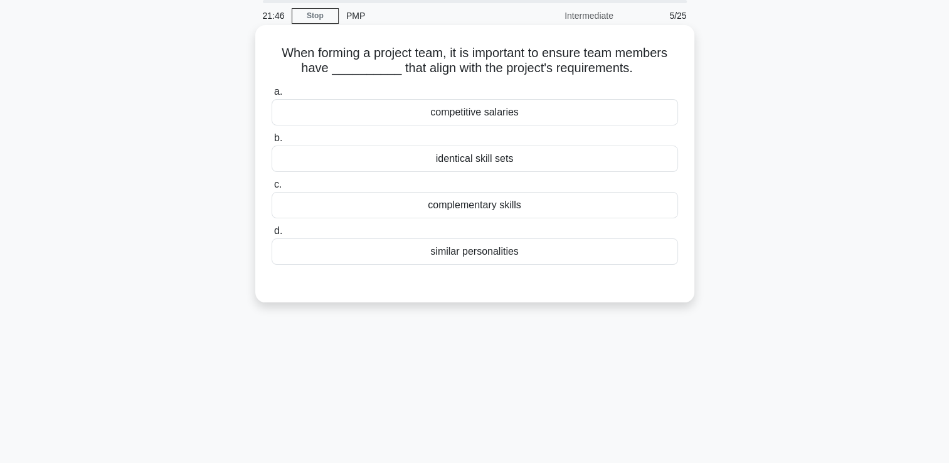
scroll to position [0, 0]
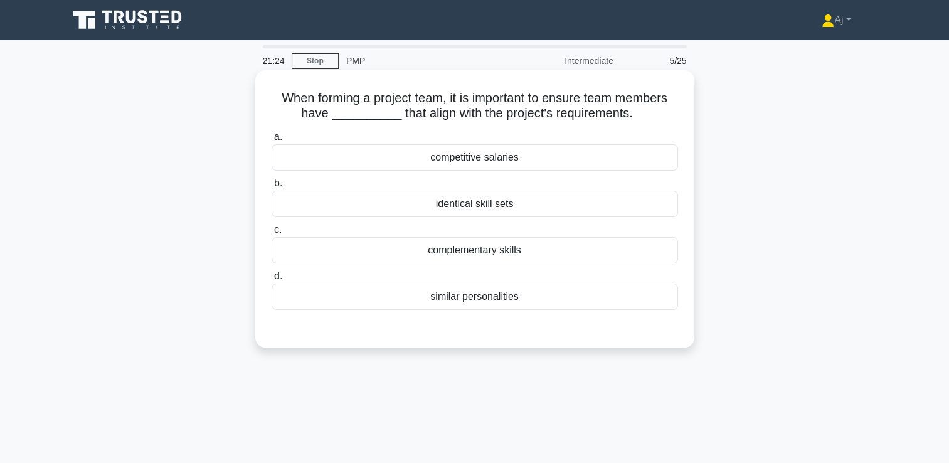
click at [536, 252] on div "complementary skills" at bounding box center [475, 250] width 406 height 26
click at [272, 234] on input "c. complementary skills" at bounding box center [272, 230] width 0 height 8
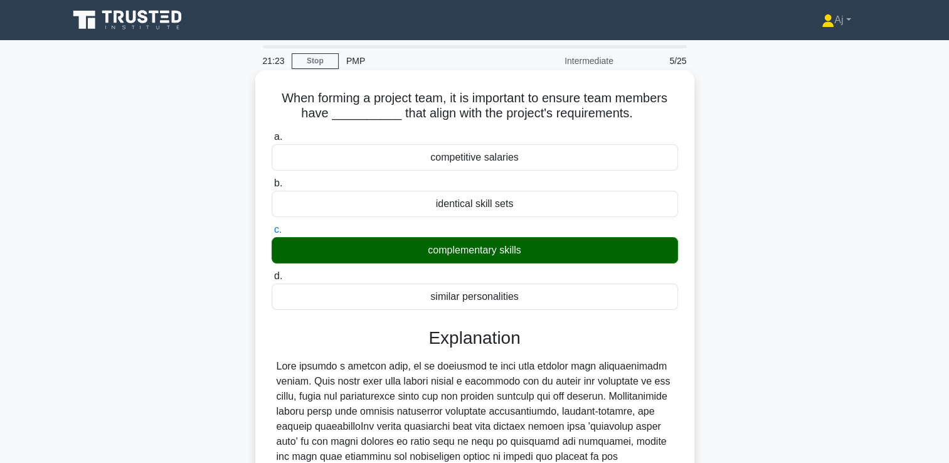
scroll to position [234, 0]
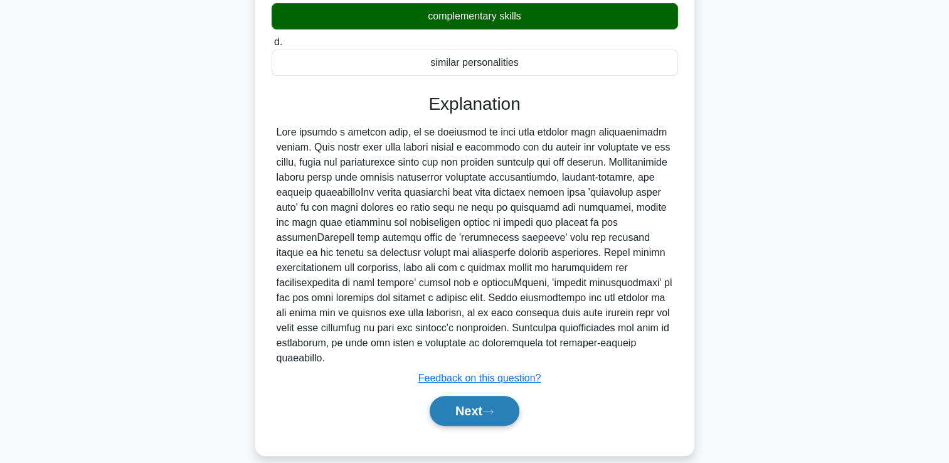
click at [460, 402] on button "Next" at bounding box center [475, 411] width 90 height 30
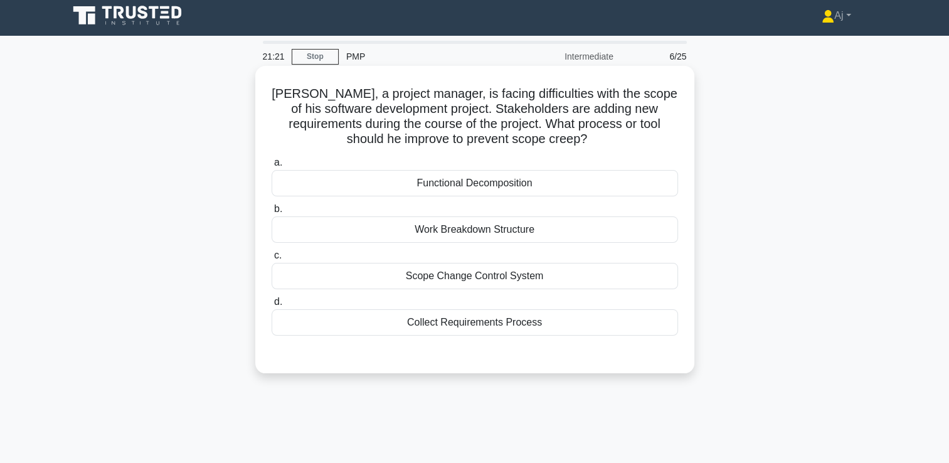
scroll to position [0, 0]
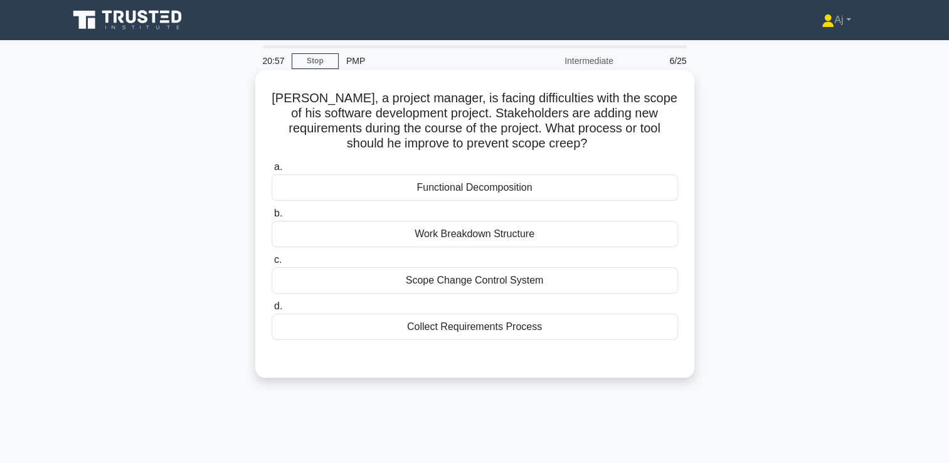
click at [549, 236] on div "Work Breakdown Structure" at bounding box center [475, 234] width 406 height 26
click at [272, 218] on input "b. Work Breakdown Structure" at bounding box center [272, 213] width 0 height 8
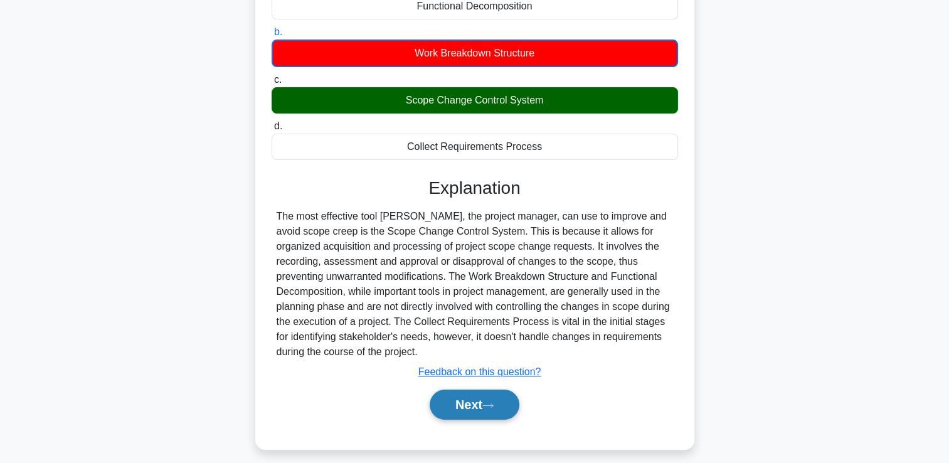
scroll to position [215, 0]
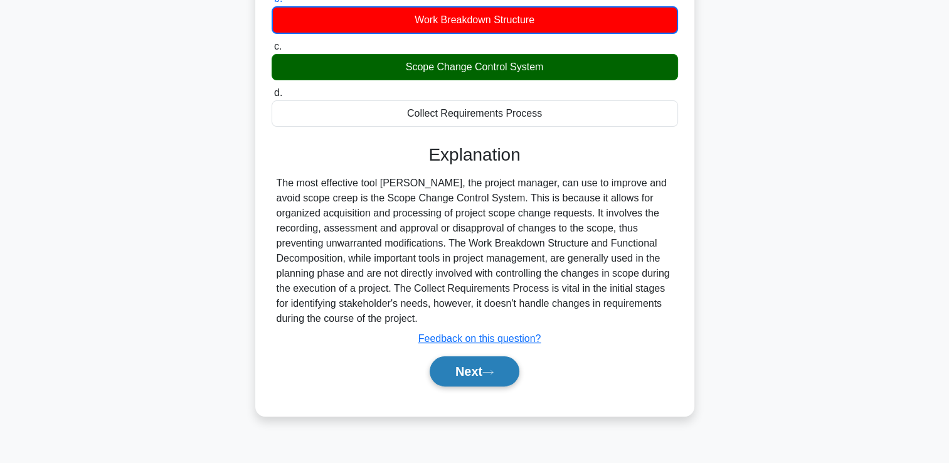
click at [490, 371] on icon at bounding box center [488, 372] width 10 height 4
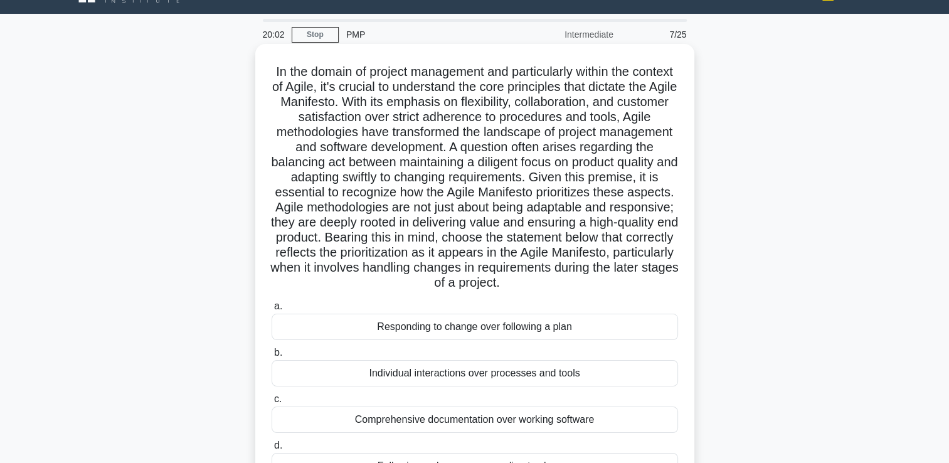
scroll to position [89, 0]
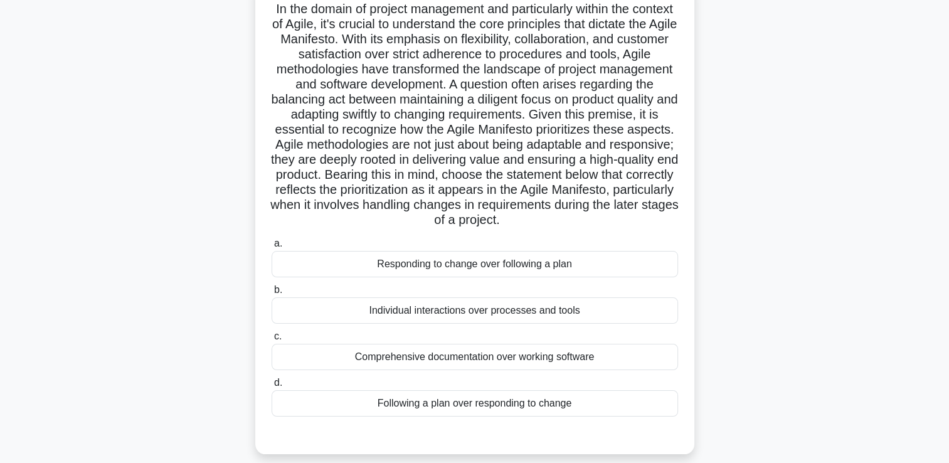
click at [479, 370] on div "Comprehensive documentation over working software" at bounding box center [475, 357] width 406 height 26
click at [272, 341] on input "c. Comprehensive documentation over working software" at bounding box center [272, 336] width 0 height 8
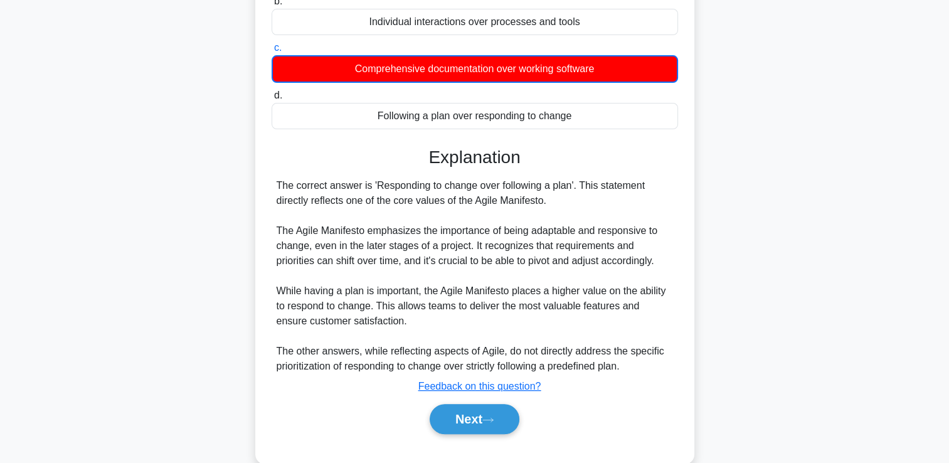
scroll to position [416, 0]
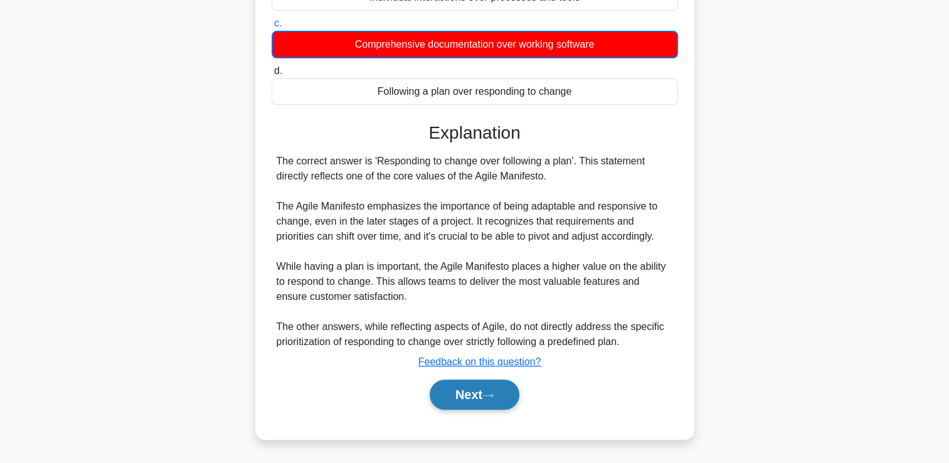
click at [463, 405] on button "Next" at bounding box center [475, 394] width 90 height 30
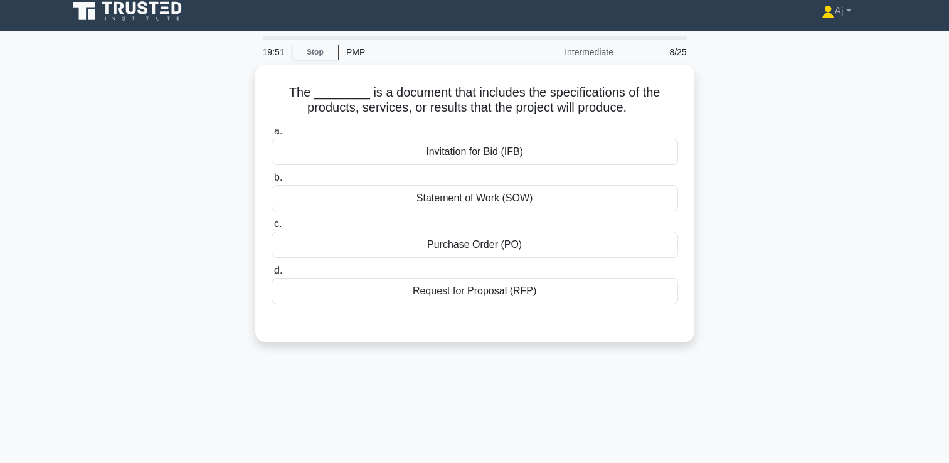
scroll to position [0, 0]
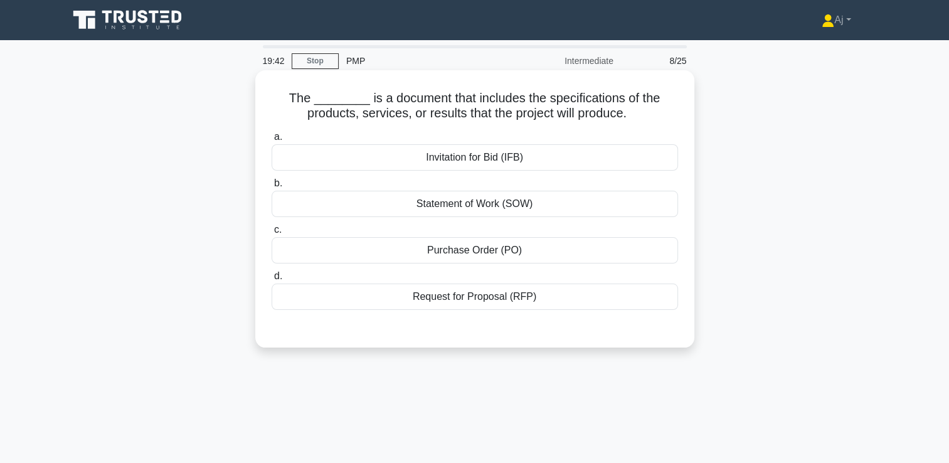
click at [382, 205] on div "Statement of Work (SOW)" at bounding box center [475, 204] width 406 height 26
click at [272, 188] on input "b. Statement of Work (SOW)" at bounding box center [272, 183] width 0 height 8
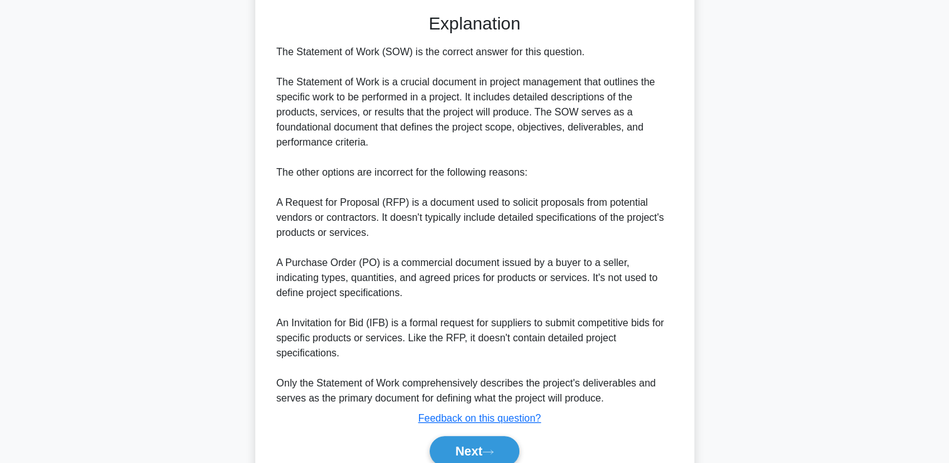
scroll to position [369, 0]
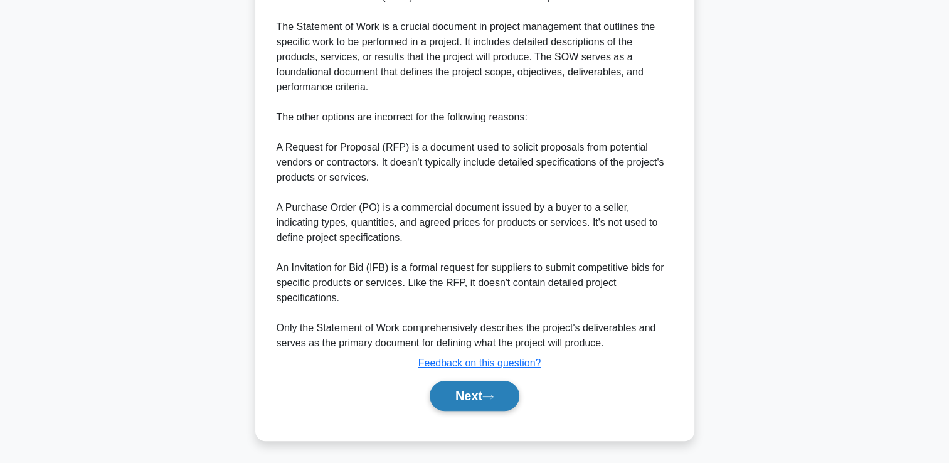
click at [478, 398] on button "Next" at bounding box center [475, 396] width 90 height 30
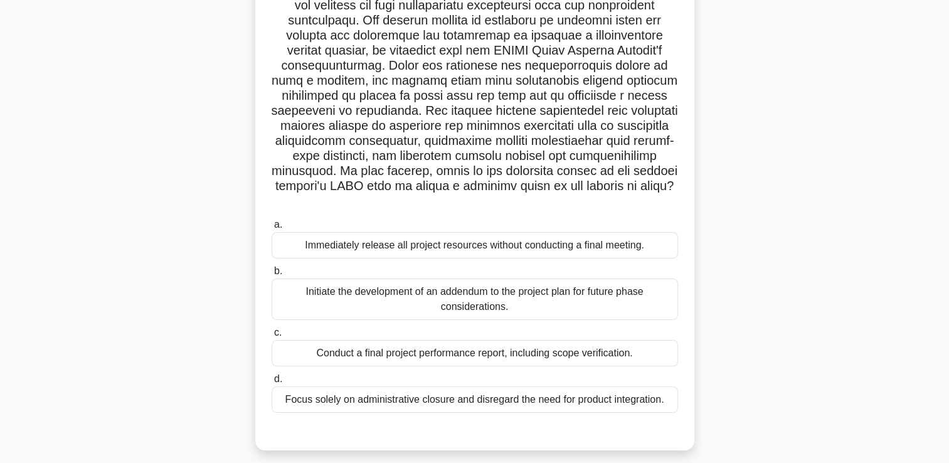
scroll to position [125, 0]
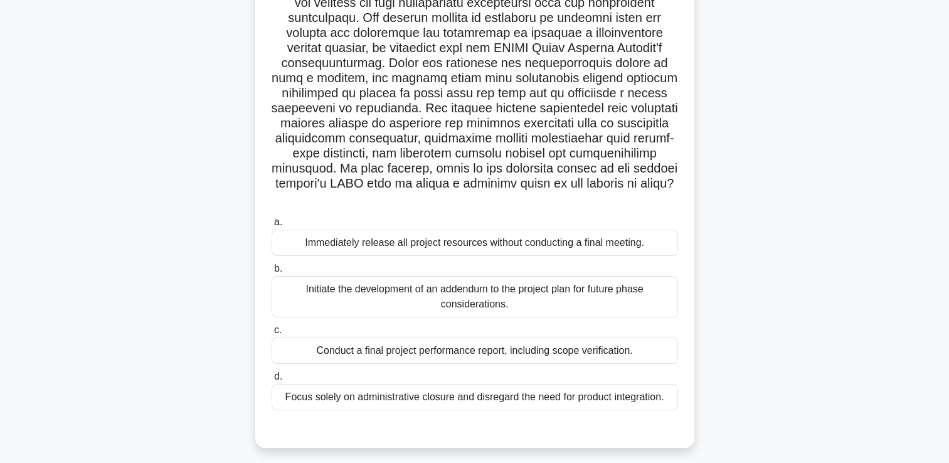
click at [382, 305] on div "Initiate the development of an addendum to the project plan for future phase co…" at bounding box center [475, 296] width 406 height 41
click at [272, 273] on input "b. Initiate the development of an addendum to the project plan for future phase…" at bounding box center [272, 269] width 0 height 8
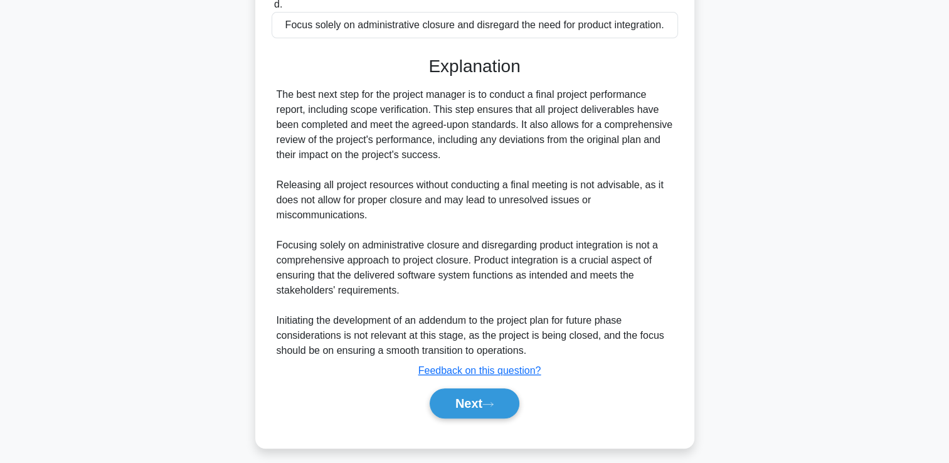
scroll to position [506, 0]
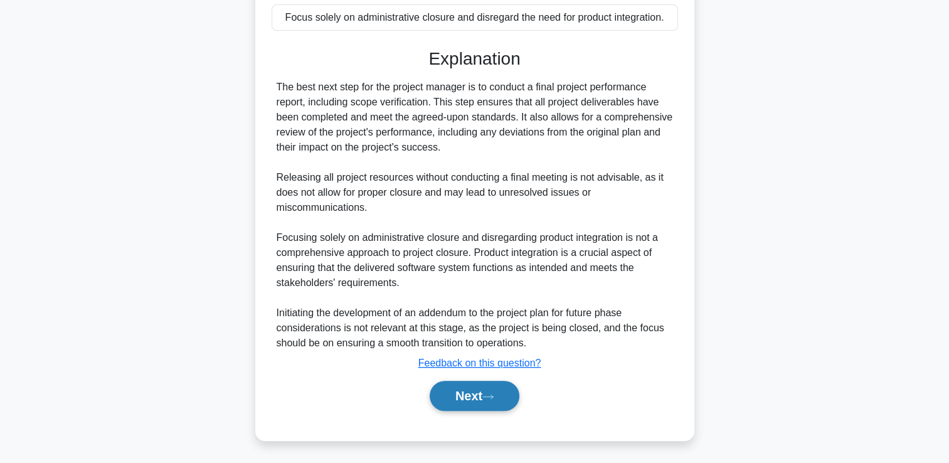
click at [455, 398] on button "Next" at bounding box center [475, 396] width 90 height 30
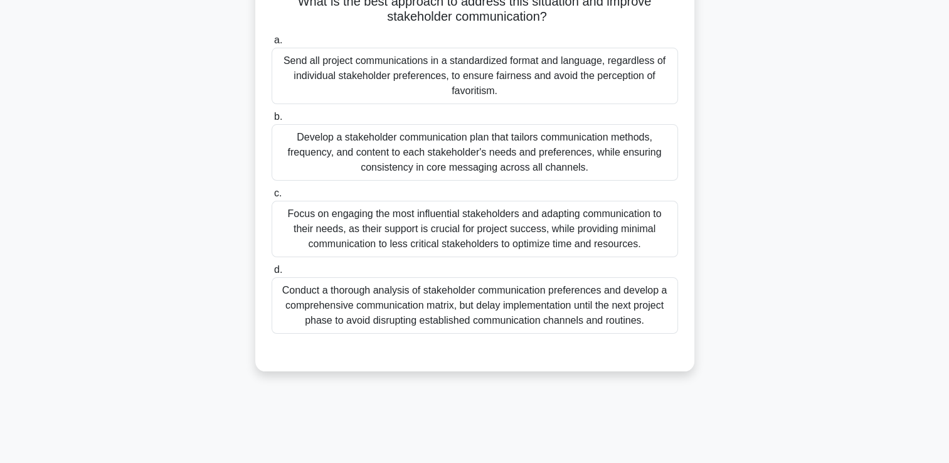
scroll to position [215, 0]
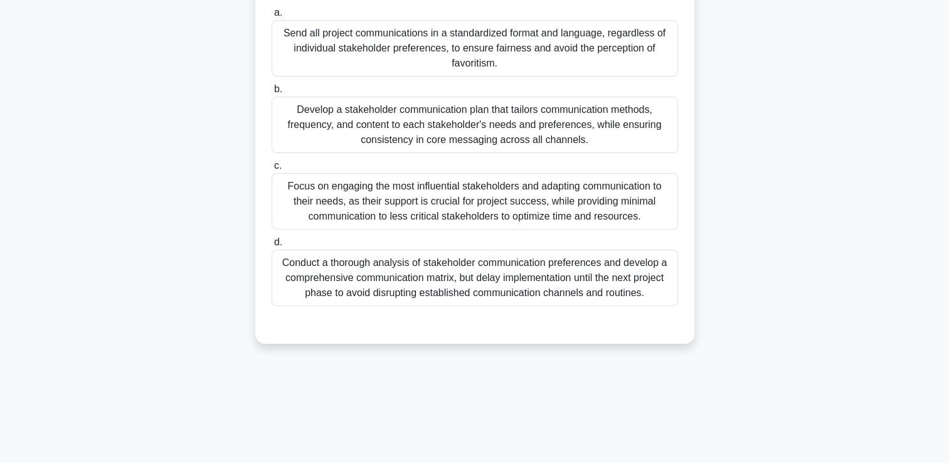
click at [411, 127] on div "Develop a stakeholder communication plan that tailors communication methods, fr…" at bounding box center [475, 125] width 406 height 56
click at [272, 93] on input "b. Develop a stakeholder communication plan that tailors communication methods,…" at bounding box center [272, 89] width 0 height 8
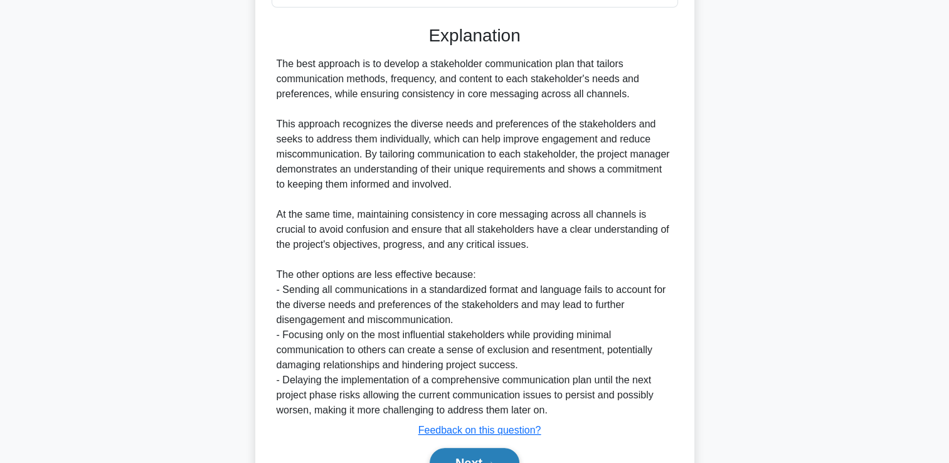
scroll to position [580, 0]
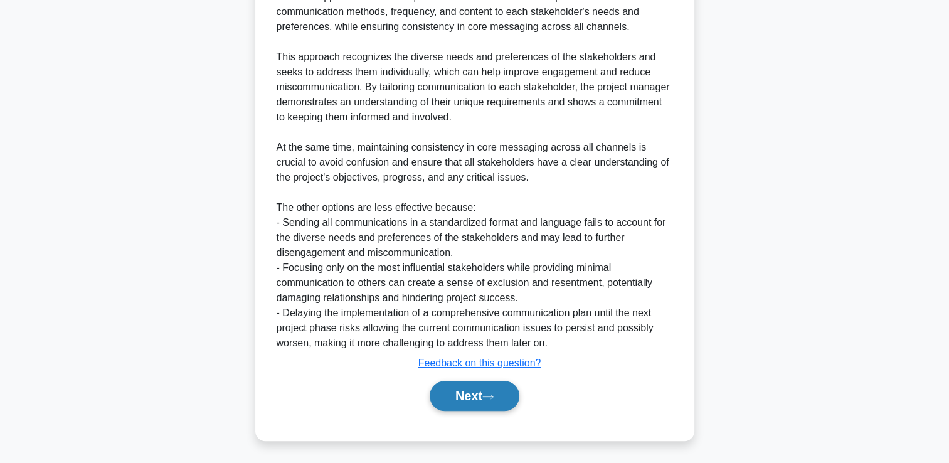
click at [459, 398] on button "Next" at bounding box center [475, 396] width 90 height 30
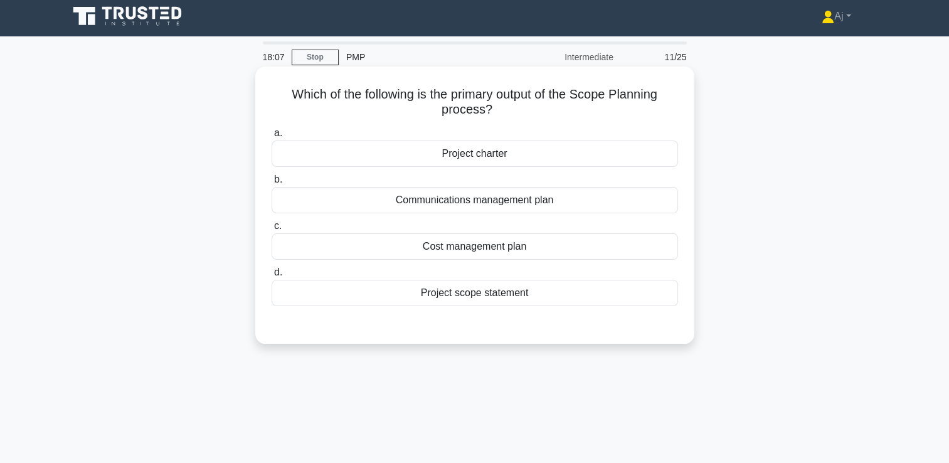
scroll to position [0, 0]
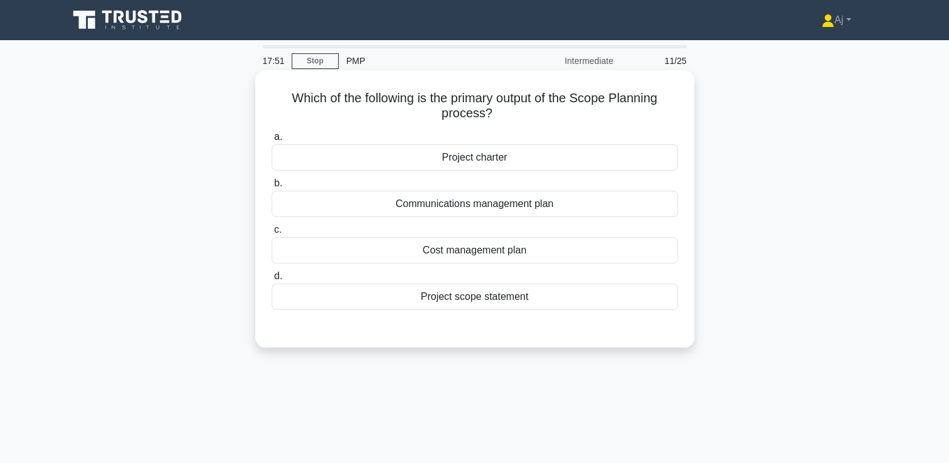
click at [457, 295] on div "Project scope statement" at bounding box center [475, 297] width 406 height 26
click at [272, 280] on input "d. Project scope statement" at bounding box center [272, 276] width 0 height 8
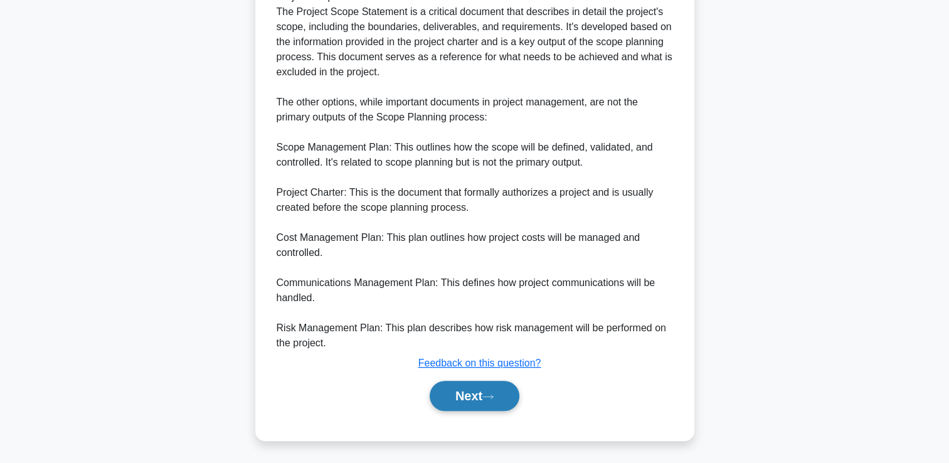
click at [480, 391] on button "Next" at bounding box center [475, 396] width 90 height 30
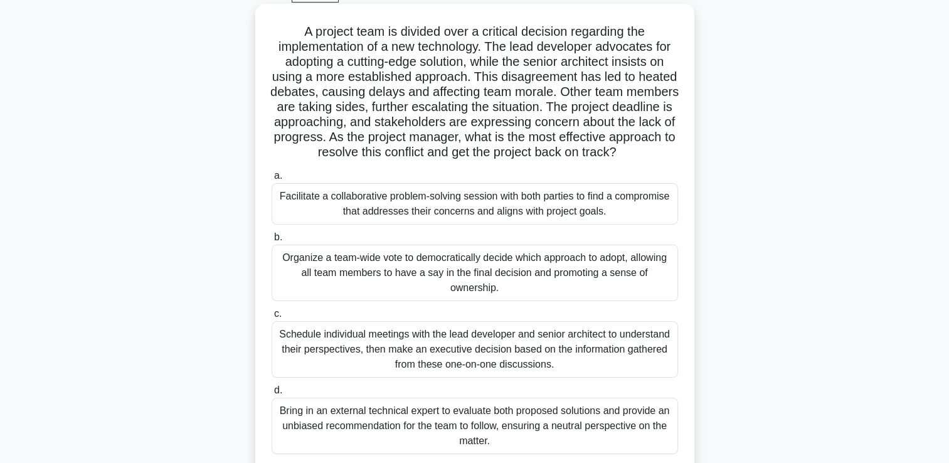
scroll to position [63, 0]
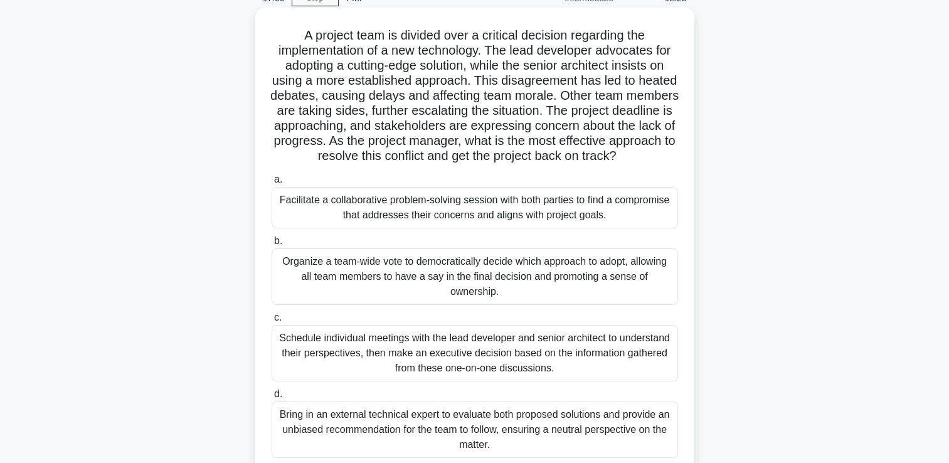
click at [539, 228] on div "Facilitate a collaborative problem-solving session with both parties to find a …" at bounding box center [475, 207] width 406 height 41
click at [272, 184] on input "a. Facilitate a collaborative problem-solving session with both parties to find…" at bounding box center [272, 180] width 0 height 8
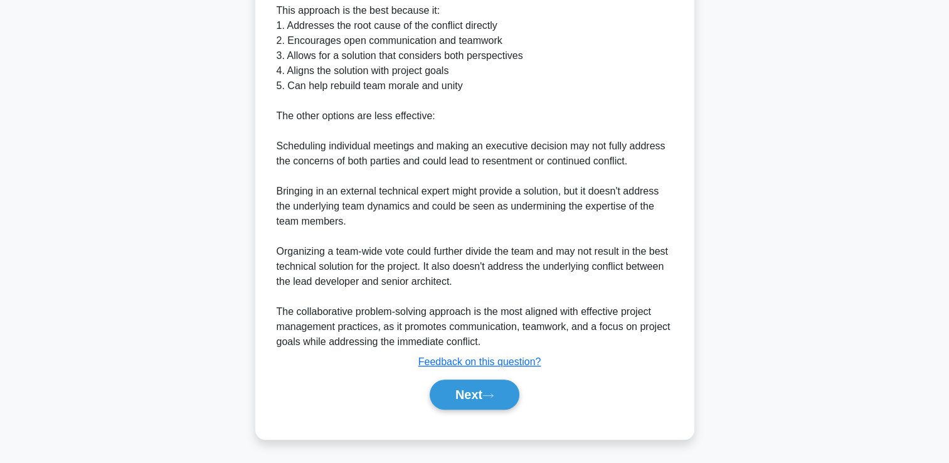
scroll to position [640, 0]
click at [459, 395] on button "Next" at bounding box center [475, 394] width 90 height 30
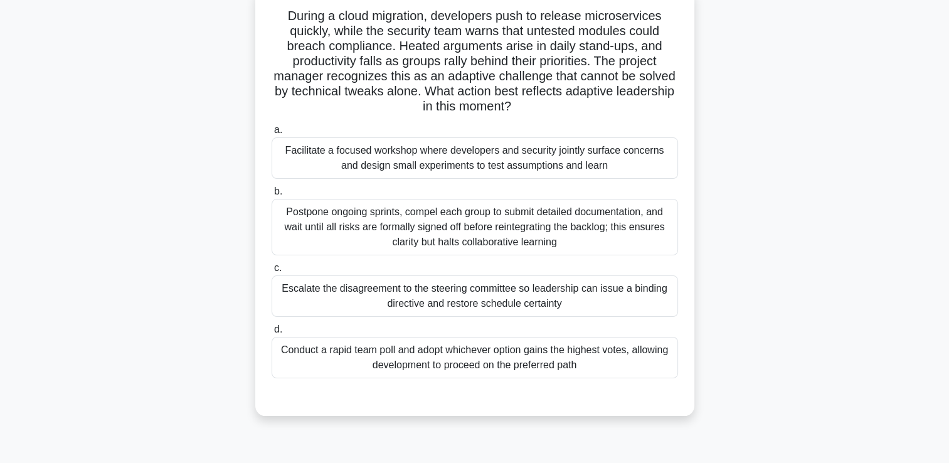
scroll to position [26, 0]
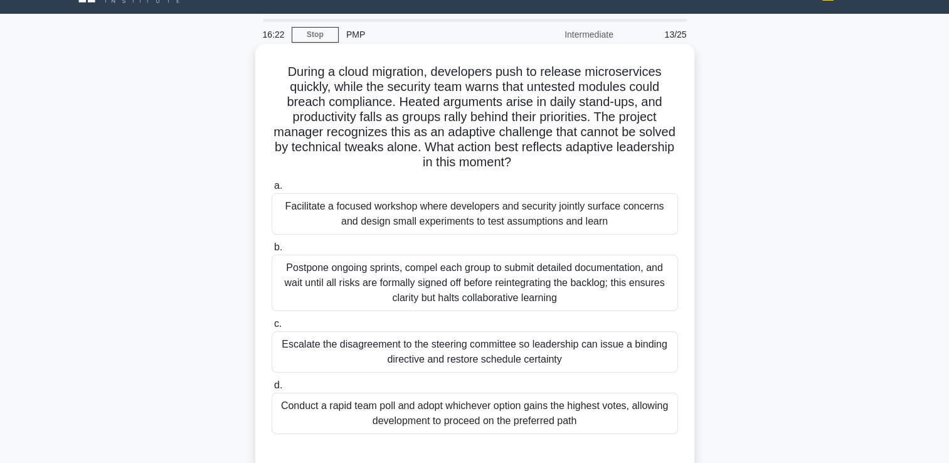
click at [502, 209] on div "Facilitate a focused workshop where developers and security jointly surface con…" at bounding box center [475, 213] width 406 height 41
click at [272, 190] on input "a. Facilitate a focused workshop where developers and security jointly surface …" at bounding box center [272, 186] width 0 height 8
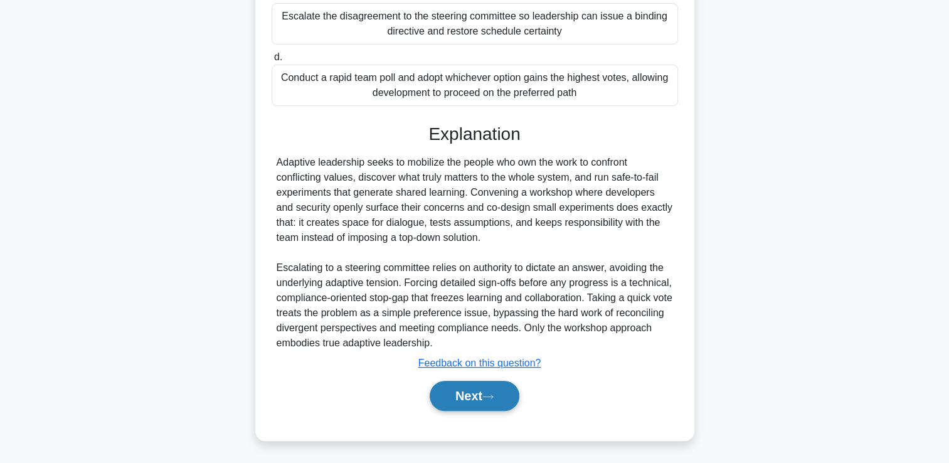
click at [462, 401] on button "Next" at bounding box center [475, 396] width 90 height 30
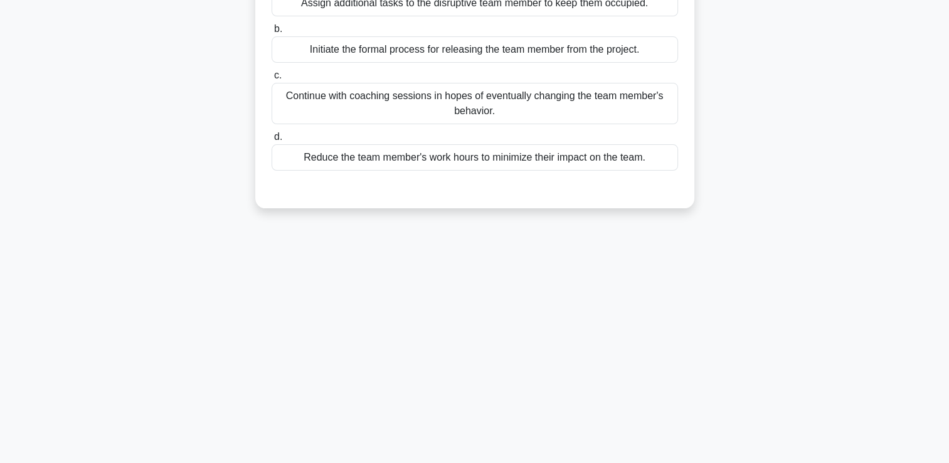
scroll to position [0, 0]
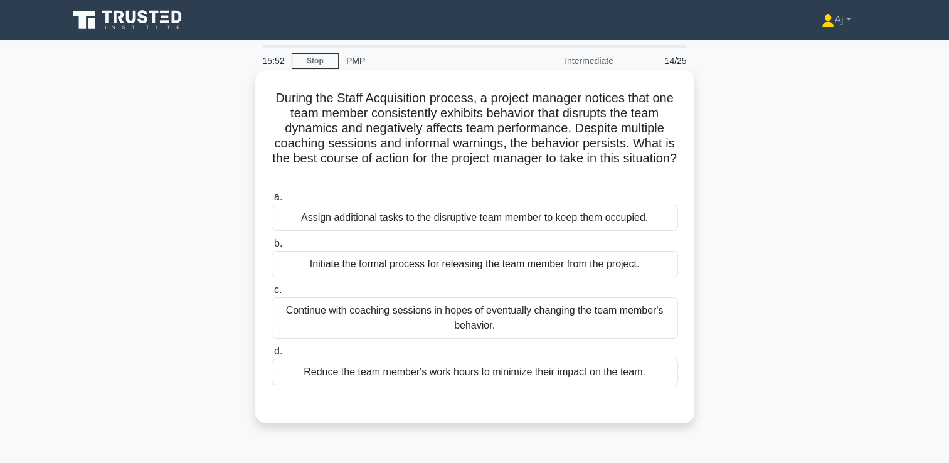
click at [403, 305] on div "Continue with coaching sessions in hopes of eventually changing the team member…" at bounding box center [475, 317] width 406 height 41
click at [272, 294] on input "c. Continue with coaching sessions in hopes of eventually changing the team mem…" at bounding box center [272, 290] width 0 height 8
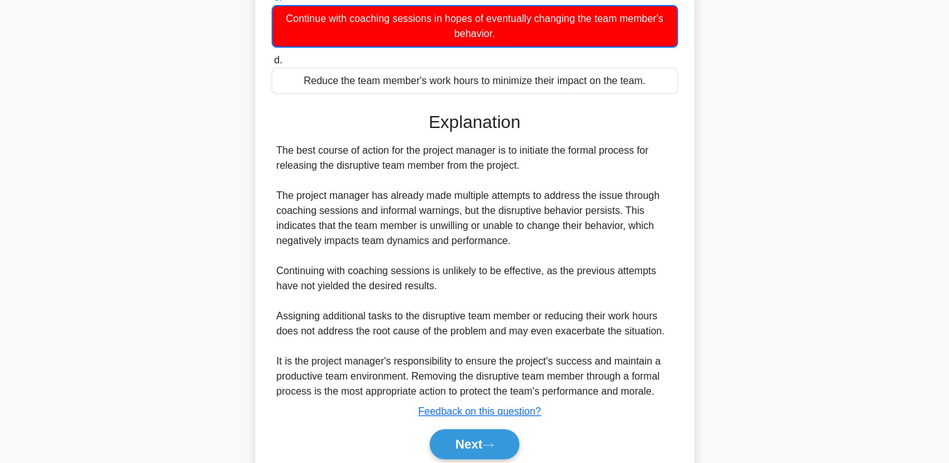
scroll to position [341, 0]
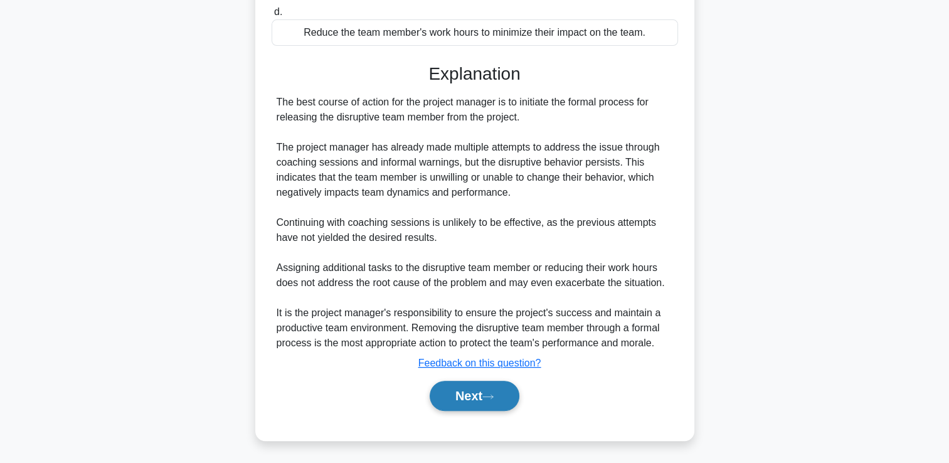
click at [482, 388] on button "Next" at bounding box center [475, 396] width 90 height 30
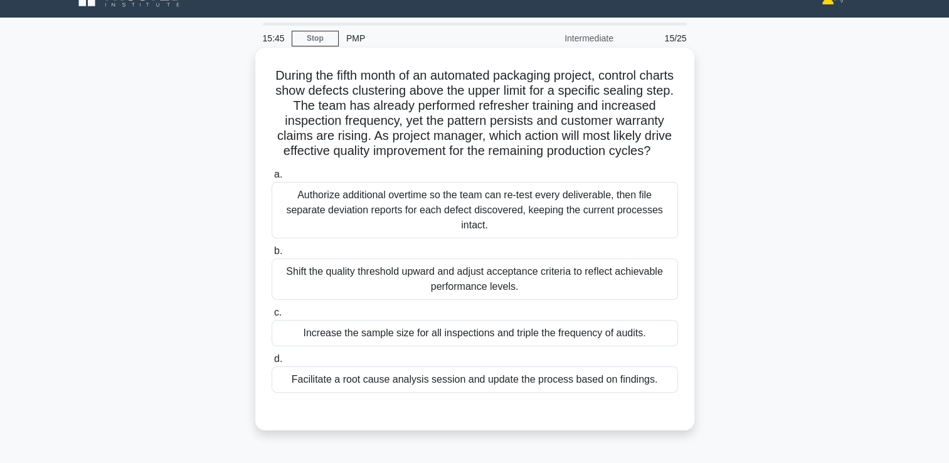
scroll to position [63, 0]
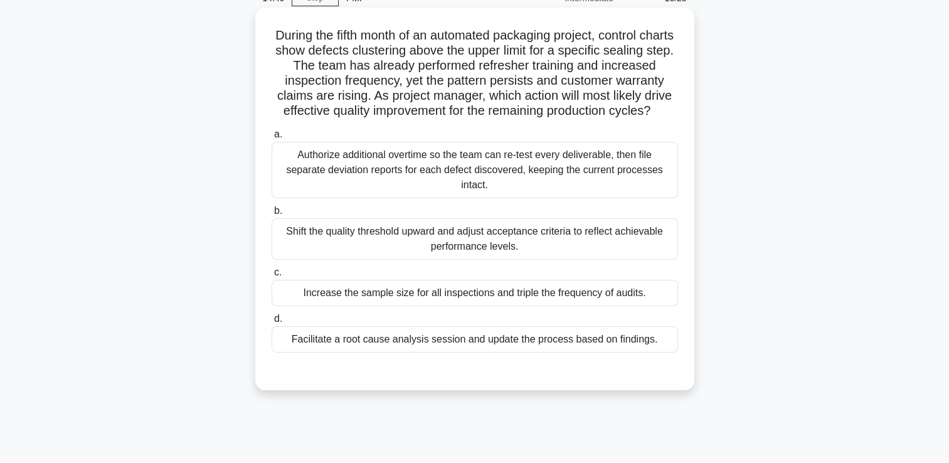
click at [514, 353] on div "Facilitate a root cause analysis session and update the process based on findin…" at bounding box center [475, 339] width 406 height 26
click at [272, 323] on input "d. Facilitate a root cause analysis session and update the process based on fin…" at bounding box center [272, 319] width 0 height 8
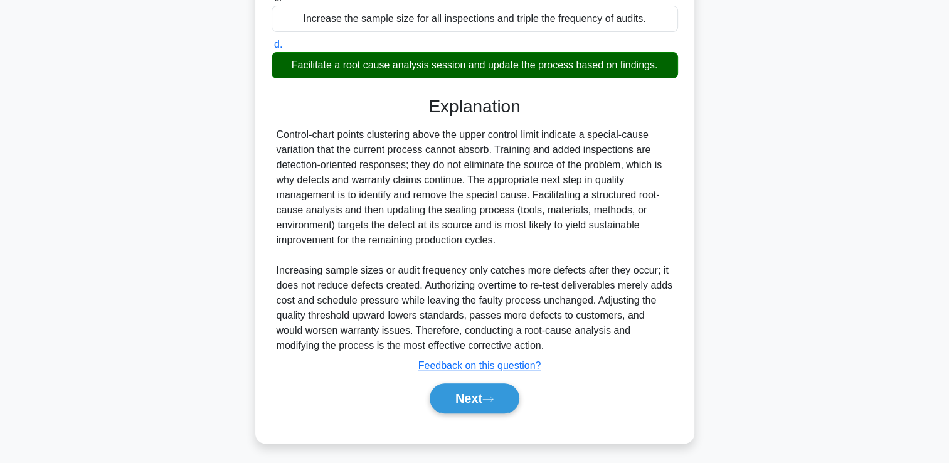
scroll to position [354, 0]
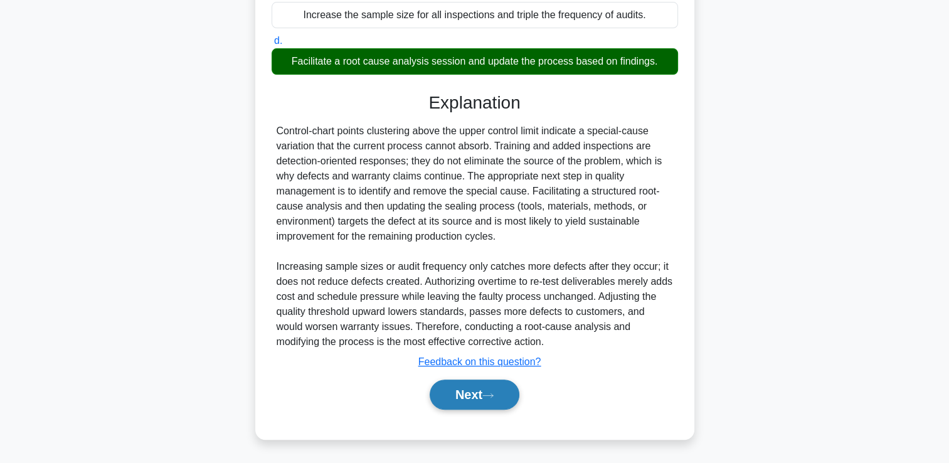
click at [481, 396] on button "Next" at bounding box center [475, 394] width 90 height 30
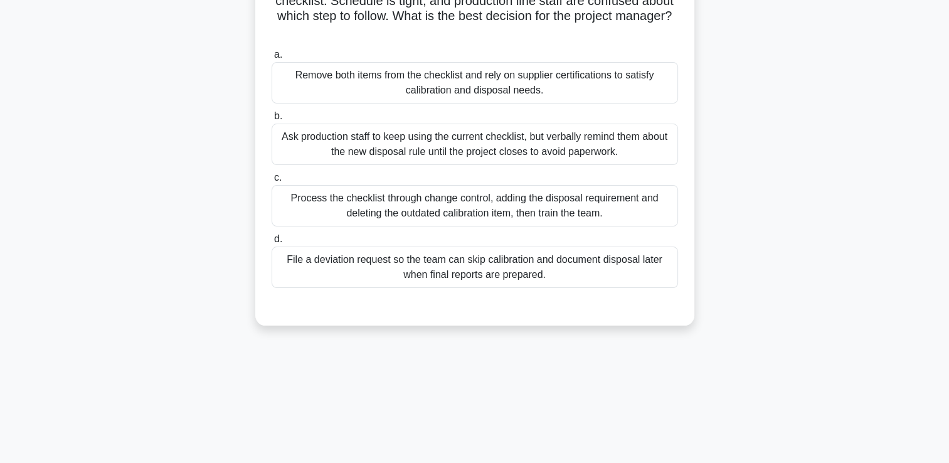
scroll to position [26, 0]
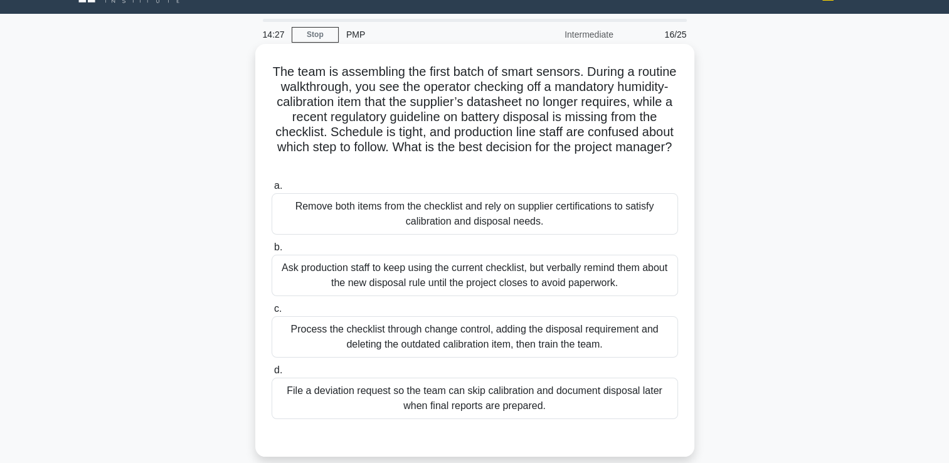
click at [484, 340] on div "Process the checklist through change control, adding the disposal requirement a…" at bounding box center [475, 336] width 406 height 41
click at [272, 313] on input "c. Process the checklist through change control, adding the disposal requiremen…" at bounding box center [272, 309] width 0 height 8
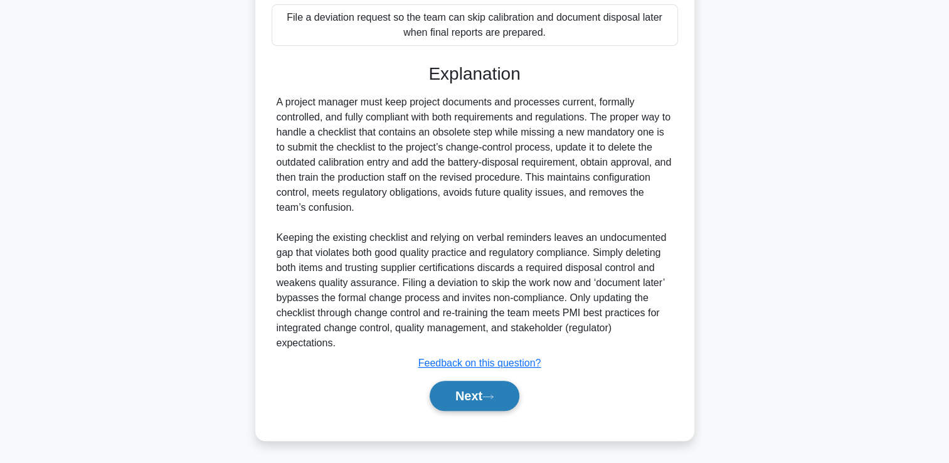
click at [492, 397] on icon at bounding box center [487, 396] width 11 height 7
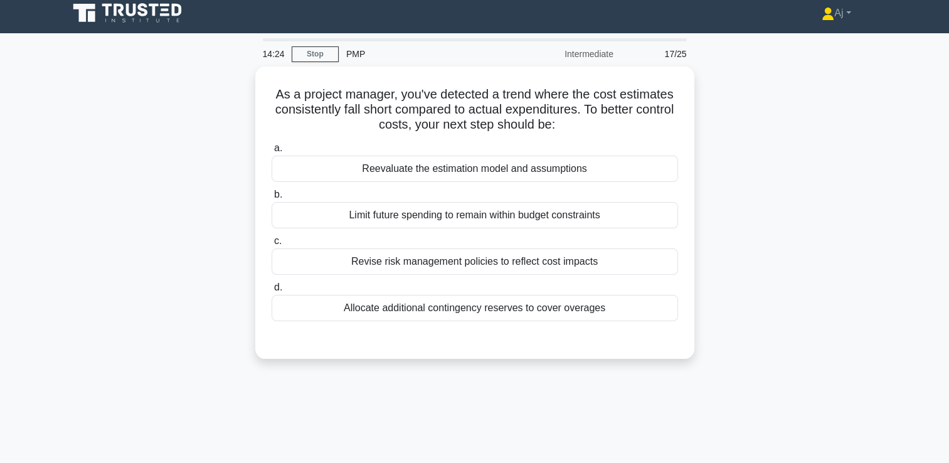
scroll to position [0, 0]
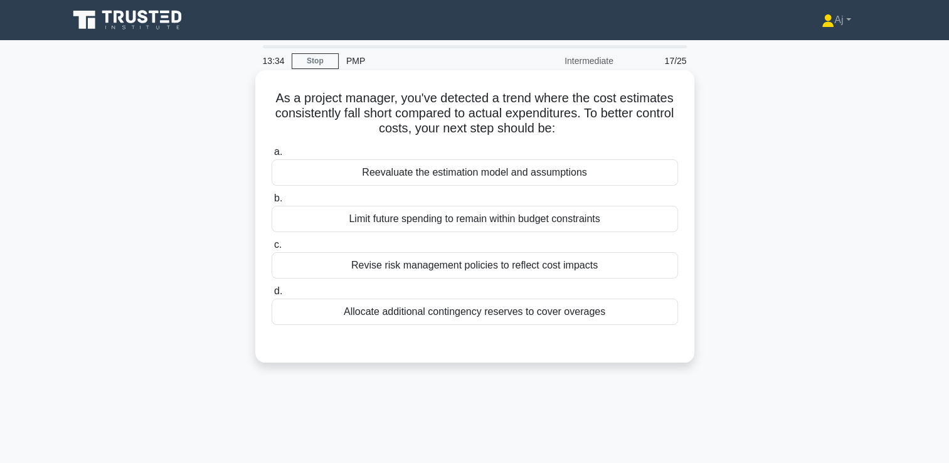
click at [509, 272] on div "Revise risk management policies to reflect cost impacts" at bounding box center [475, 265] width 406 height 26
click at [272, 249] on input "c. Revise risk management policies to reflect cost impacts" at bounding box center [272, 245] width 0 height 8
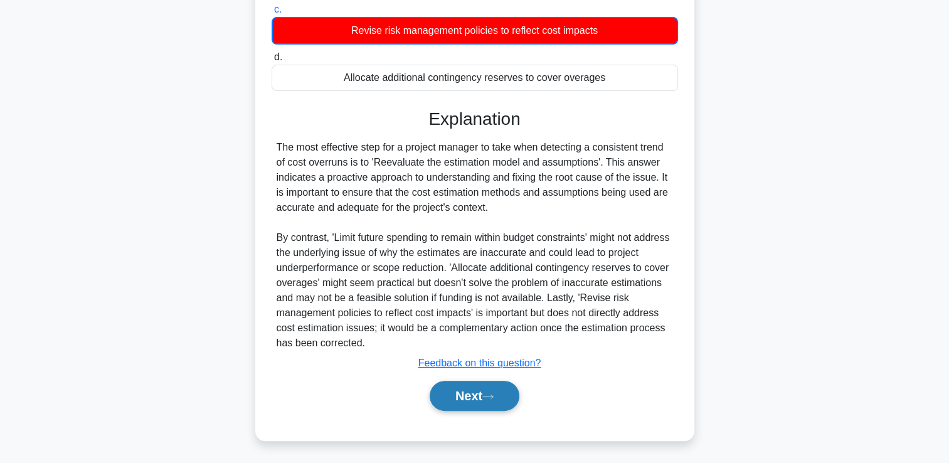
click at [480, 395] on button "Next" at bounding box center [475, 396] width 90 height 30
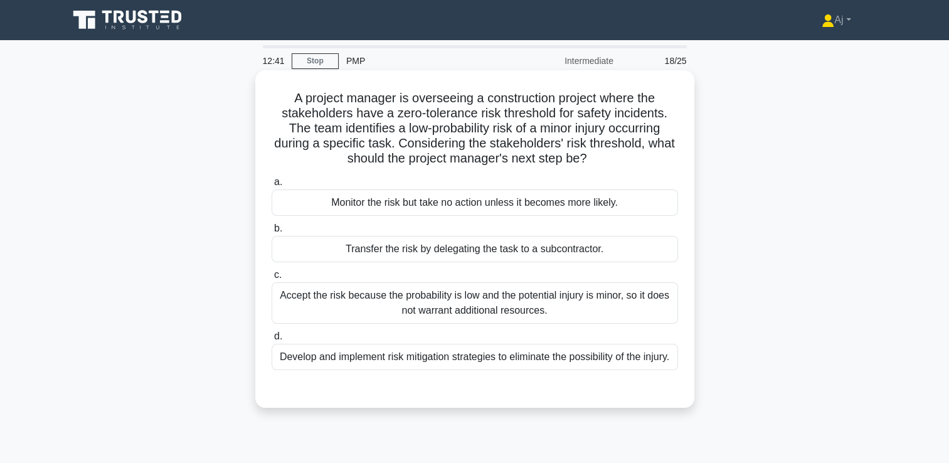
click at [515, 370] on div "Develop and implement risk mitigation strategies to eliminate the possibility o…" at bounding box center [475, 357] width 406 height 26
click at [272, 341] on input "d. Develop and implement risk mitigation strategies to eliminate the possibilit…" at bounding box center [272, 336] width 0 height 8
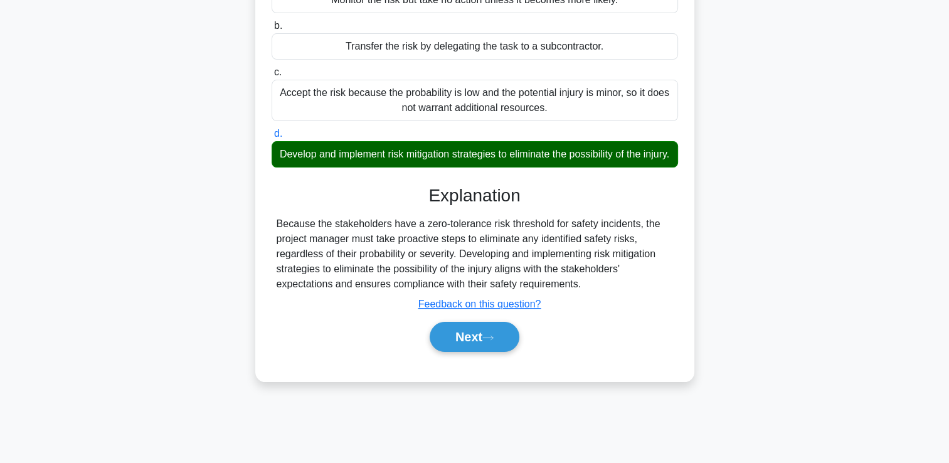
scroll to position [215, 0]
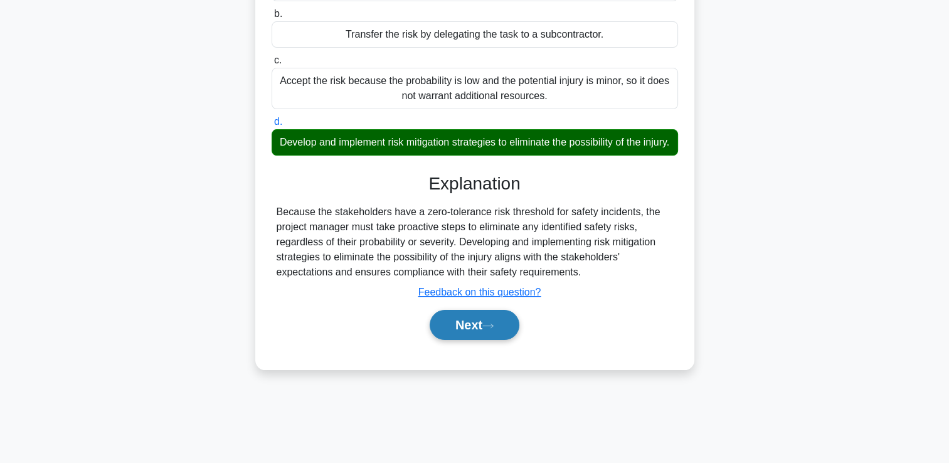
click at [483, 340] on button "Next" at bounding box center [475, 325] width 90 height 30
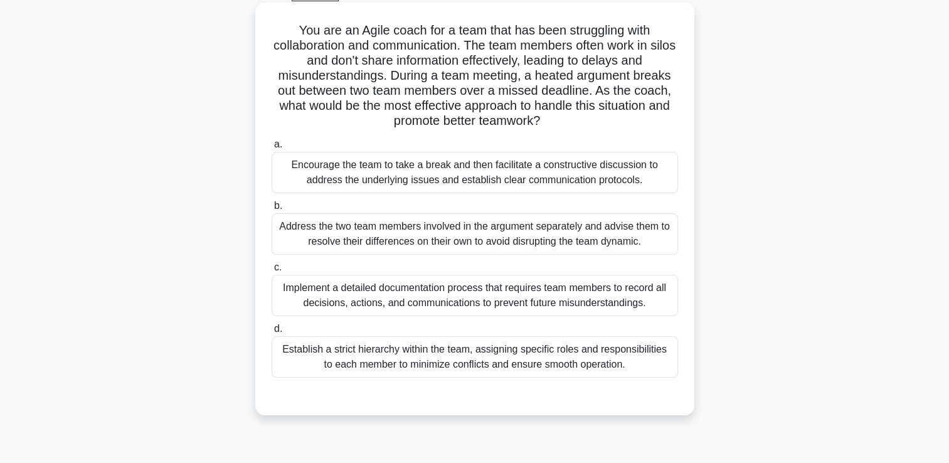
scroll to position [89, 0]
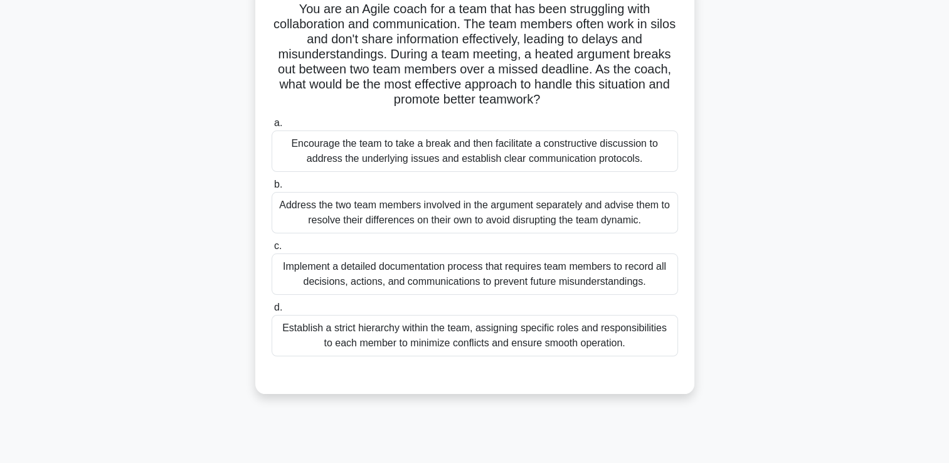
click at [605, 275] on div "Implement a detailed documentation process that requires team members to record…" at bounding box center [475, 273] width 406 height 41
click at [272, 250] on input "c. Implement a detailed documentation process that requires team members to rec…" at bounding box center [272, 246] width 0 height 8
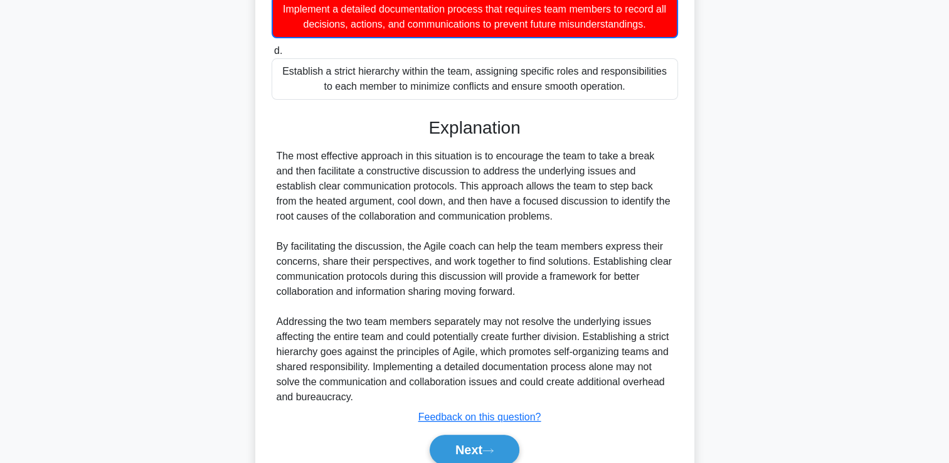
scroll to position [401, 0]
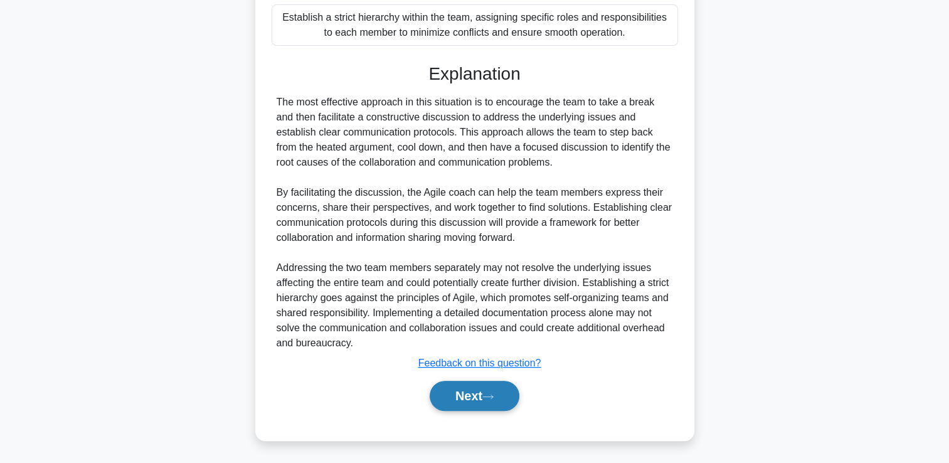
click at [466, 398] on button "Next" at bounding box center [475, 396] width 90 height 30
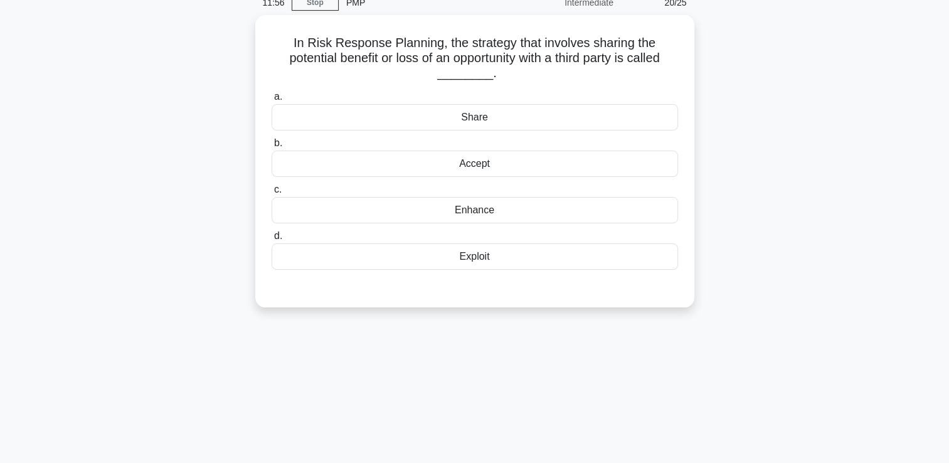
scroll to position [0, 0]
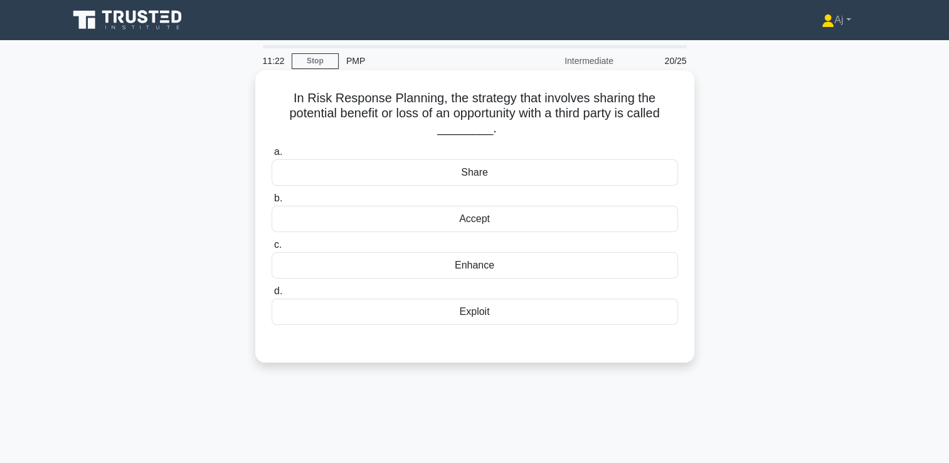
click at [492, 317] on div "Exploit" at bounding box center [475, 312] width 406 height 26
click at [272, 295] on input "d. Exploit" at bounding box center [272, 291] width 0 height 8
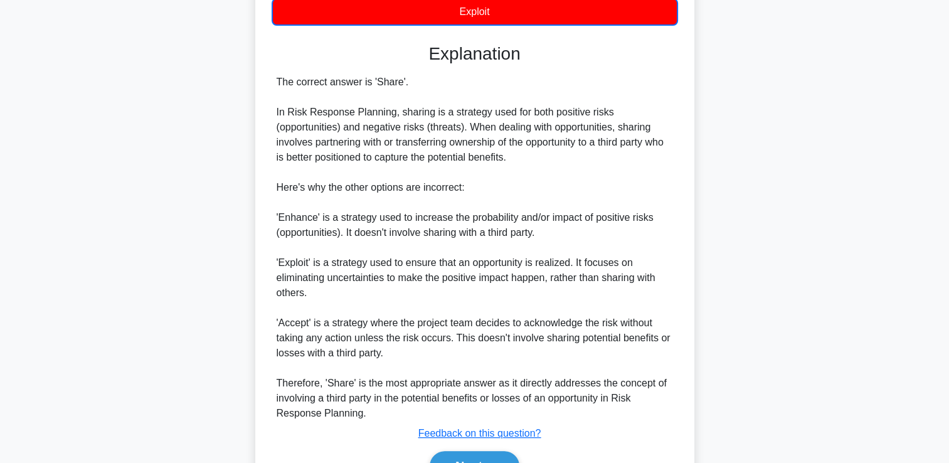
scroll to position [371, 0]
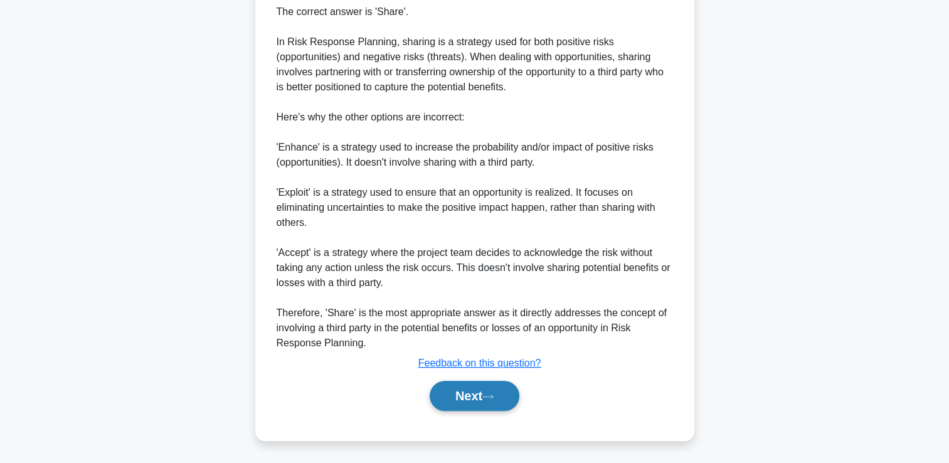
click at [457, 388] on button "Next" at bounding box center [475, 396] width 90 height 30
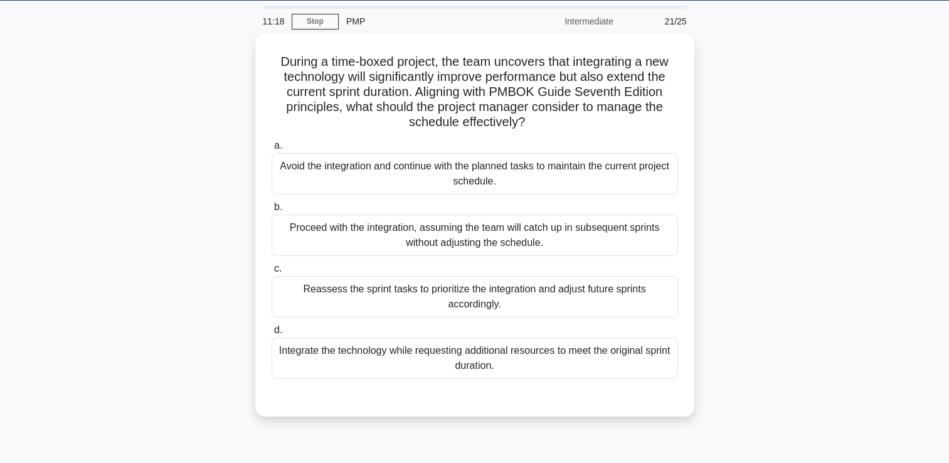
scroll to position [26, 0]
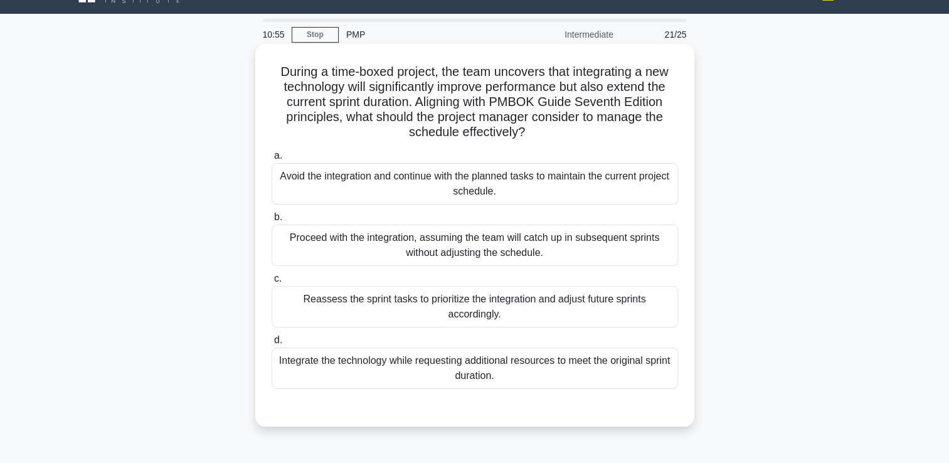
click at [511, 310] on div "Reassess the sprint tasks to prioritize the integration and adjust future sprin…" at bounding box center [475, 306] width 406 height 41
click at [272, 283] on input "c. Reassess the sprint tasks to prioritize the integration and adjust future sp…" at bounding box center [272, 279] width 0 height 8
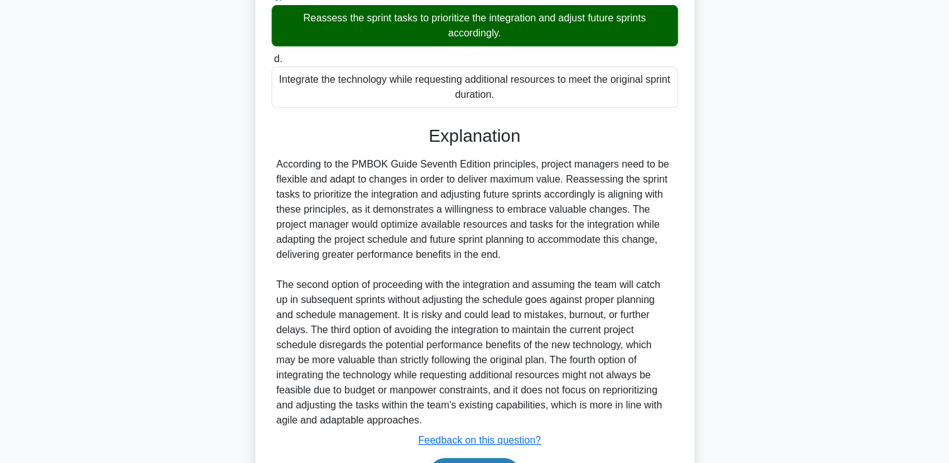
scroll to position [384, 0]
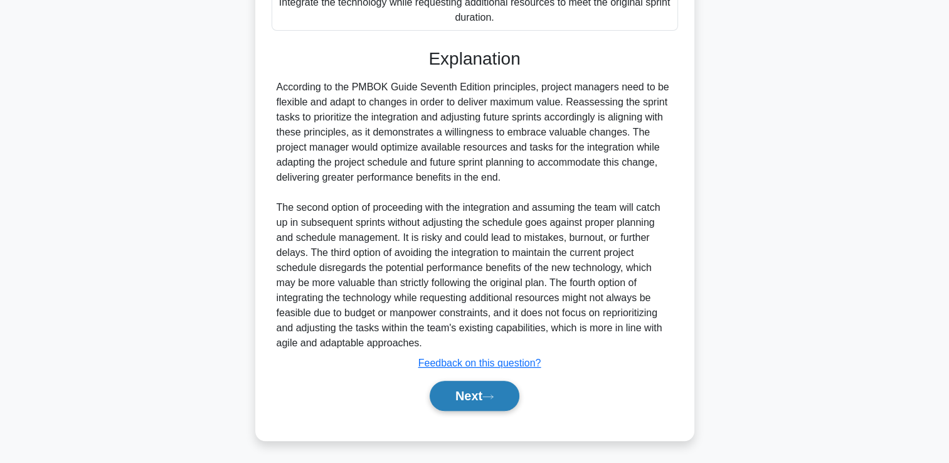
click at [464, 390] on button "Next" at bounding box center [475, 396] width 90 height 30
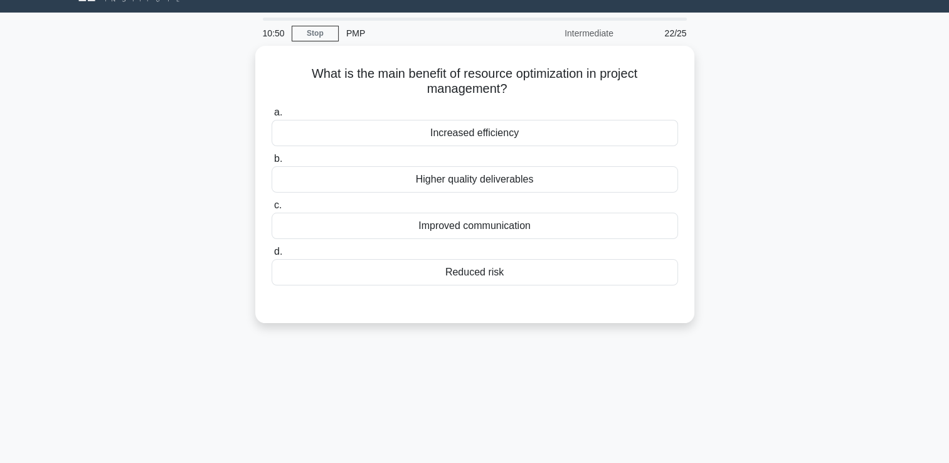
scroll to position [26, 0]
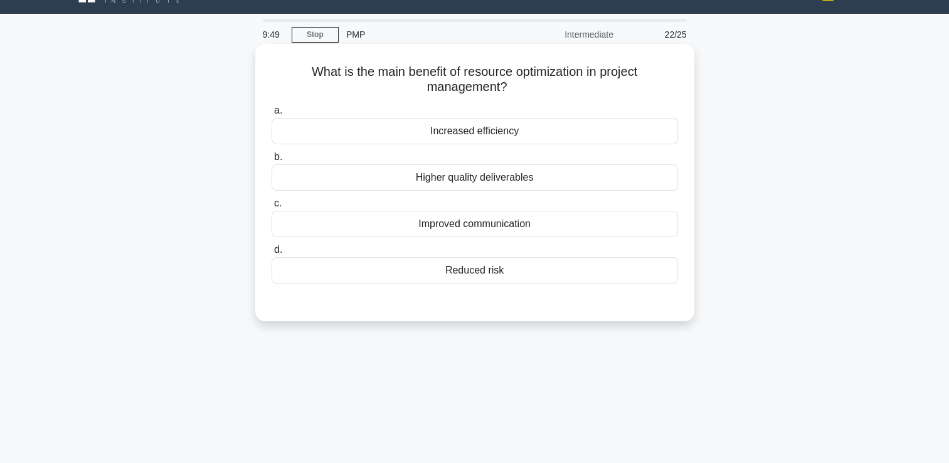
click at [516, 272] on div "Reduced risk" at bounding box center [475, 270] width 406 height 26
click at [272, 254] on input "d. Reduced risk" at bounding box center [272, 250] width 0 height 8
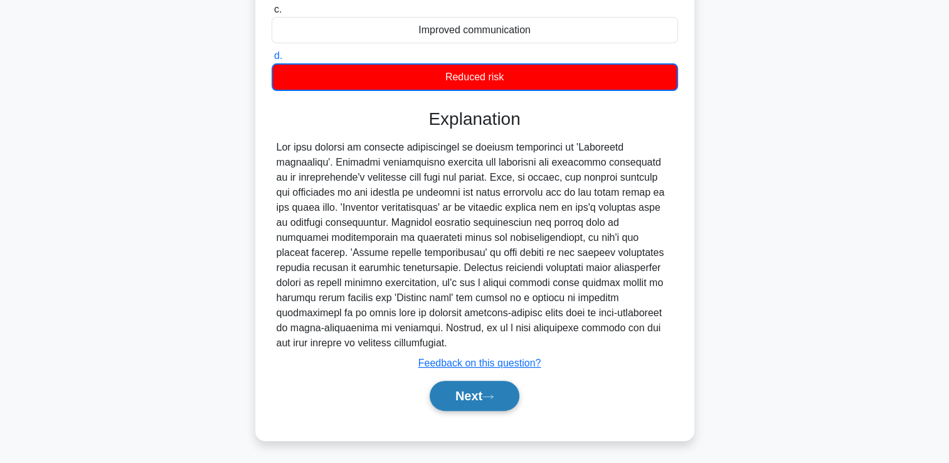
click at [462, 396] on button "Next" at bounding box center [475, 396] width 90 height 30
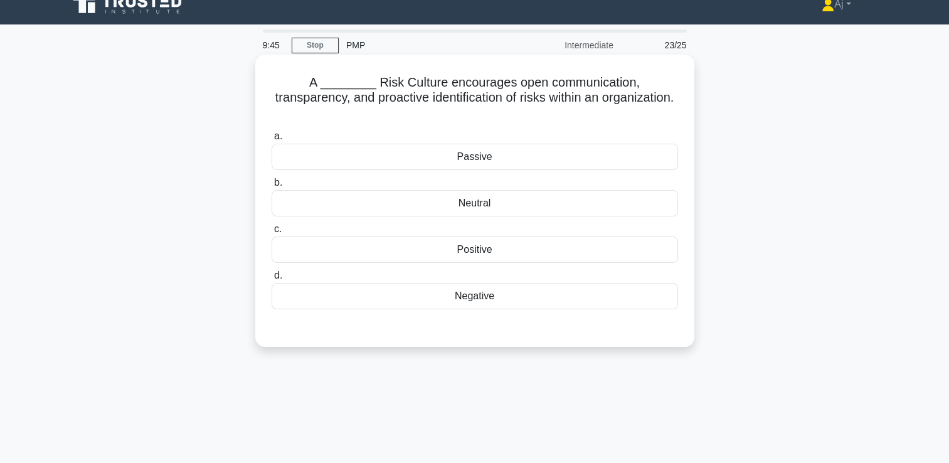
scroll to position [0, 0]
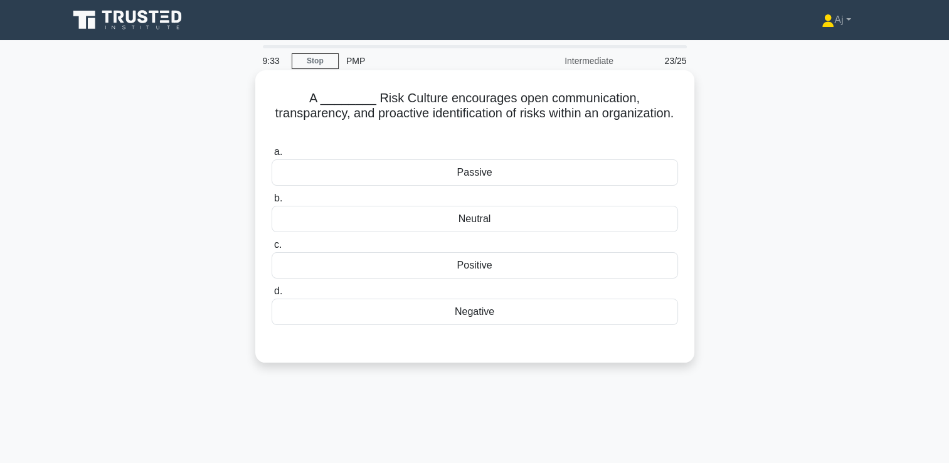
click at [494, 252] on div "Positive" at bounding box center [475, 265] width 406 height 26
click at [272, 249] on input "c. Positive" at bounding box center [272, 245] width 0 height 8
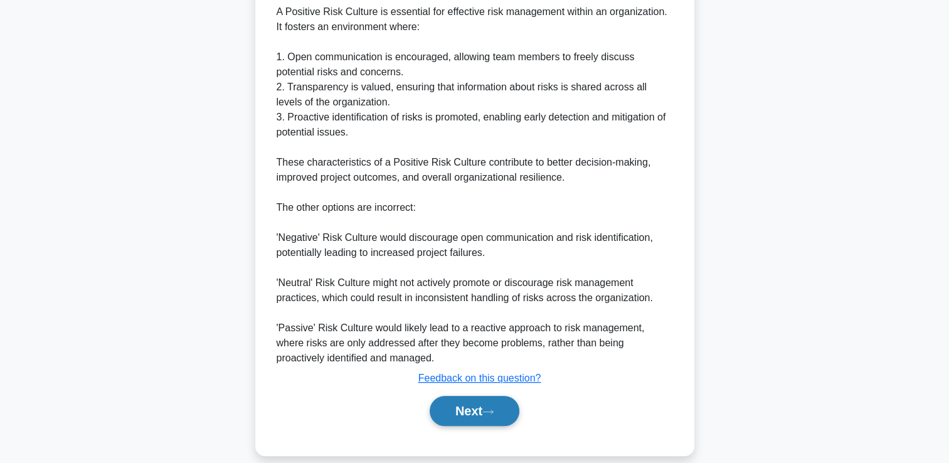
click at [472, 396] on button "Next" at bounding box center [475, 411] width 90 height 30
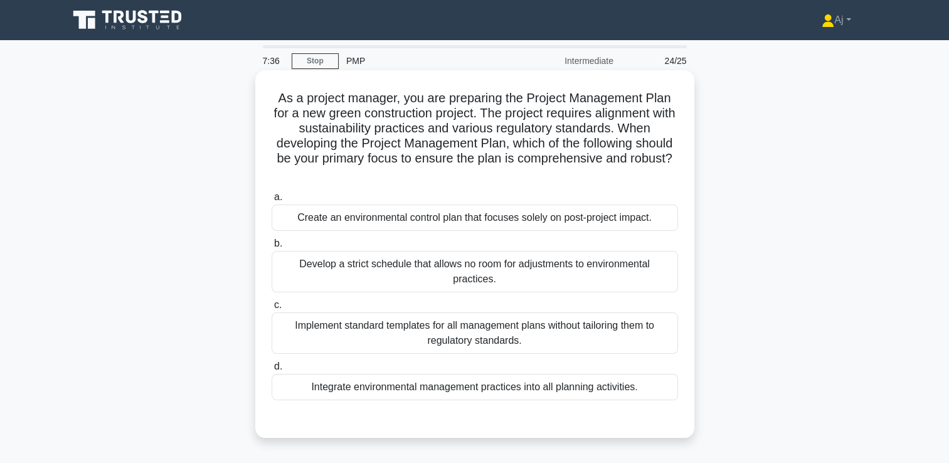
click at [536, 220] on div "Create an environmental control plan that focuses solely on post-project impact." at bounding box center [475, 217] width 406 height 26
drag, startPoint x: 536, startPoint y: 220, endPoint x: 470, endPoint y: 230, distance: 66.5
click at [470, 229] on div "Create an environmental control plan that focuses solely on post-project impact." at bounding box center [475, 217] width 406 height 26
click at [272, 201] on input "a. Create an environmental control plan that focuses solely on post-project imp…" at bounding box center [272, 197] width 0 height 8
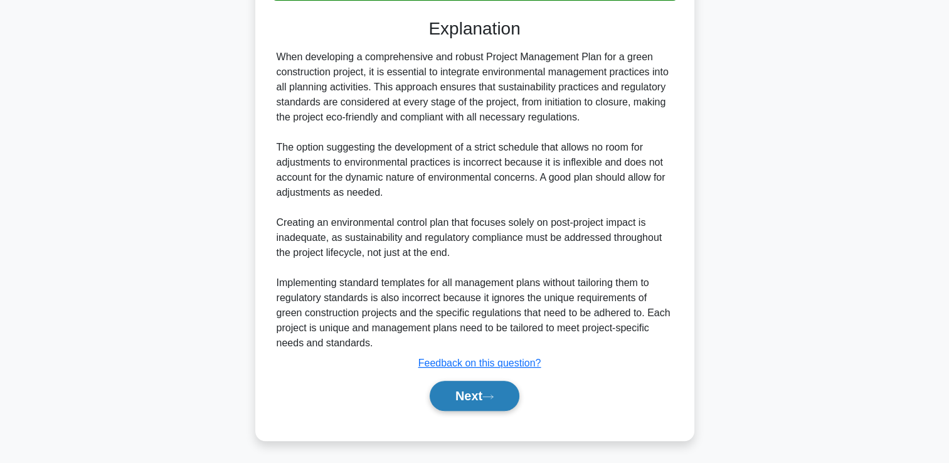
click at [493, 396] on icon at bounding box center [488, 397] width 10 height 4
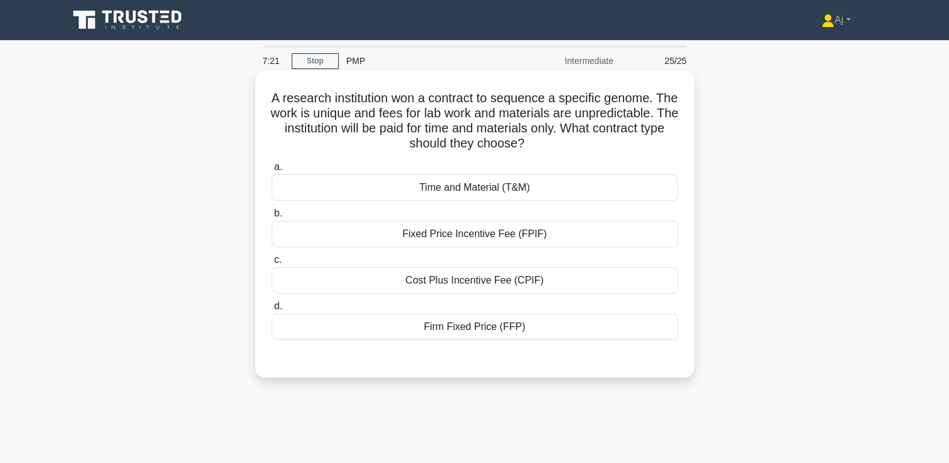
click at [576, 196] on div "Time and Material (T&M)" at bounding box center [475, 187] width 406 height 26
click at [272, 171] on input "a. Time and Material (T&M)" at bounding box center [272, 167] width 0 height 8
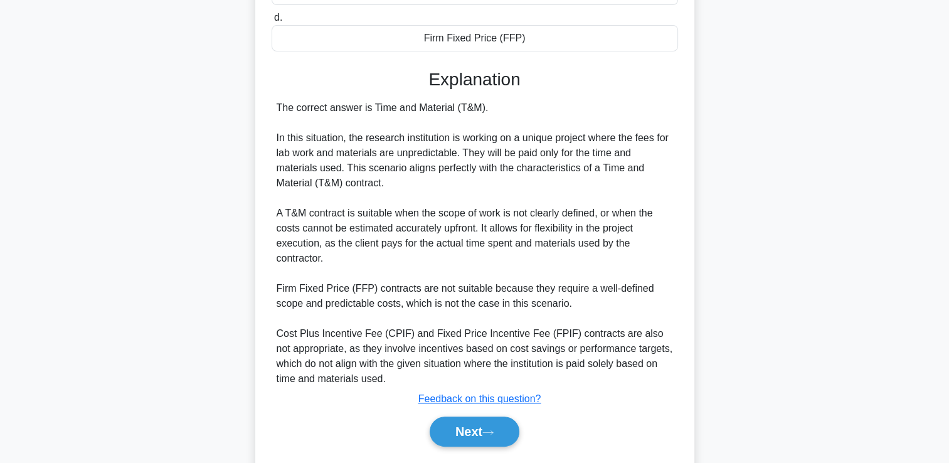
scroll to position [324, 0]
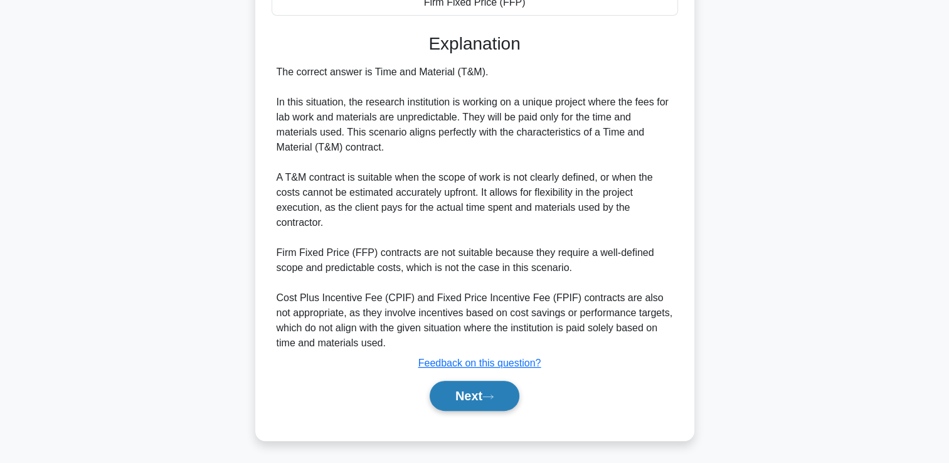
click at [484, 395] on button "Next" at bounding box center [475, 396] width 90 height 30
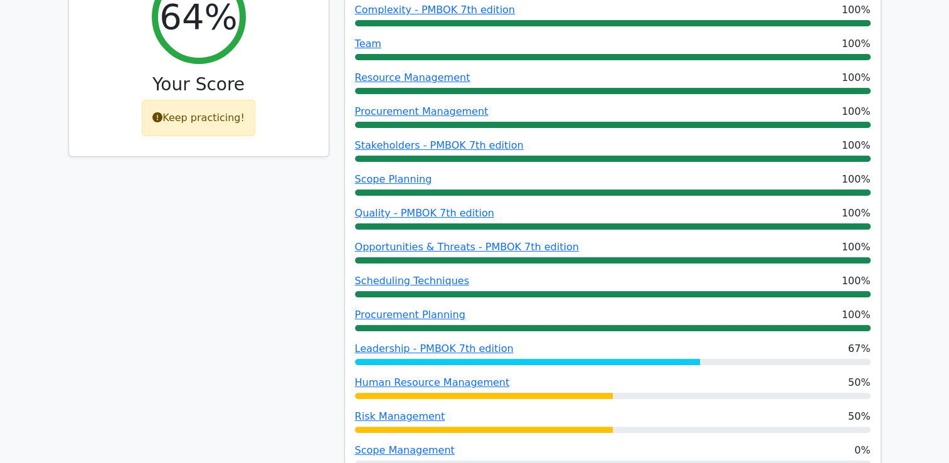
scroll to position [314, 0]
